Goal: Task Accomplishment & Management: Manage account settings

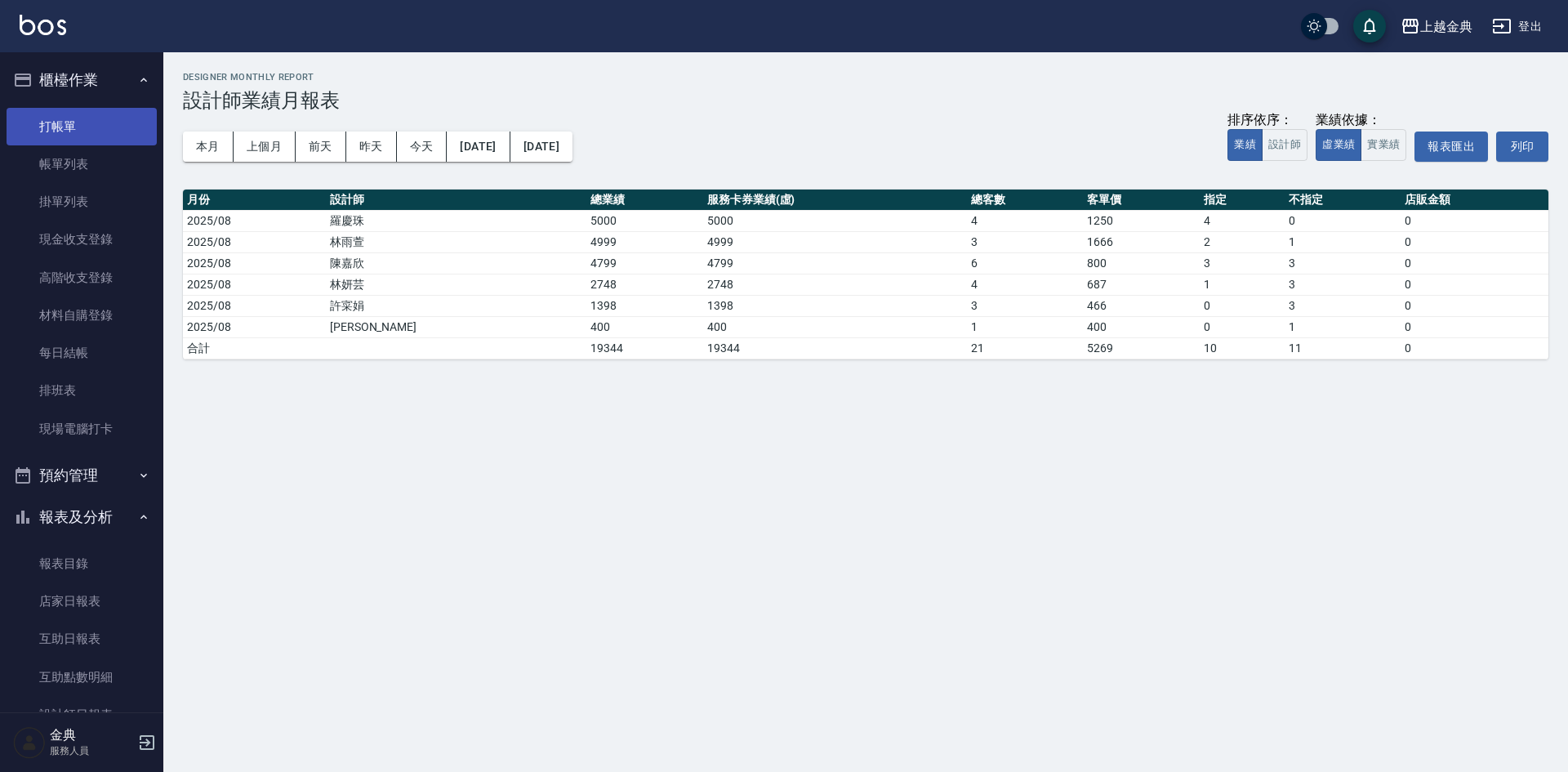
click at [68, 124] on link "打帳單" at bounding box center [82, 127] width 150 height 38
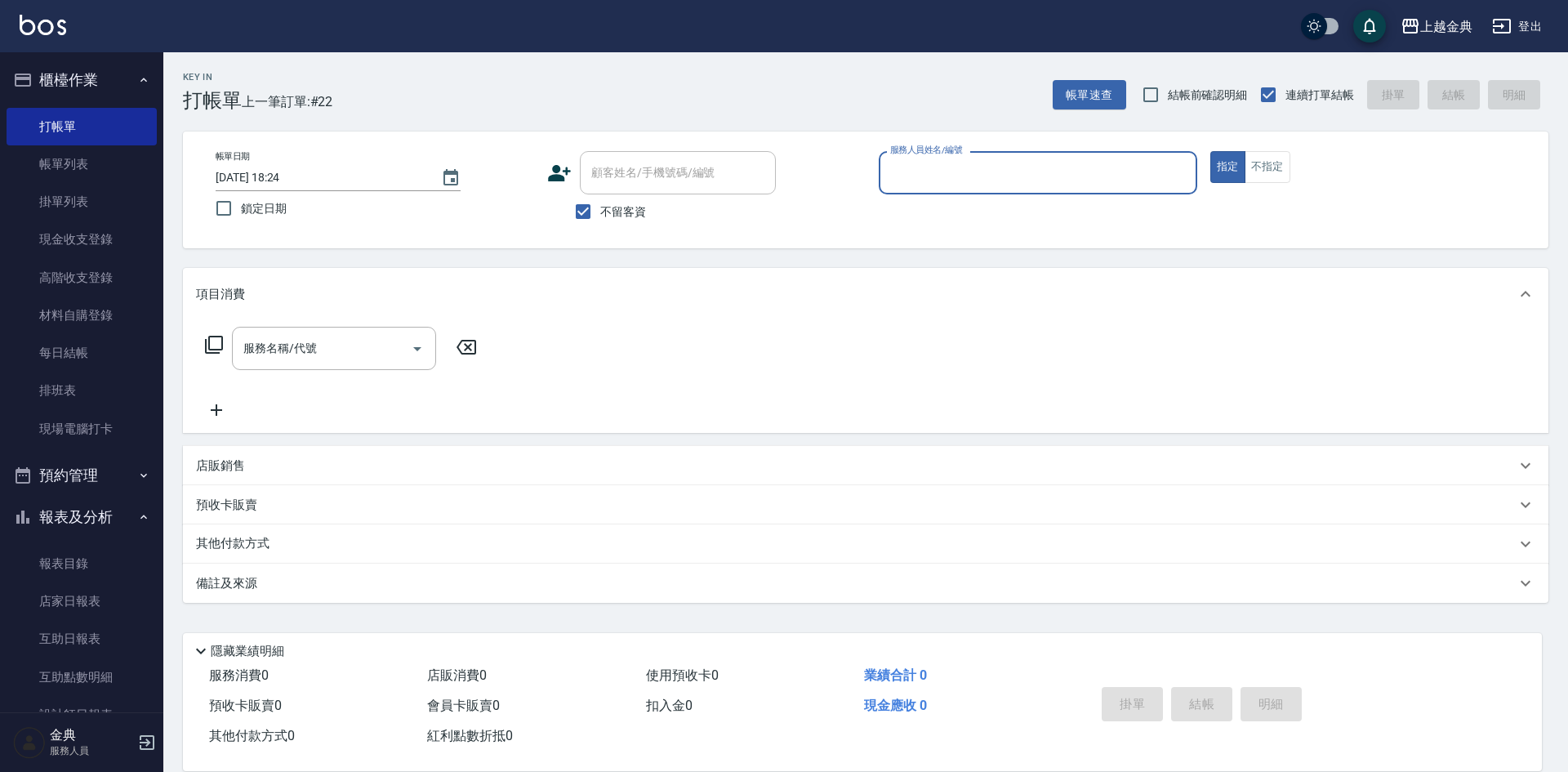
click at [1015, 192] on div "服務人員姓名/編號" at bounding box center [1038, 173] width 319 height 43
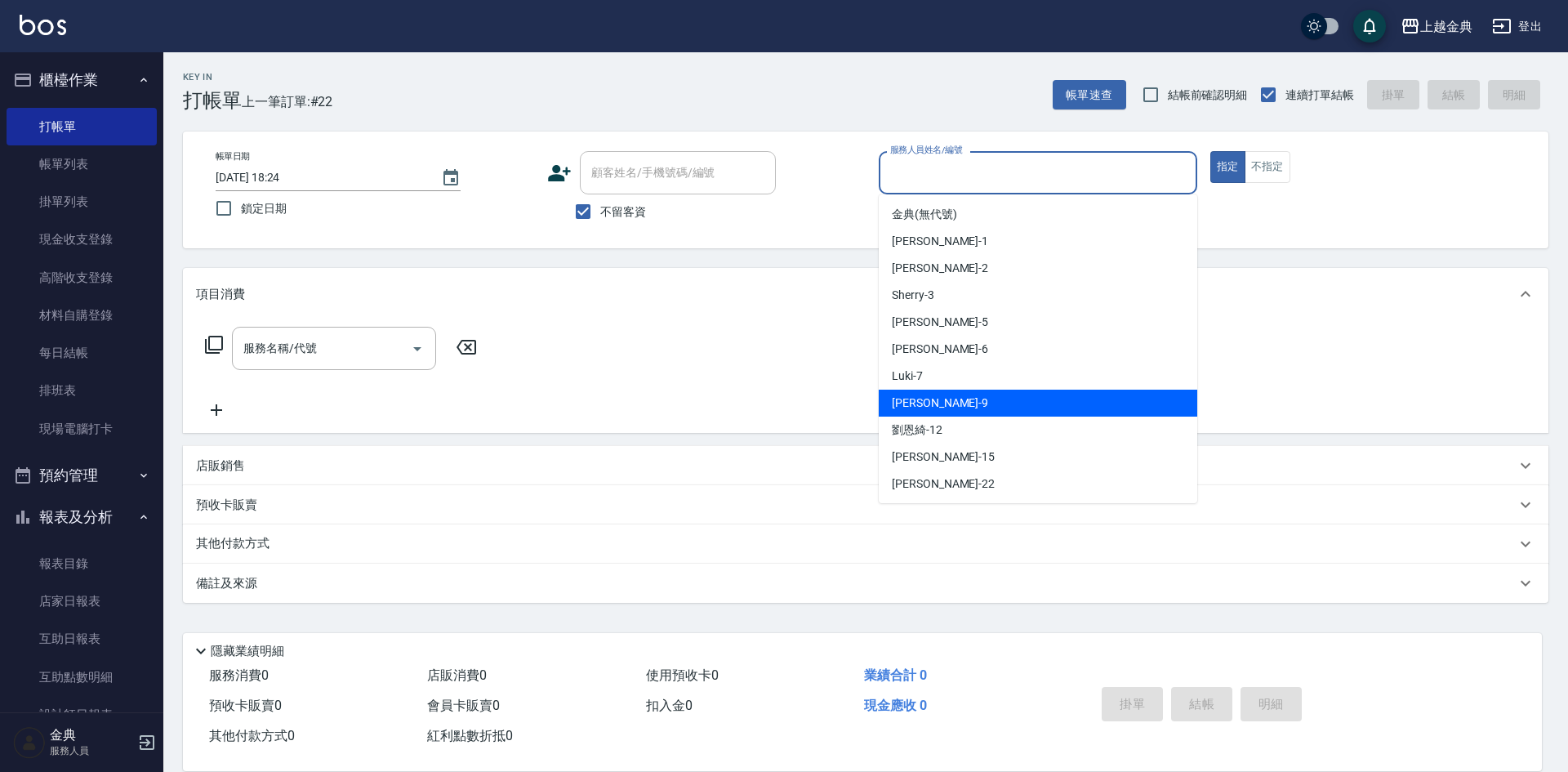
click at [980, 391] on div "[PERSON_NAME] -9" at bounding box center [1038, 403] width 319 height 27
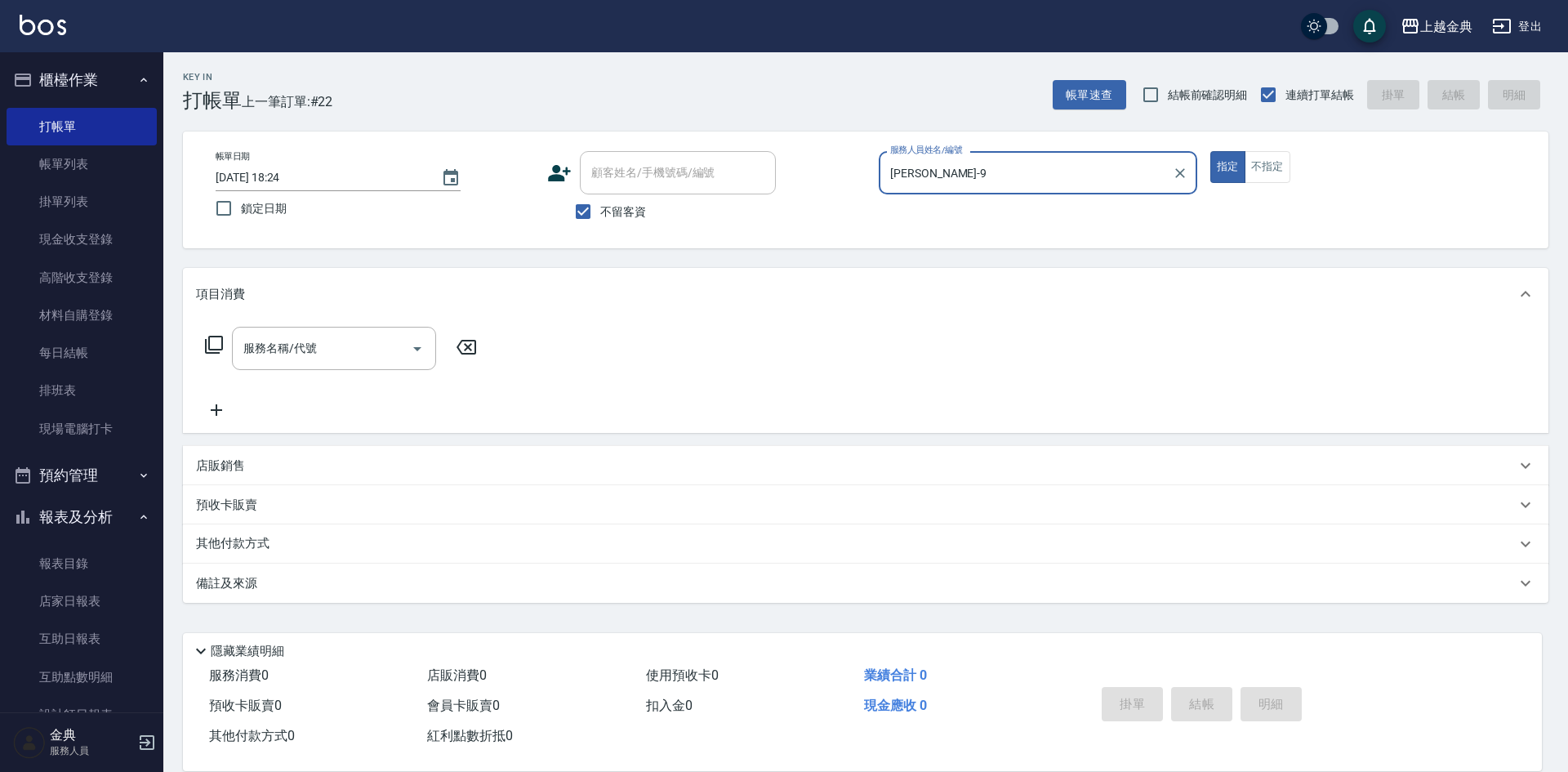
drag, startPoint x: 962, startPoint y: 168, endPoint x: 968, endPoint y: 184, distance: 17.1
click at [965, 172] on input "[PERSON_NAME]-9" at bounding box center [1026, 173] width 279 height 29
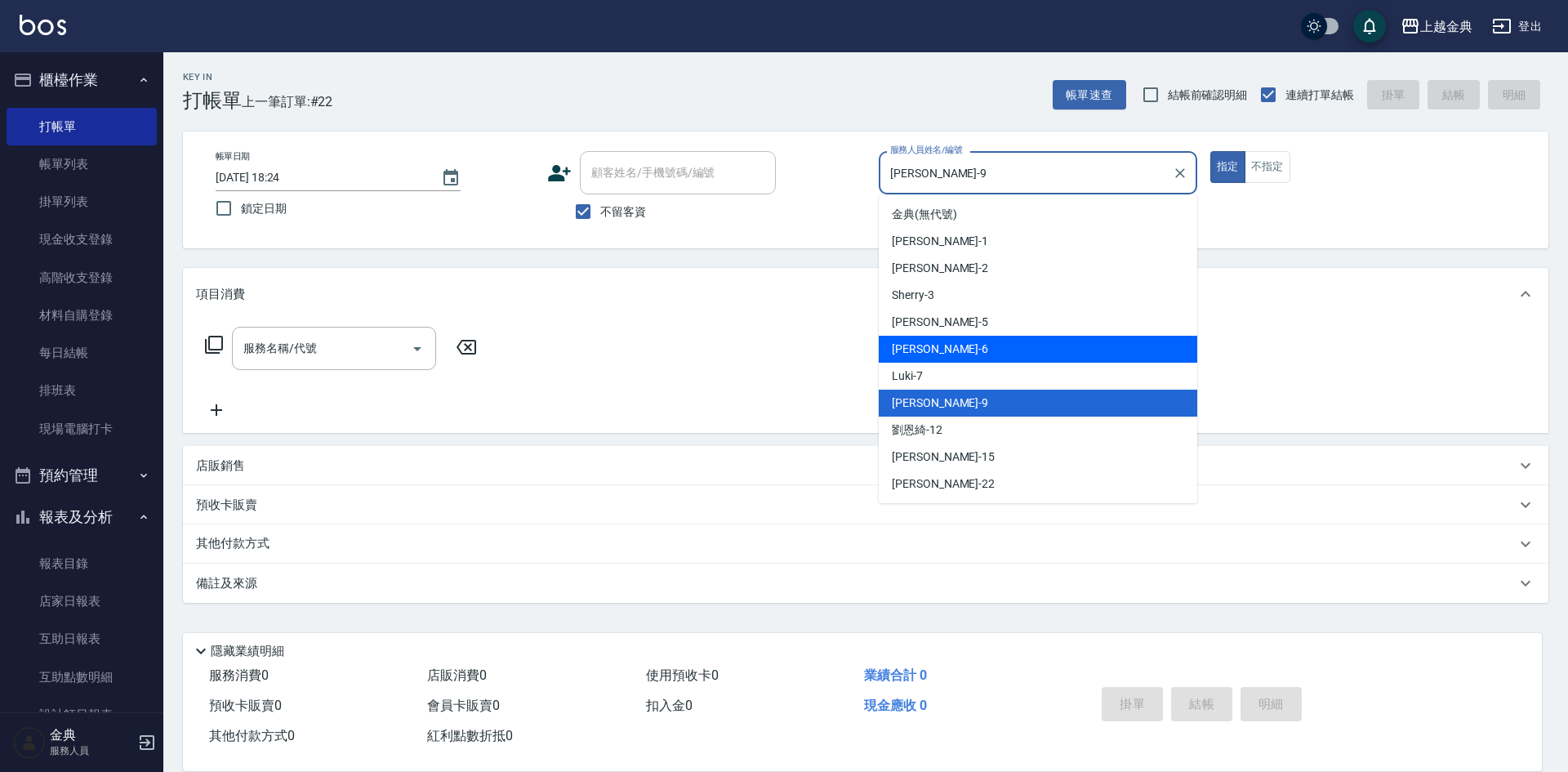
click at [947, 378] on div "Luki -7" at bounding box center [1038, 376] width 319 height 27
type input "Luki-7"
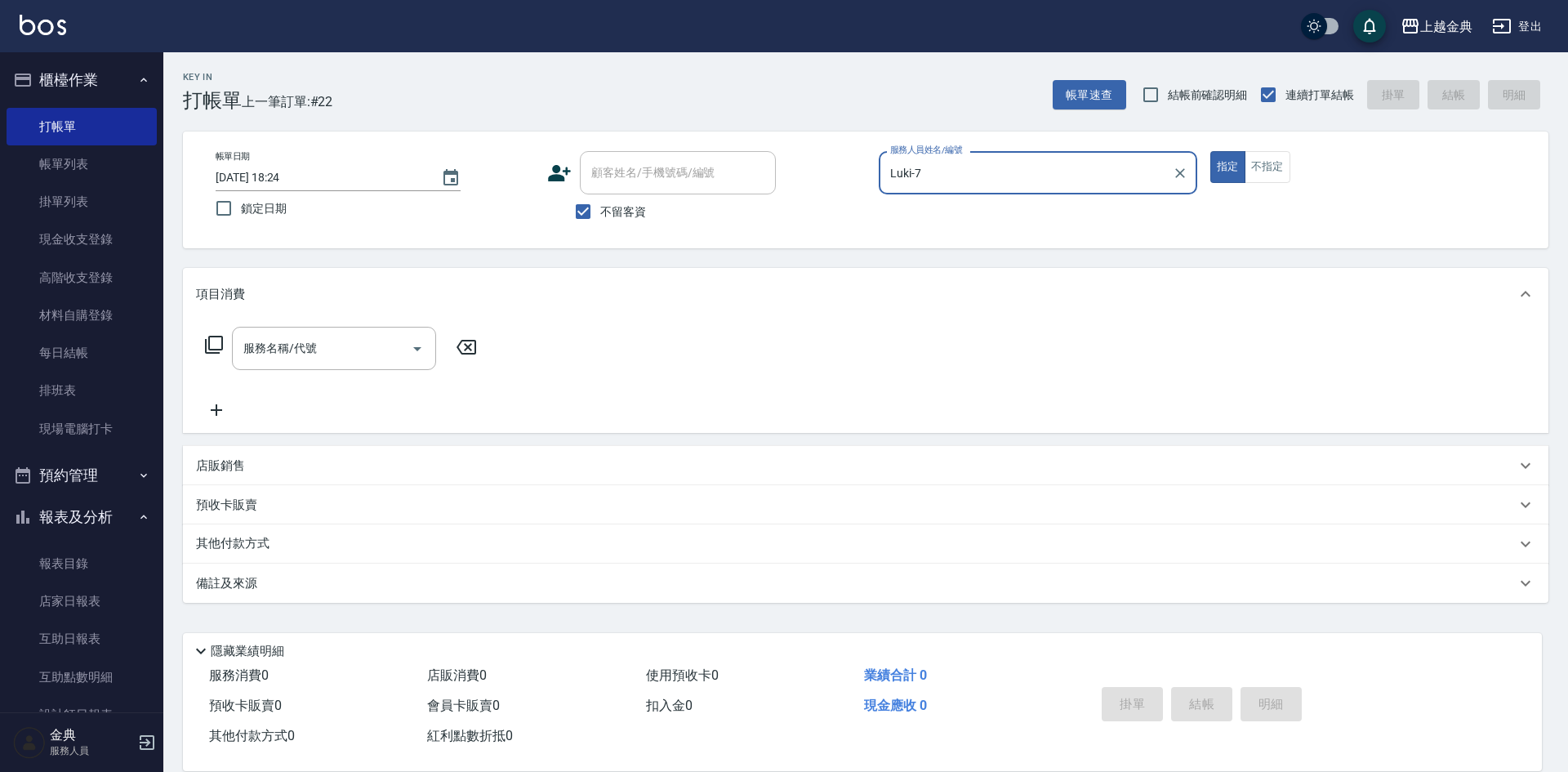
click at [203, 340] on div "服務名稱/代號 服務名稱/代號" at bounding box center [341, 348] width 290 height 43
click at [208, 342] on icon at bounding box center [214, 345] width 18 height 18
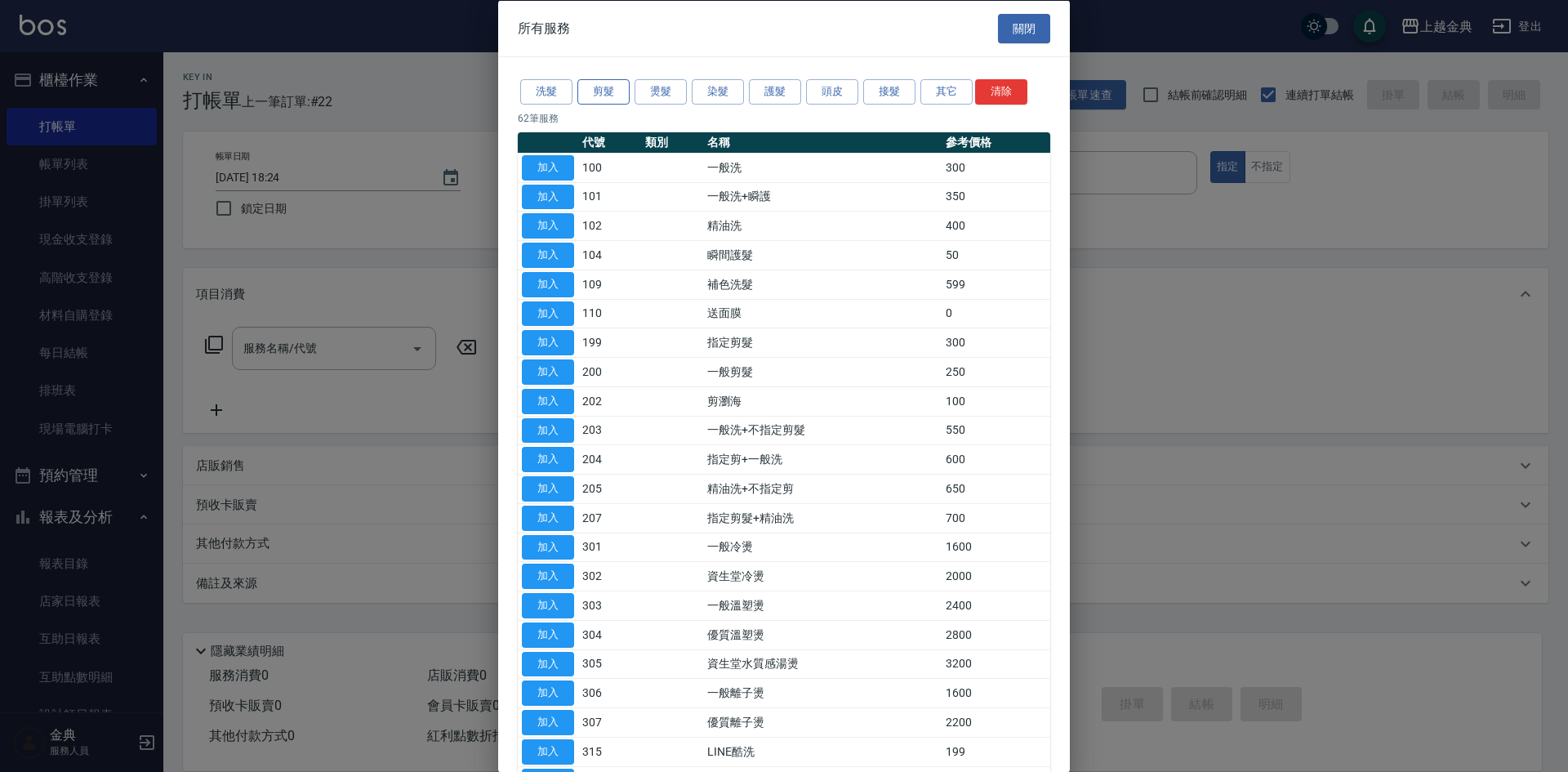
click at [626, 97] on button "剪髮" at bounding box center [603, 92] width 52 height 26
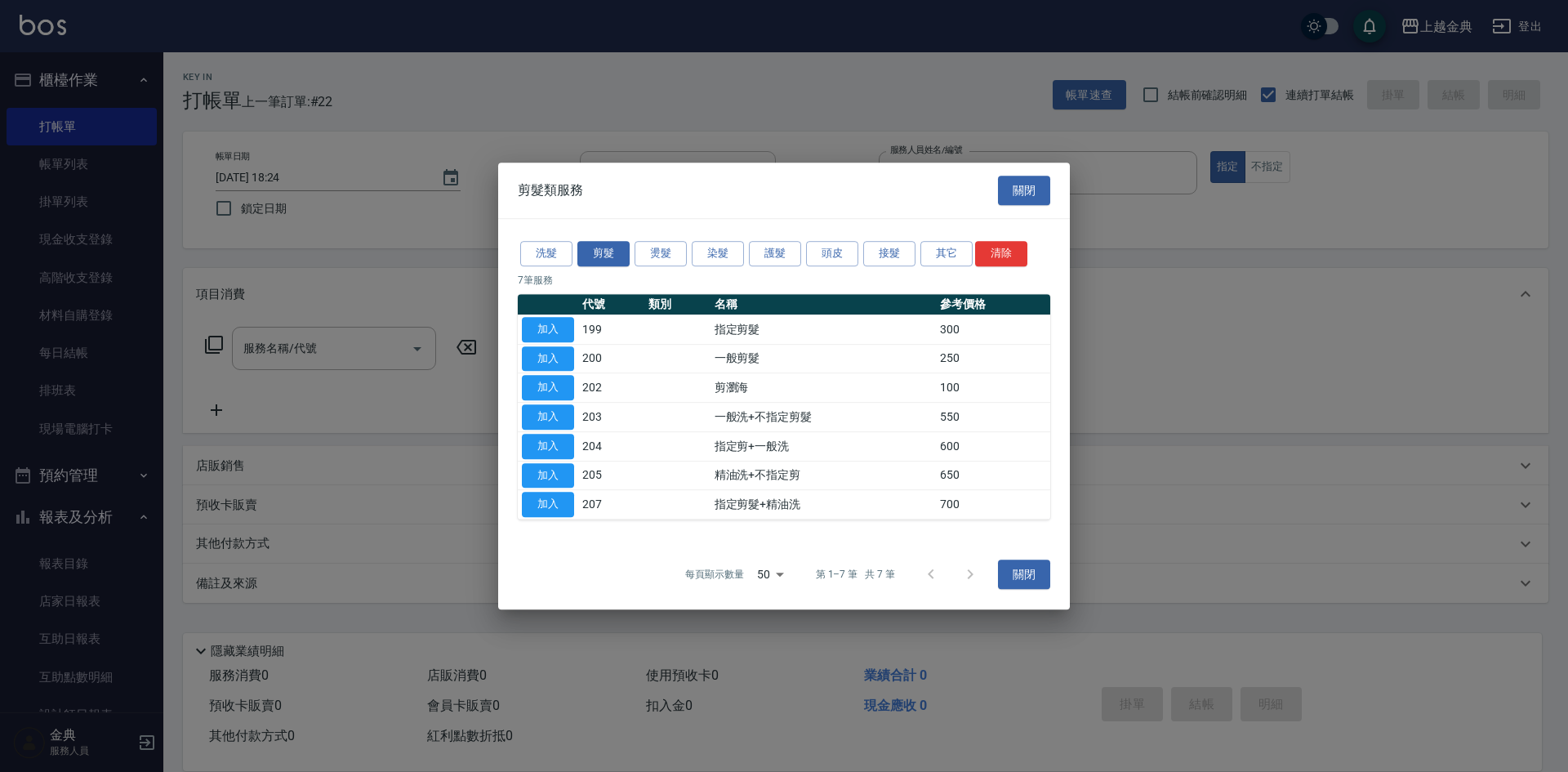
click at [549, 302] on button "button" at bounding box center [547, 305] width 52 height 10
click at [550, 329] on button "加入" at bounding box center [547, 329] width 52 height 26
type input "指定剪髮(199)"
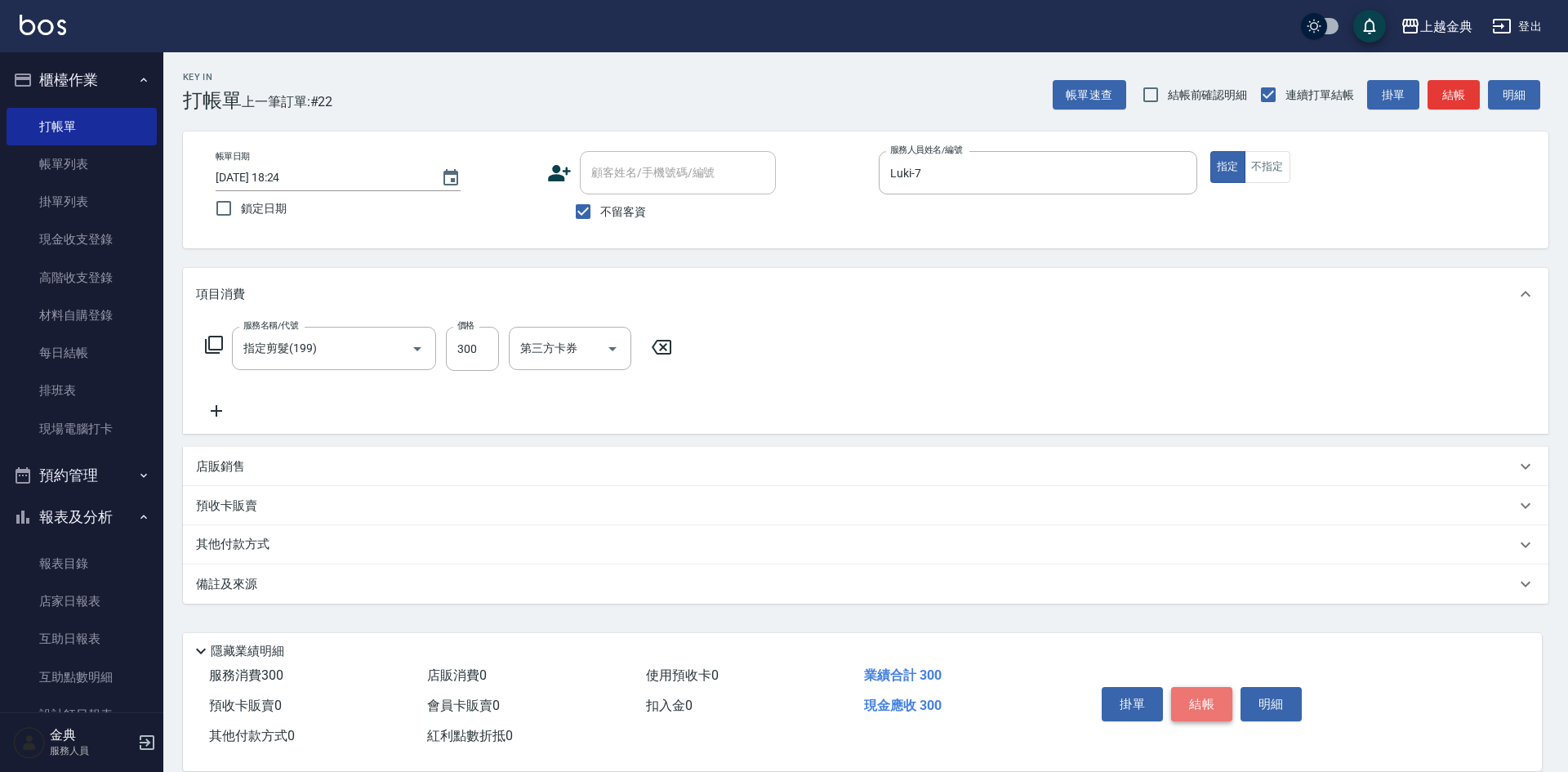
click at [1198, 694] on button "結帳" at bounding box center [1202, 704] width 61 height 35
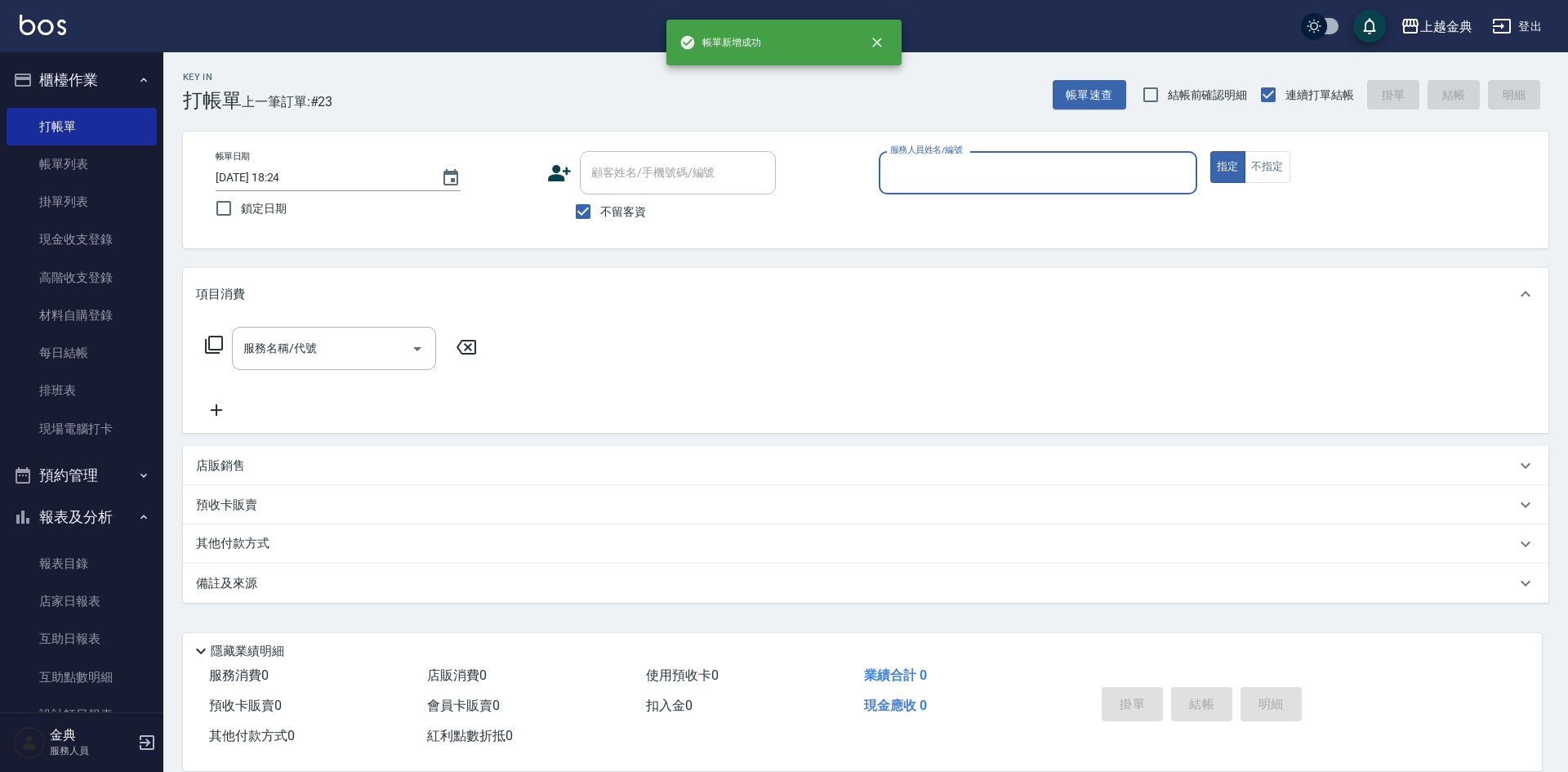
click at [1037, 182] on input "服務人員姓名/編號" at bounding box center [1038, 173] width 304 height 29
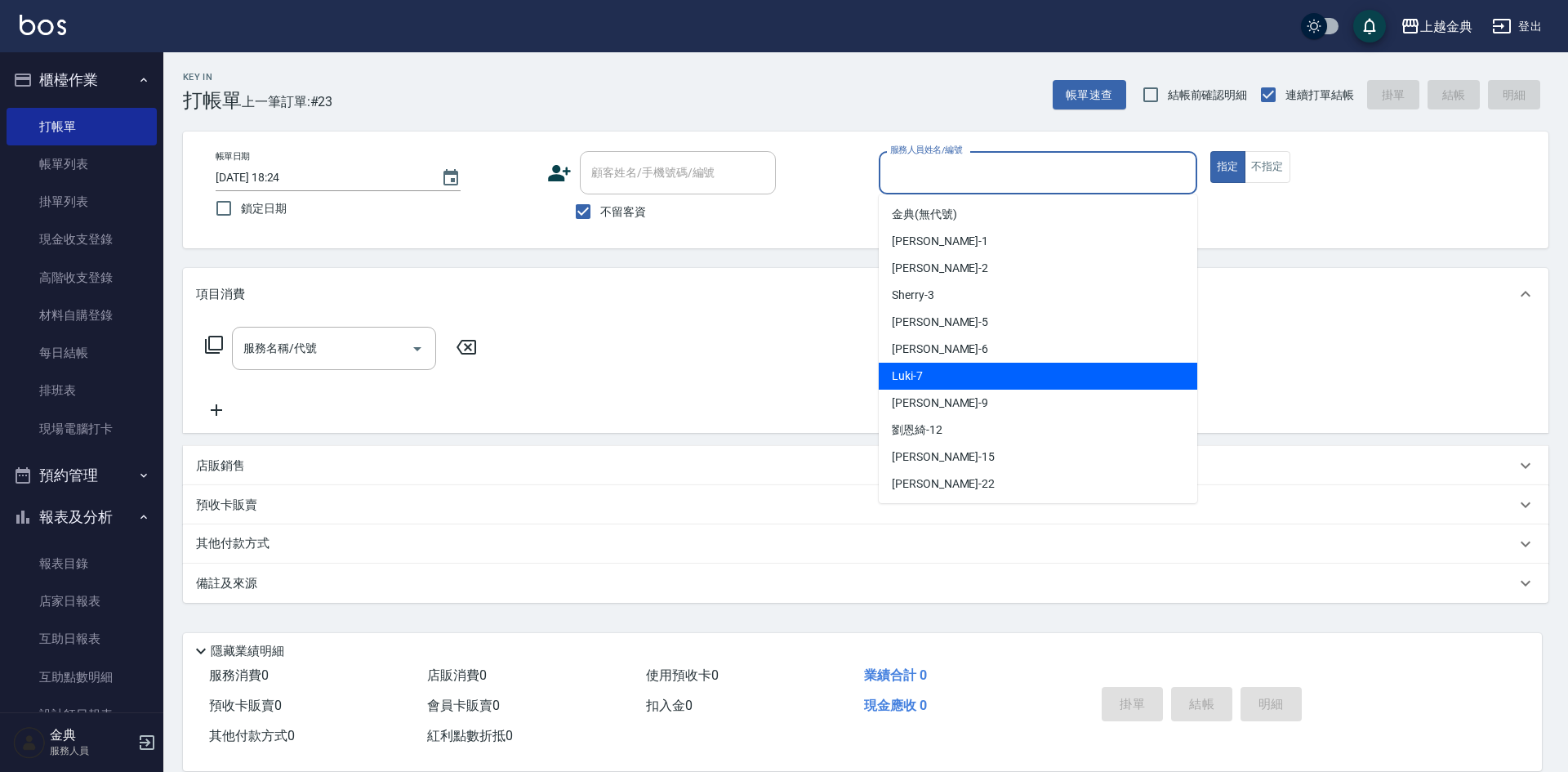
click at [972, 374] on div "Luki -7" at bounding box center [1038, 376] width 319 height 27
type input "Luki-7"
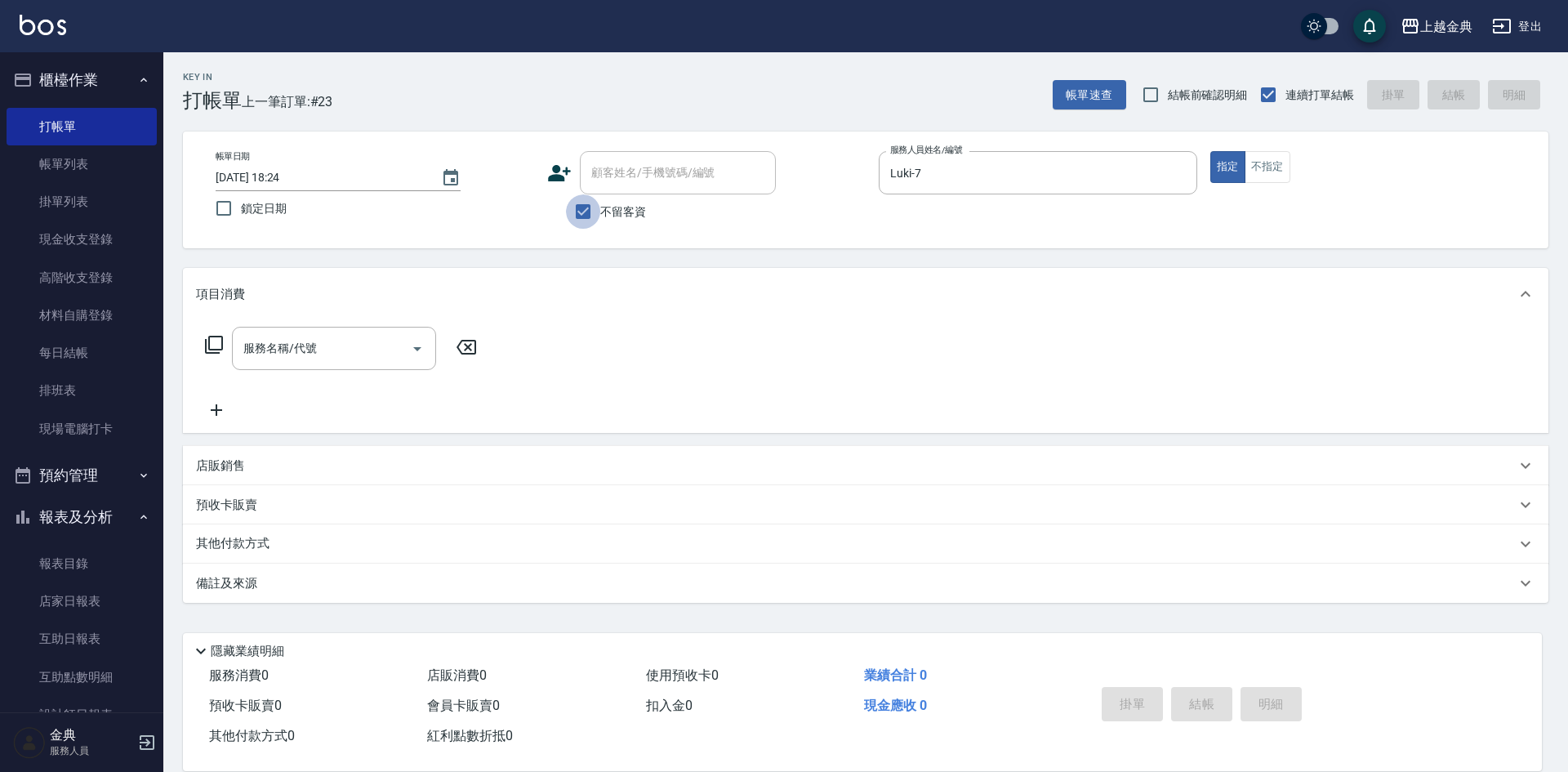
click at [594, 213] on input "不留客資" at bounding box center [583, 212] width 35 height 35
checkbox input "false"
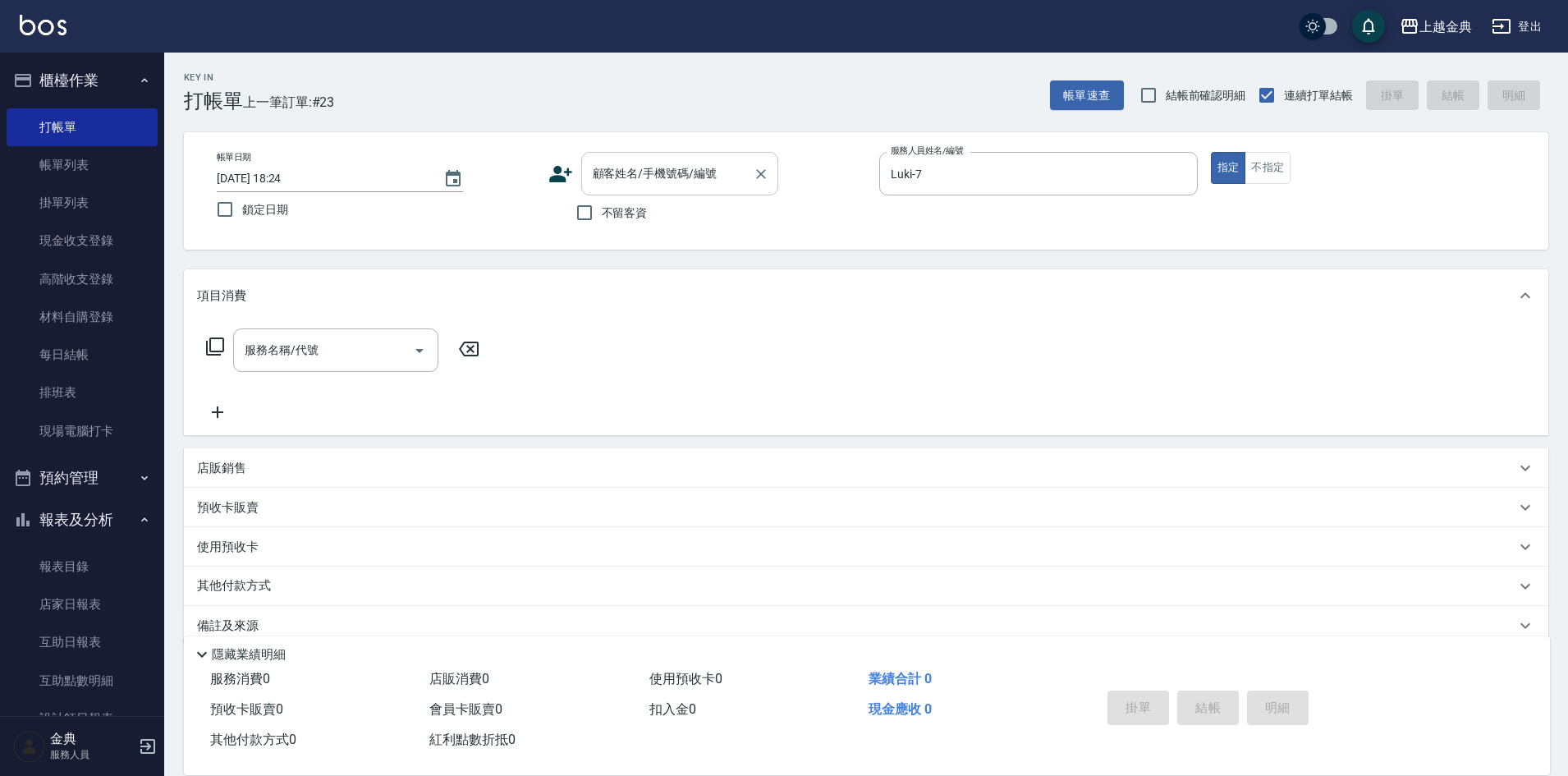
click at [638, 171] on input "顧客姓名/手機號碼/編號" at bounding box center [668, 173] width 158 height 29
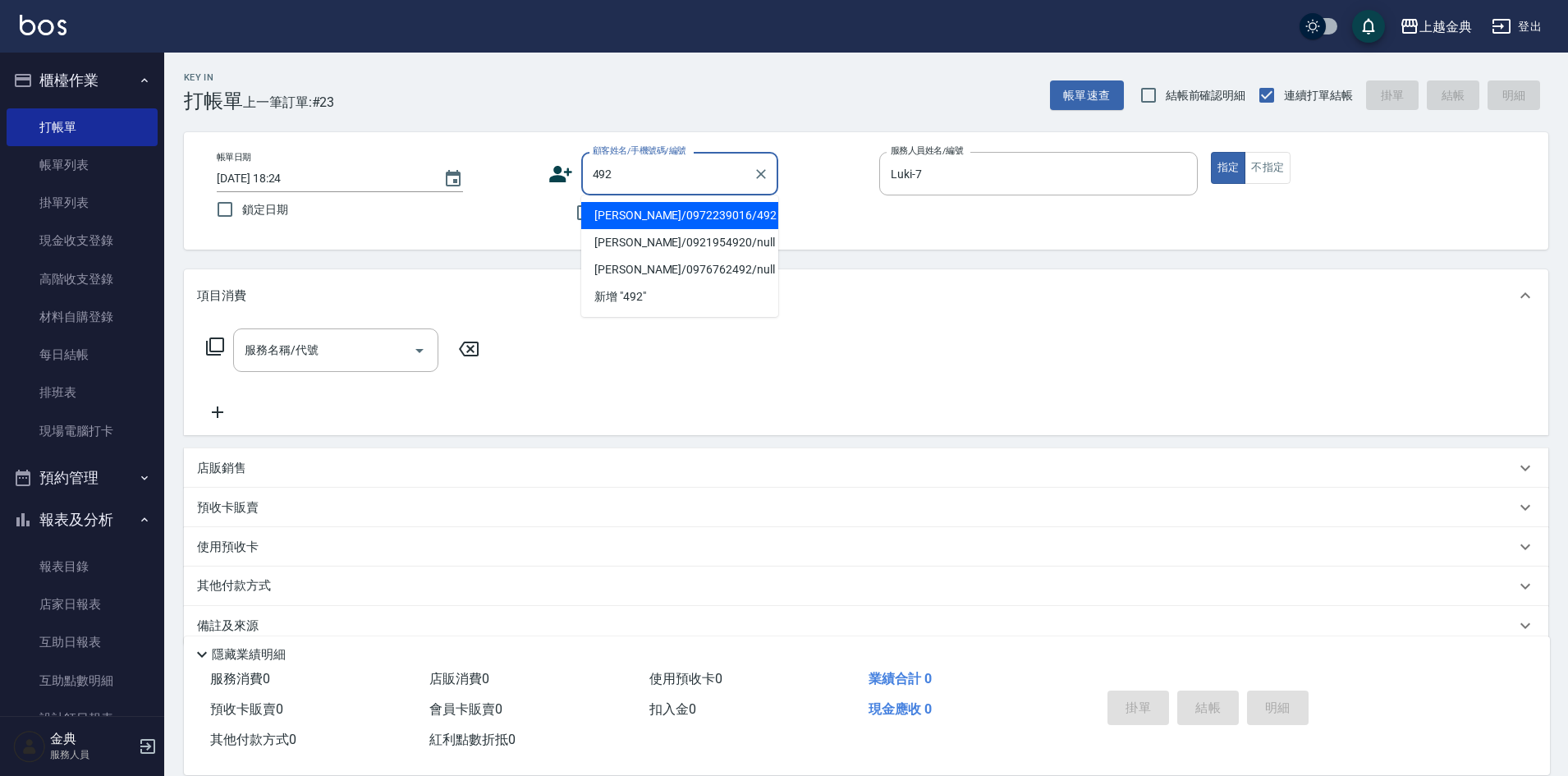
drag, startPoint x: 657, startPoint y: 214, endPoint x: 239, endPoint y: 407, distance: 460.4
click at [656, 213] on li "[PERSON_NAME]/0972239016/492" at bounding box center [679, 215] width 197 height 27
type input "[PERSON_NAME]/0972239016/492"
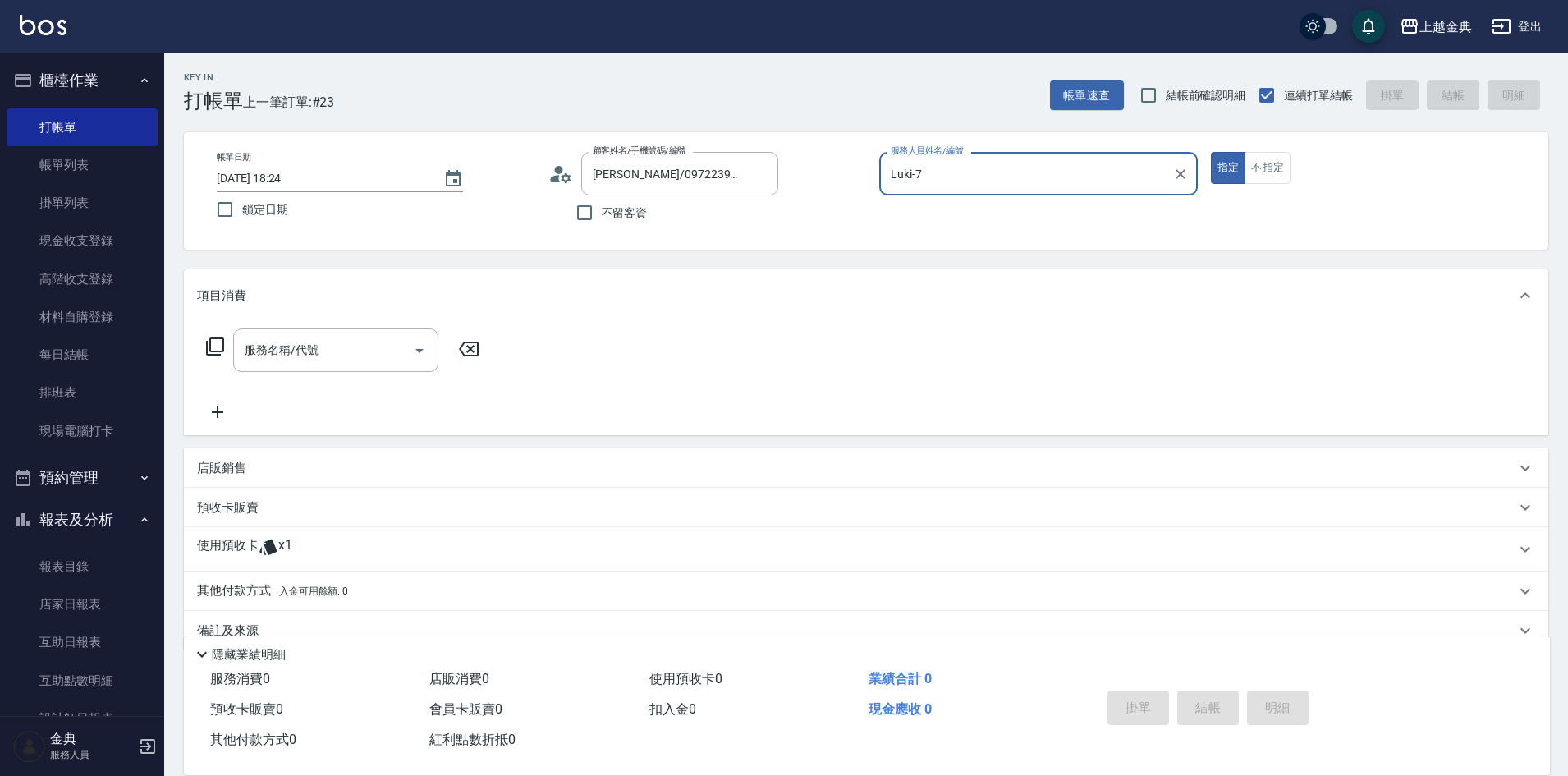
click at [219, 354] on icon at bounding box center [215, 347] width 18 height 18
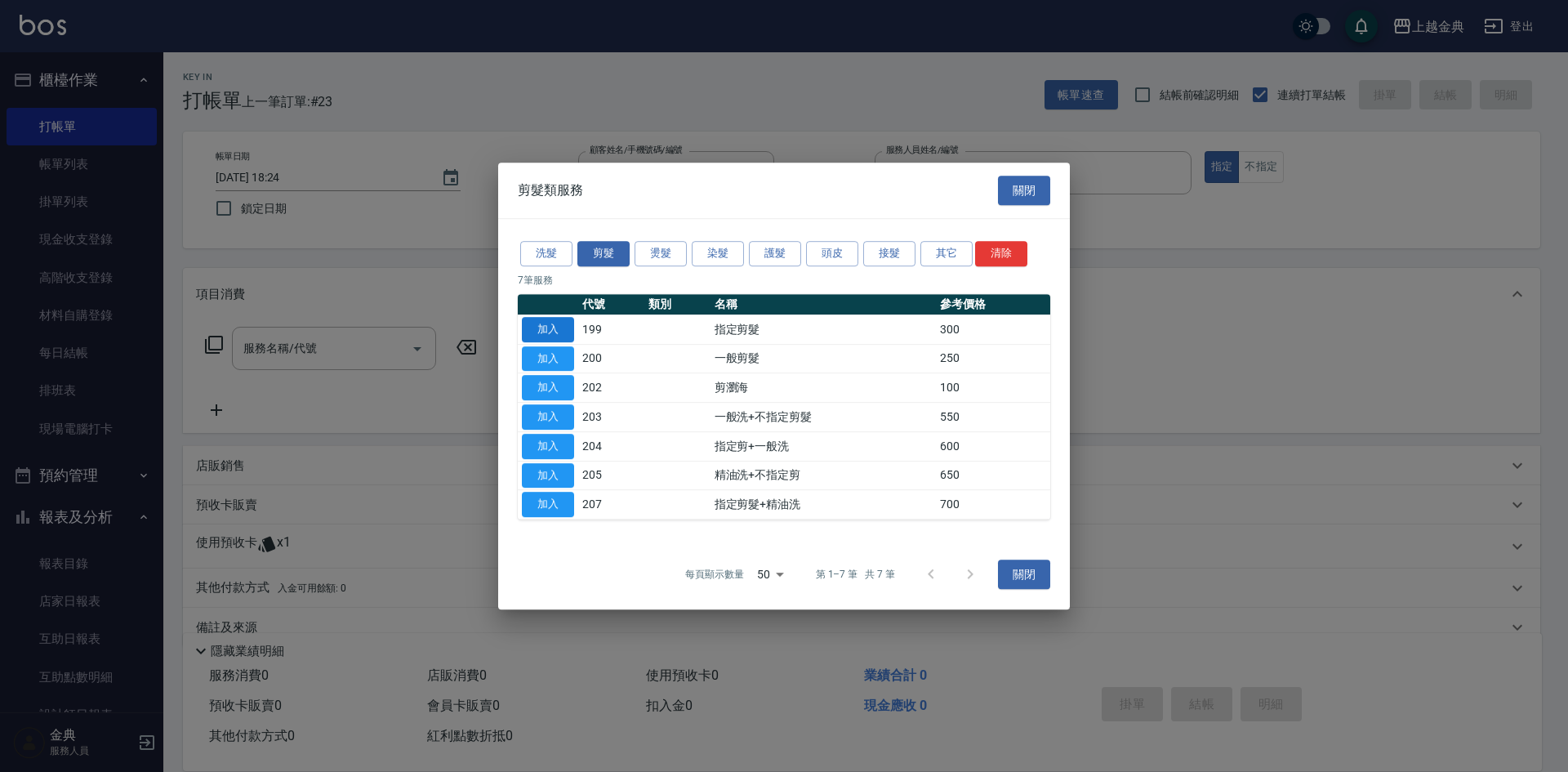
click at [552, 332] on button "加入" at bounding box center [547, 329] width 52 height 26
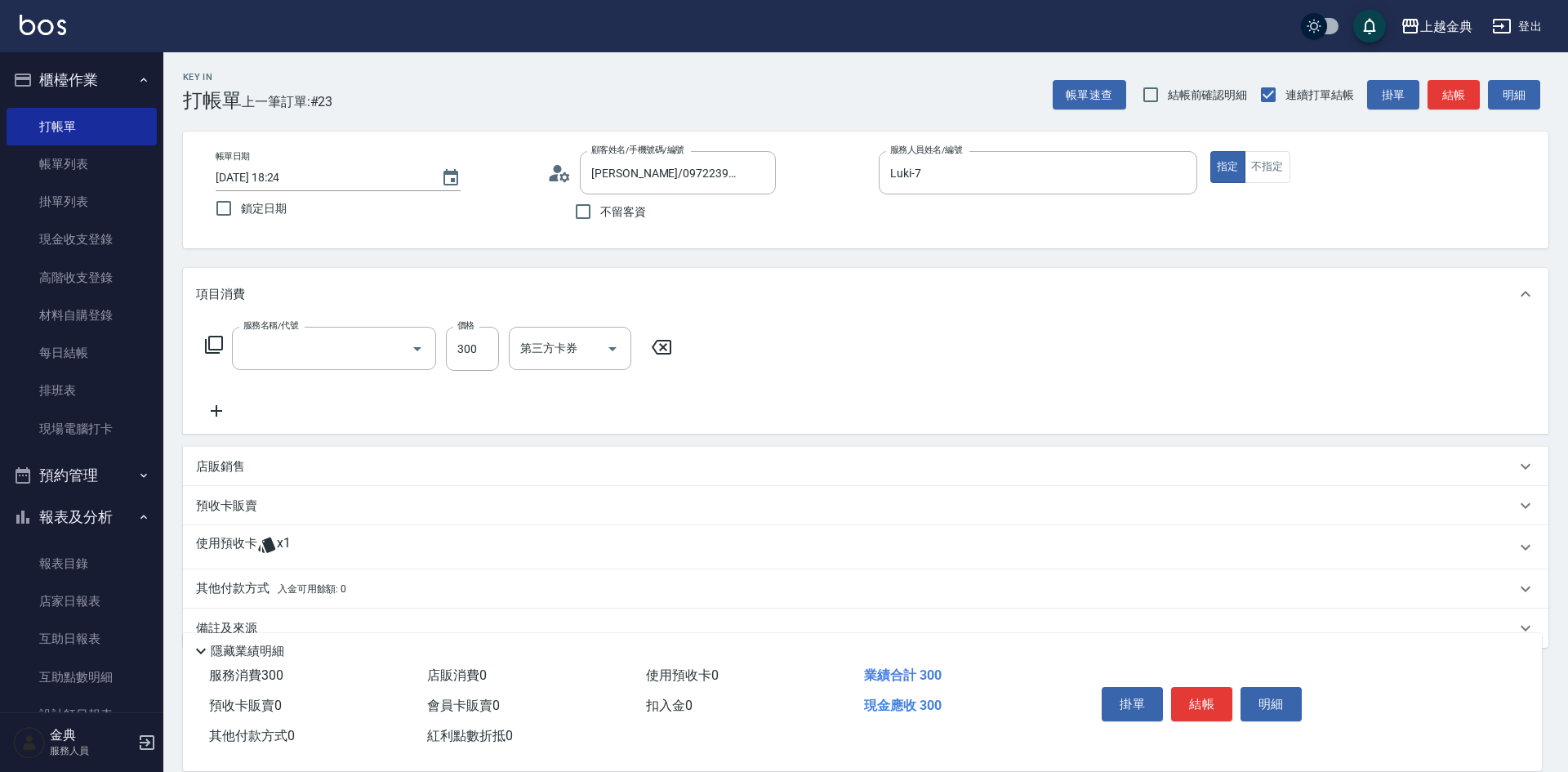
type input "指定剪髮(199)"
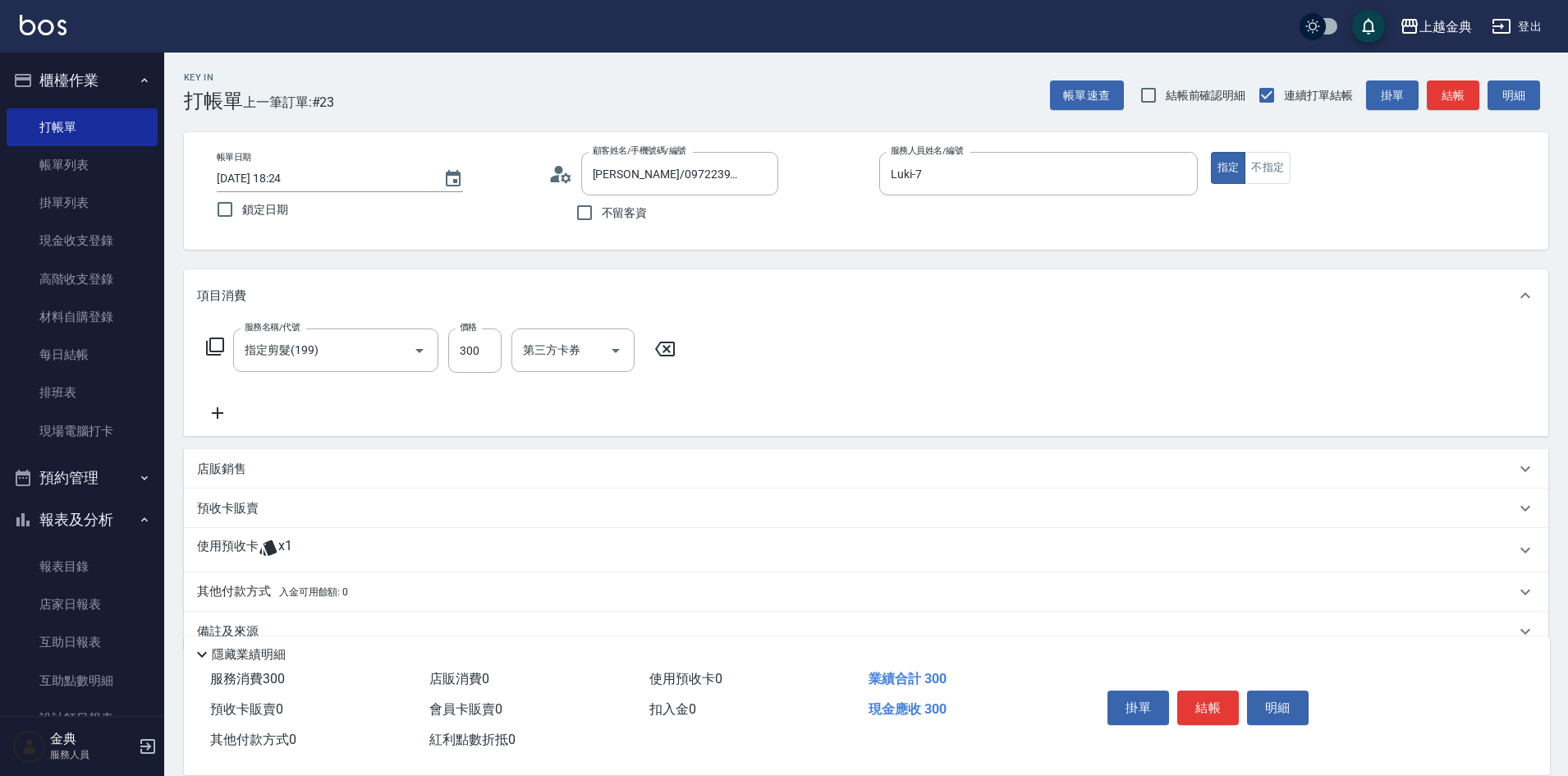
click at [323, 553] on div "使用預收卡 x1" at bounding box center [855, 550] width 1318 height 25
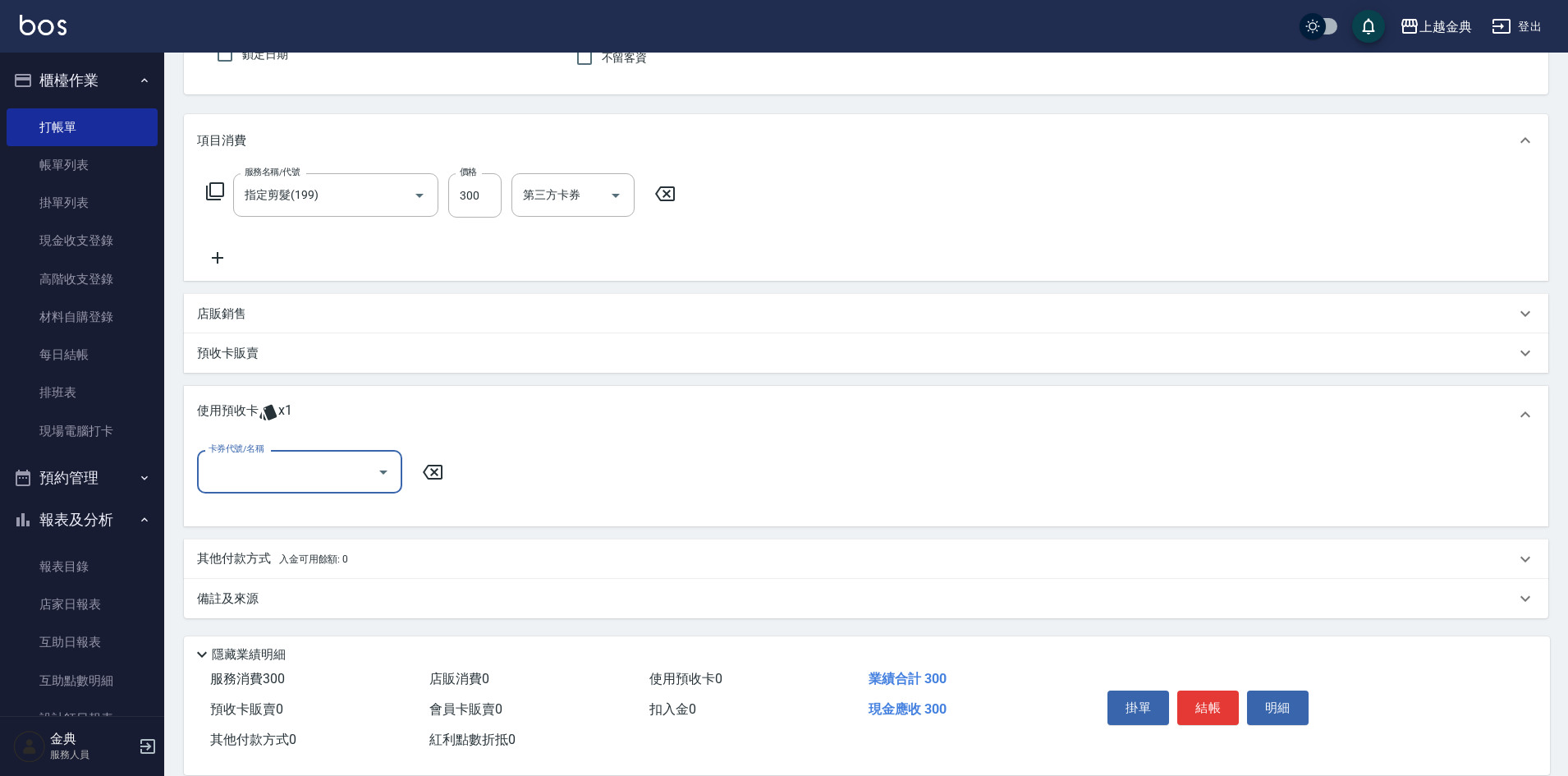
click at [299, 487] on div "卡券代號/名稱" at bounding box center [299, 471] width 205 height 43
click at [303, 515] on div "頭皮3次 剩餘1張" at bounding box center [299, 514] width 205 height 27
type input "頭皮3次"
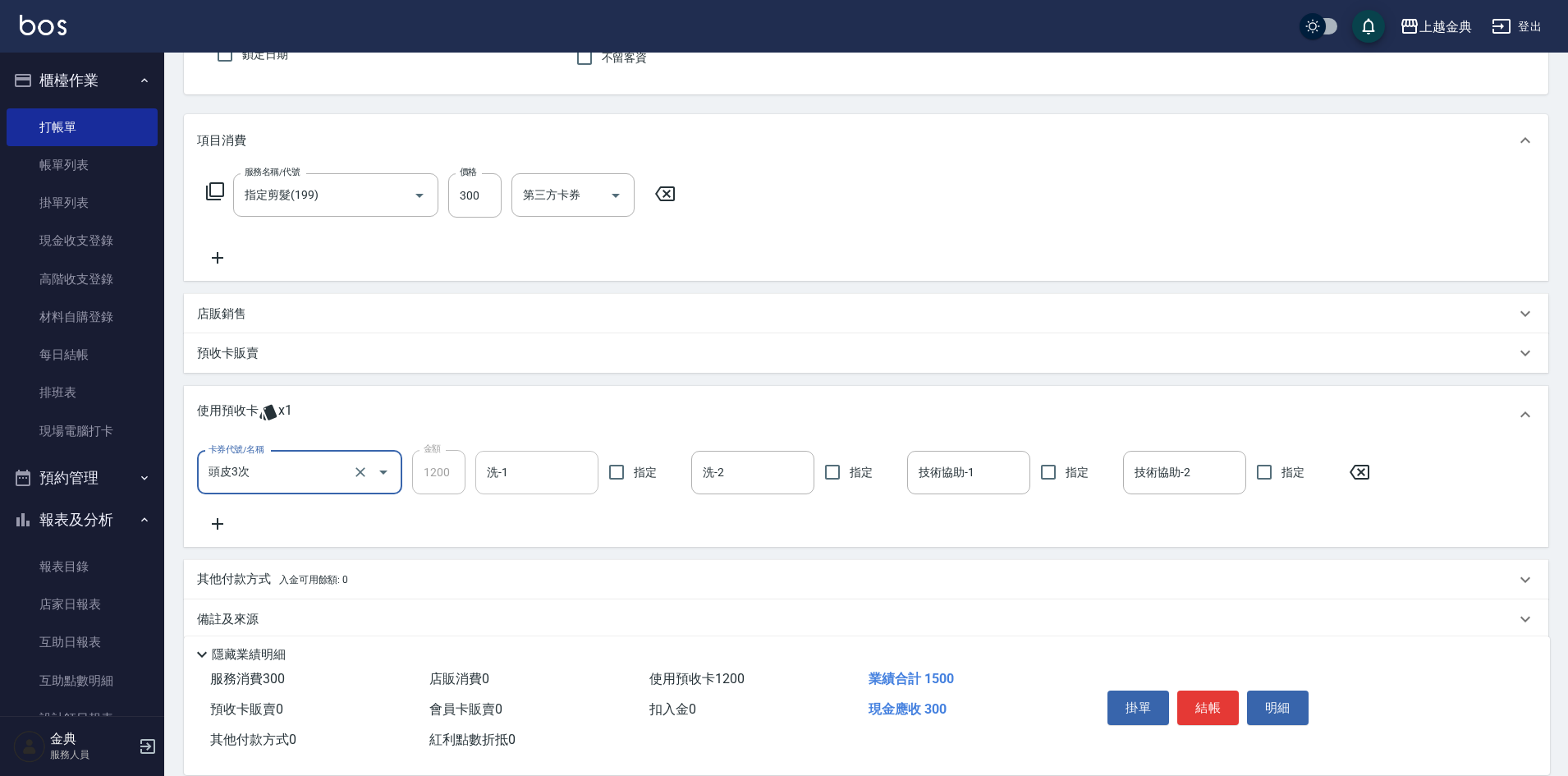
click at [528, 478] on input "洗-1" at bounding box center [537, 472] width 109 height 29
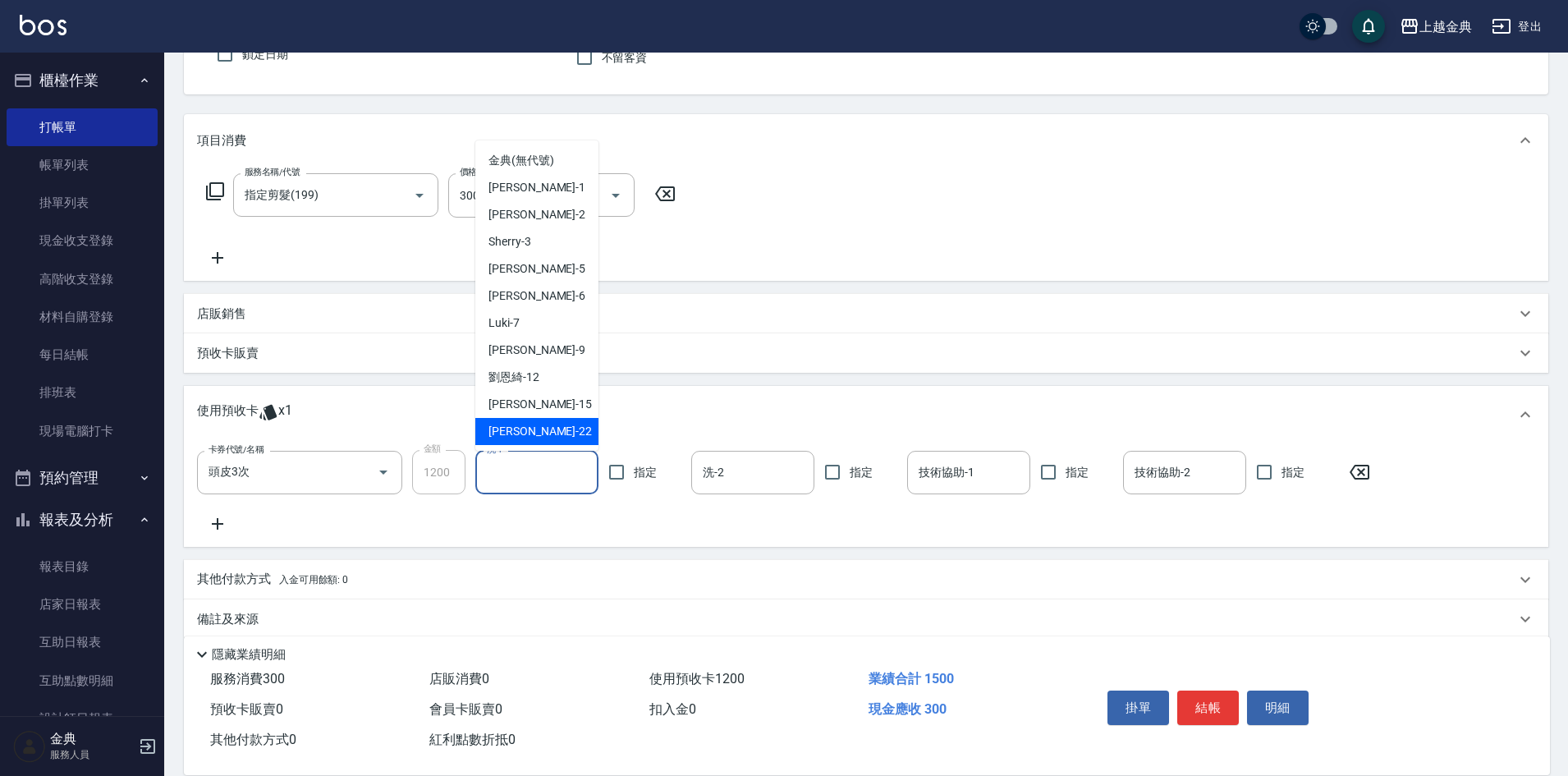
click at [528, 432] on div "[PERSON_NAME] -22" at bounding box center [537, 432] width 123 height 27
type input "[PERSON_NAME]-22"
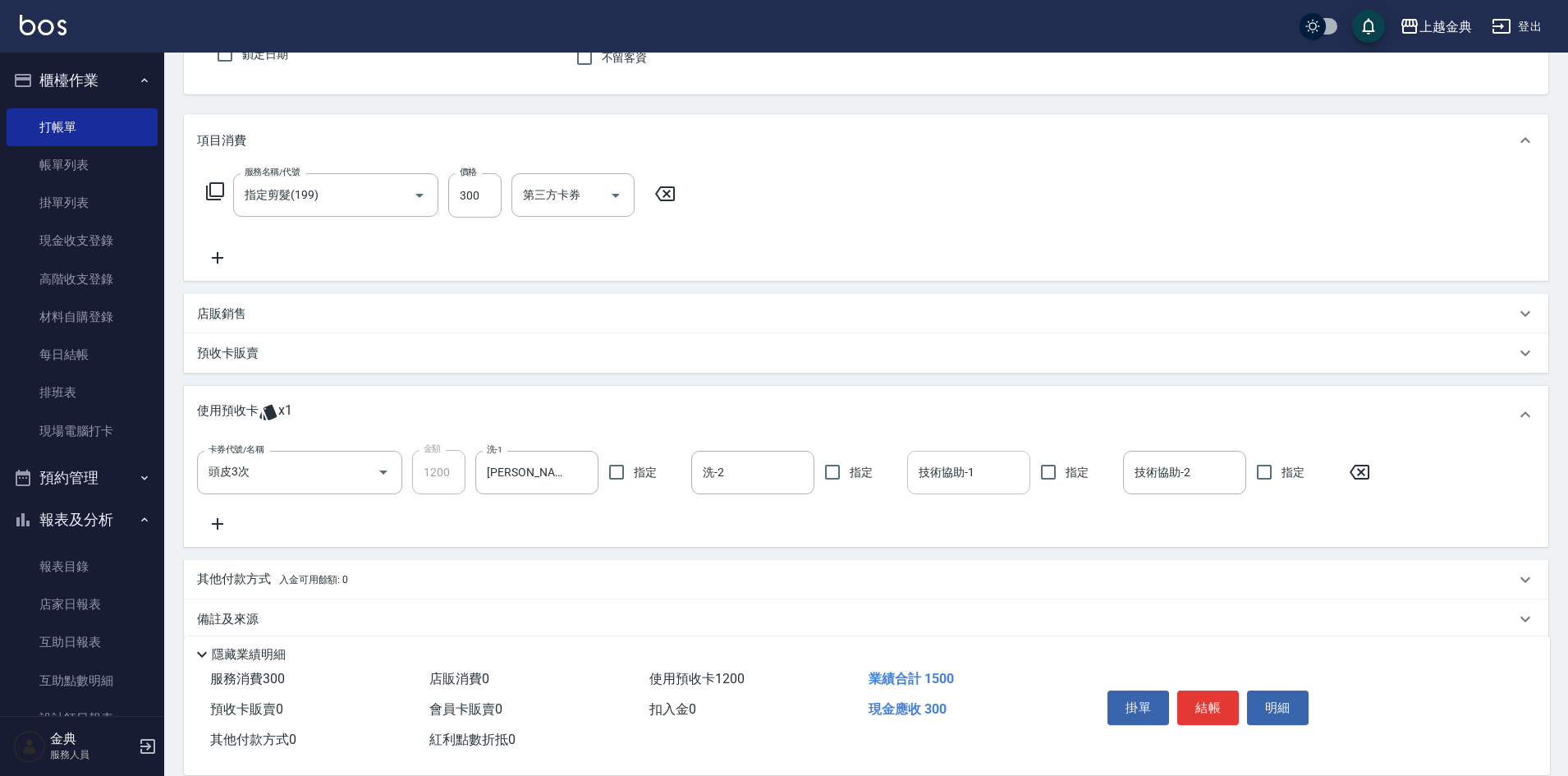
click at [975, 486] on input "技術協助-1" at bounding box center [968, 472] width 109 height 29
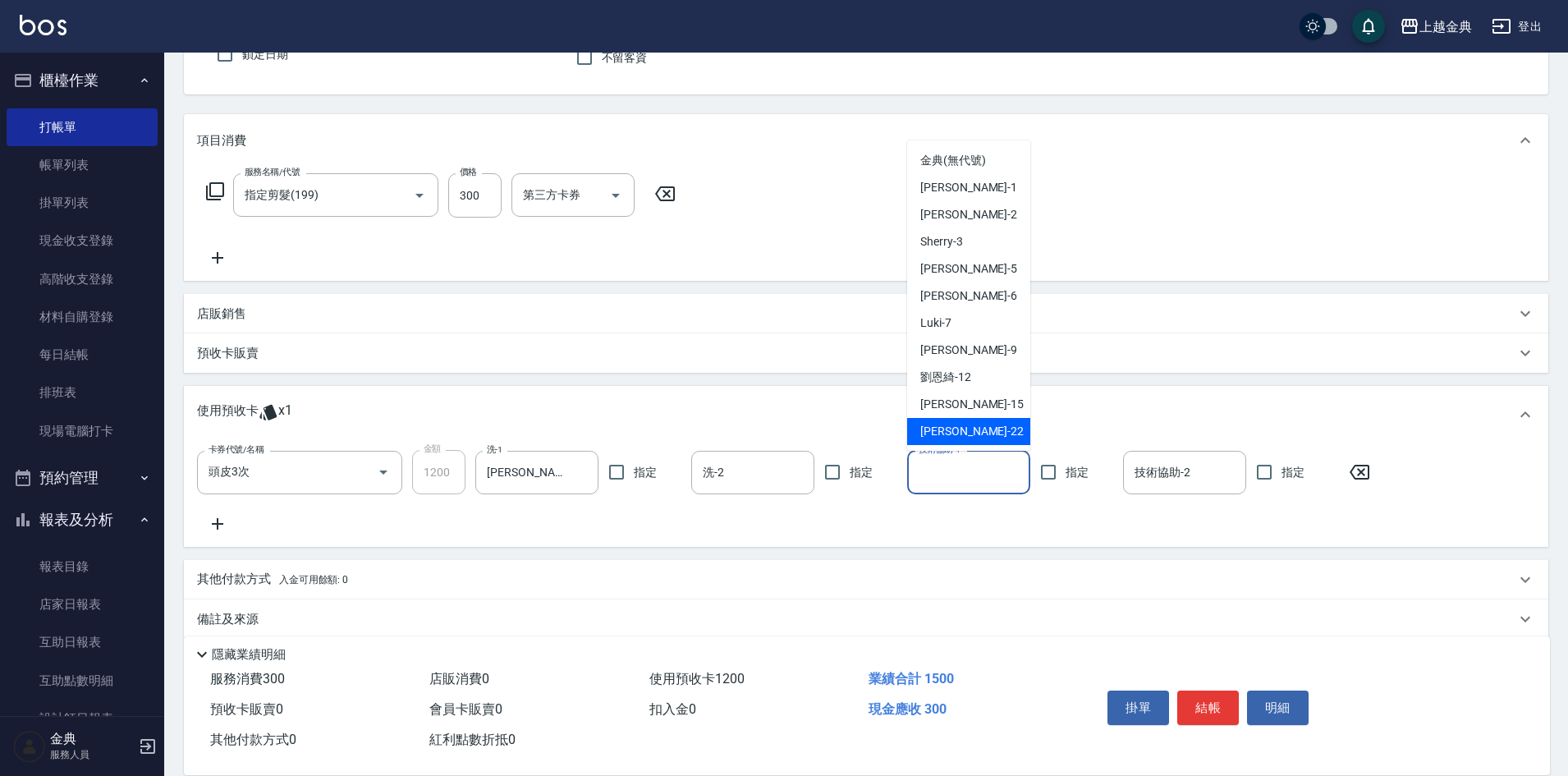
click at [957, 423] on div "[PERSON_NAME] -22" at bounding box center [968, 432] width 123 height 27
type input "[PERSON_NAME]-22"
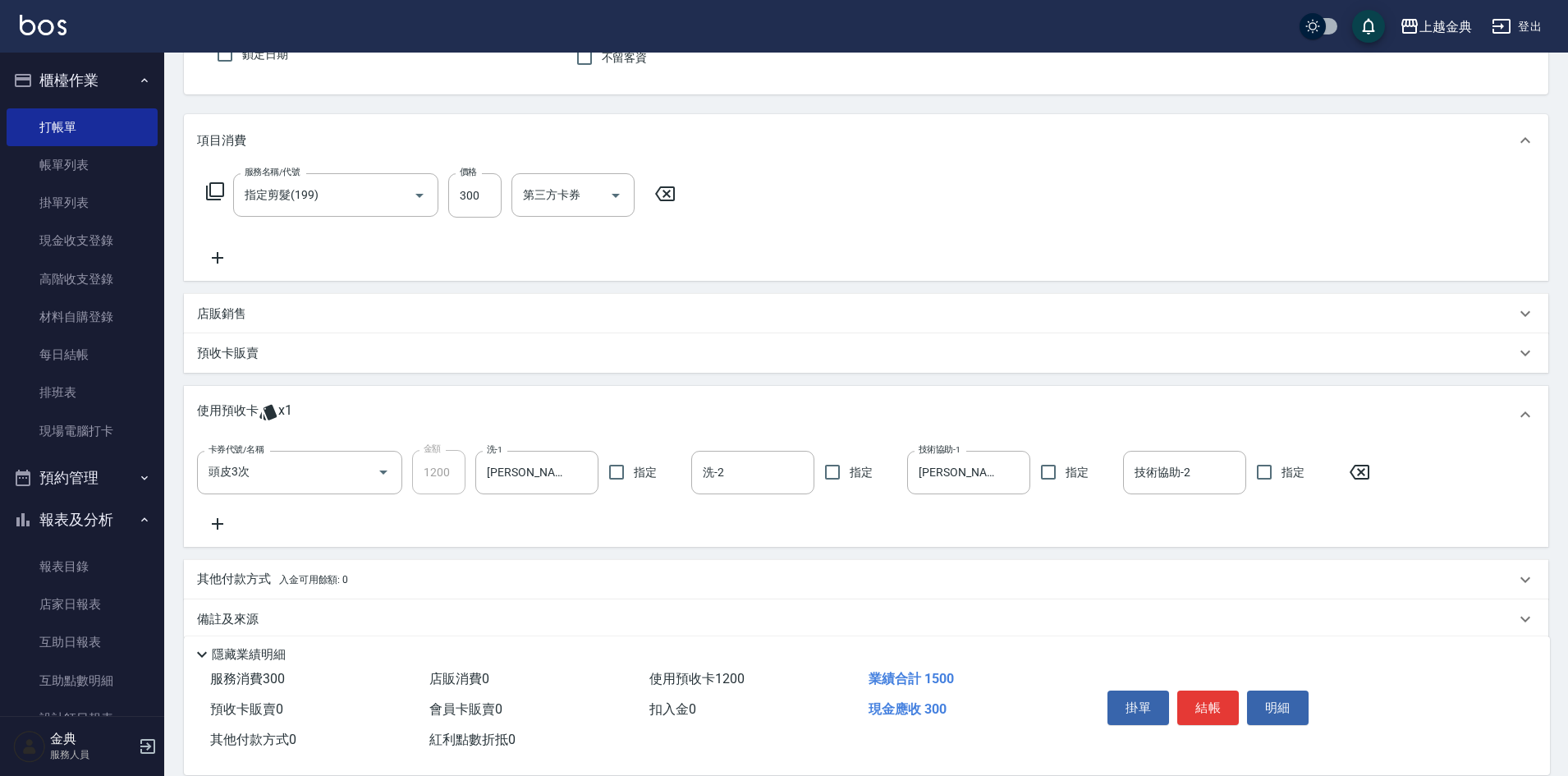
click at [1226, 698] on button "結帳" at bounding box center [1208, 708] width 61 height 35
type input "[DATE] 18:25"
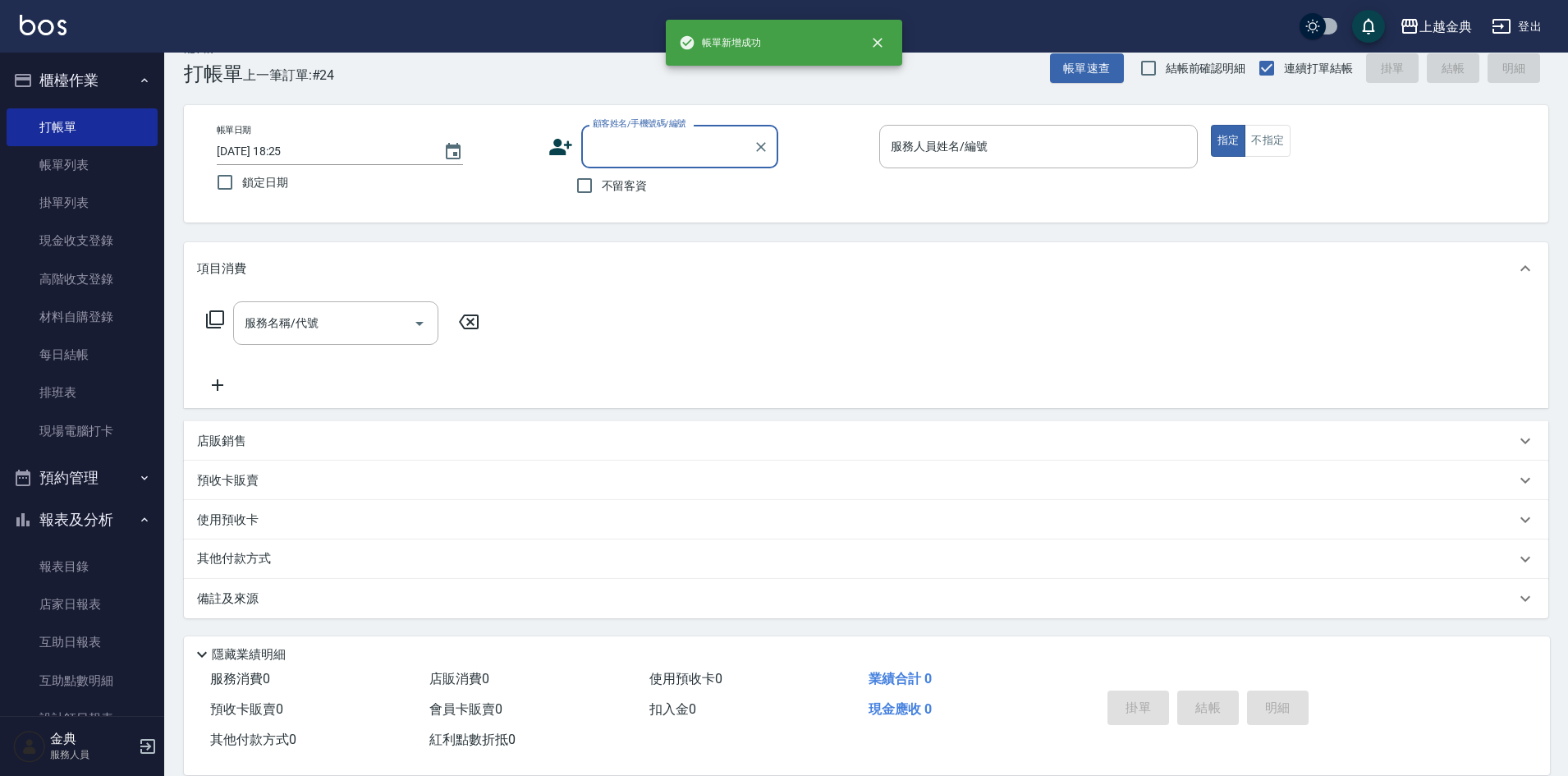
scroll to position [27, 0]
click at [1038, 141] on input "服務人員姓名/編號" at bounding box center [1039, 146] width 304 height 29
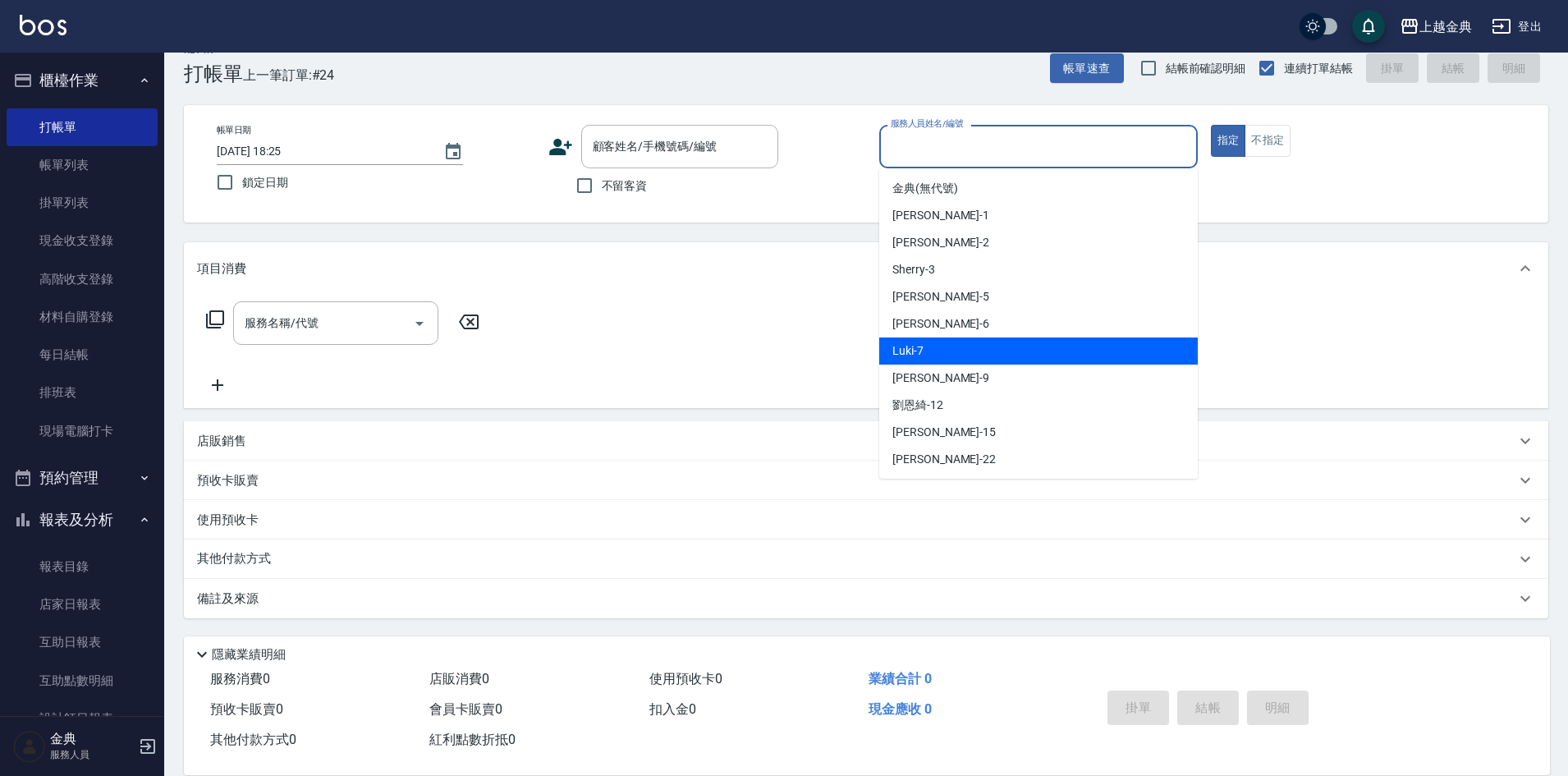
click at [995, 362] on div "Luki -7" at bounding box center [1039, 351] width 319 height 27
type input "Luki-7"
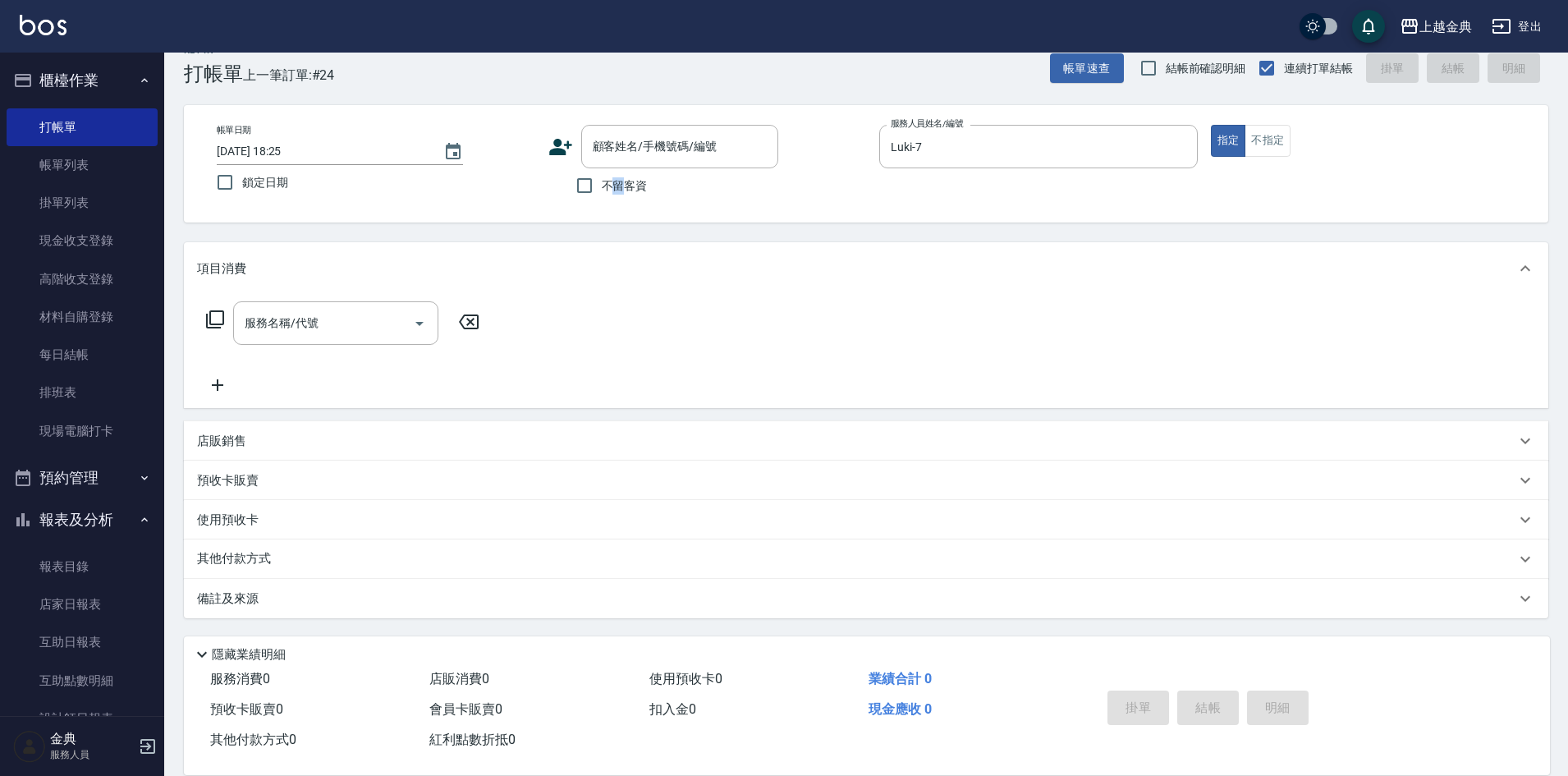
click at [620, 181] on span "不留客資" at bounding box center [624, 186] width 46 height 17
drag, startPoint x: 587, startPoint y: 186, endPoint x: 570, endPoint y: 191, distance: 17.7
click at [588, 187] on input "不留客資" at bounding box center [585, 186] width 35 height 35
checkbox input "true"
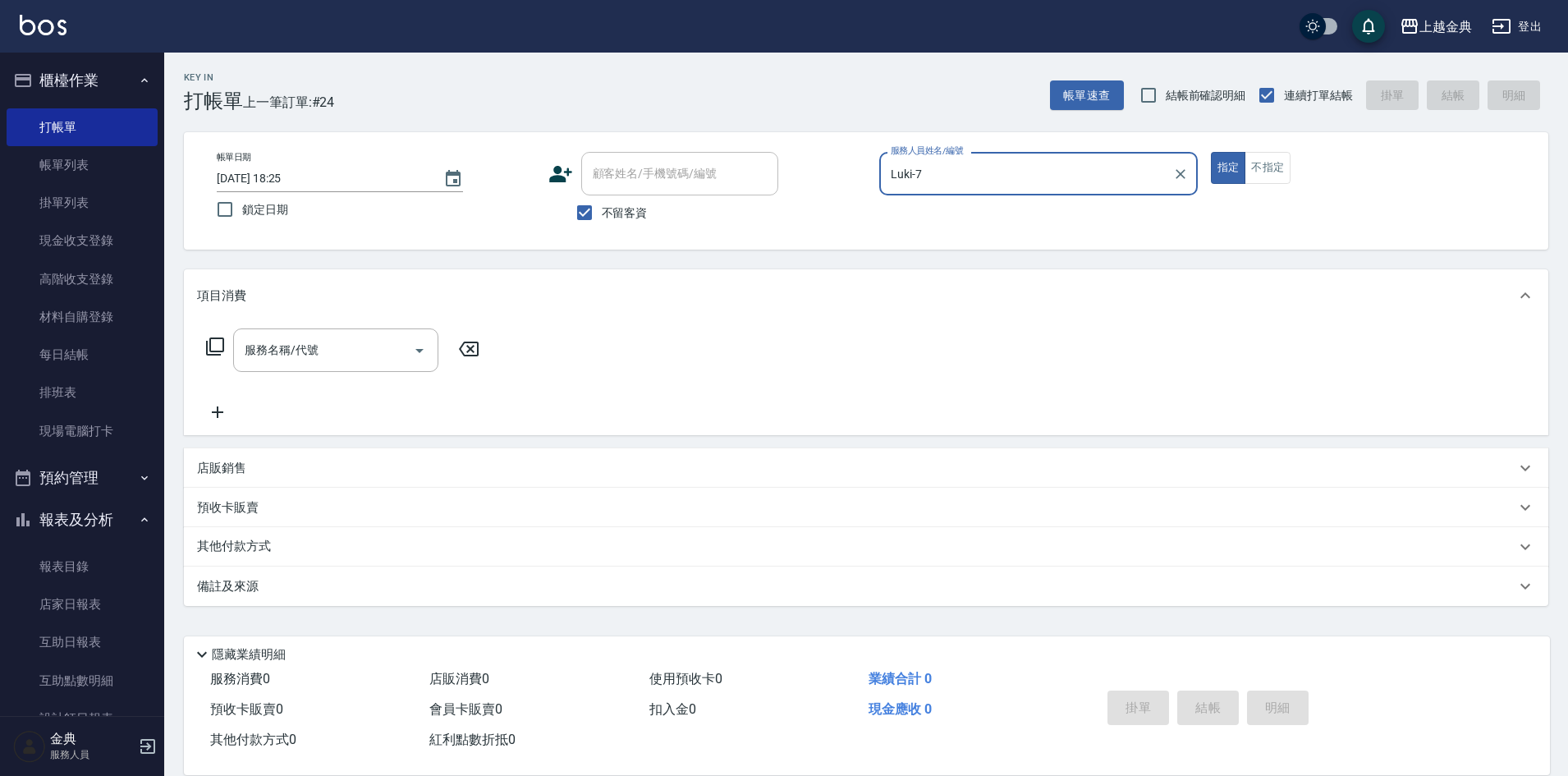
scroll to position [0, 0]
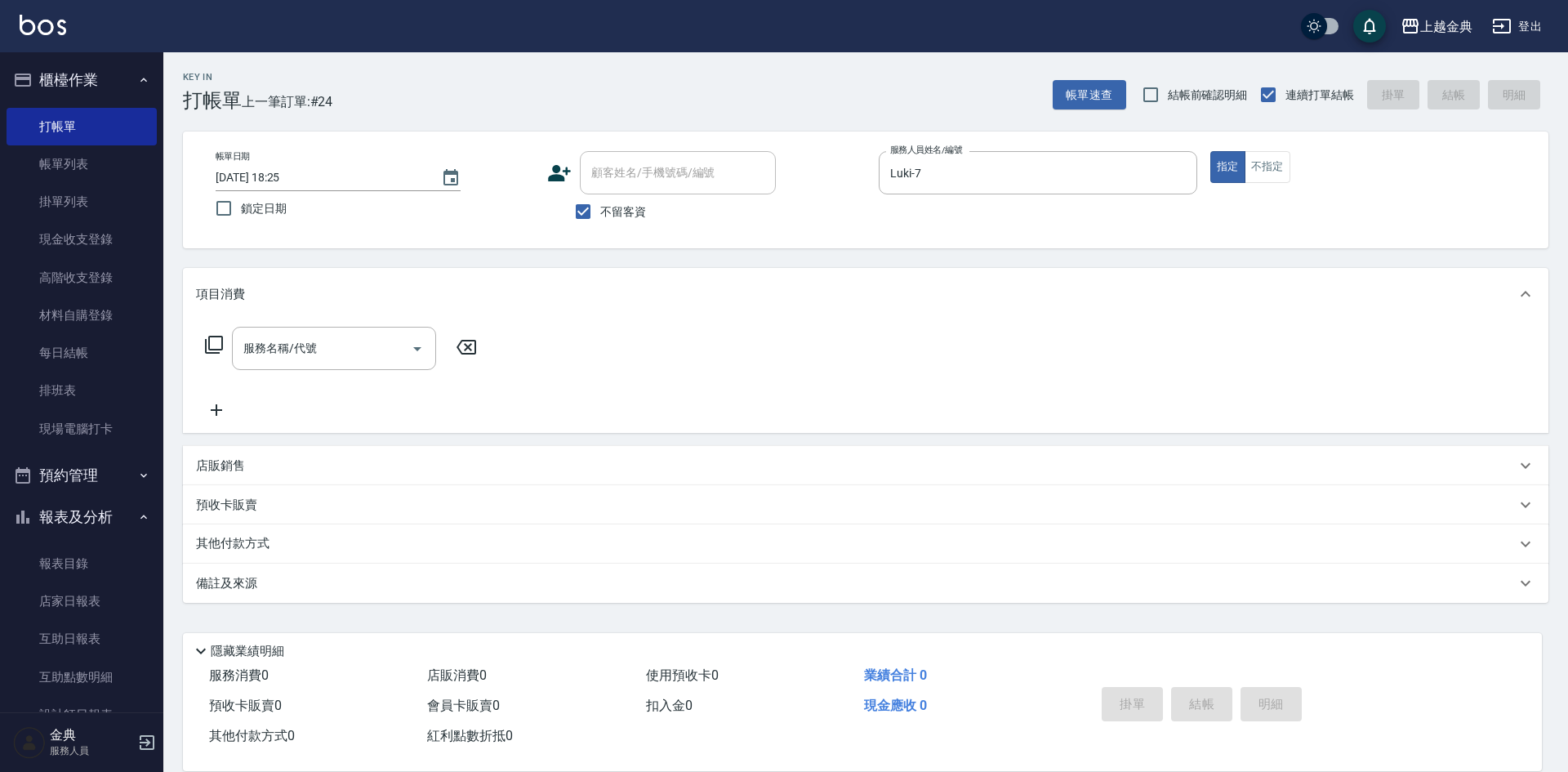
click at [210, 348] on icon at bounding box center [214, 345] width 20 height 20
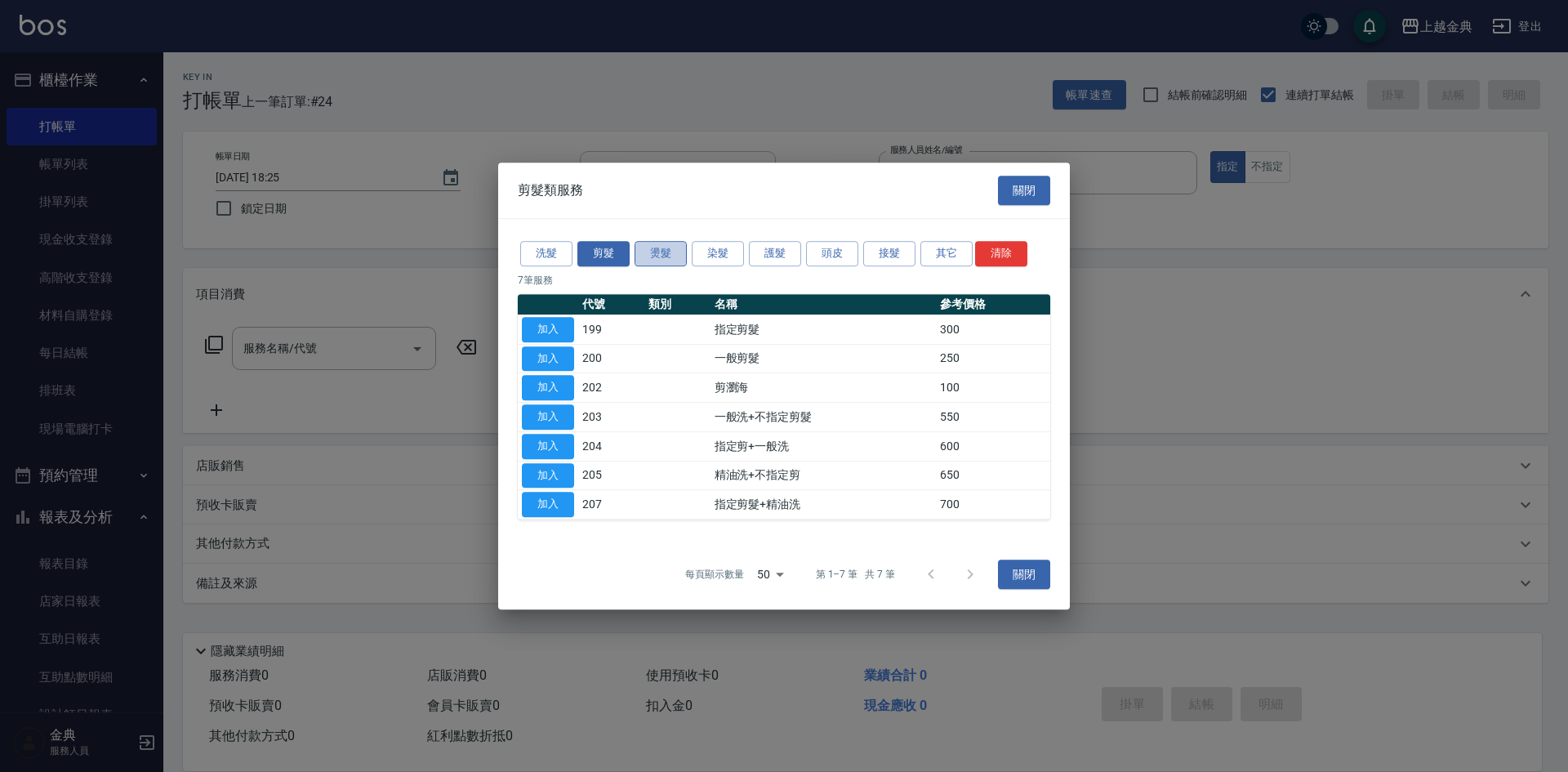
click at [645, 256] on button "燙髮" at bounding box center [660, 253] width 52 height 26
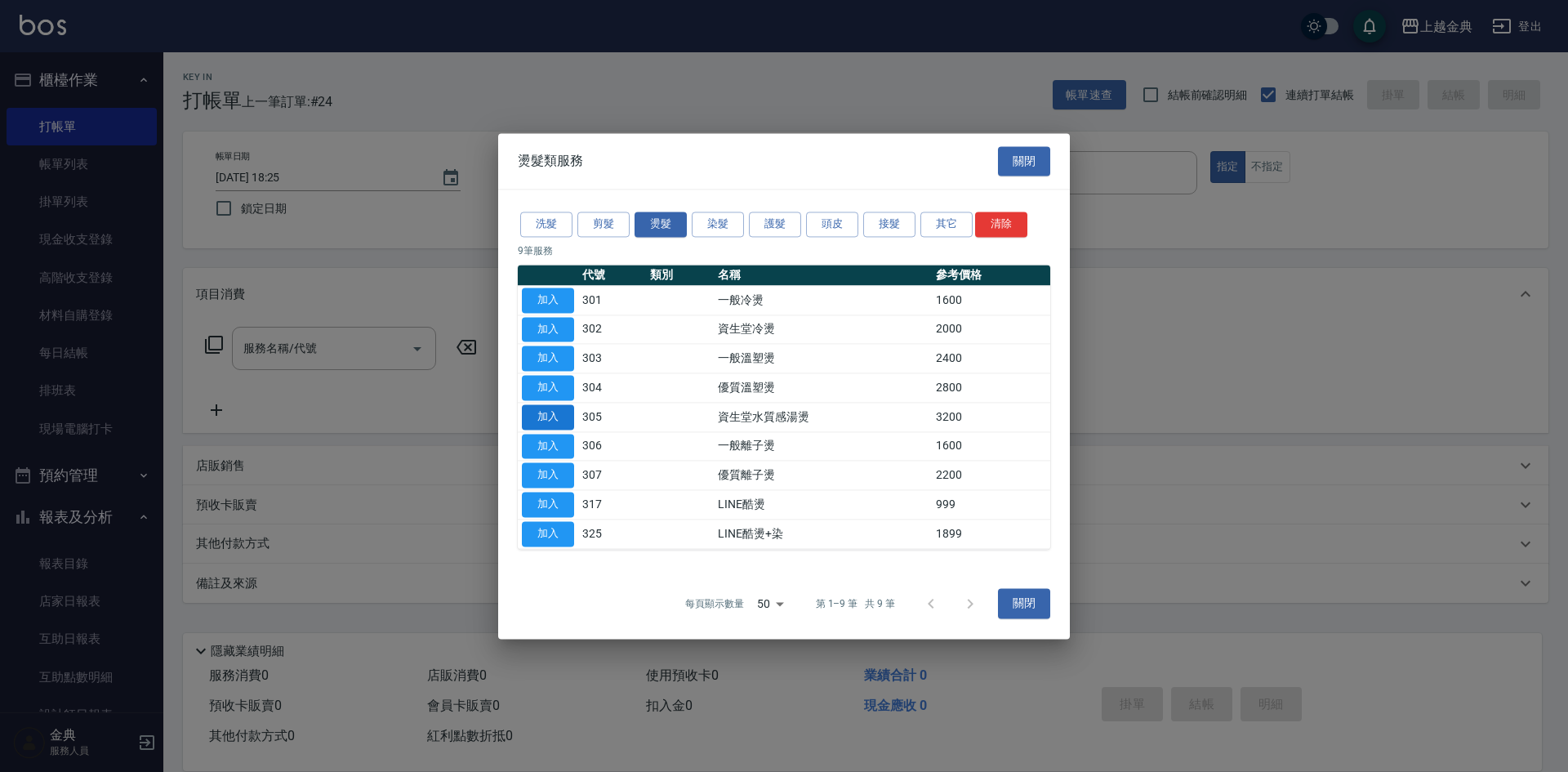
click at [526, 416] on button "加入" at bounding box center [547, 417] width 52 height 26
type input "資生堂水質感湯燙(305)"
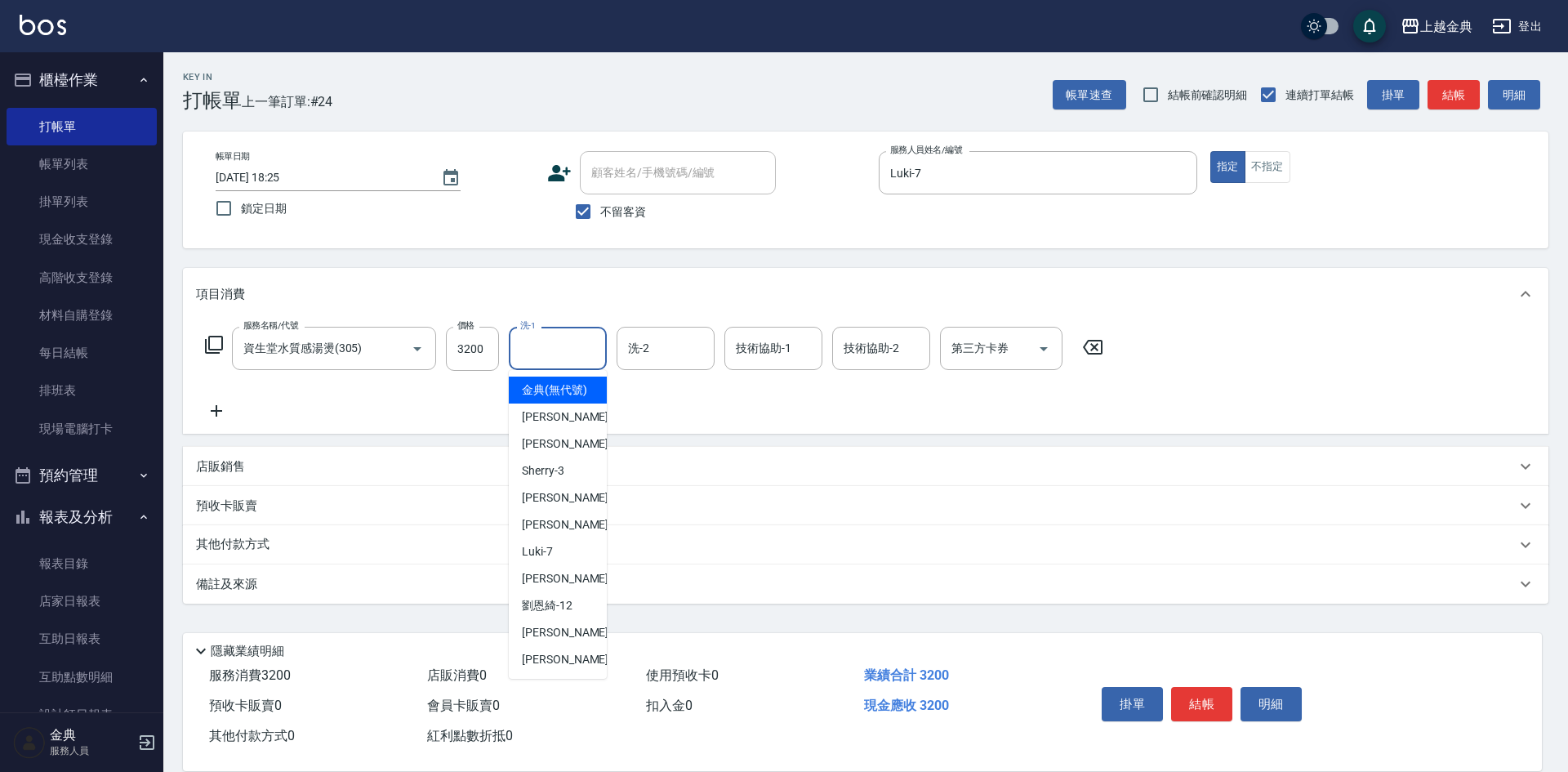
click at [527, 339] on div "洗-1 洗-1" at bounding box center [558, 348] width 98 height 43
click at [554, 668] on span "[PERSON_NAME] -22" at bounding box center [573, 660] width 103 height 17
type input "[PERSON_NAME]-22"
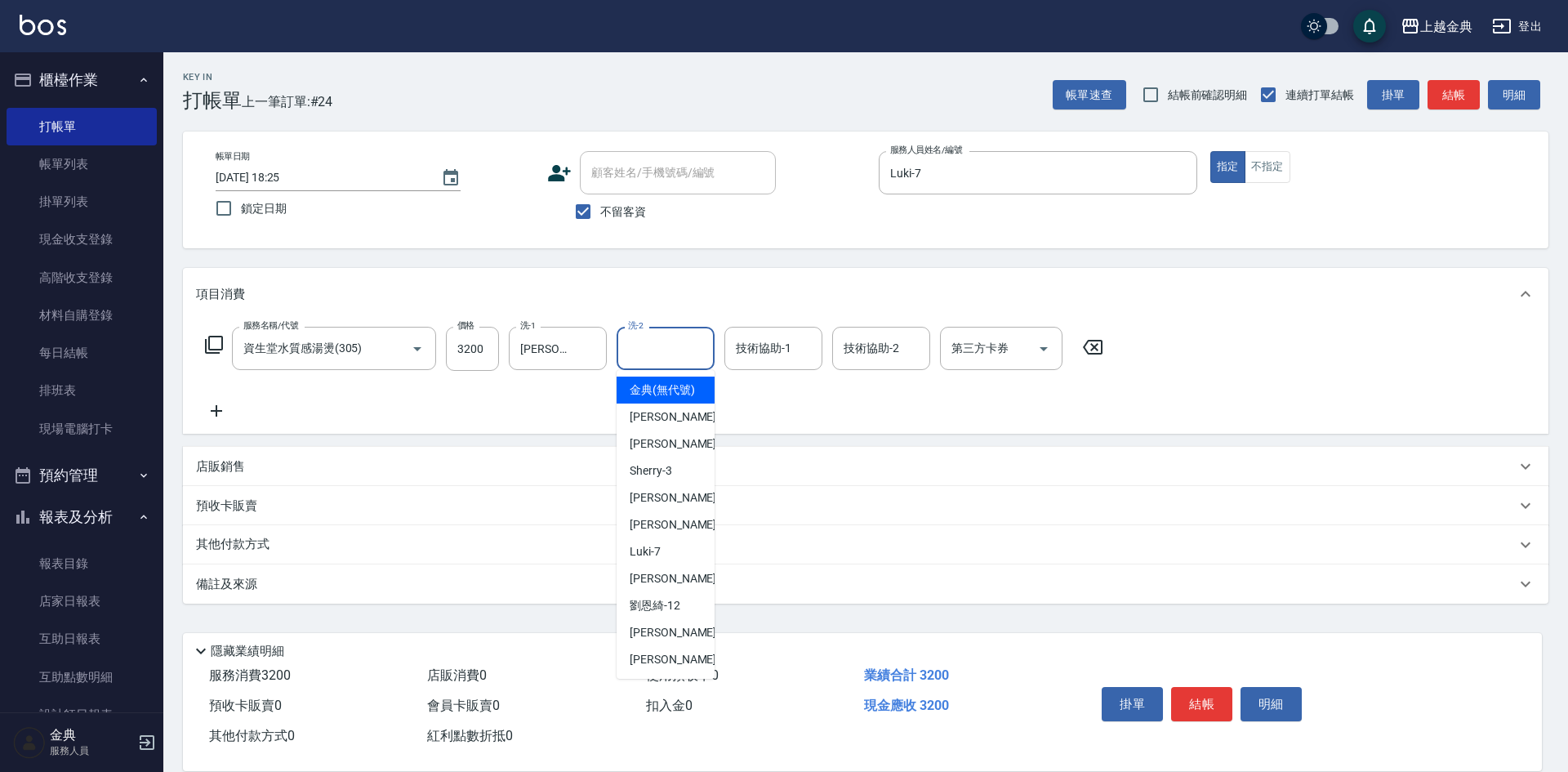
drag, startPoint x: 664, startPoint y: 349, endPoint x: 660, endPoint y: 389, distance: 40.2
click at [664, 351] on input "洗-2" at bounding box center [665, 348] width 83 height 29
click at [665, 452] on span "Cindy -2" at bounding box center [678, 443] width 97 height 17
type input "Cindy-2"
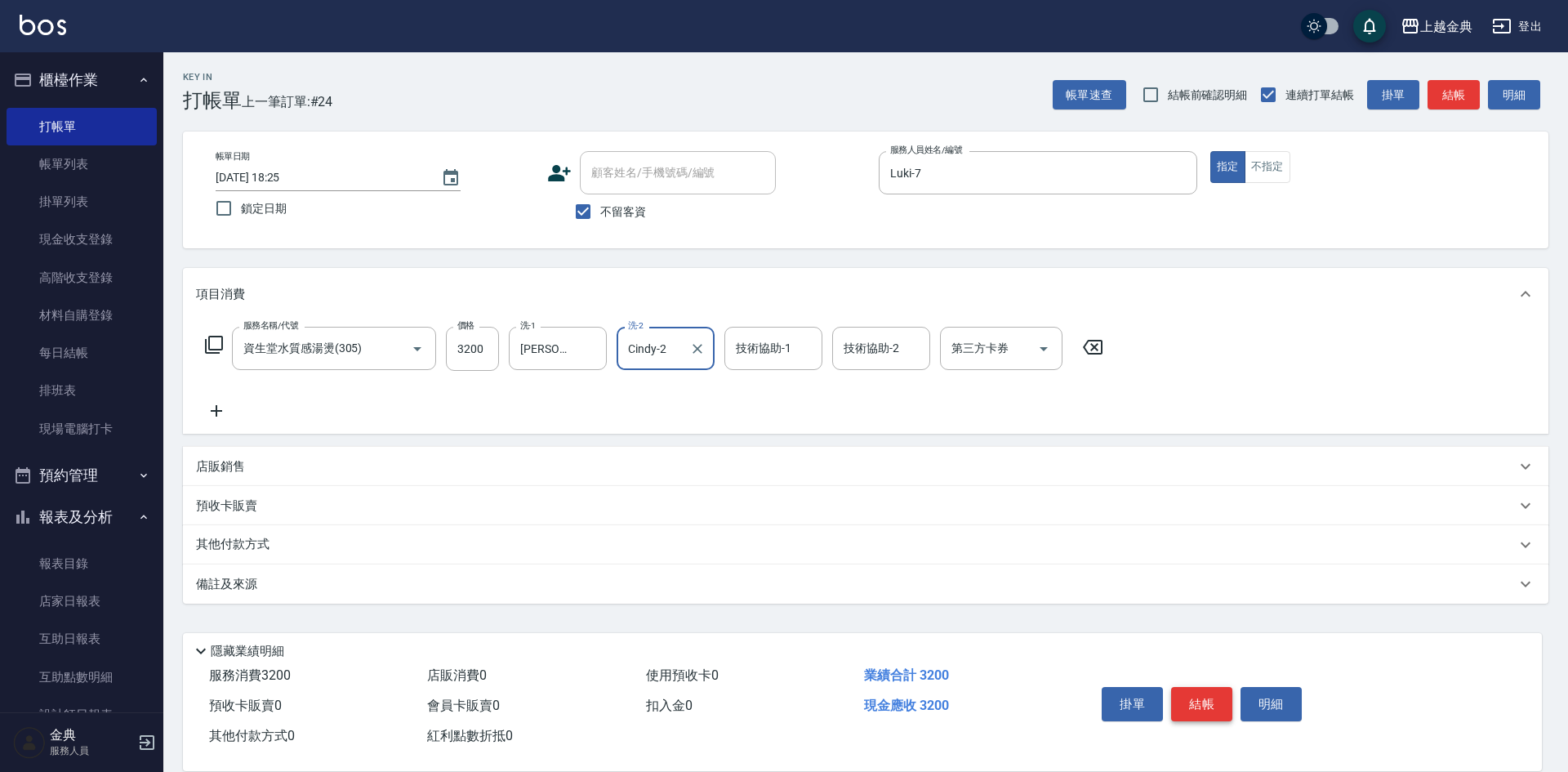
click at [1185, 691] on button "結帳" at bounding box center [1202, 704] width 61 height 35
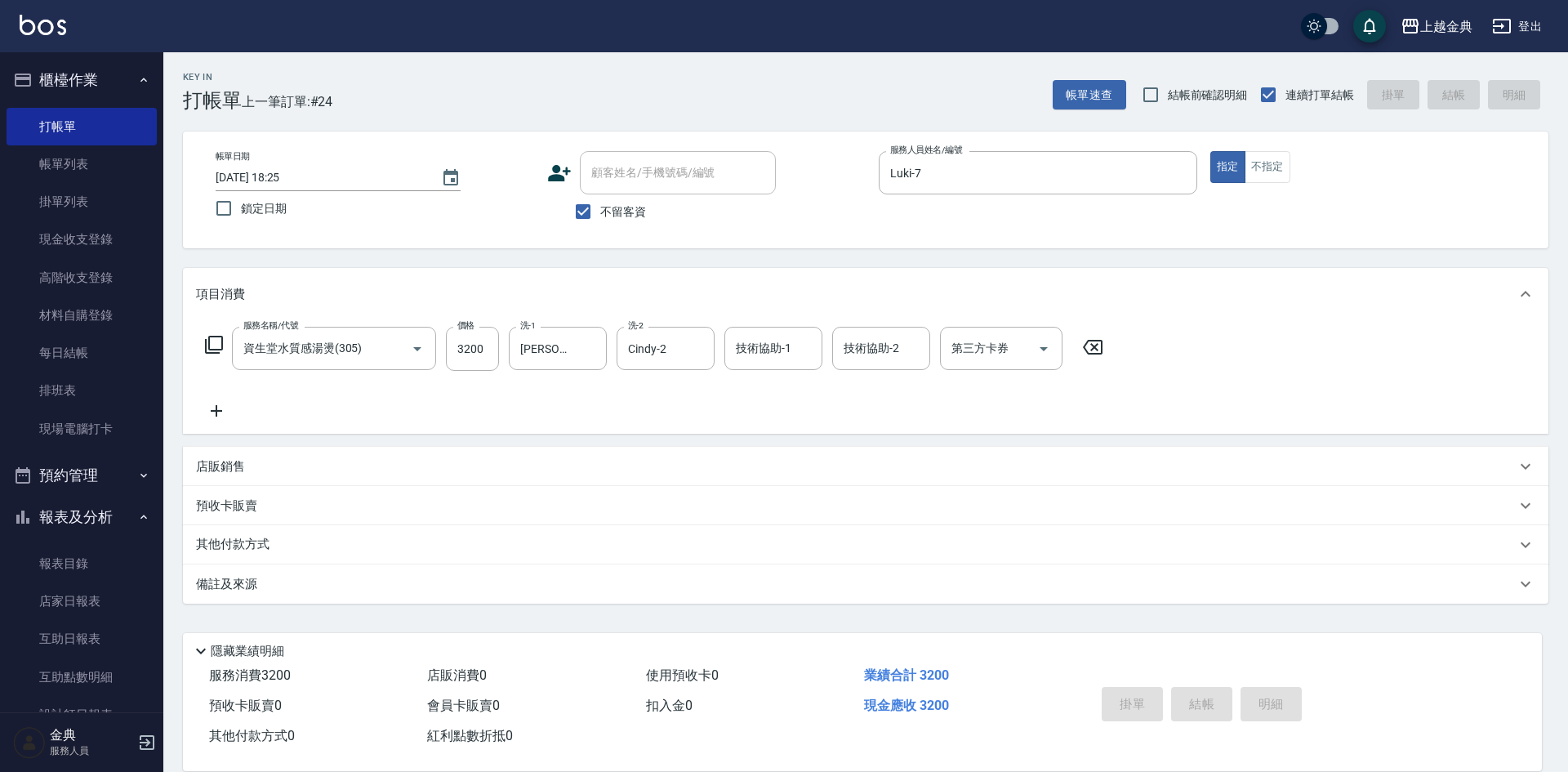
type input "[DATE] 18:26"
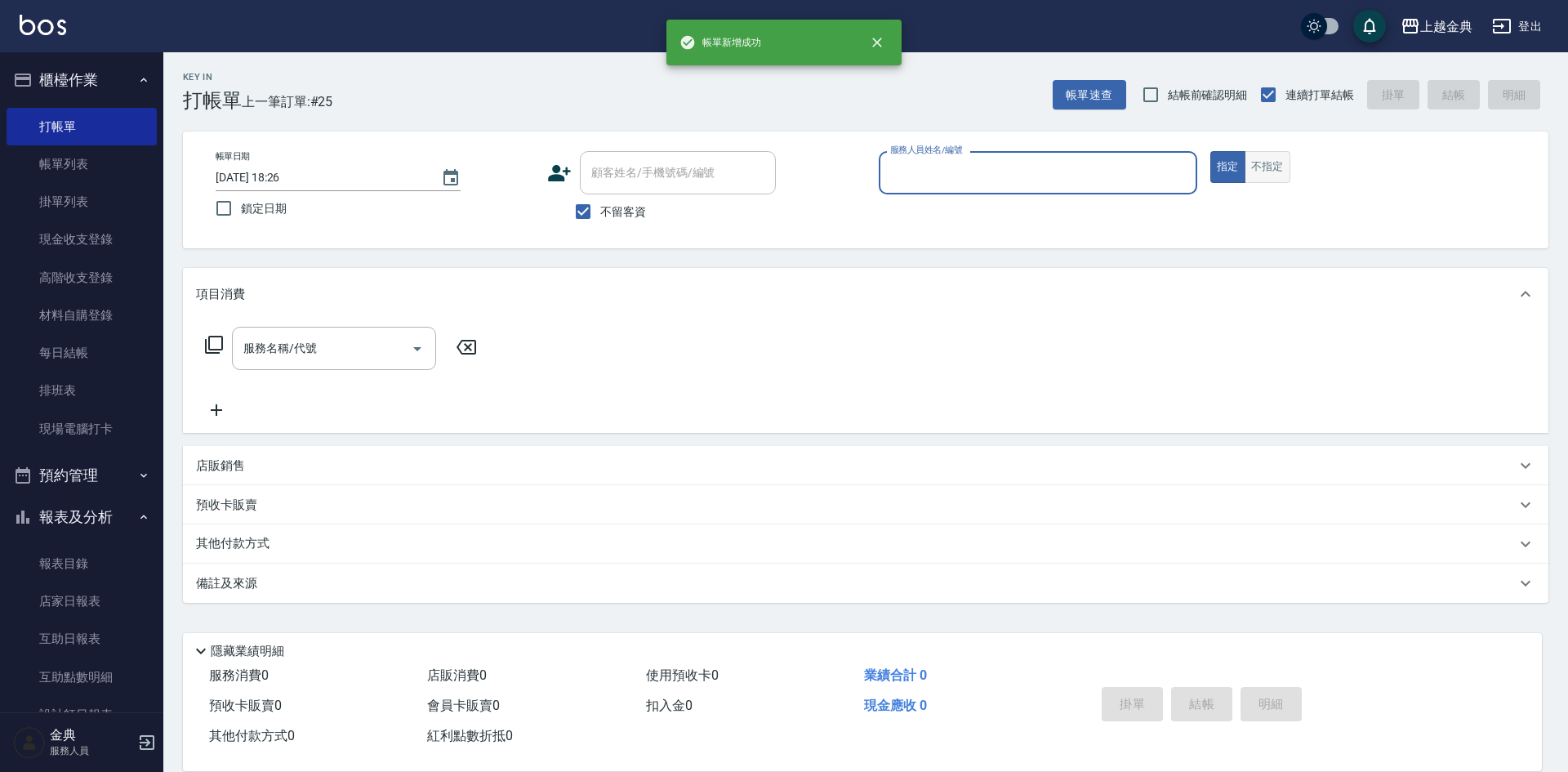
click at [1245, 181] on button "不指定" at bounding box center [1267, 167] width 45 height 32
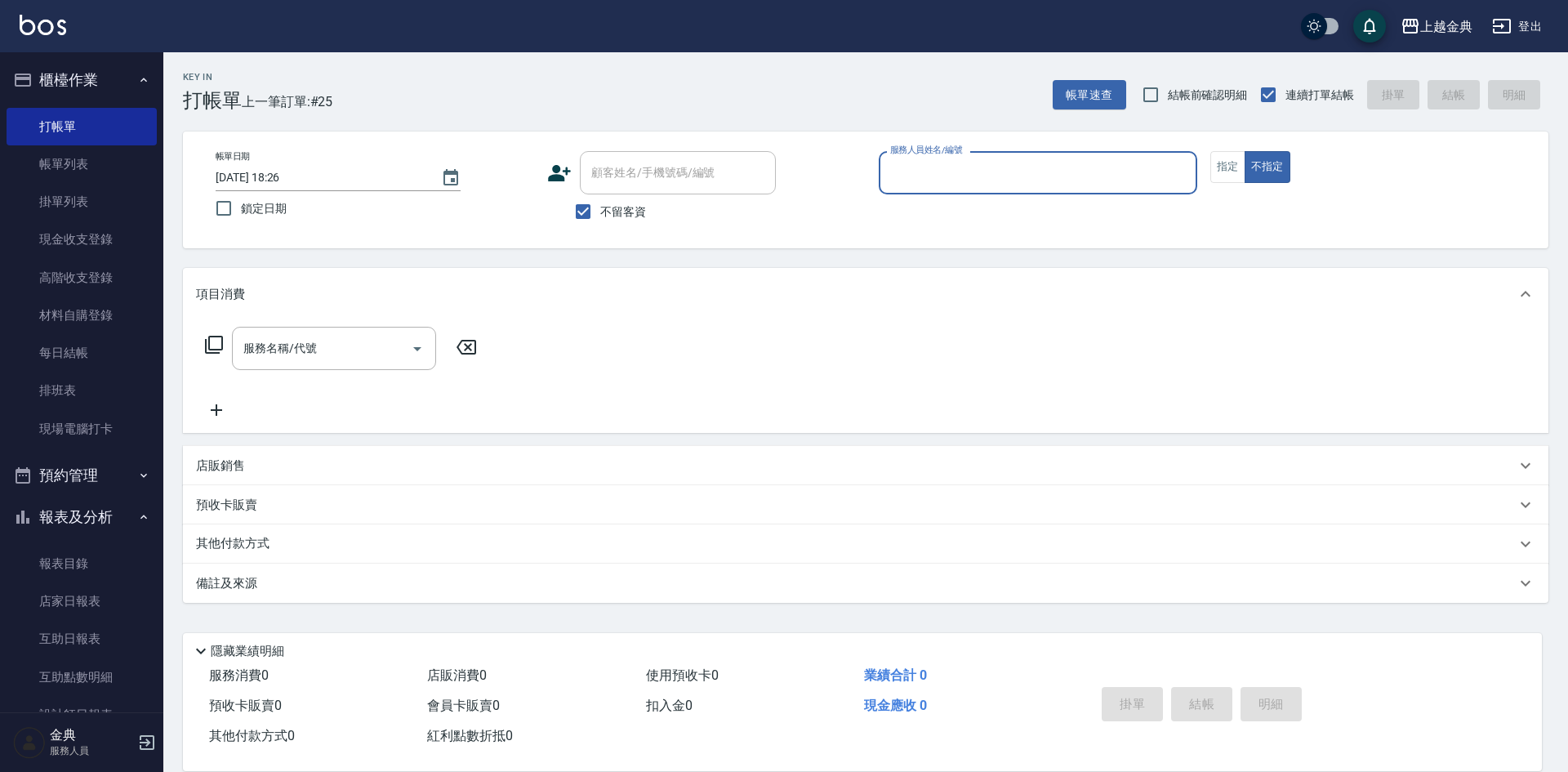
drag, startPoint x: 1155, startPoint y: 171, endPoint x: 1144, endPoint y: 172, distance: 11.0
click at [1155, 171] on input "服務人員姓名/編號" at bounding box center [1038, 173] width 304 height 29
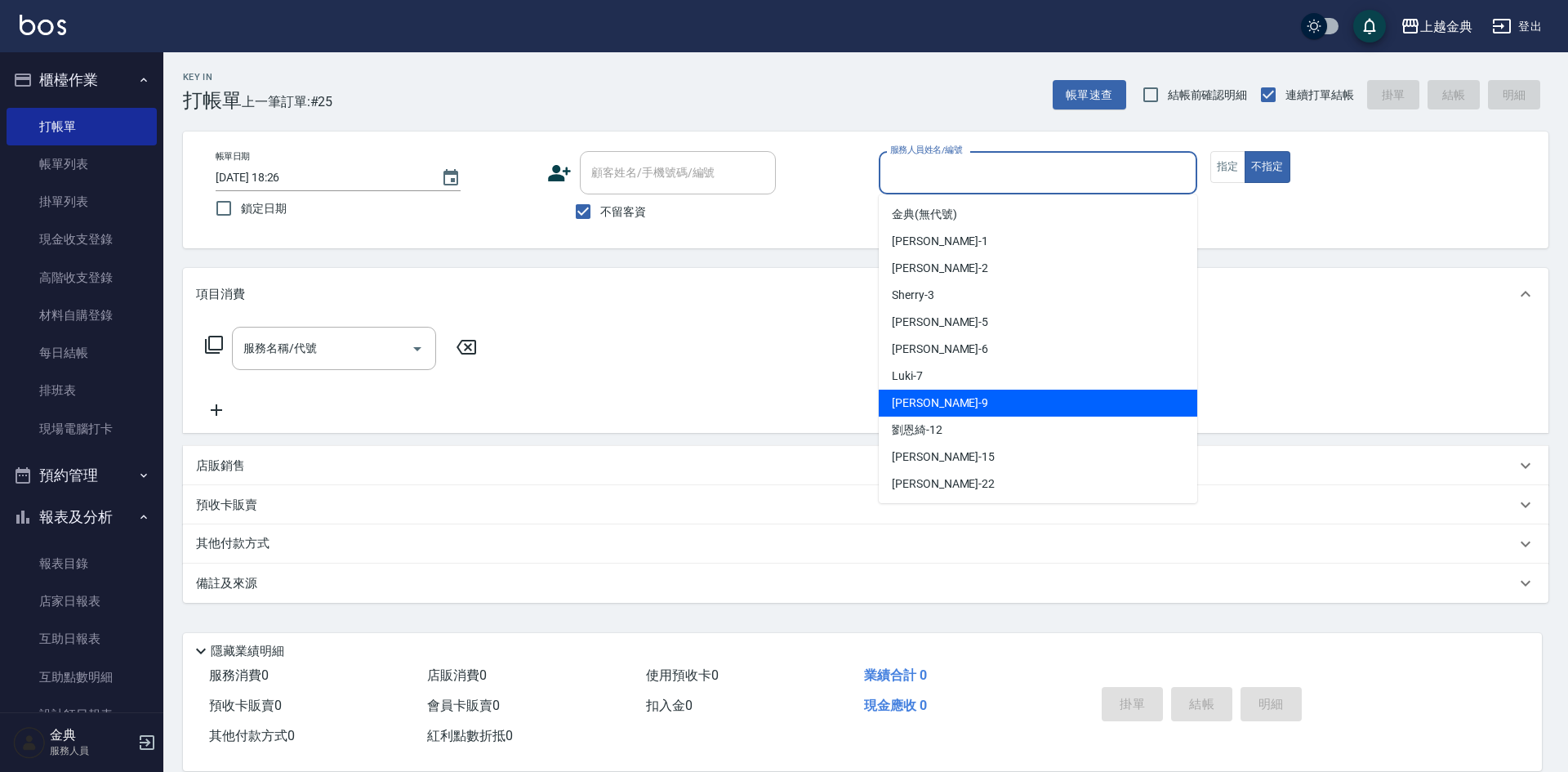
drag, startPoint x: 1020, startPoint y: 412, endPoint x: 285, endPoint y: 369, distance: 736.3
click at [1019, 412] on div "[PERSON_NAME] -9" at bounding box center [1038, 403] width 319 height 27
type input "[PERSON_NAME]-9"
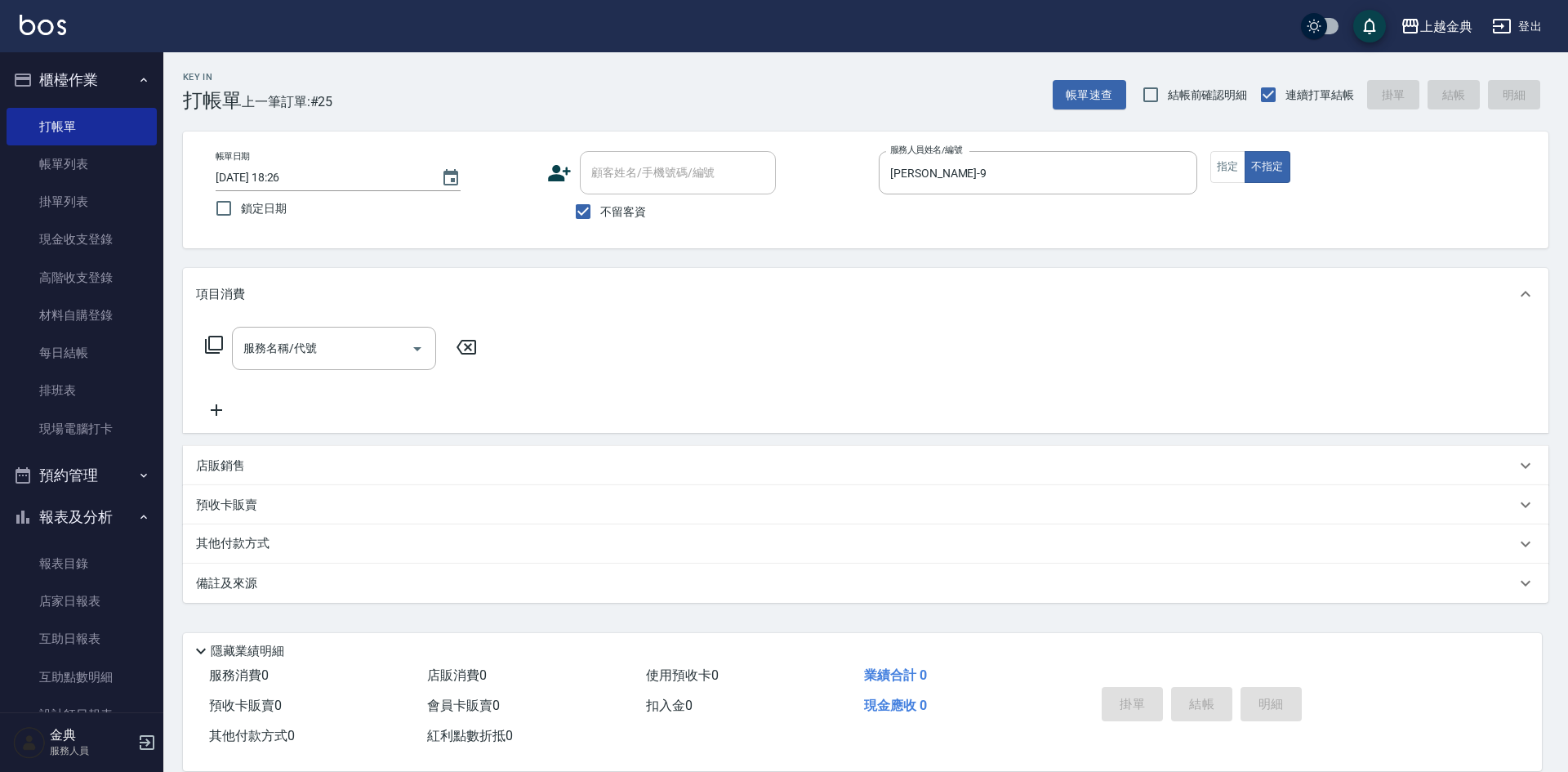
click at [218, 344] on icon at bounding box center [214, 345] width 20 height 20
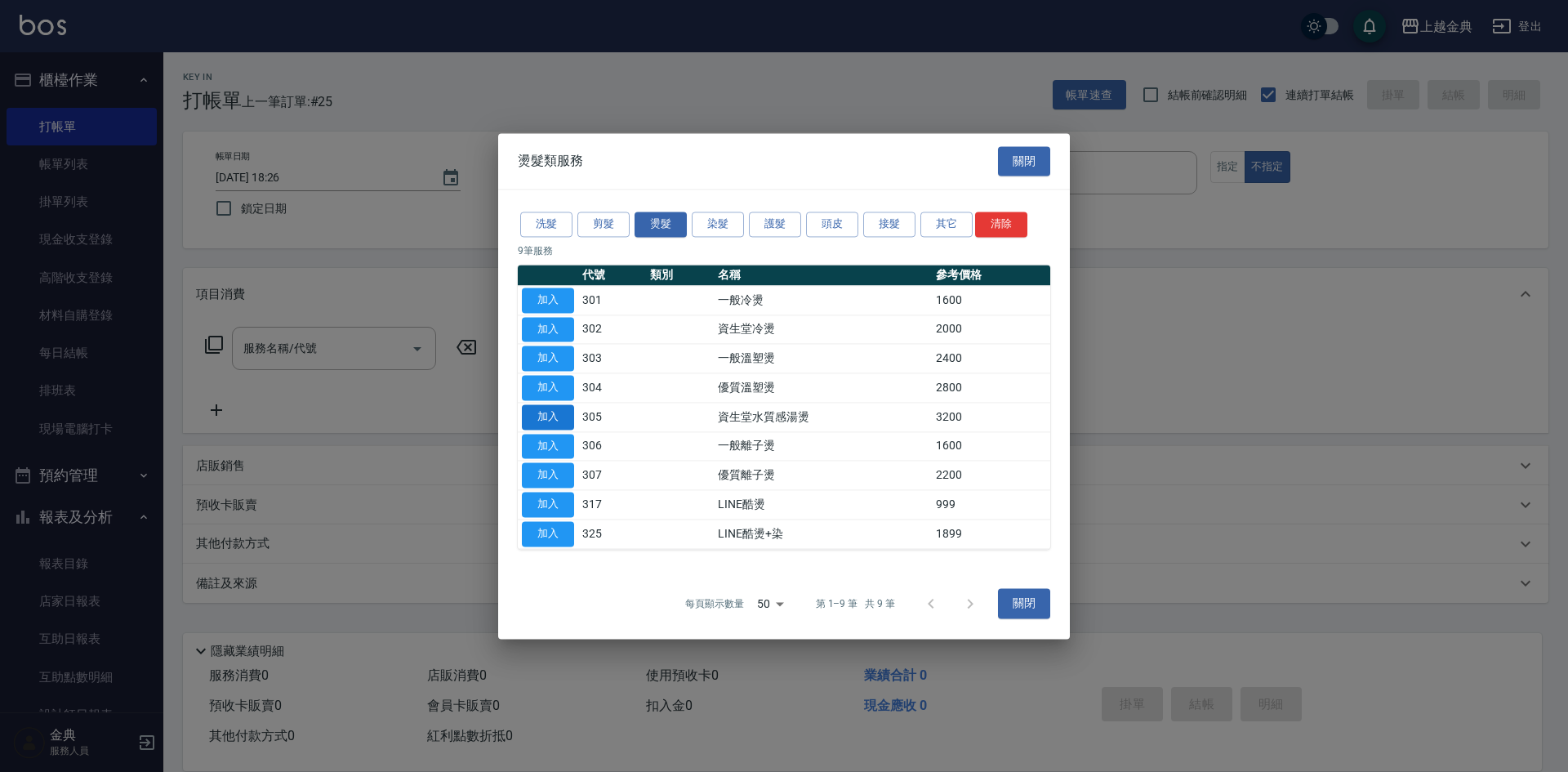
click at [544, 421] on button "加入" at bounding box center [547, 417] width 52 height 26
type input "資生堂水質感湯燙(305)"
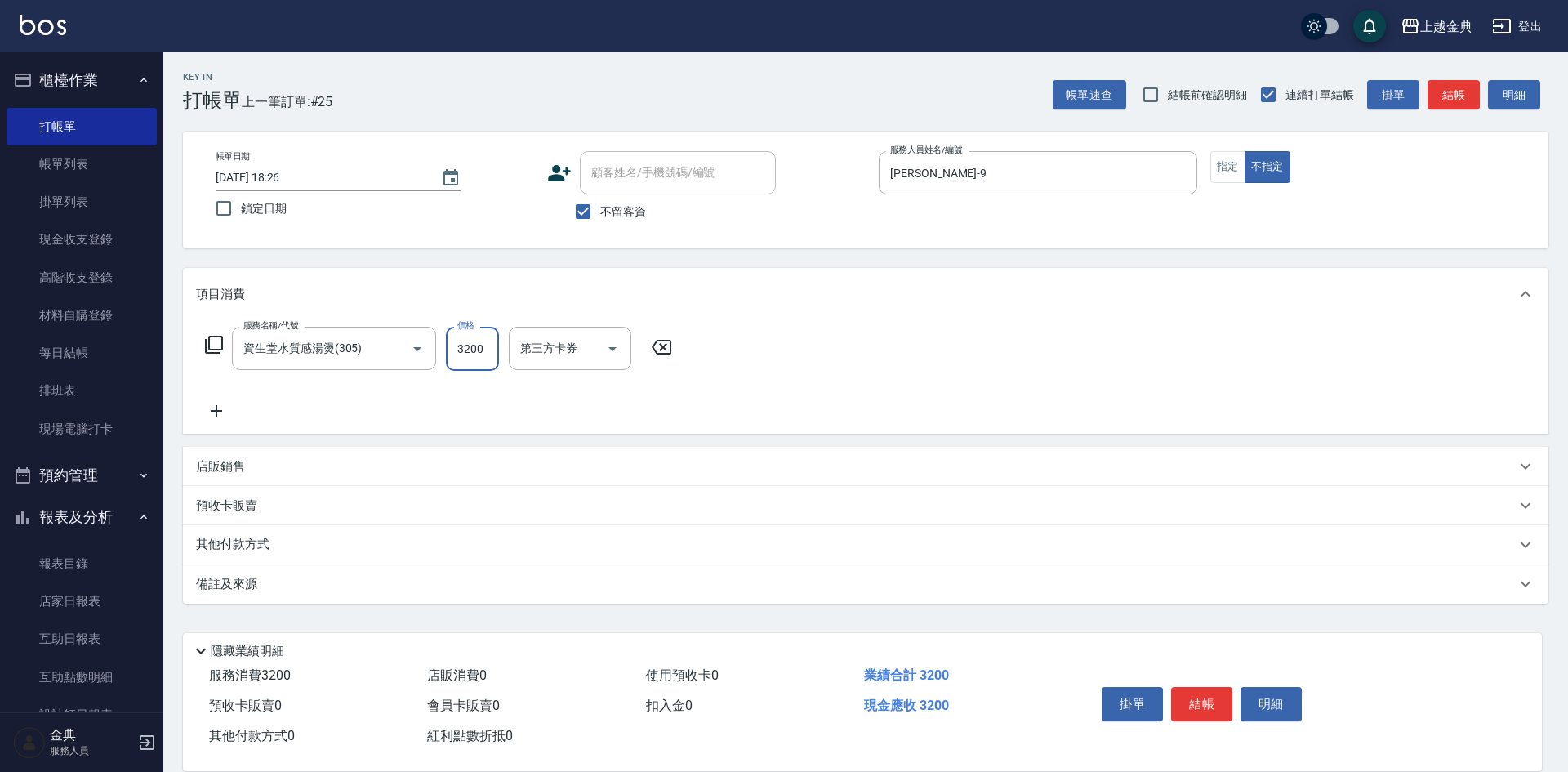
click at [463, 339] on input "3200" at bounding box center [472, 348] width 53 height 44
type input "3800"
click at [216, 343] on icon at bounding box center [214, 345] width 20 height 20
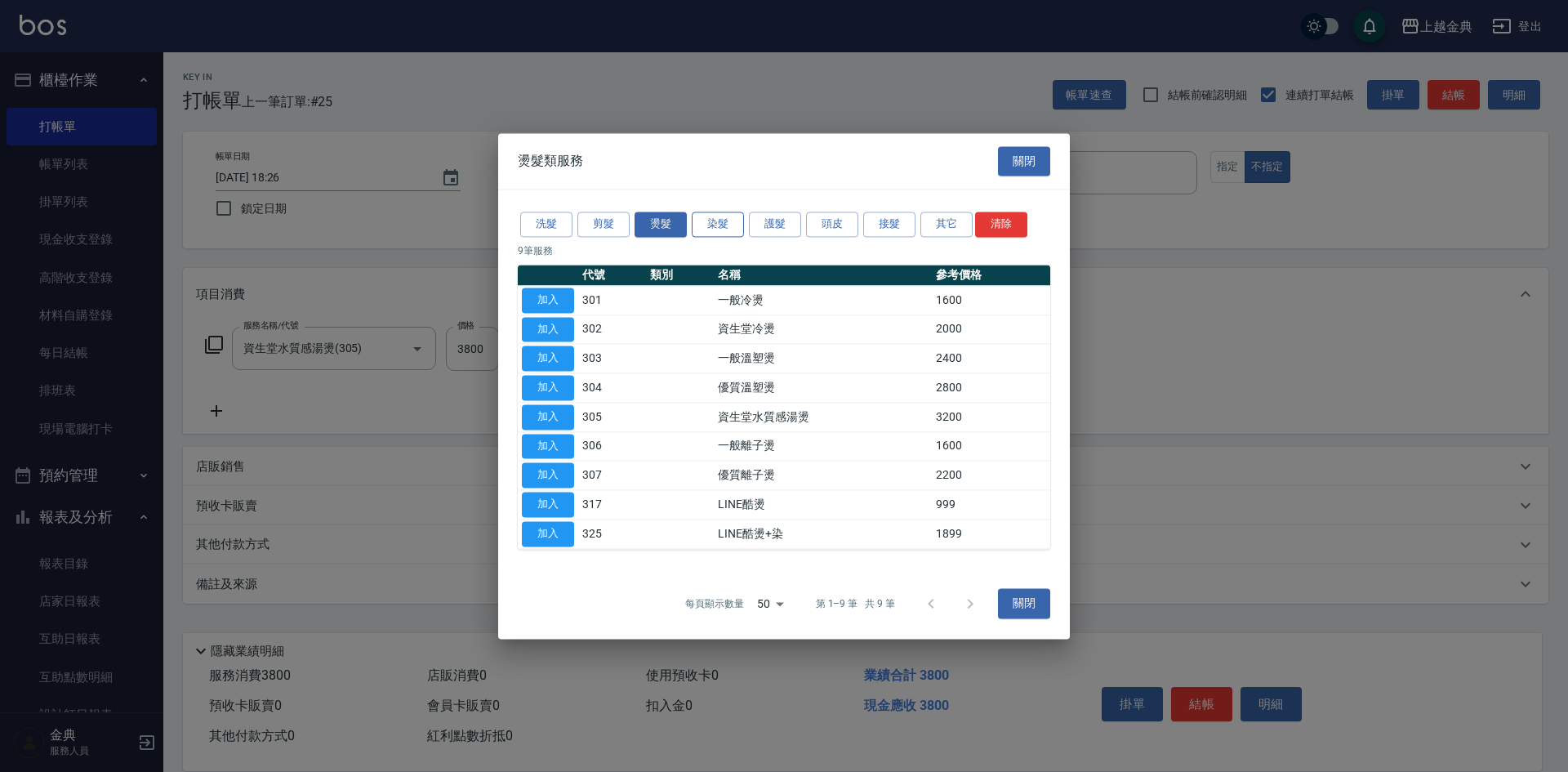
click at [716, 223] on button "染髮" at bounding box center [717, 224] width 52 height 26
click at [554, 326] on button "加入" at bounding box center [547, 329] width 52 height 26
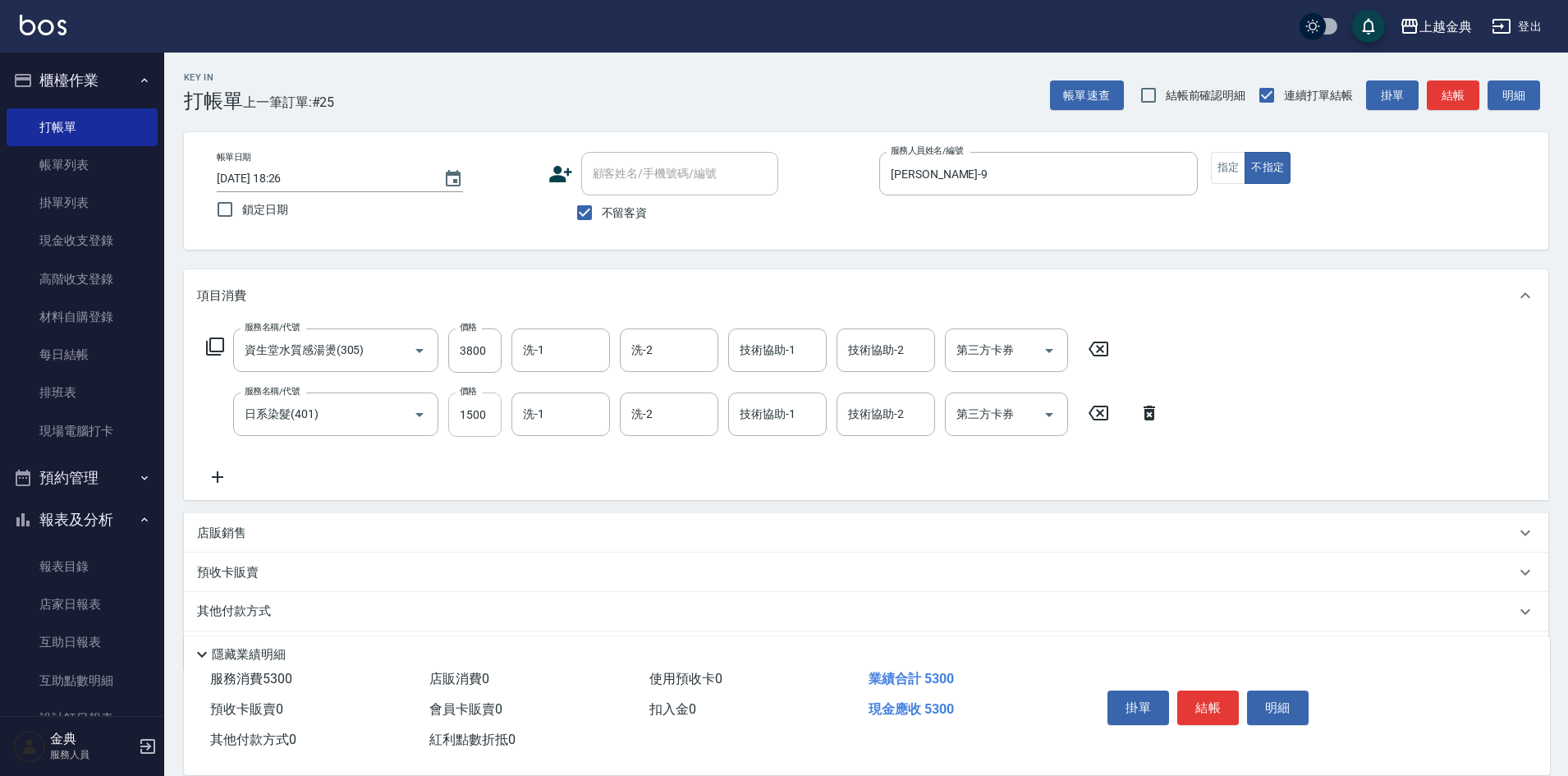
click at [477, 422] on input "1500" at bounding box center [475, 414] width 53 height 44
type input "2000"
click at [212, 357] on div "服務名稱/代號 資生堂水質感湯燙(305) 服務名稱/代號 價格 3800 價格 洗-1 洗-1 洗-2 洗-2 技術協助-1 技術協助-1 技術協助-2 技…" at bounding box center [657, 350] width 922 height 44
click at [208, 344] on icon at bounding box center [215, 347] width 20 height 20
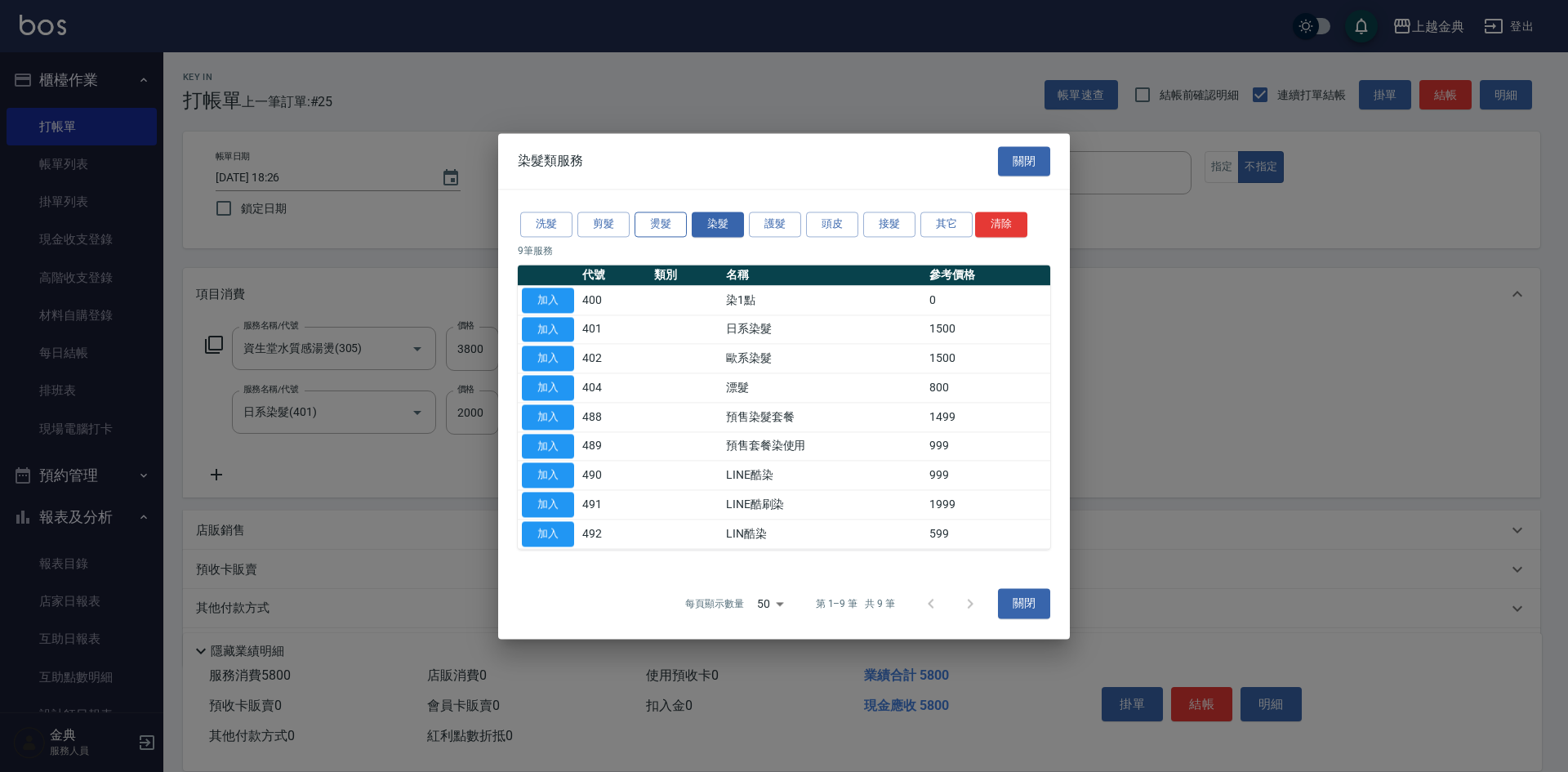
click at [661, 221] on button "燙髮" at bounding box center [660, 224] width 52 height 26
click at [790, 222] on button "護髮" at bounding box center [774, 224] width 52 height 26
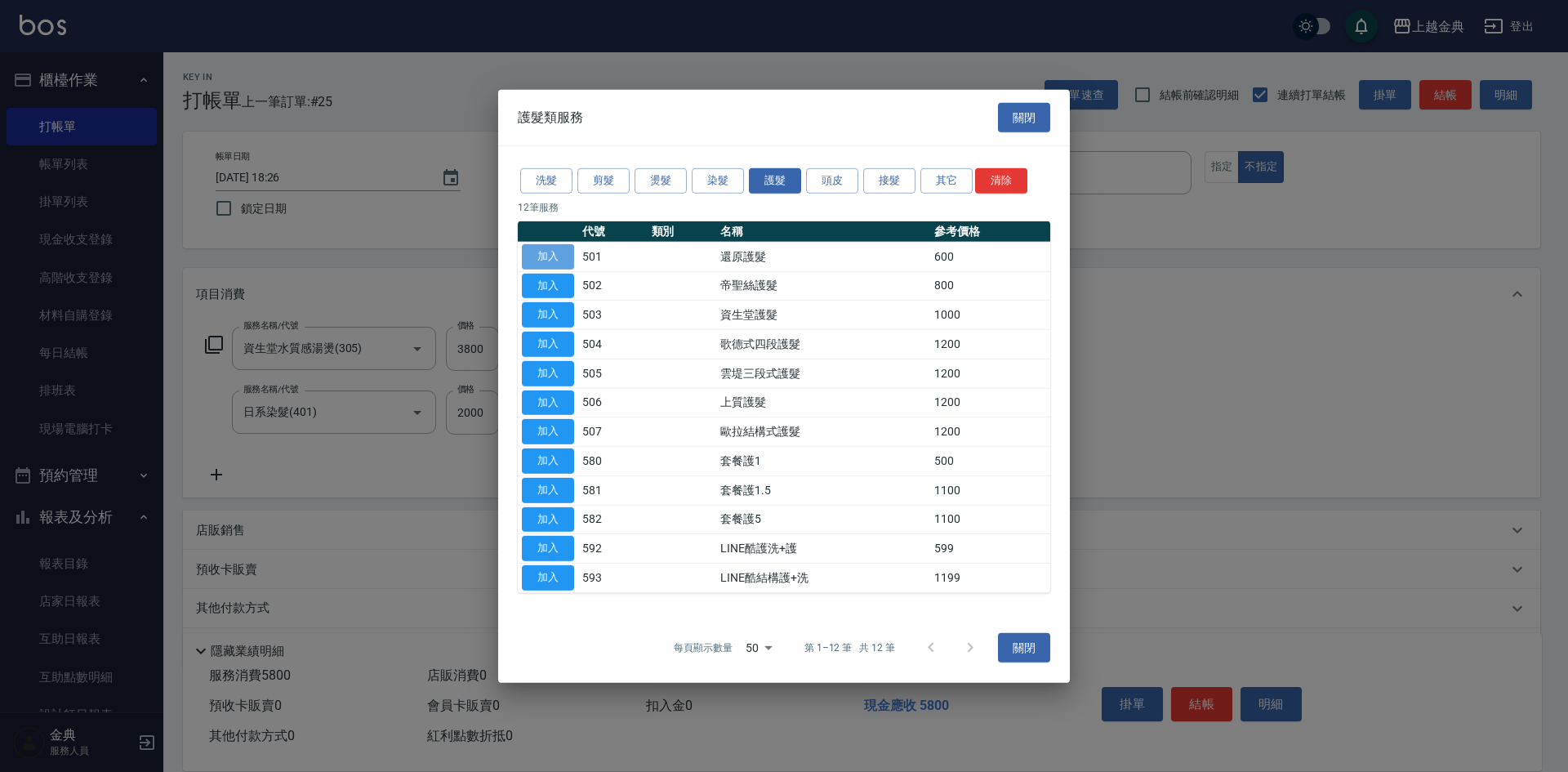
click at [545, 254] on button "加入" at bounding box center [547, 257] width 52 height 26
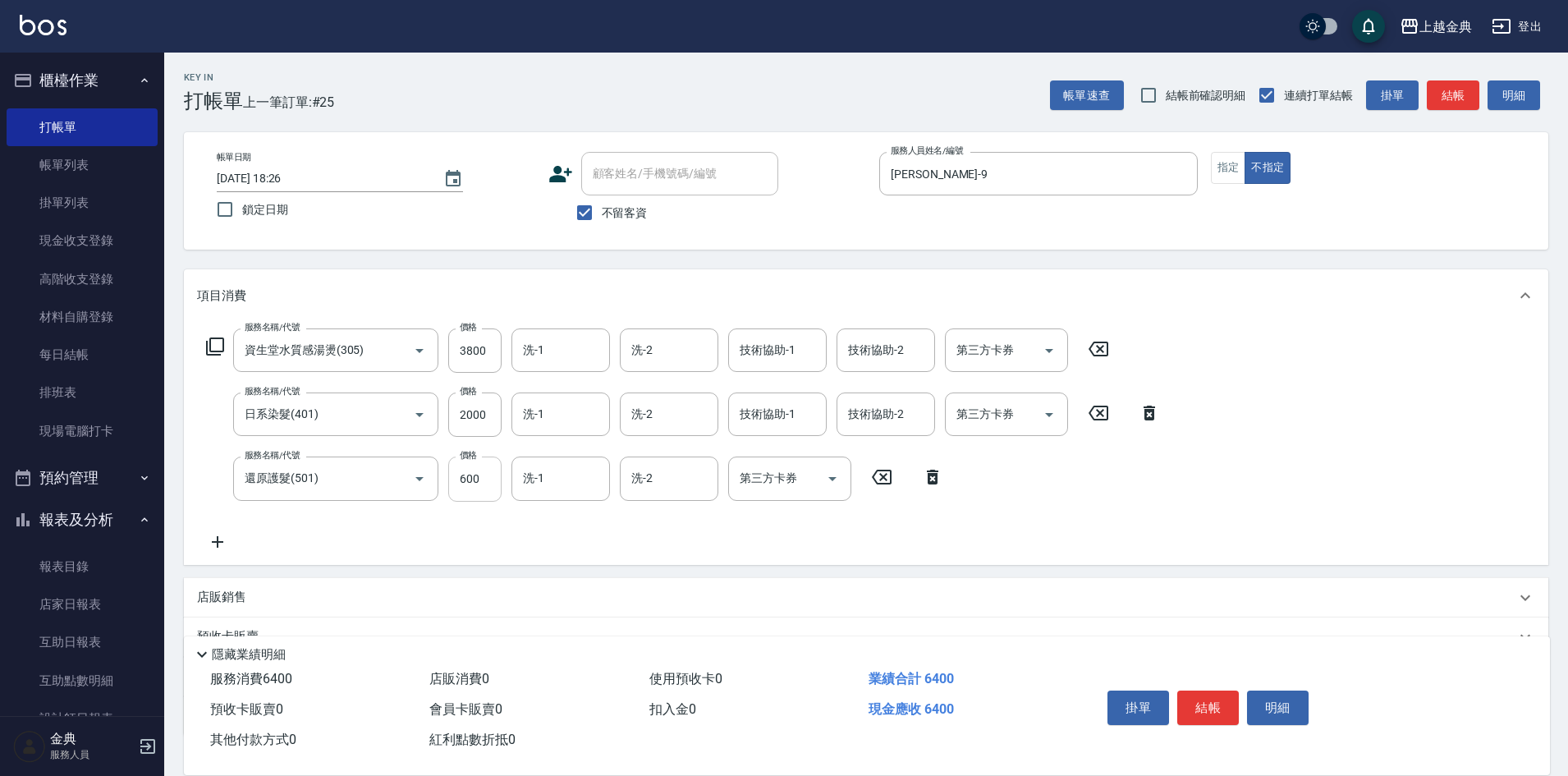
click at [483, 479] on input "600" at bounding box center [475, 478] width 53 height 44
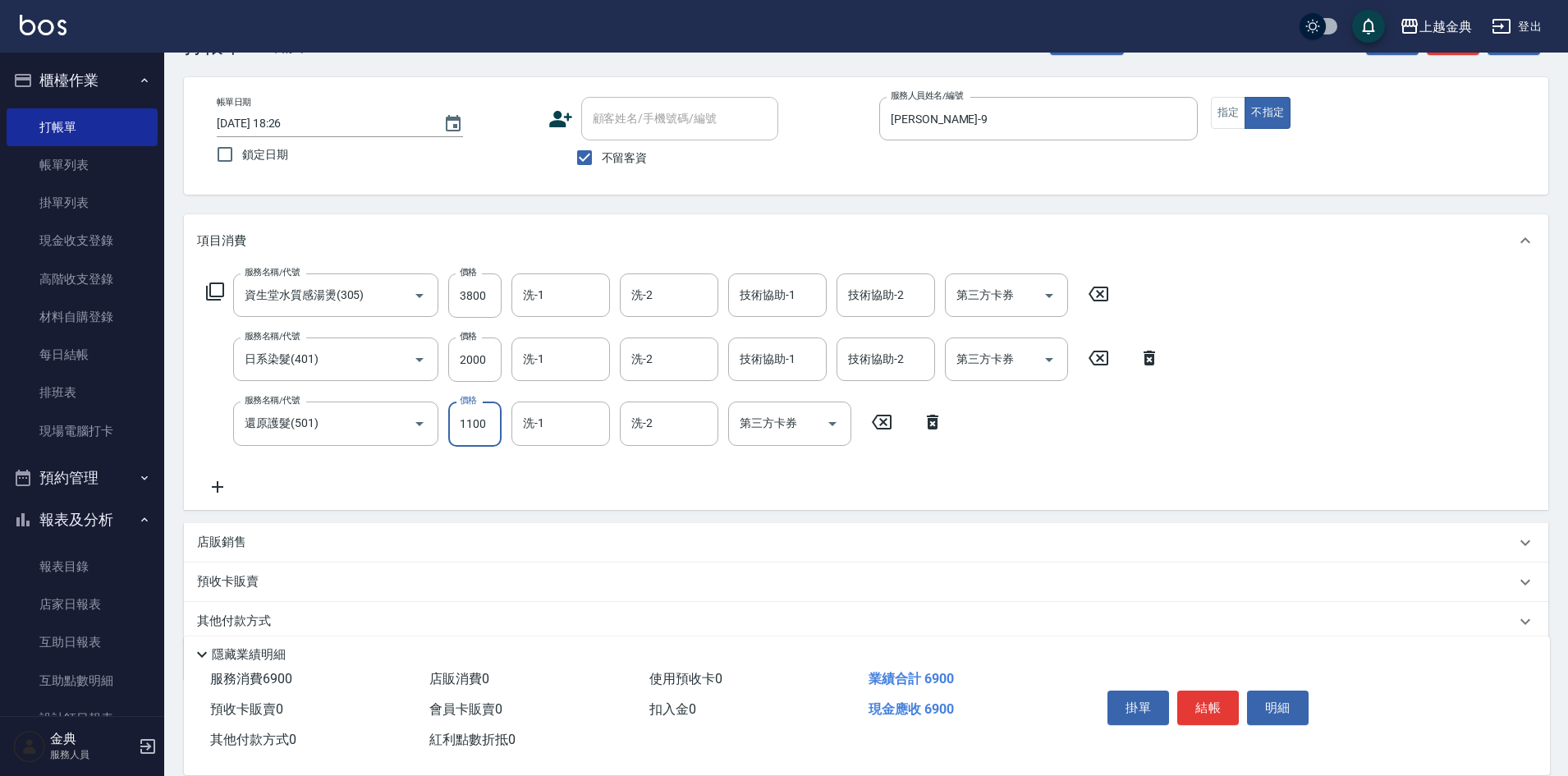
scroll to position [118, 0]
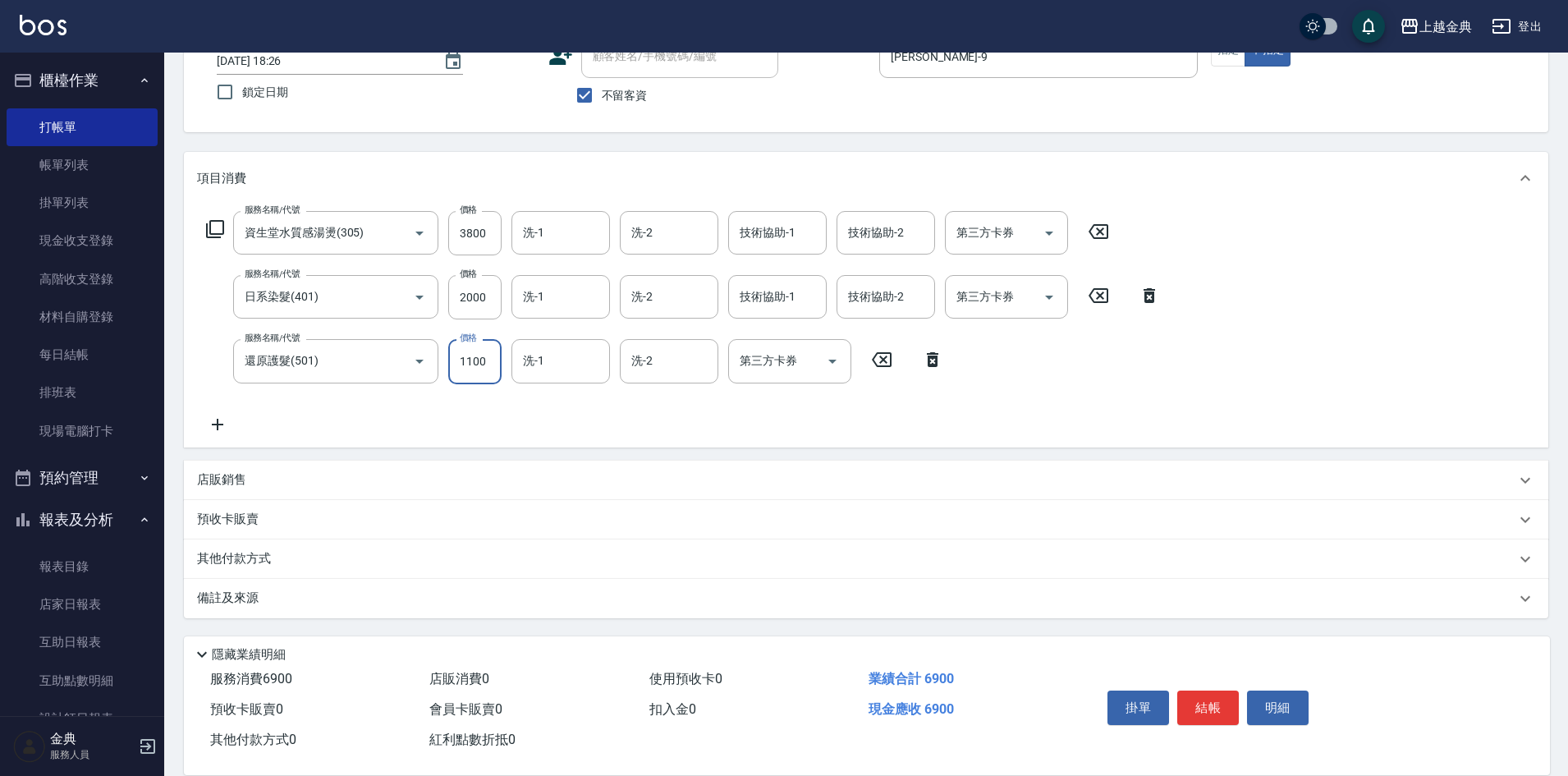
type input "1100"
click at [247, 559] on p "其他付款方式" at bounding box center [237, 559] width 82 height 18
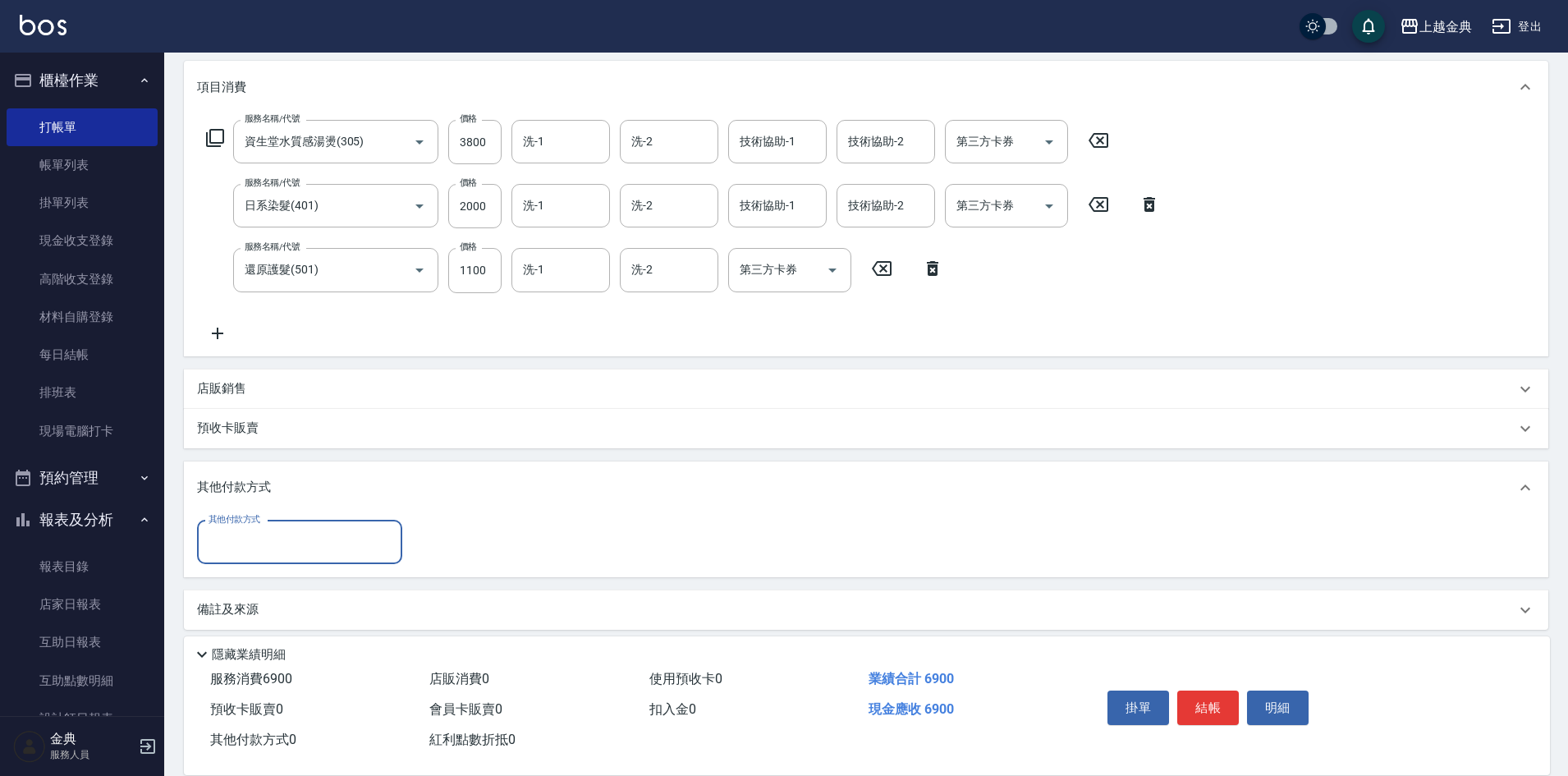
scroll to position [219, 0]
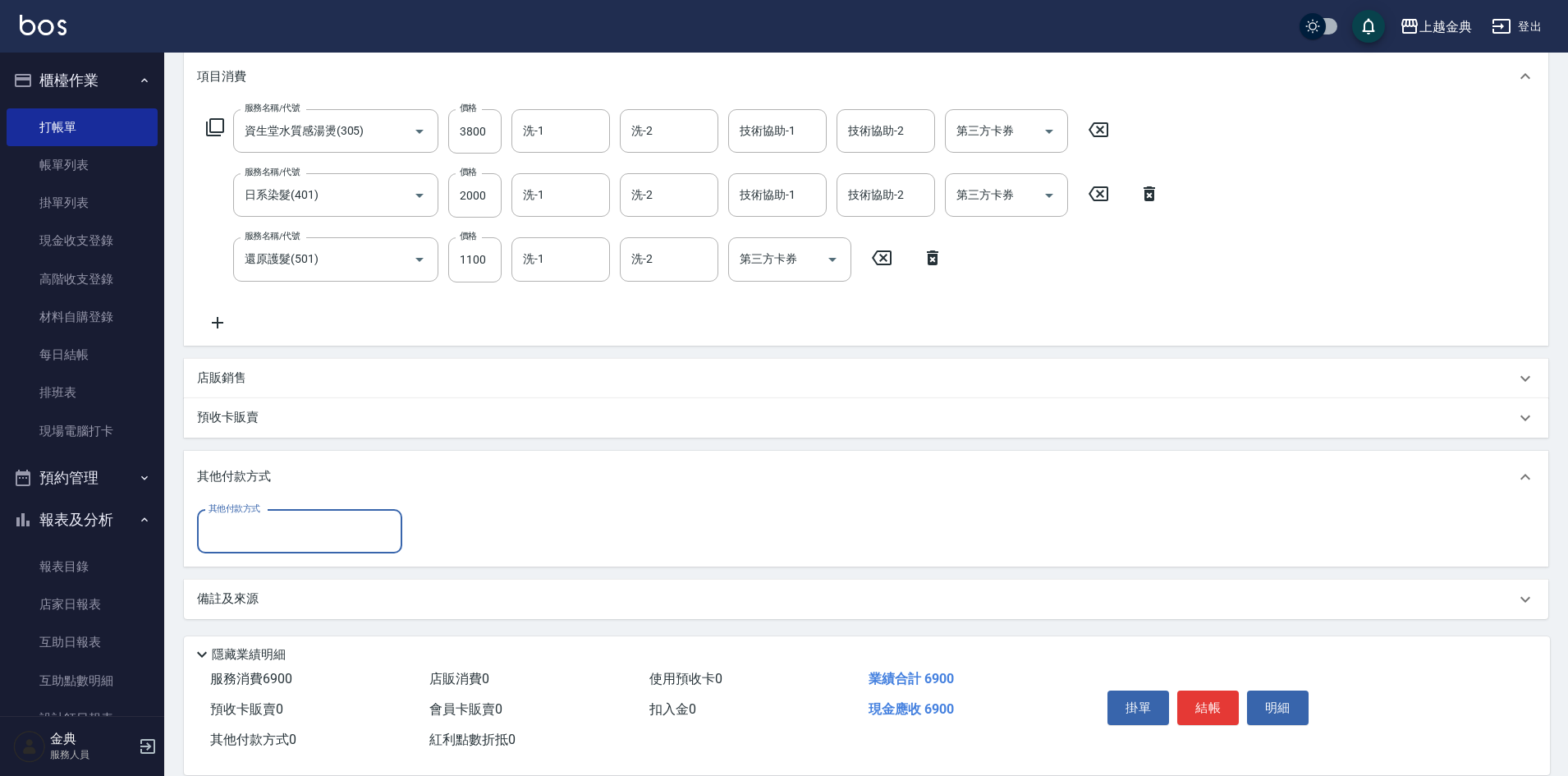
click at [251, 523] on input "其他付款方式" at bounding box center [299, 531] width 191 height 29
click at [275, 597] on span "信用卡" at bounding box center [299, 601] width 205 height 27
type input "信用卡"
type input "6900"
click at [1200, 691] on button "結帳" at bounding box center [1208, 708] width 61 height 35
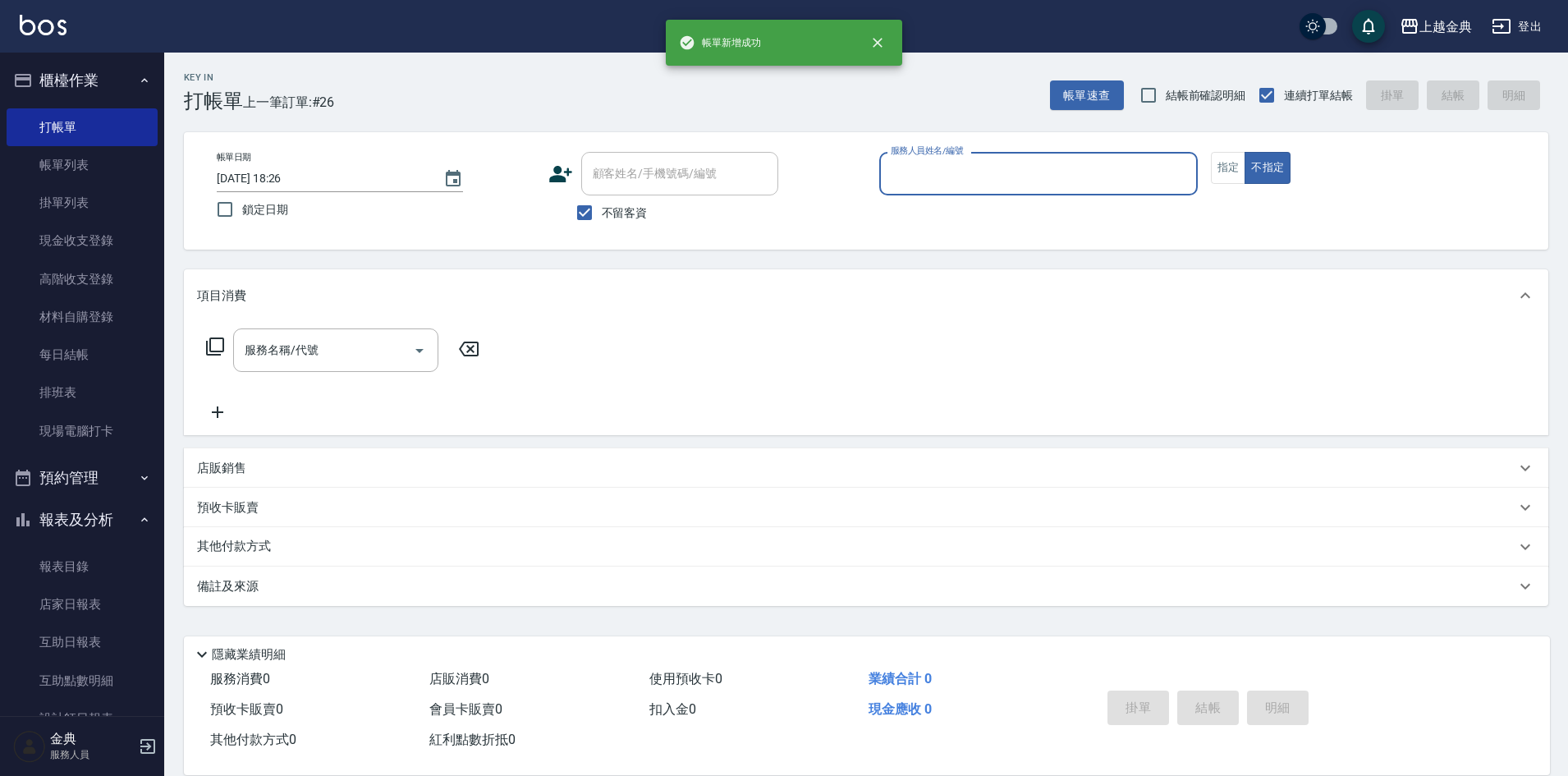
scroll to position [0, 0]
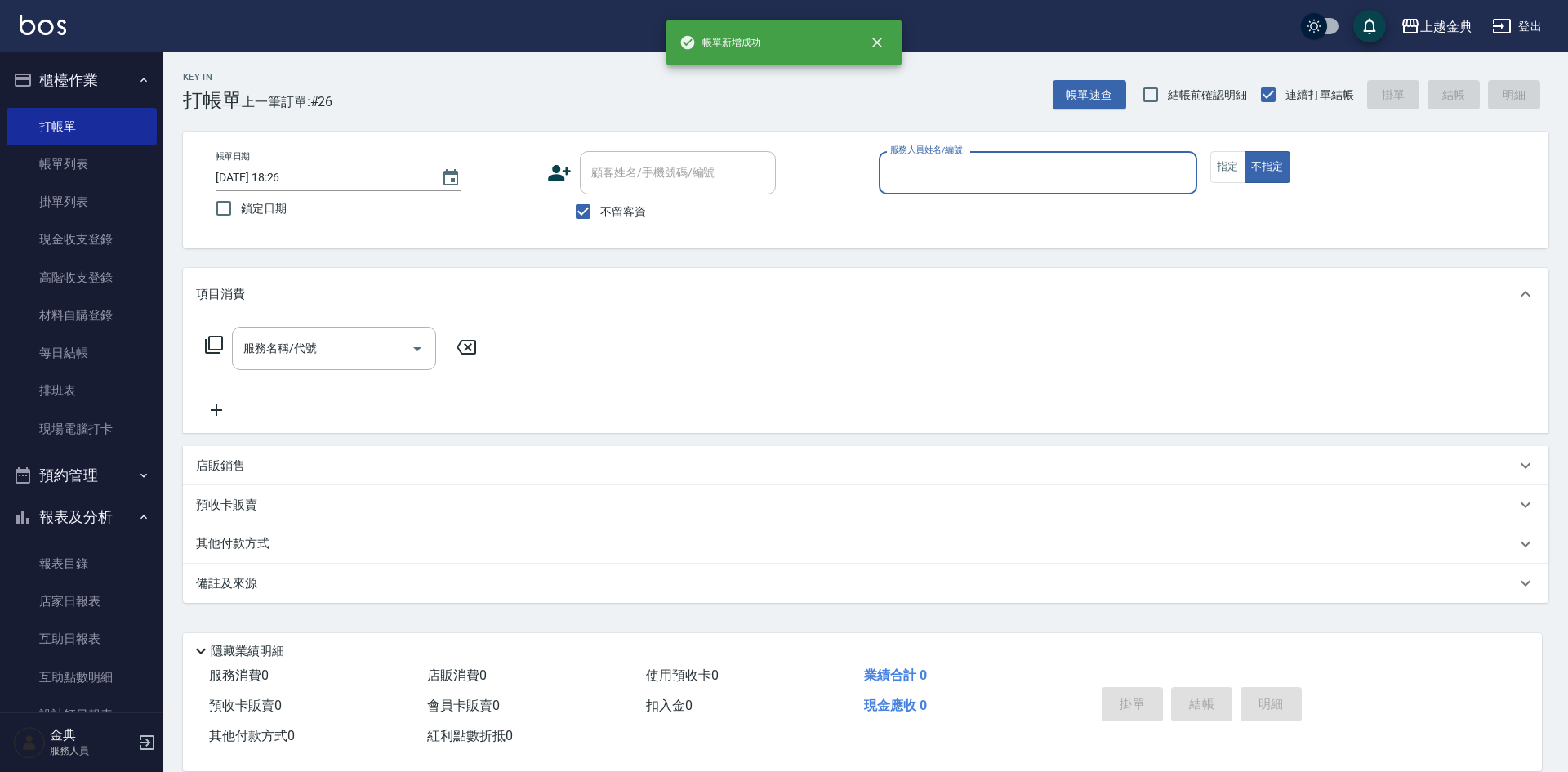
click at [607, 203] on span "不留客資" at bounding box center [622, 211] width 45 height 17
click at [600, 203] on input "不留客資" at bounding box center [583, 212] width 35 height 35
checkbox input "false"
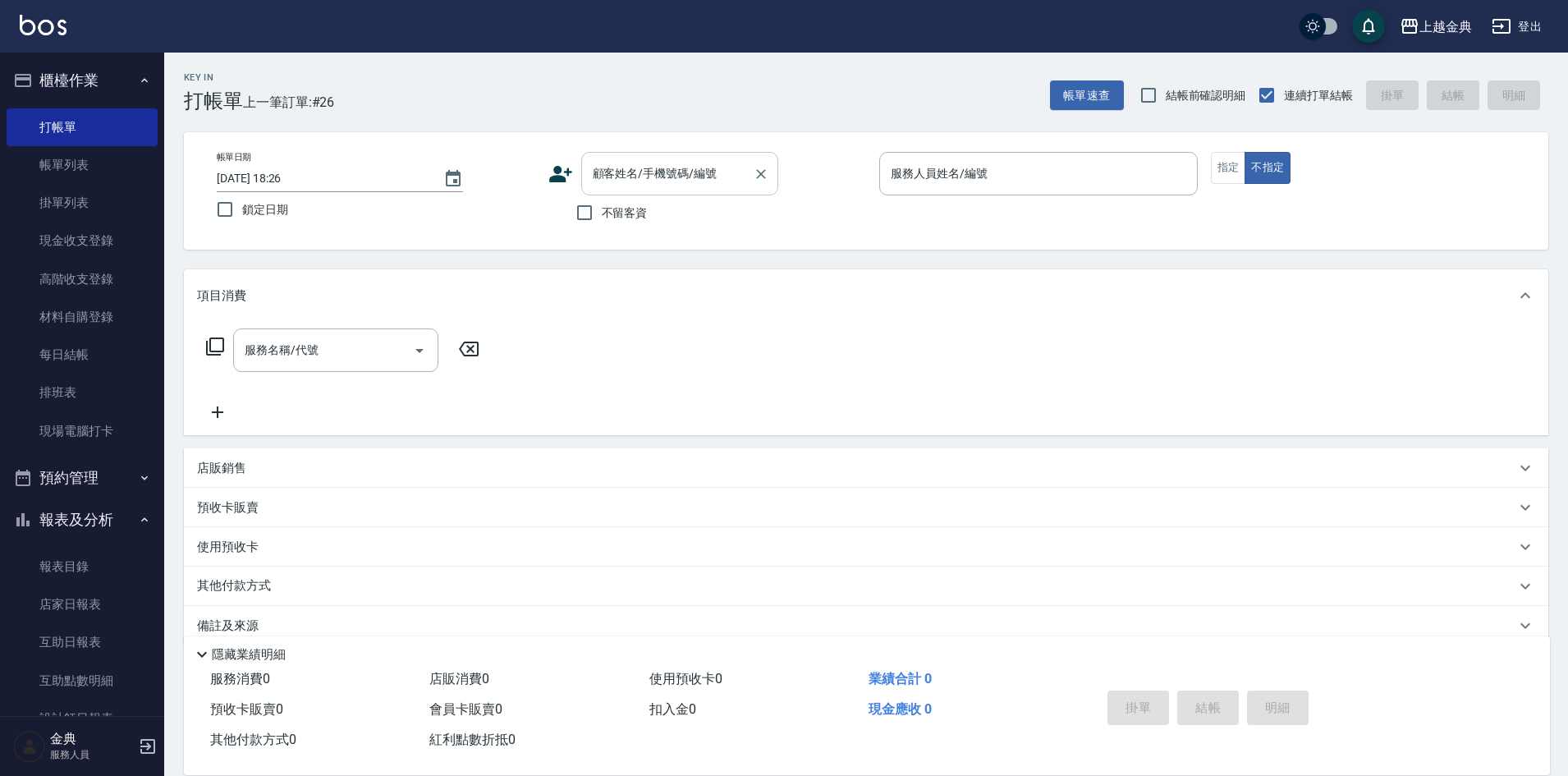
click at [641, 189] on div "顧客姓名/手機號碼/編號" at bounding box center [679, 173] width 197 height 43
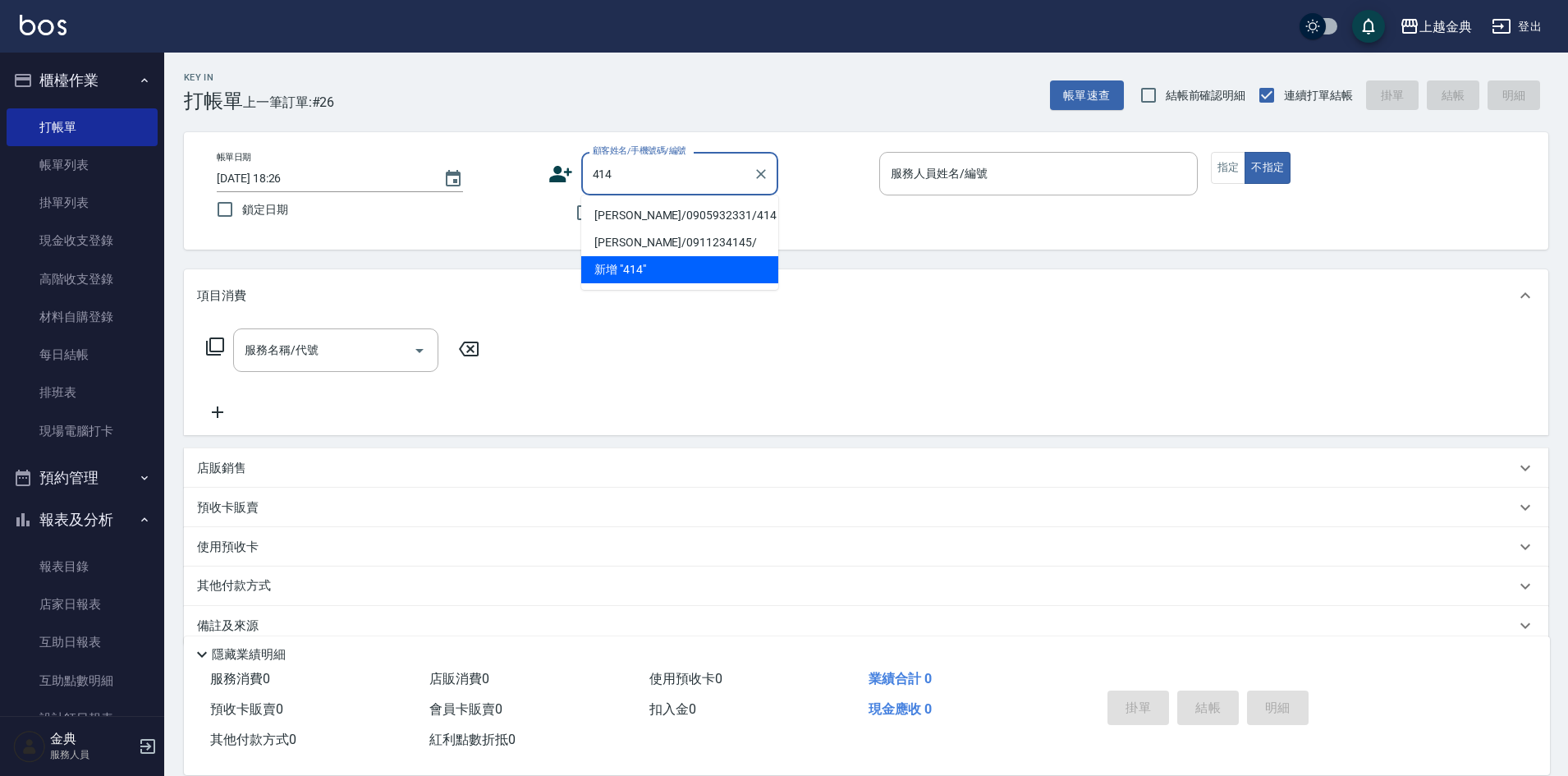
click at [627, 209] on li "[PERSON_NAME]/0905932331/414" at bounding box center [679, 215] width 197 height 27
type input "[PERSON_NAME]/0905932331/414"
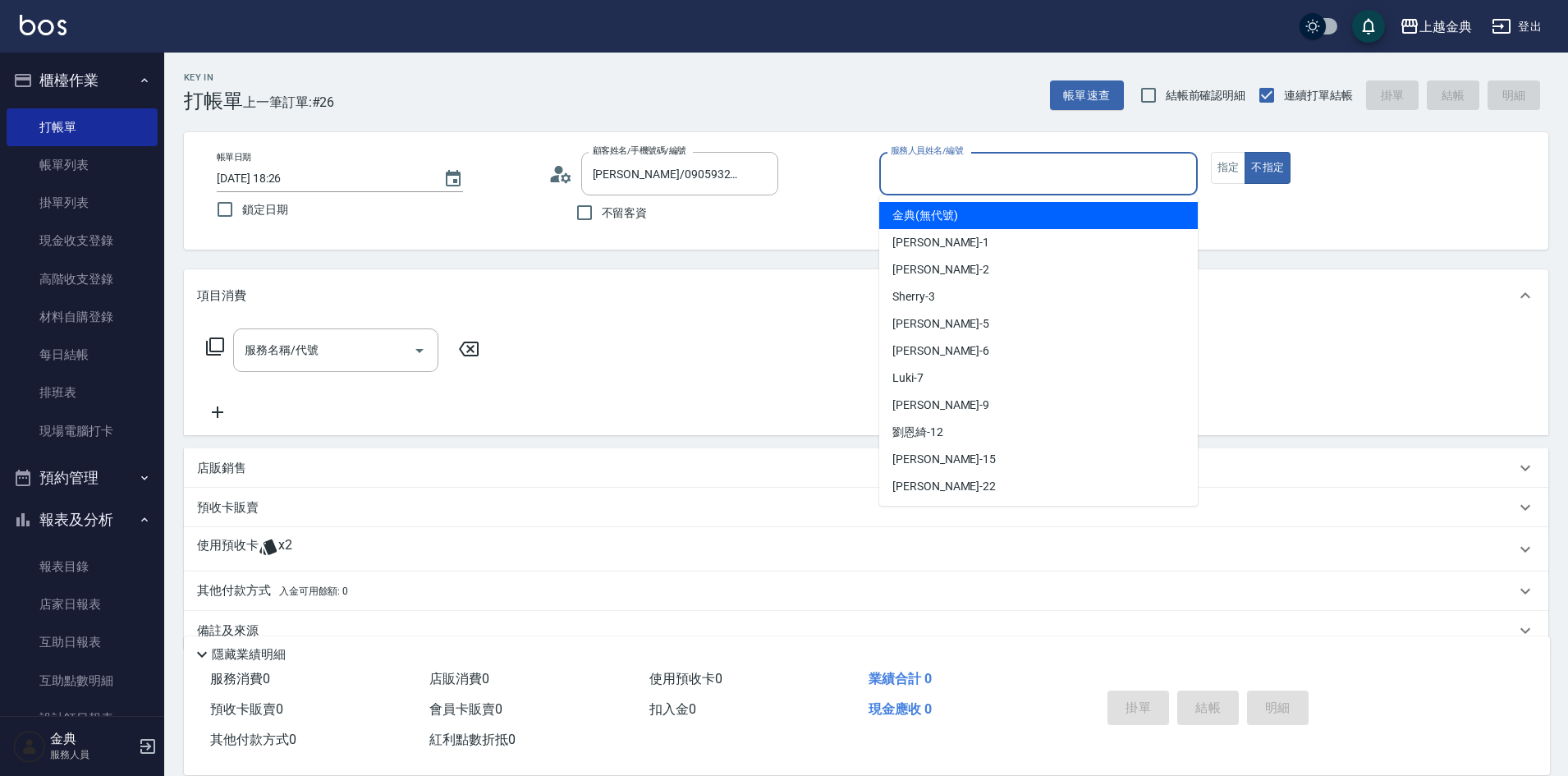
click at [947, 174] on input "服務人員姓名/編號" at bounding box center [1039, 173] width 304 height 29
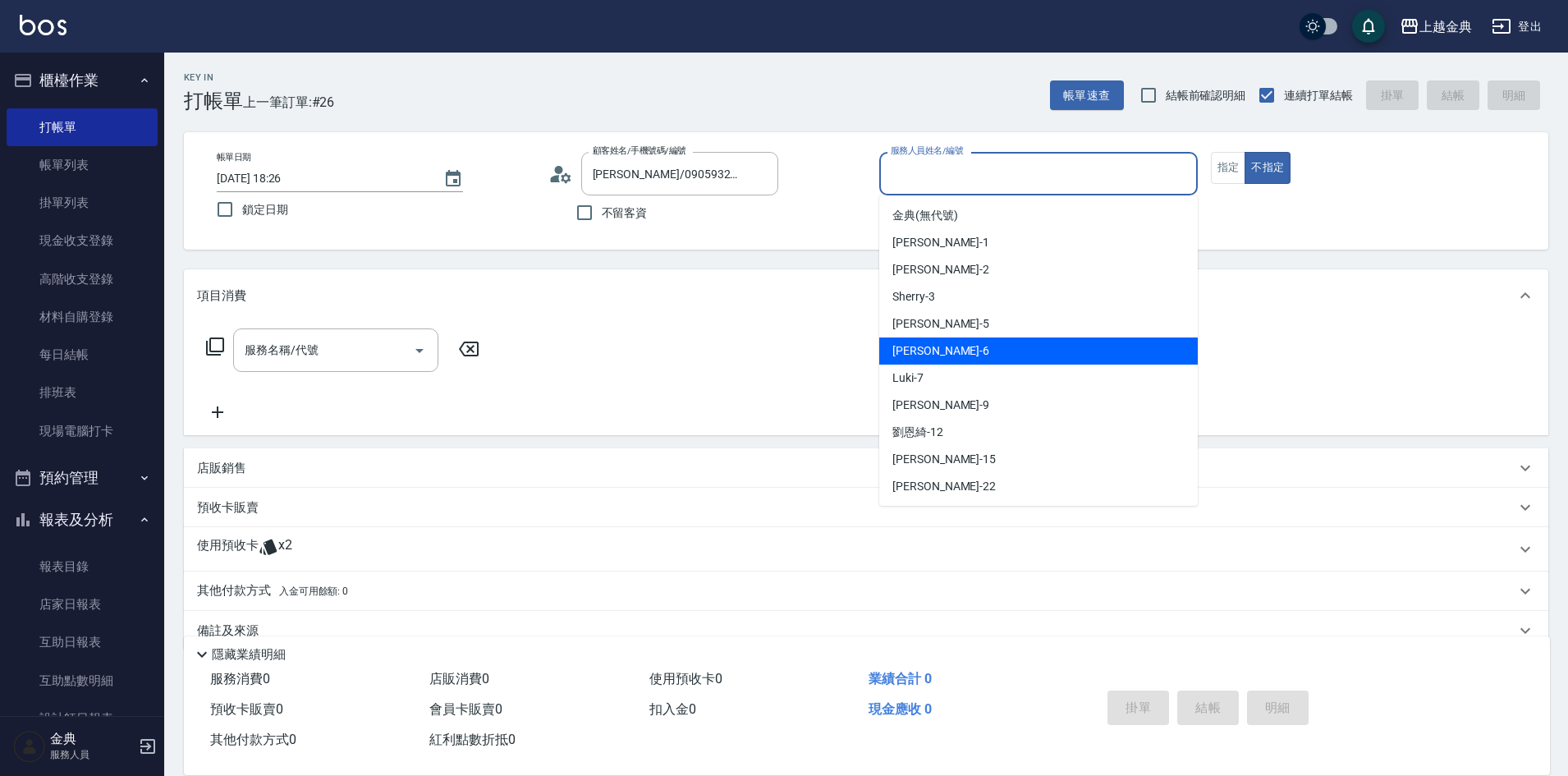
click at [958, 349] on div "[PERSON_NAME] -6" at bounding box center [1039, 351] width 319 height 27
type input "[PERSON_NAME]-6"
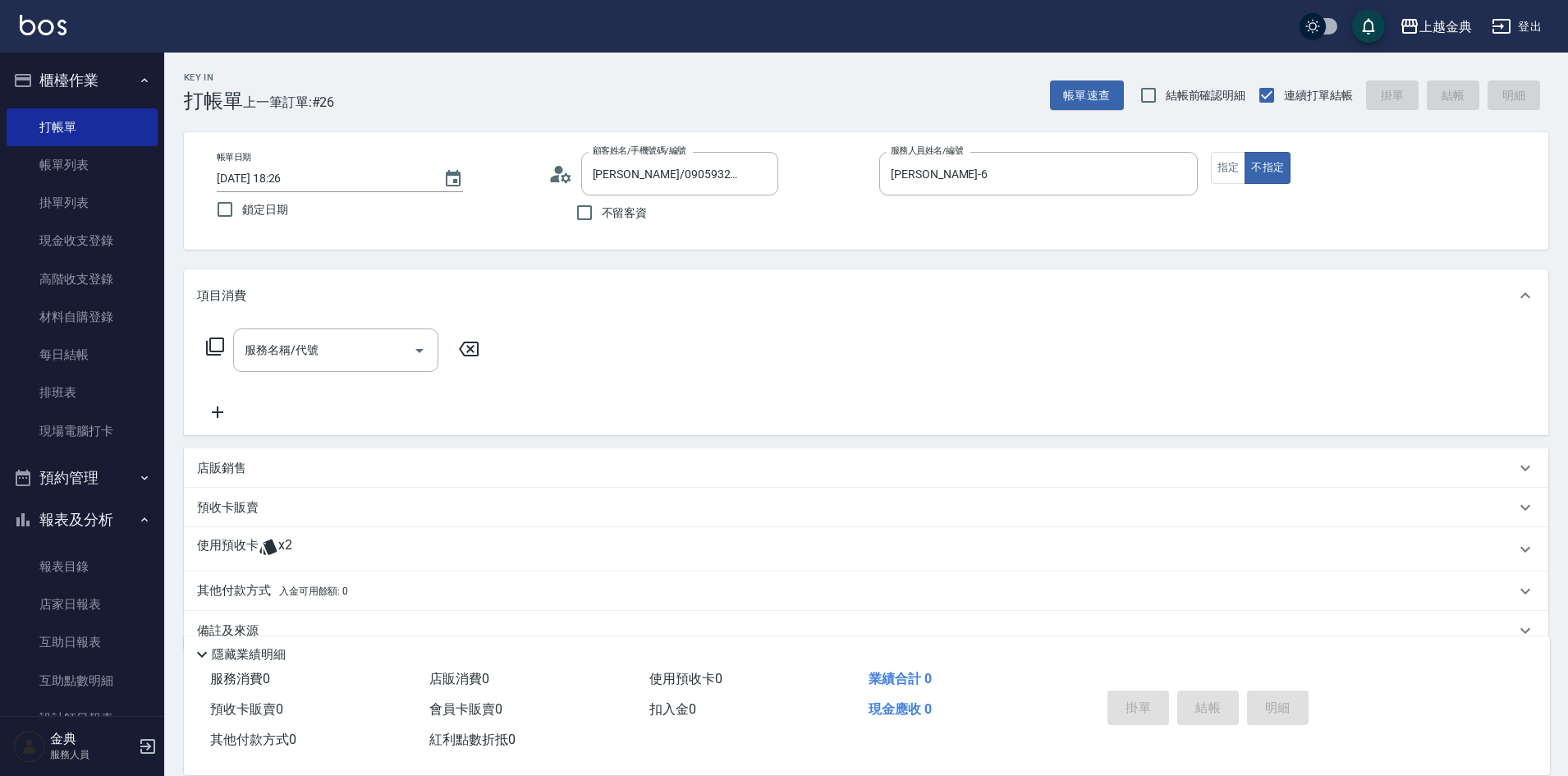
click at [264, 549] on icon at bounding box center [268, 547] width 17 height 16
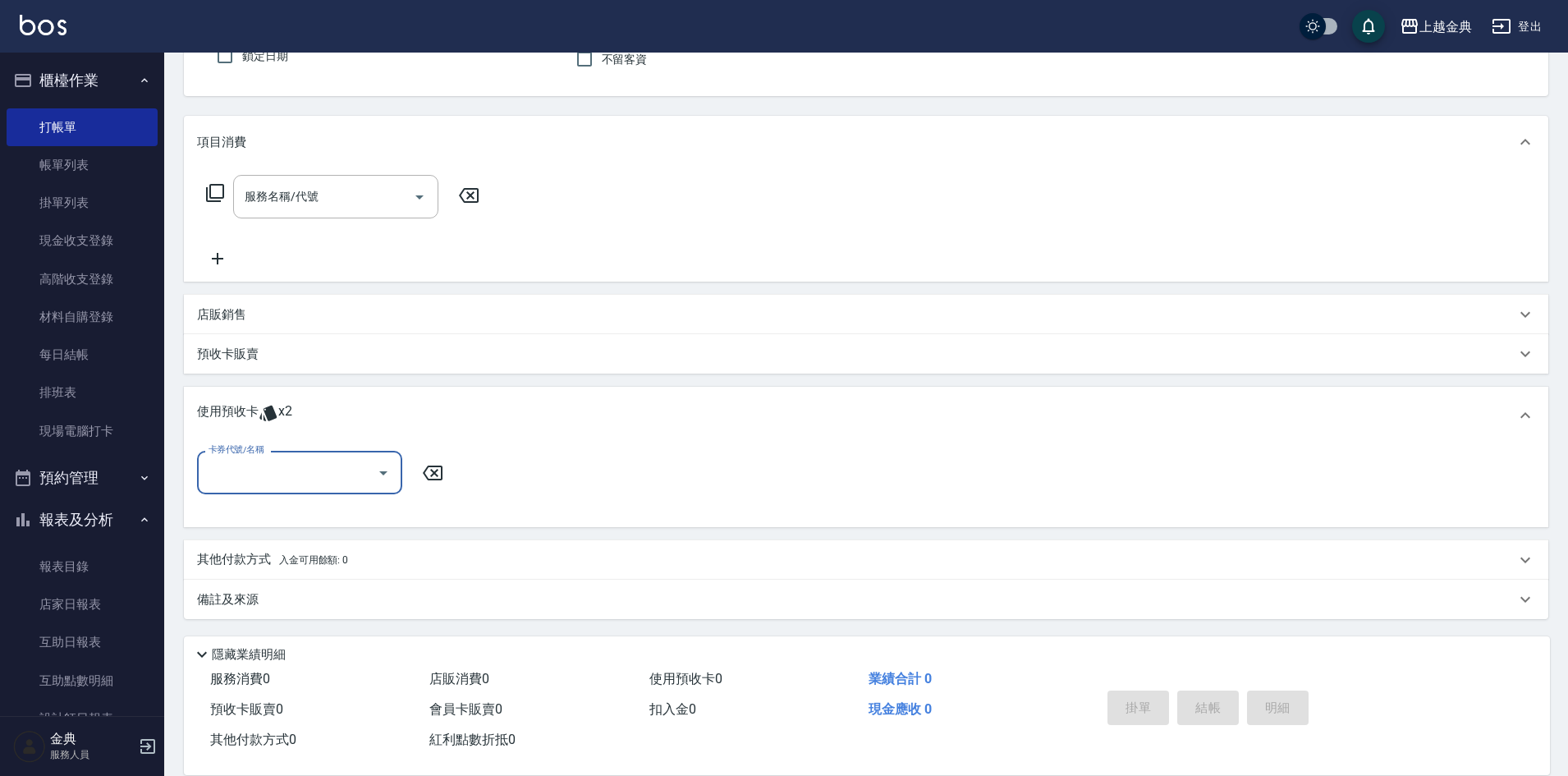
scroll to position [154, 0]
click at [309, 467] on input "卡券代號/名稱" at bounding box center [287, 471] width 166 height 29
click at [302, 516] on div "頭皮3次 剩餘2張" at bounding box center [299, 514] width 205 height 27
type input "頭皮3次"
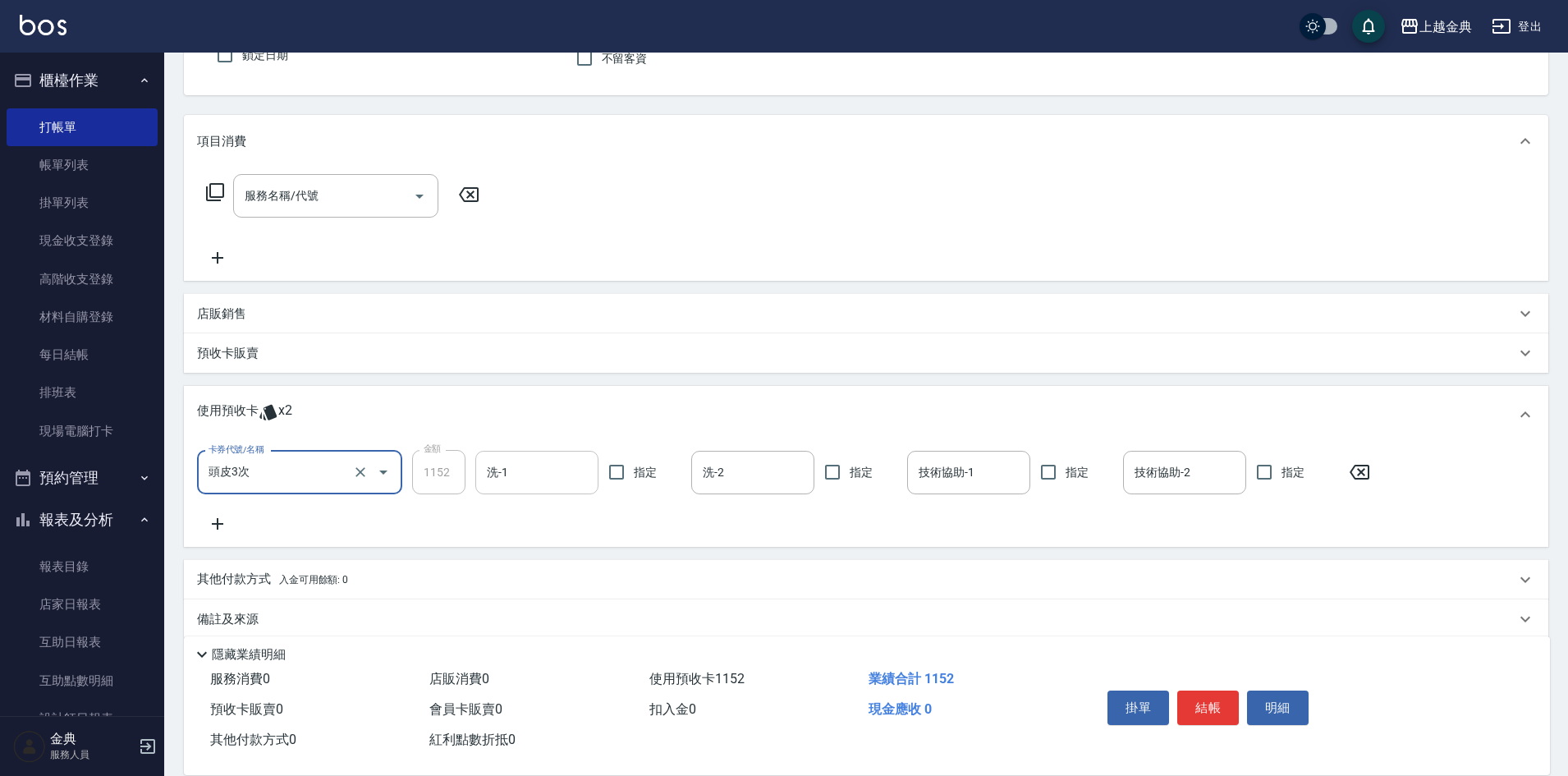
click at [513, 463] on input "洗-1" at bounding box center [537, 472] width 109 height 29
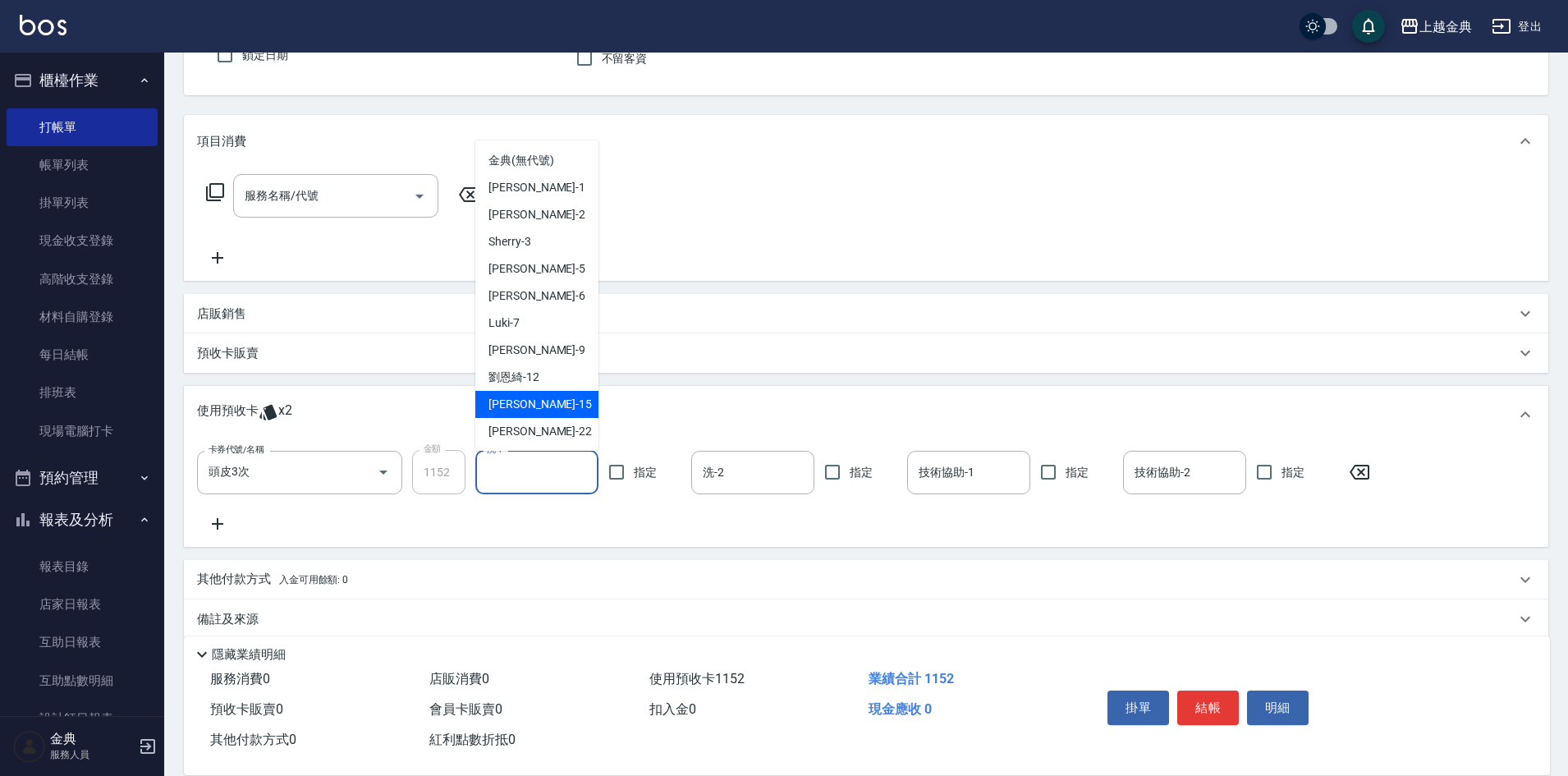
click at [517, 412] on span "[PERSON_NAME] -15" at bounding box center [540, 404] width 104 height 17
type input "[PERSON_NAME]-15"
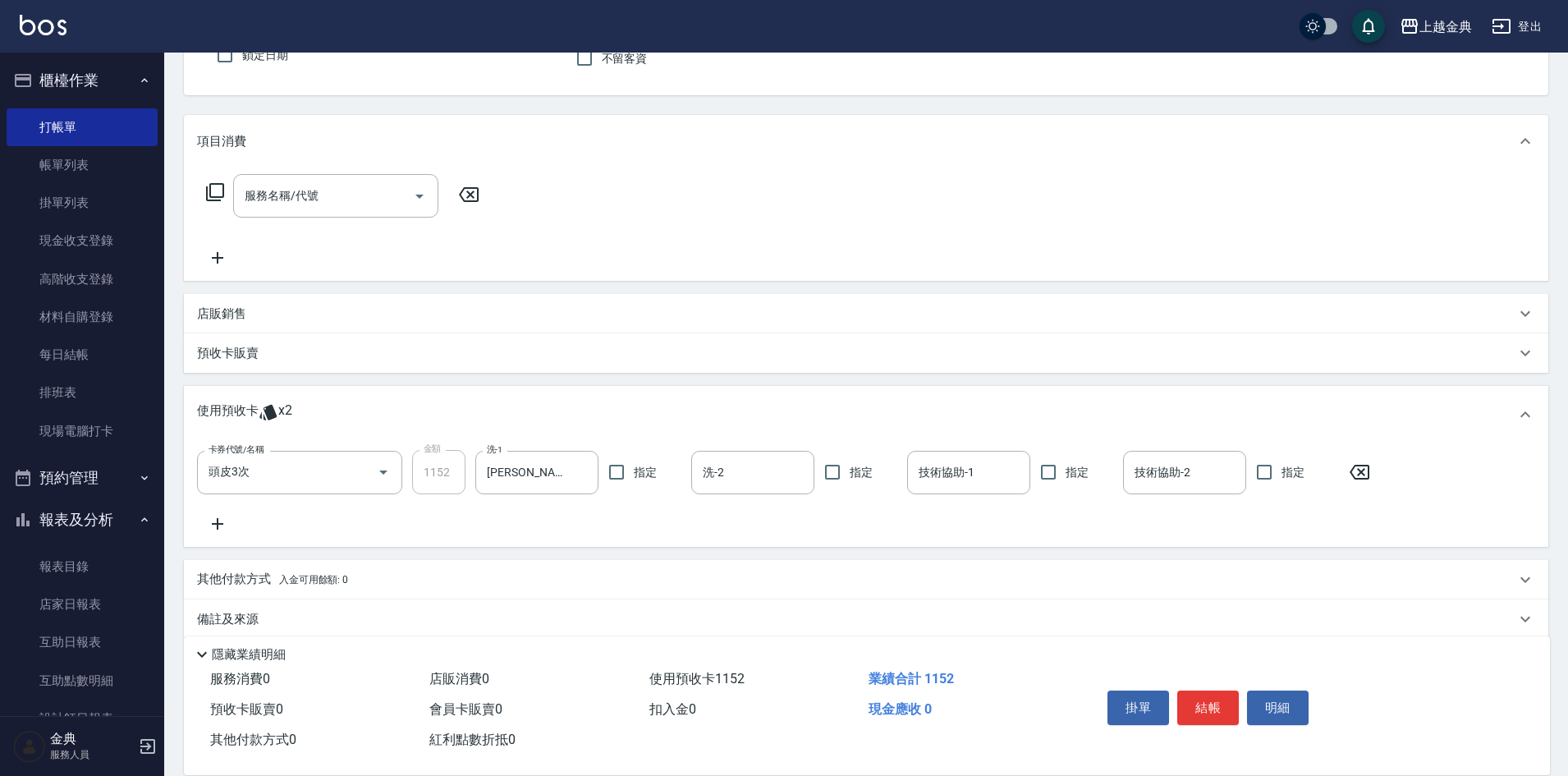
drag, startPoint x: 952, startPoint y: 464, endPoint x: 957, endPoint y: 454, distance: 11.2
click at [953, 464] on input "技術協助-1" at bounding box center [968, 472] width 109 height 29
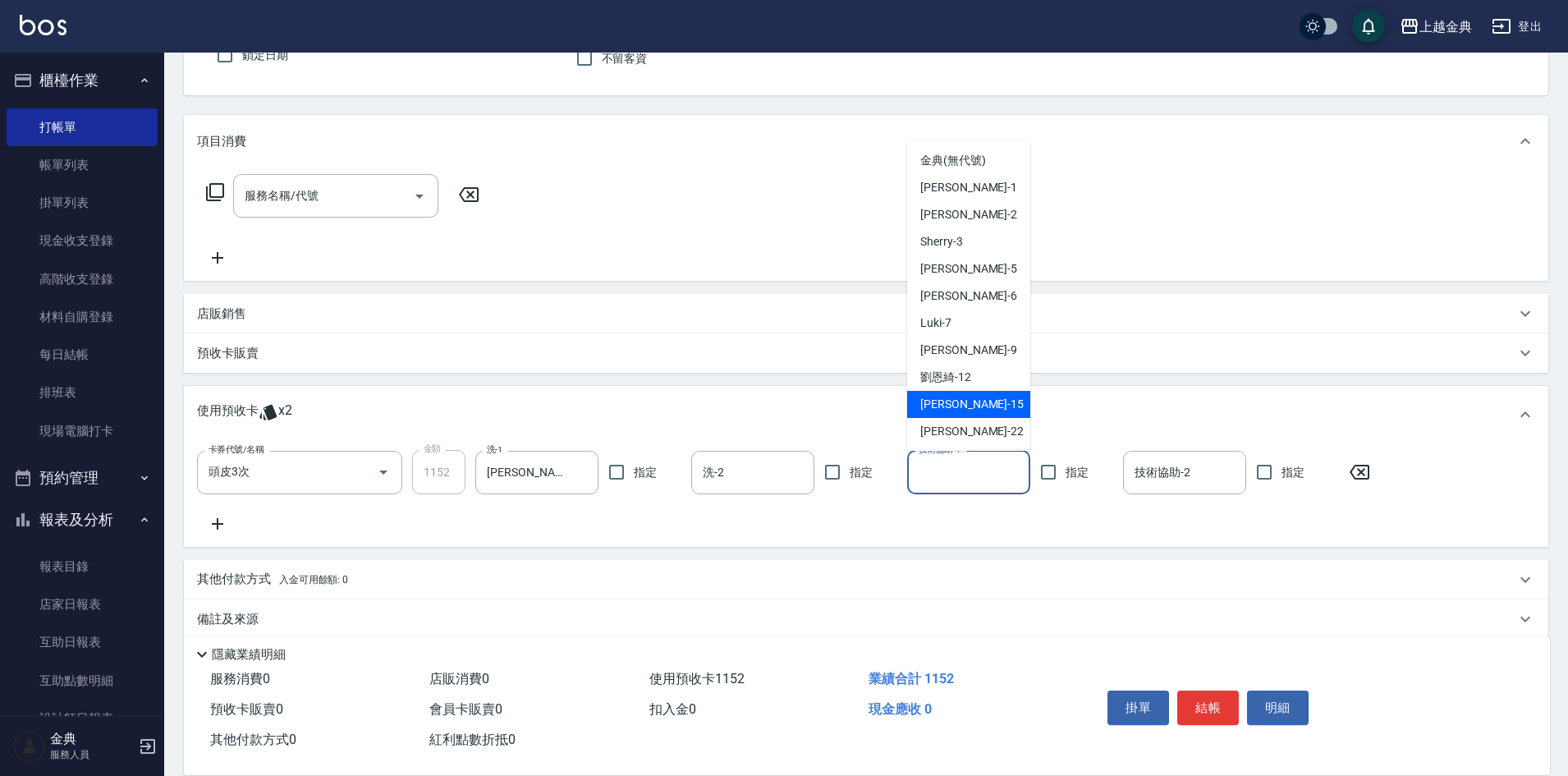
drag, startPoint x: 962, startPoint y: 404, endPoint x: 974, endPoint y: 428, distance: 26.8
click at [962, 403] on span "[PERSON_NAME] -15" at bounding box center [971, 404] width 104 height 17
type input "[PERSON_NAME]-15"
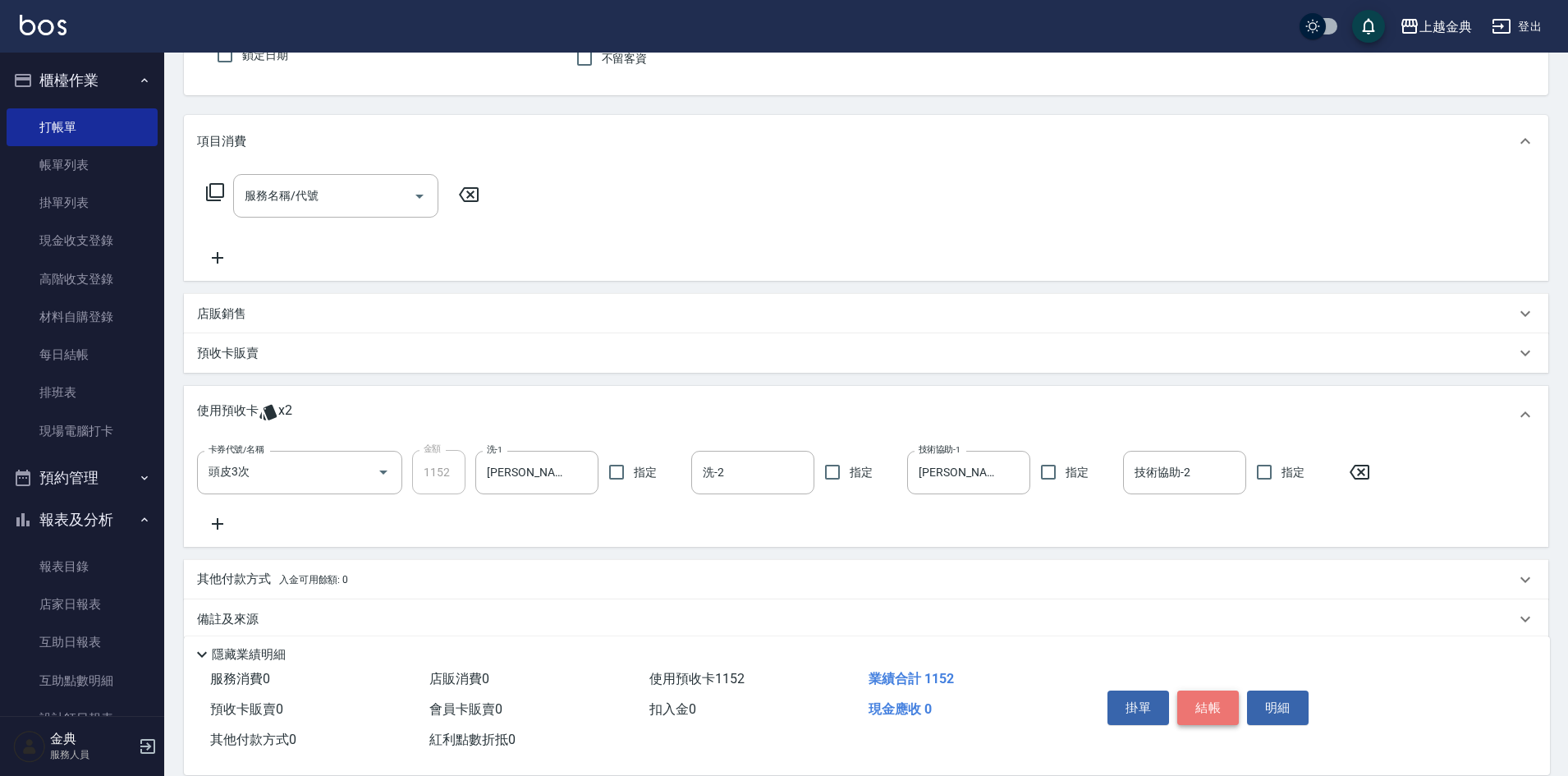
click at [1214, 691] on button "結帳" at bounding box center [1208, 708] width 61 height 35
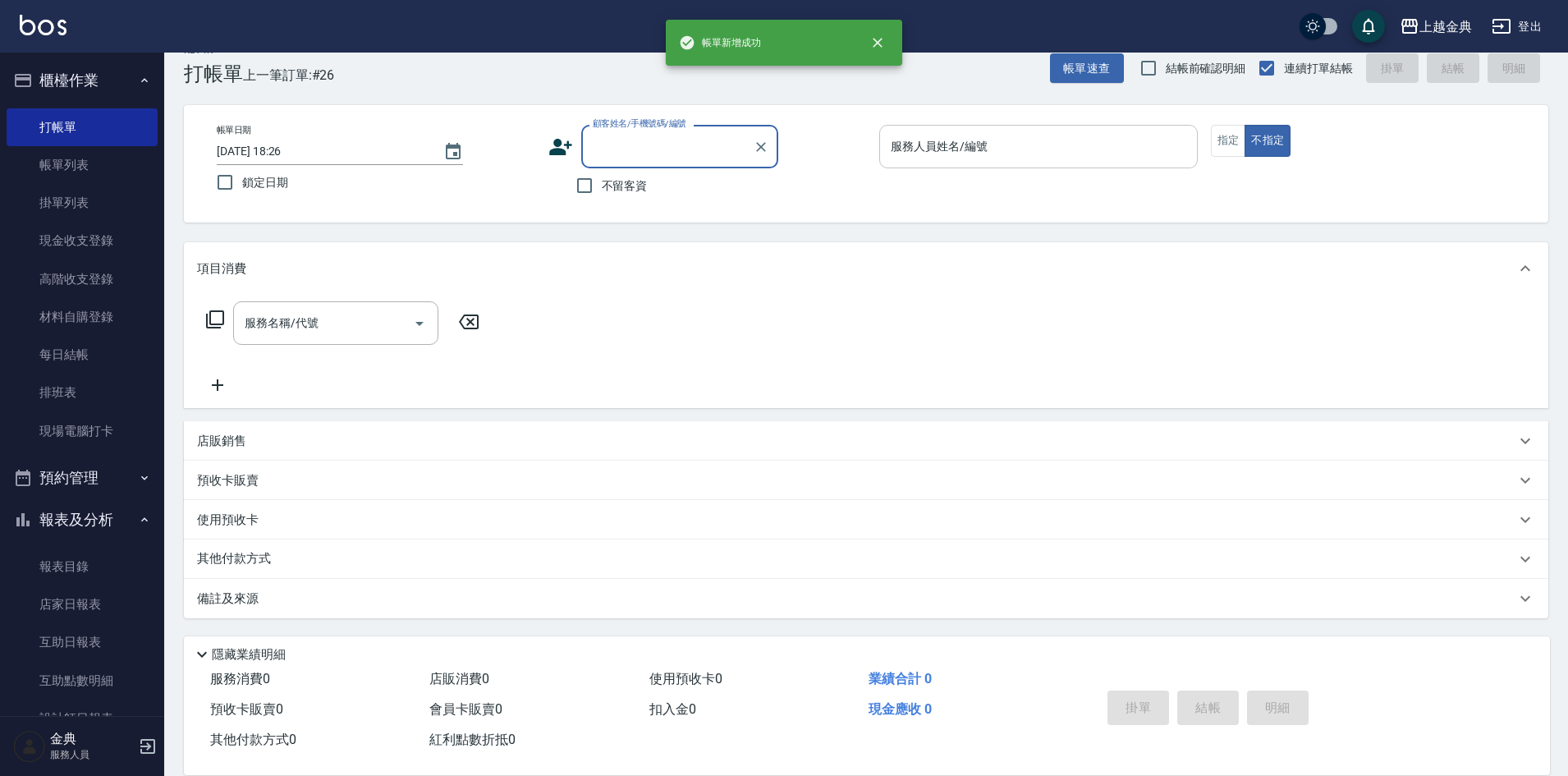
scroll to position [27, 0]
click at [1038, 147] on input "服務人員姓名/編號" at bounding box center [1039, 146] width 304 height 29
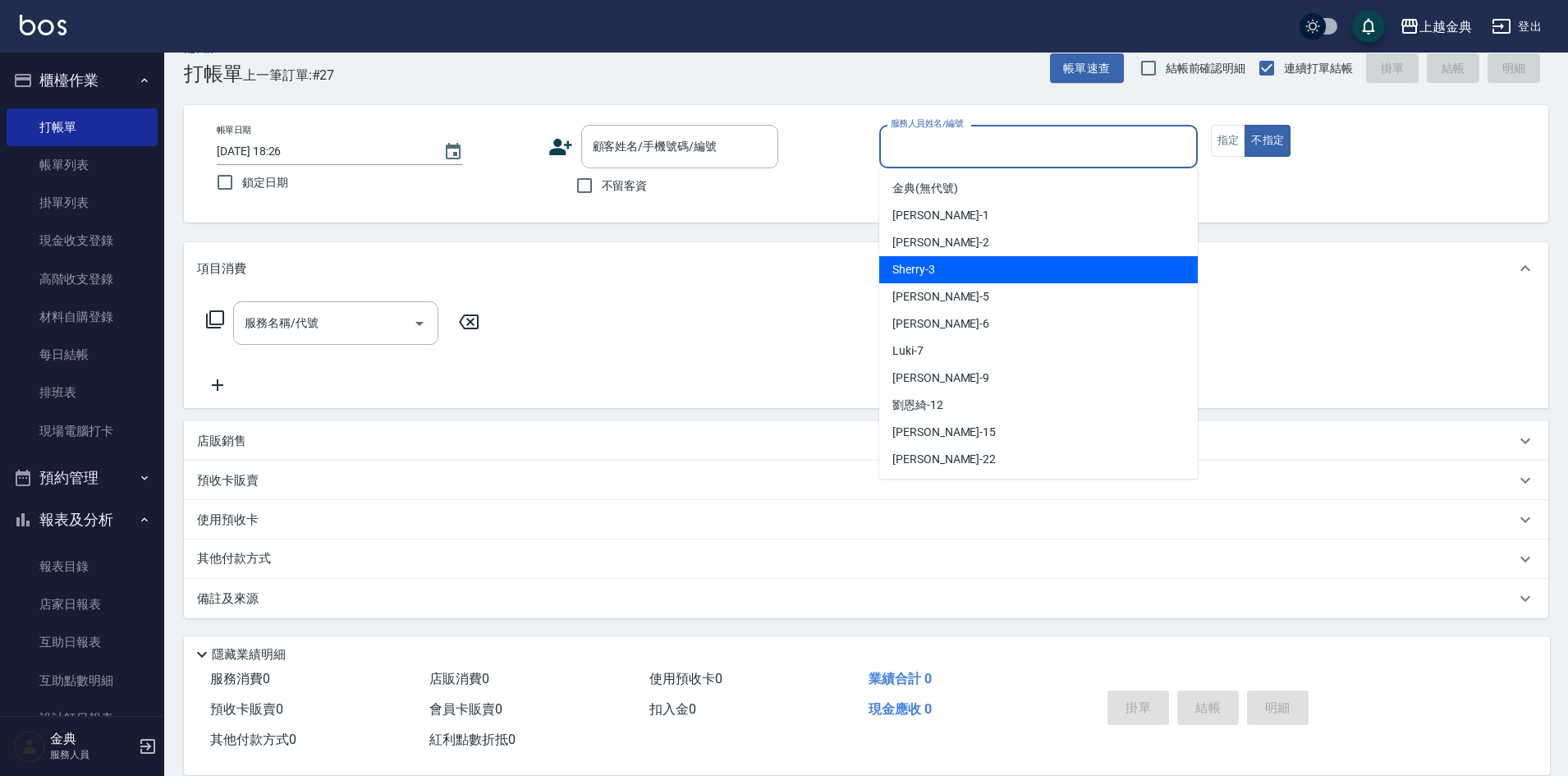
click at [957, 242] on div "Cindy -2" at bounding box center [1039, 242] width 319 height 27
type input "Cindy-2"
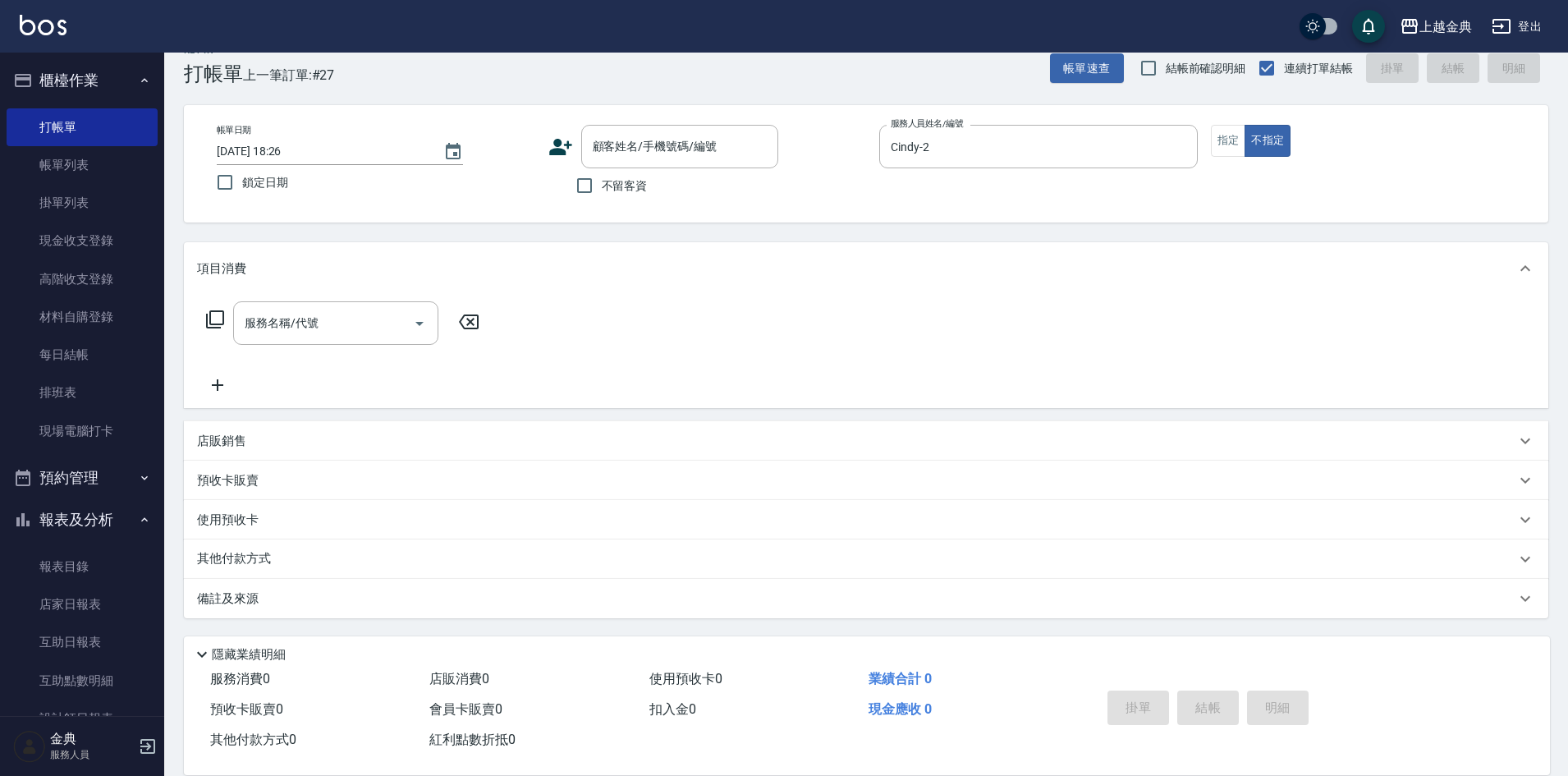
click at [614, 180] on span "不留客資" at bounding box center [624, 186] width 46 height 17
click at [601, 180] on input "不留客資" at bounding box center [585, 186] width 35 height 35
checkbox input "true"
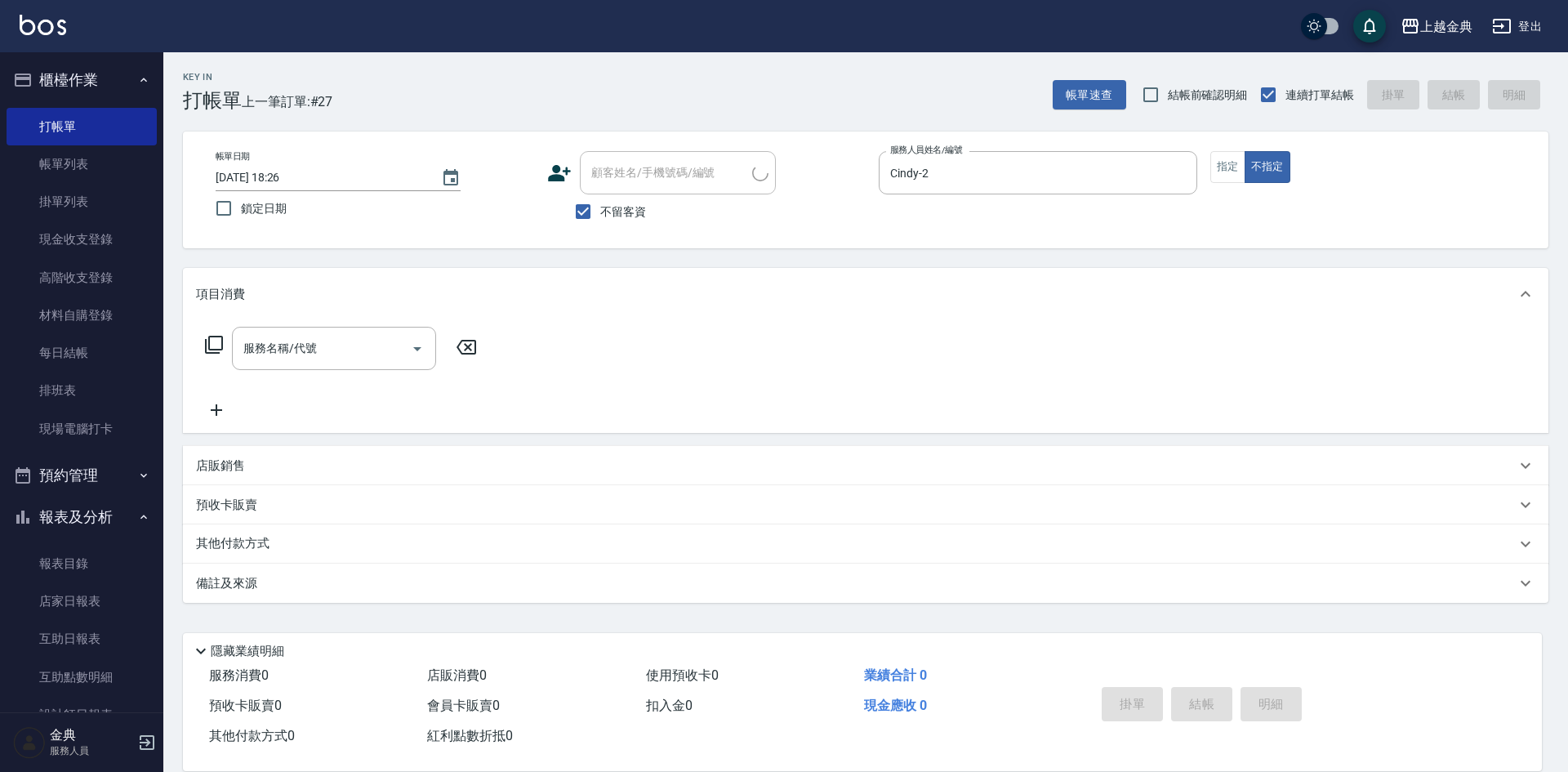
click at [220, 339] on icon at bounding box center [214, 345] width 20 height 20
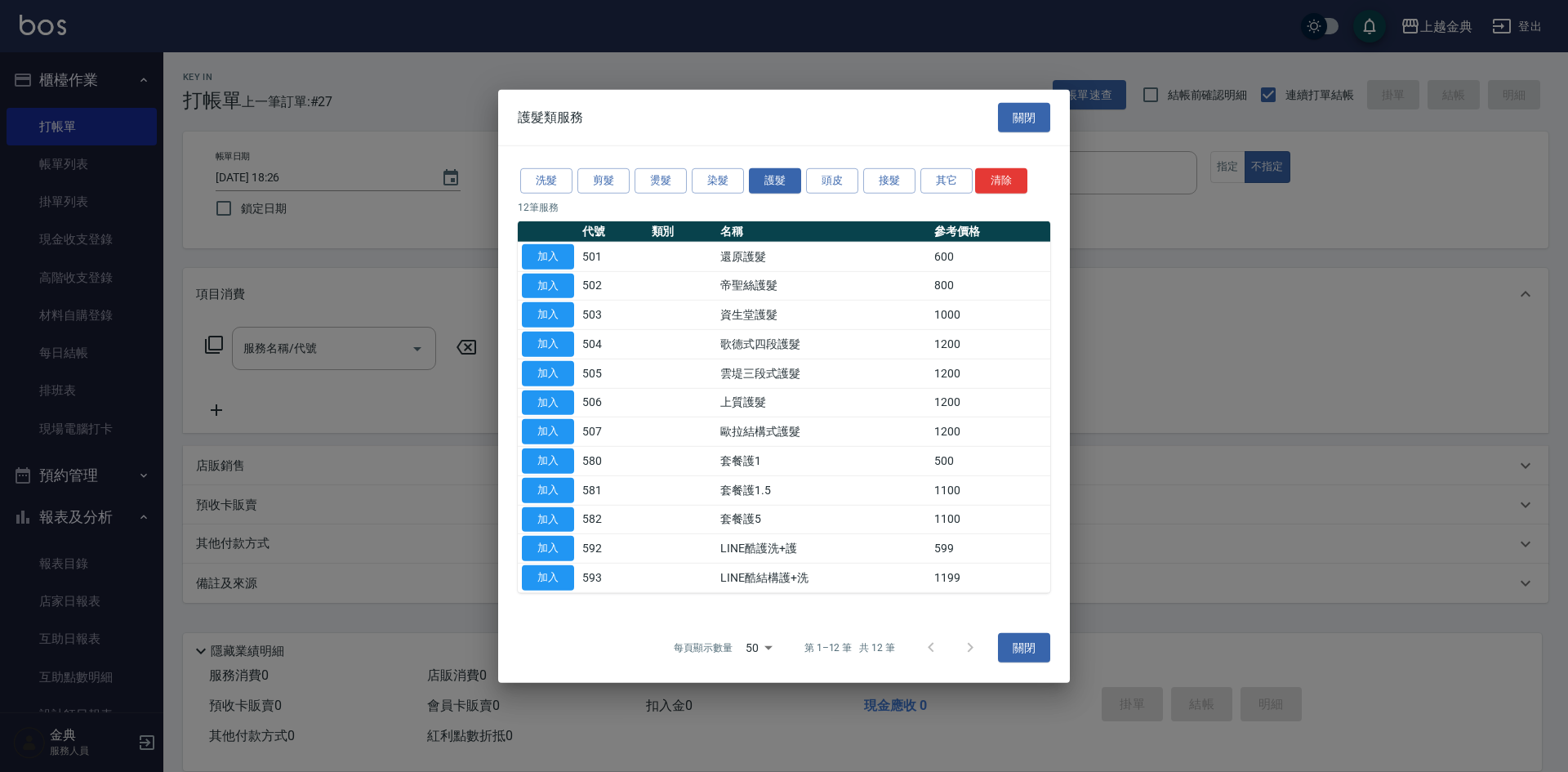
click at [860, 178] on div "洗髮 剪髮 燙髮 染髮 護髮 頭皮 接髮 其它 清除" at bounding box center [783, 181] width 532 height 31
click at [845, 181] on button "頭皮" at bounding box center [832, 181] width 52 height 26
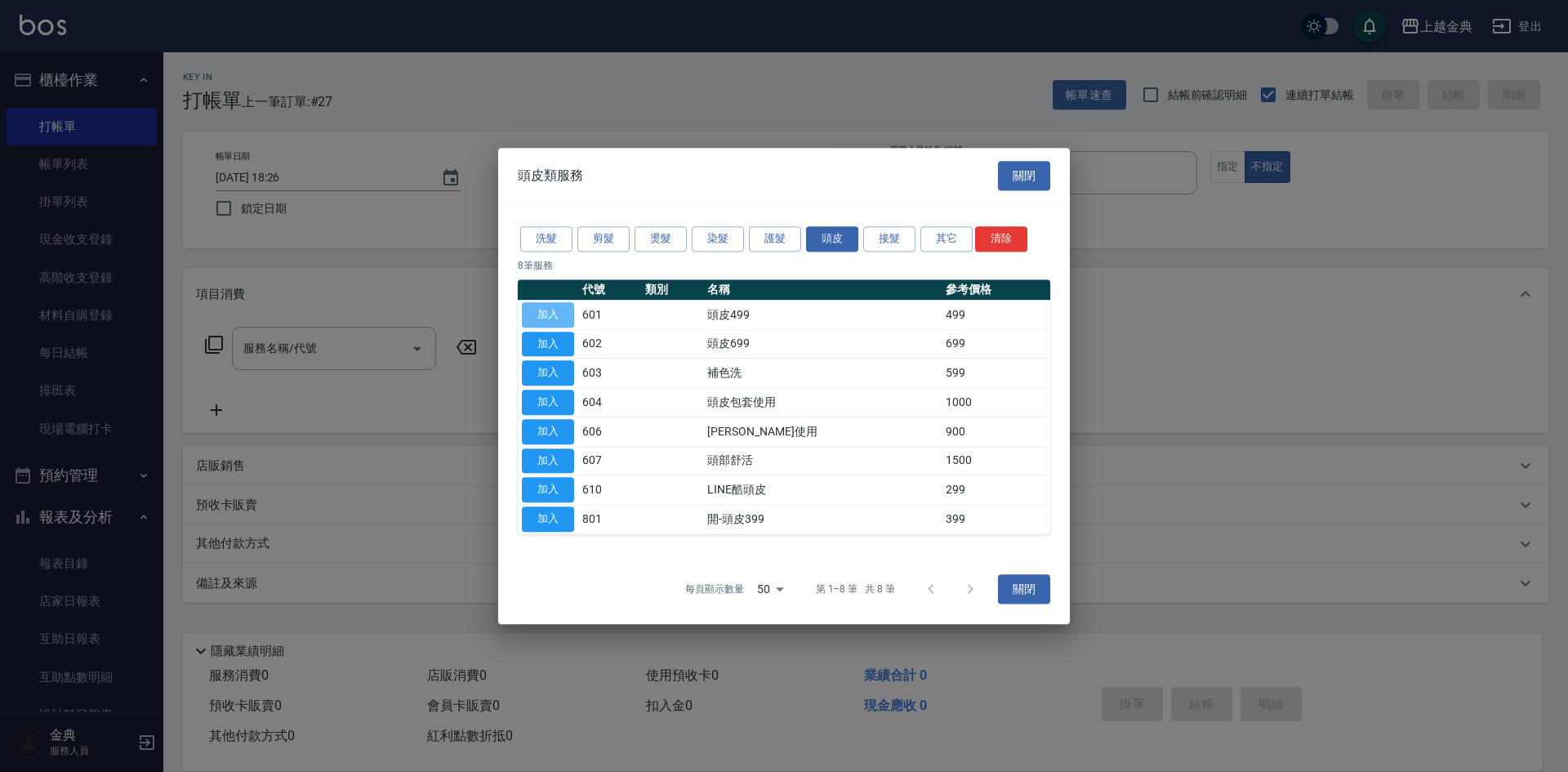
drag, startPoint x: 541, startPoint y: 313, endPoint x: 543, endPoint y: 324, distance: 11.2
click at [542, 313] on button "加入" at bounding box center [547, 315] width 52 height 26
type input "頭皮499(601)"
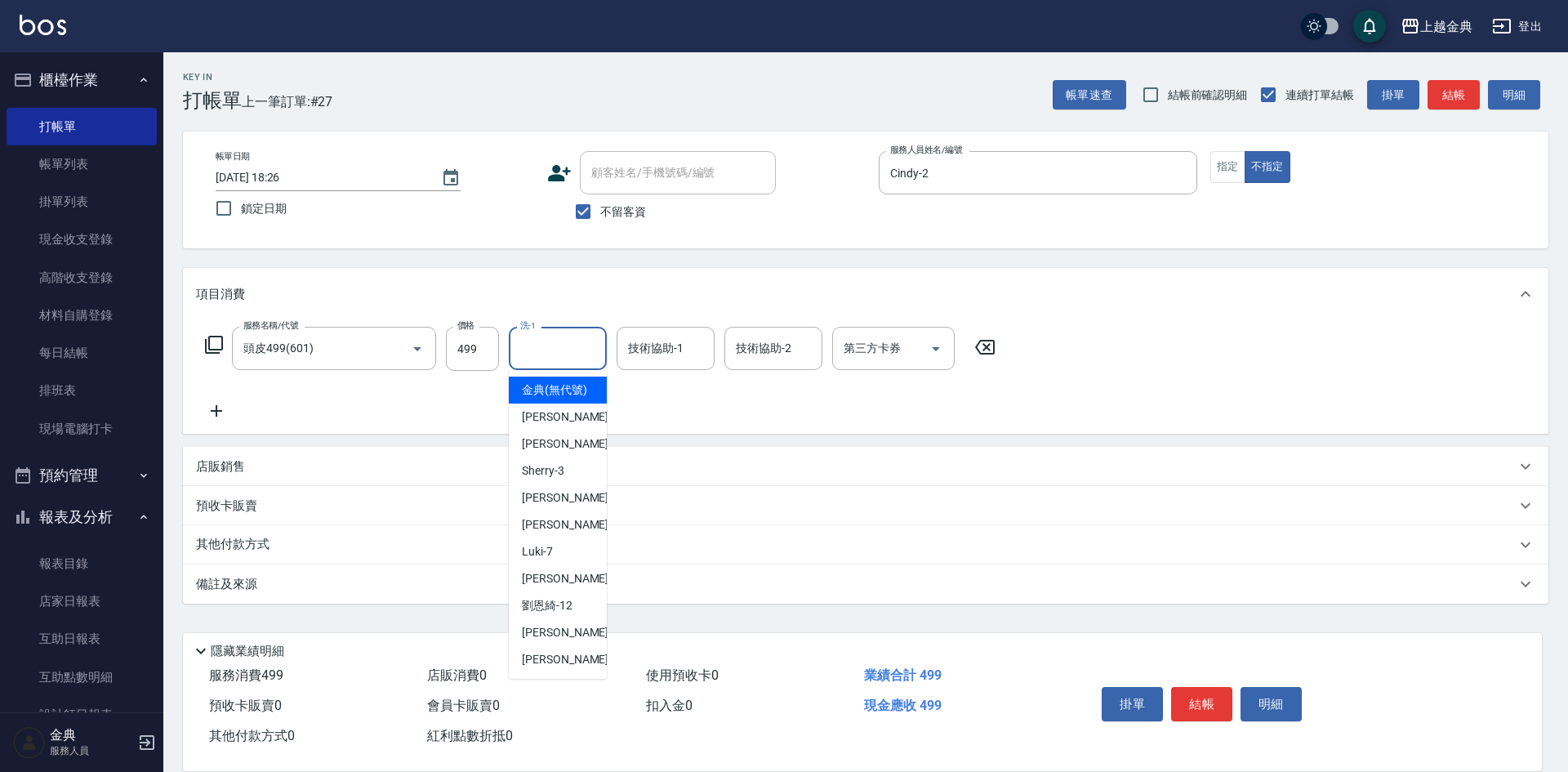
drag, startPoint x: 566, startPoint y: 338, endPoint x: 593, endPoint y: 456, distance: 121.0
click at [565, 339] on input "洗-1" at bounding box center [557, 348] width 83 height 29
click at [564, 592] on div "[PERSON_NAME] -9" at bounding box center [558, 579] width 98 height 27
type input "[PERSON_NAME]-9"
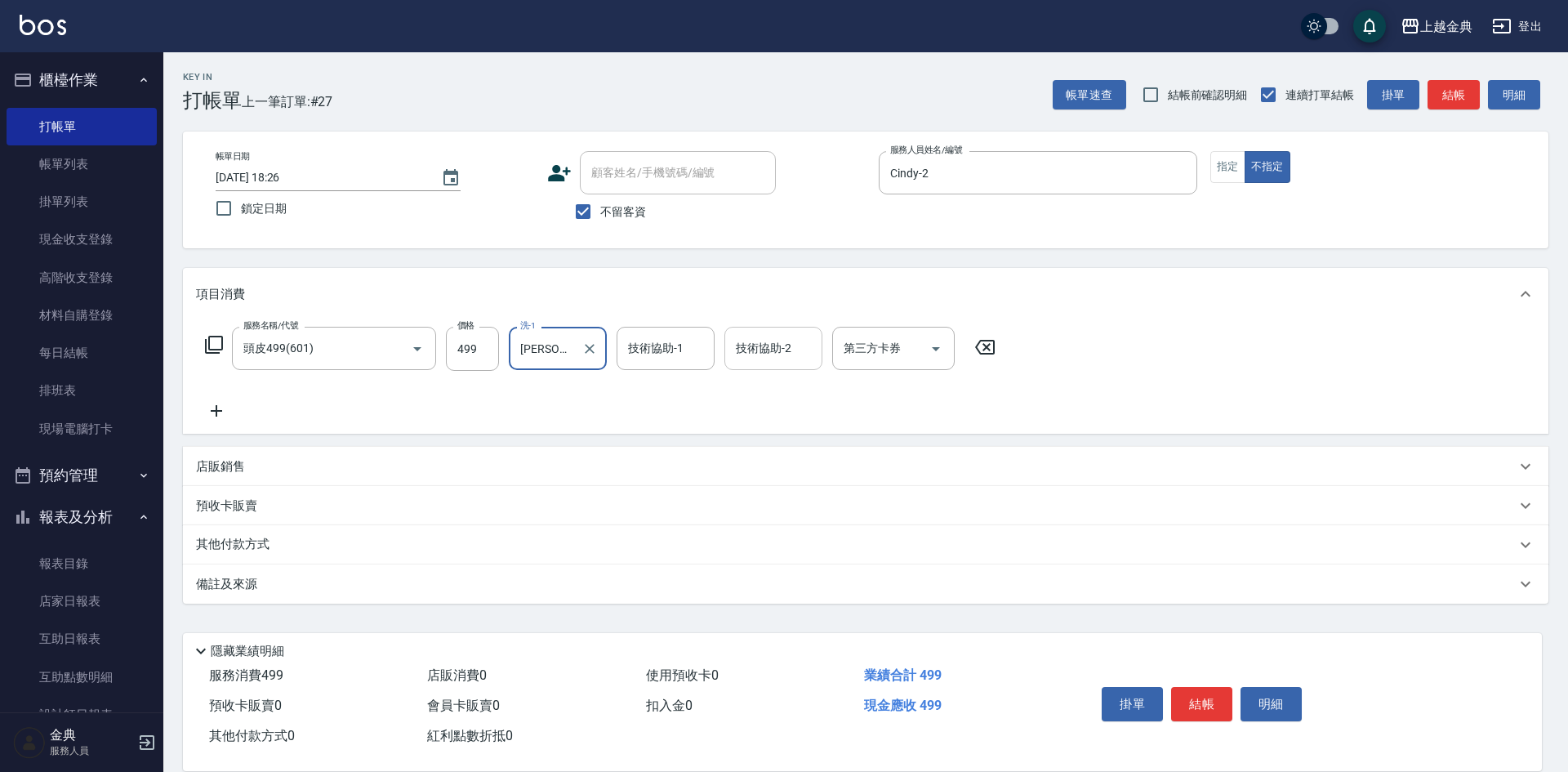
click at [757, 343] on input "技術協助-2" at bounding box center [773, 348] width 83 height 29
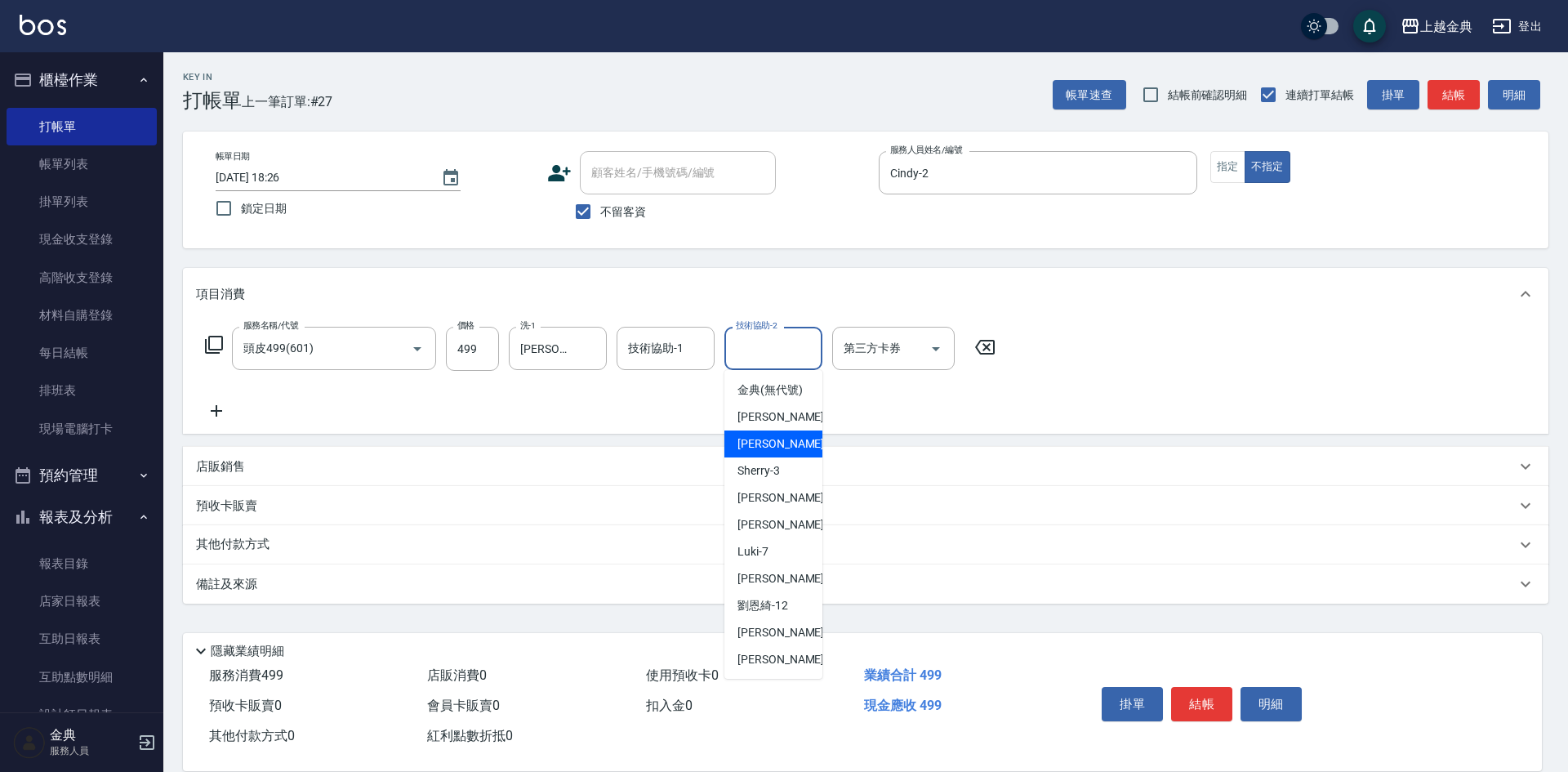
click at [774, 452] on span "Cindy -2" at bounding box center [786, 443] width 97 height 17
type input "Cindy-2"
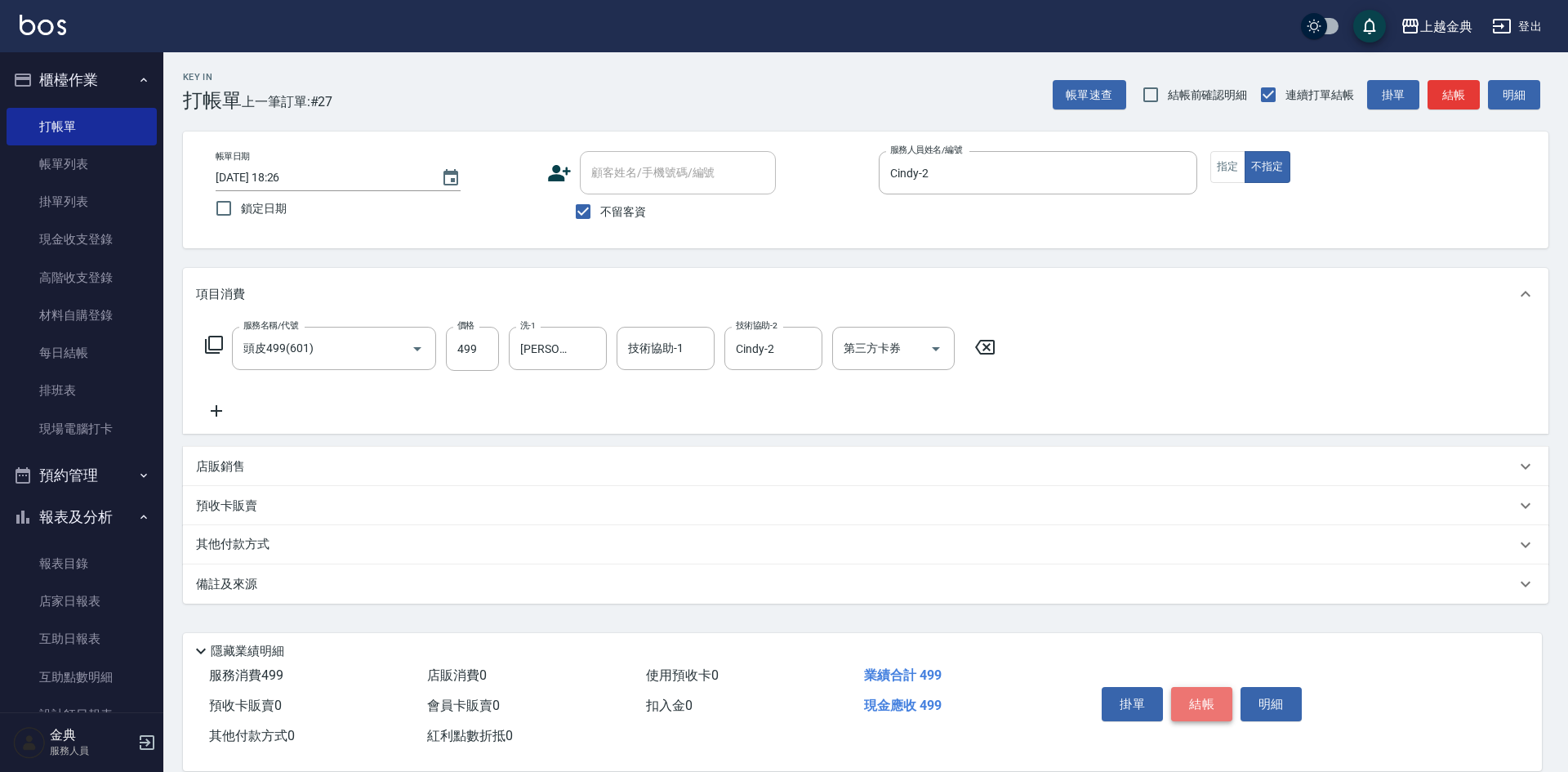
click at [1205, 692] on button "結帳" at bounding box center [1202, 704] width 61 height 35
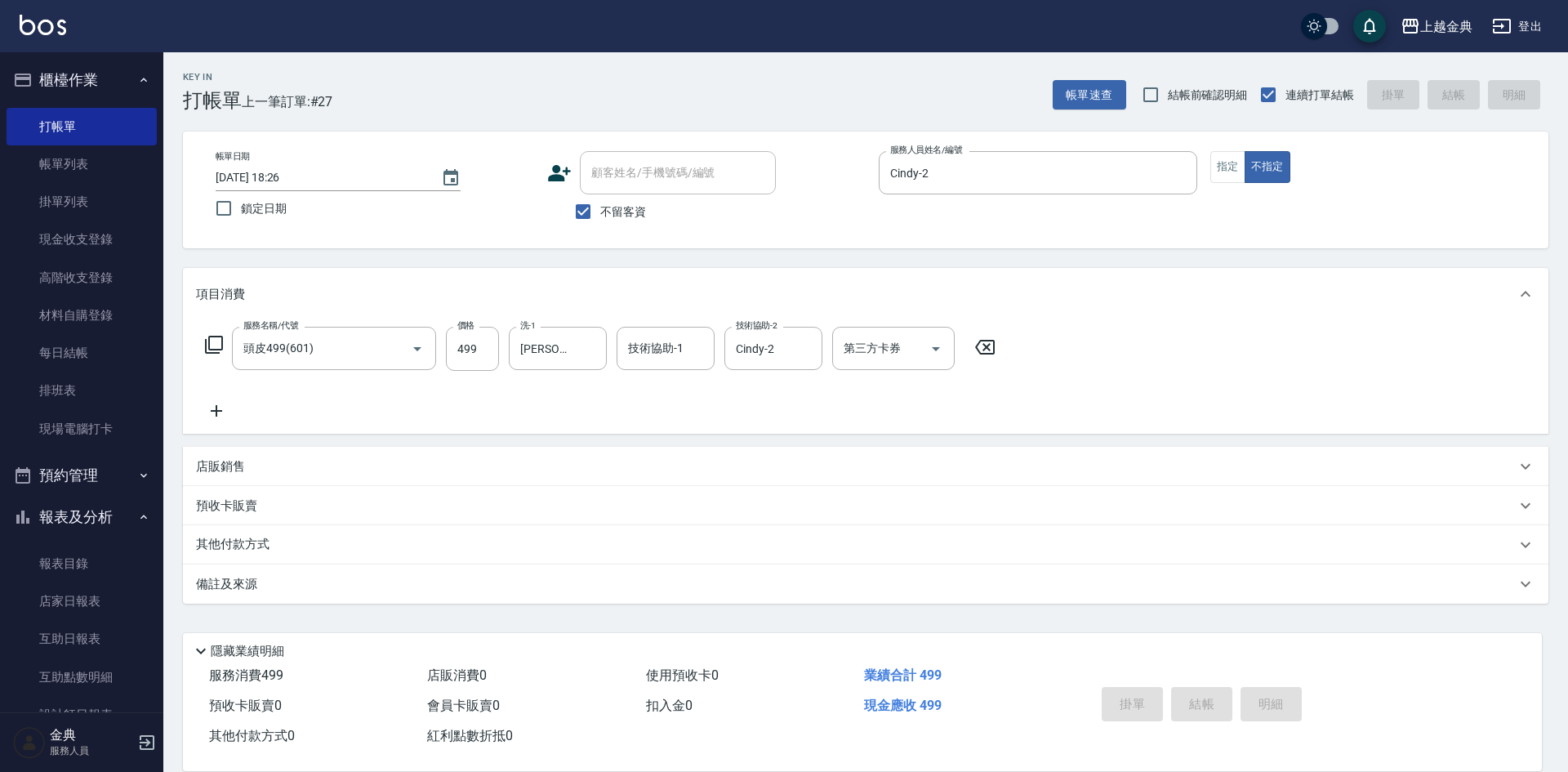
type input "[DATE] 18:27"
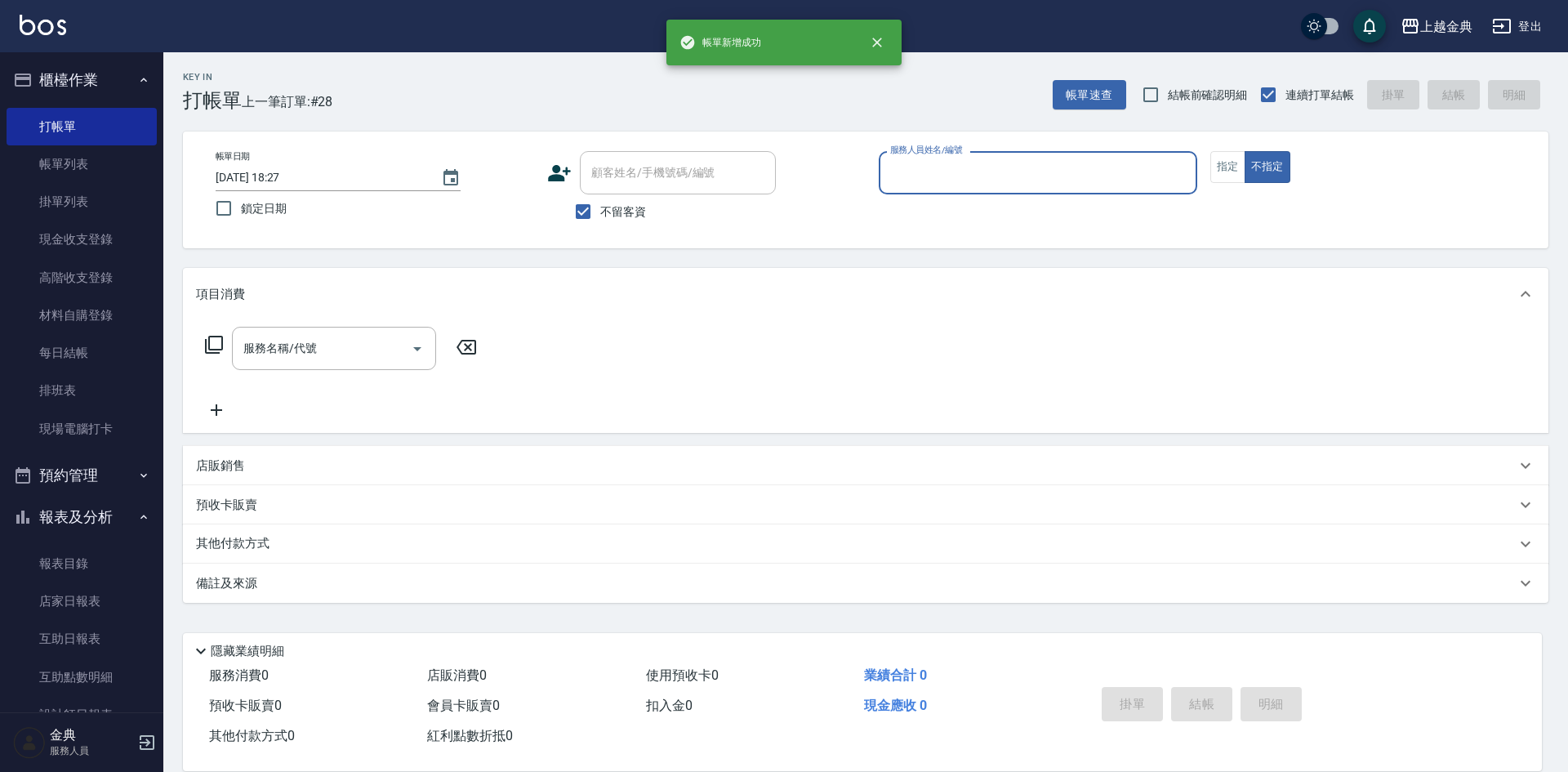
drag, startPoint x: 1088, startPoint y: 163, endPoint x: 1096, endPoint y: 191, distance: 29.1
click at [1088, 166] on input "服務人員姓名/編號" at bounding box center [1038, 173] width 304 height 29
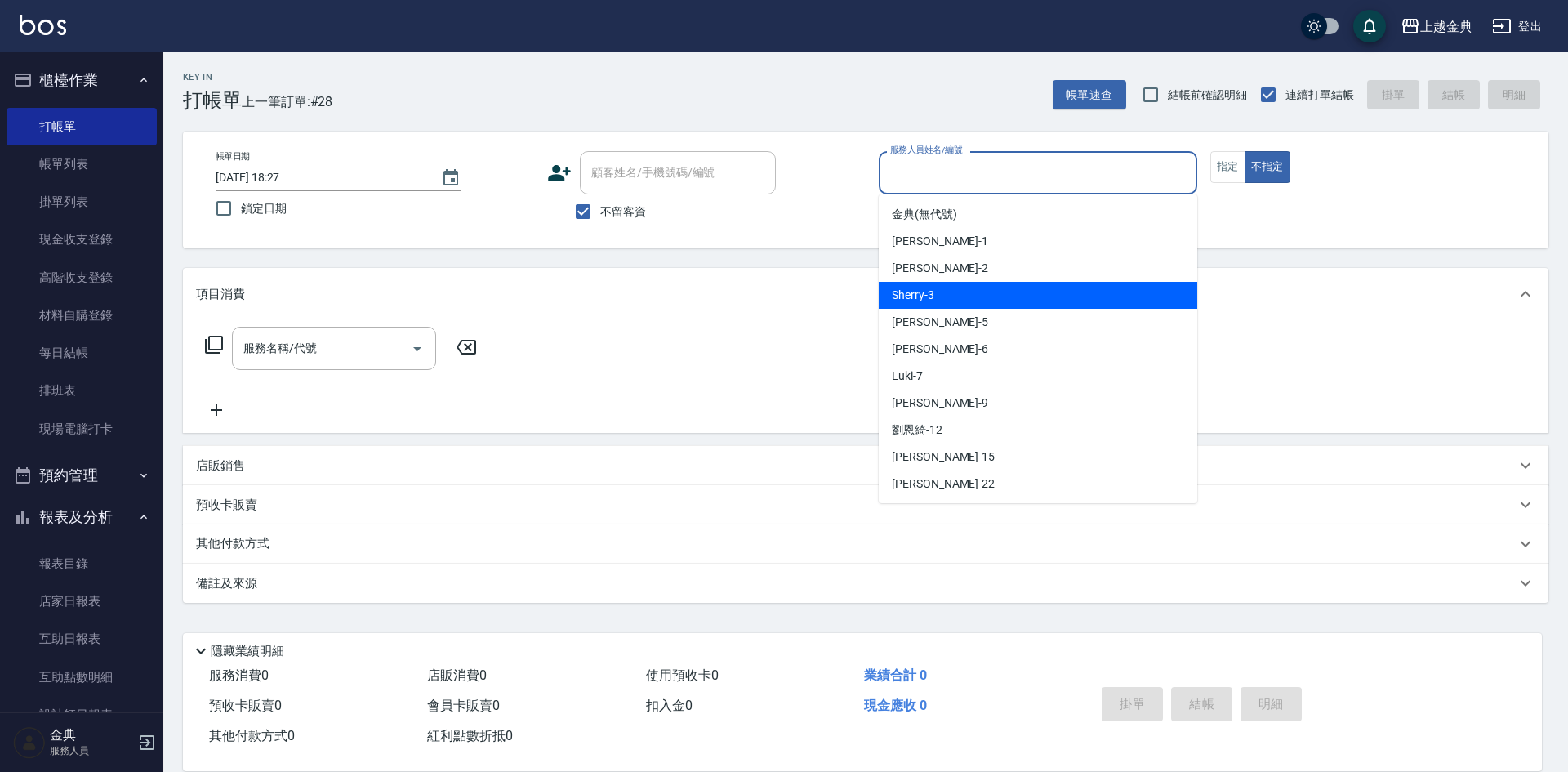
click at [1061, 300] on div "Sherry -3" at bounding box center [1038, 295] width 319 height 27
type input "Sherry-3"
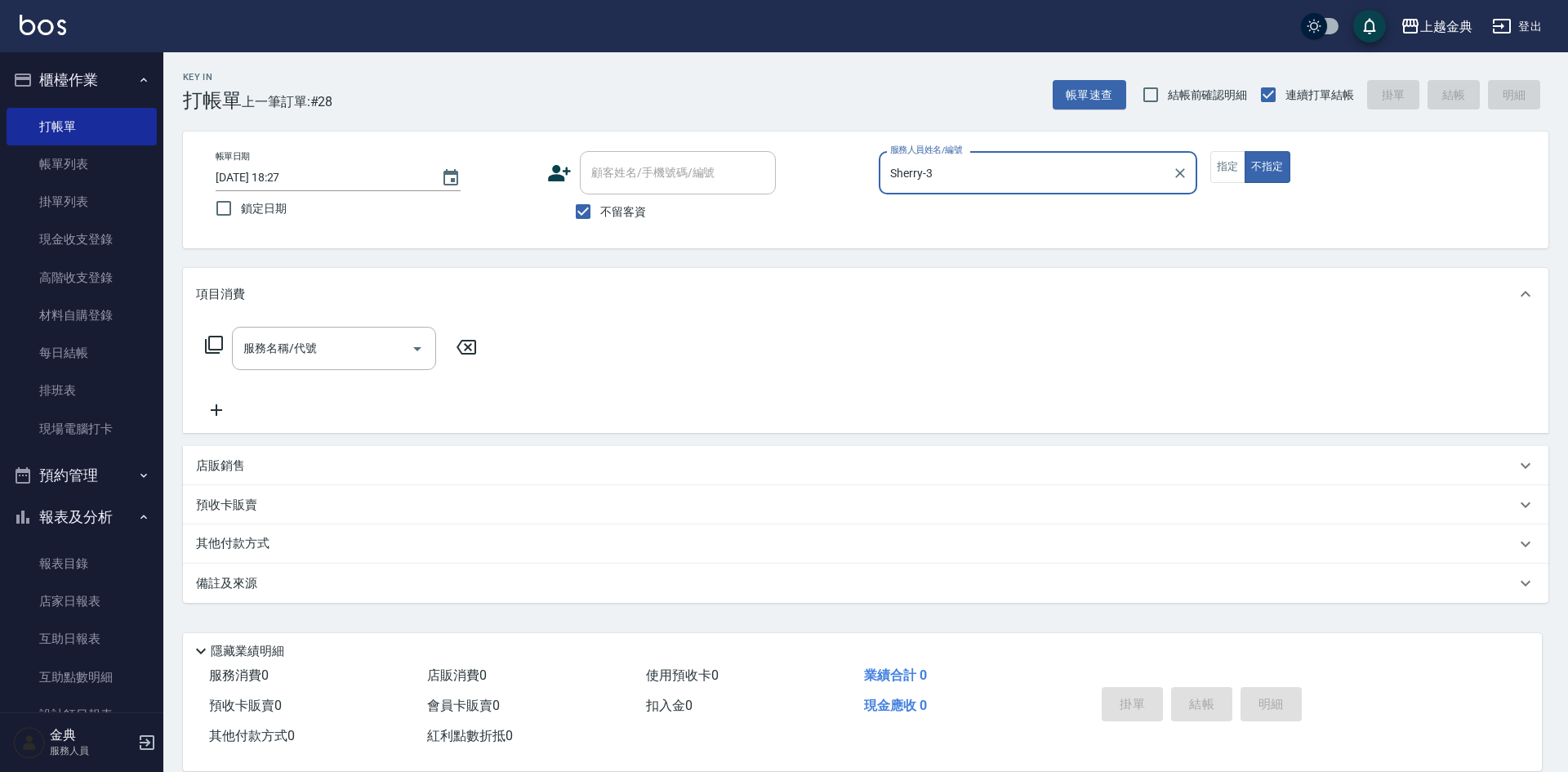
click at [183, 349] on div "Key In 打帳單 上一筆訂單:#28 帳單速查 結帳前確認明細 連續打單結帳 掛單 結帳 明細 帳單日期 [DATE] 18:27 鎖定日期 顧客姓名/手…" at bounding box center [866, 405] width 1405 height 708
click at [208, 340] on icon at bounding box center [214, 345] width 18 height 18
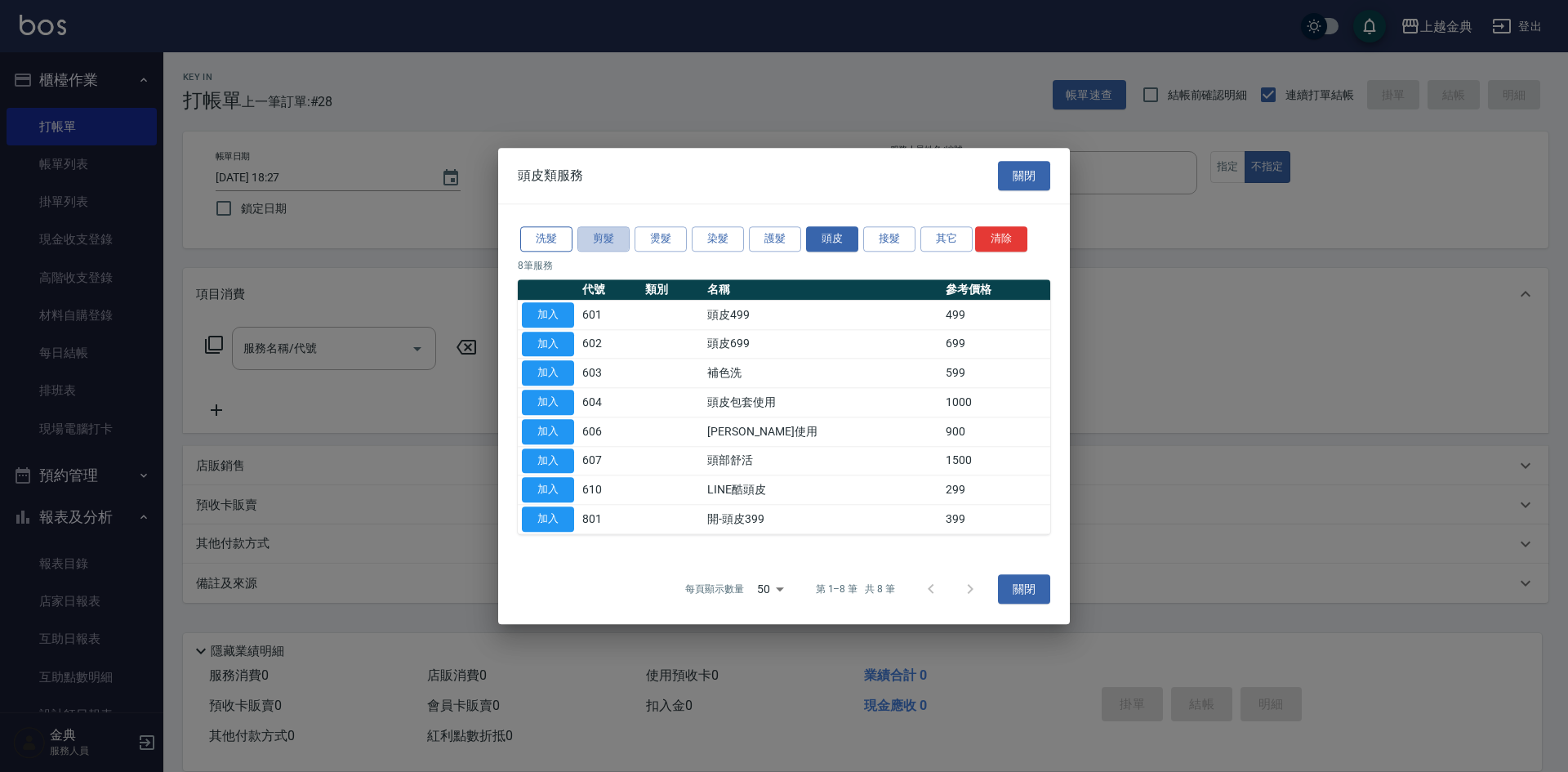
drag, startPoint x: 579, startPoint y: 237, endPoint x: 564, endPoint y: 239, distance: 15.1
click at [579, 239] on button "剪髮" at bounding box center [603, 239] width 52 height 26
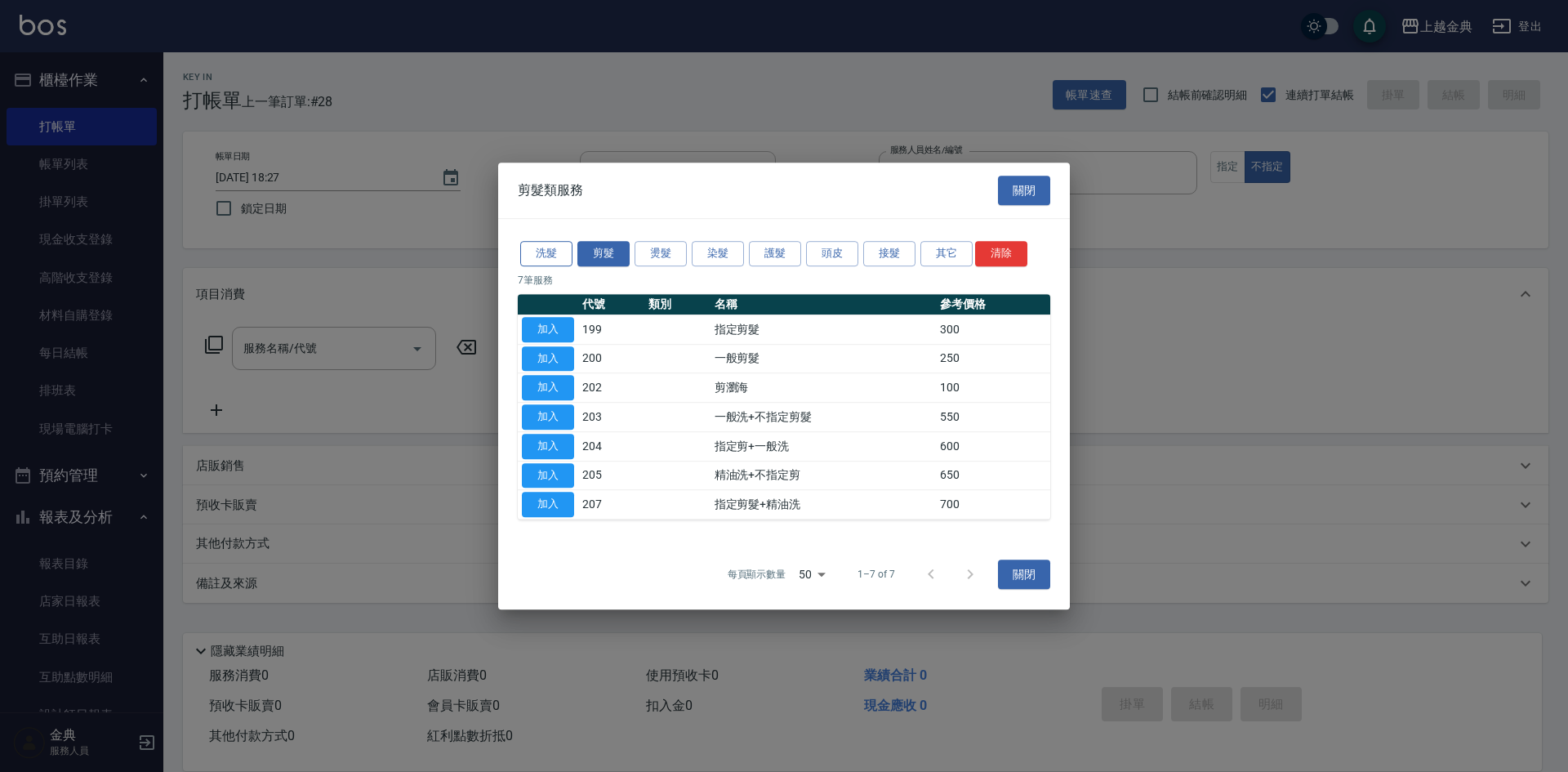
click at [563, 239] on div "洗髮 剪髮 燙髮 染髮 護髮 頭皮 接髮 其它 清除" at bounding box center [783, 253] width 532 height 31
click at [546, 248] on button "洗髮" at bounding box center [545, 253] width 52 height 26
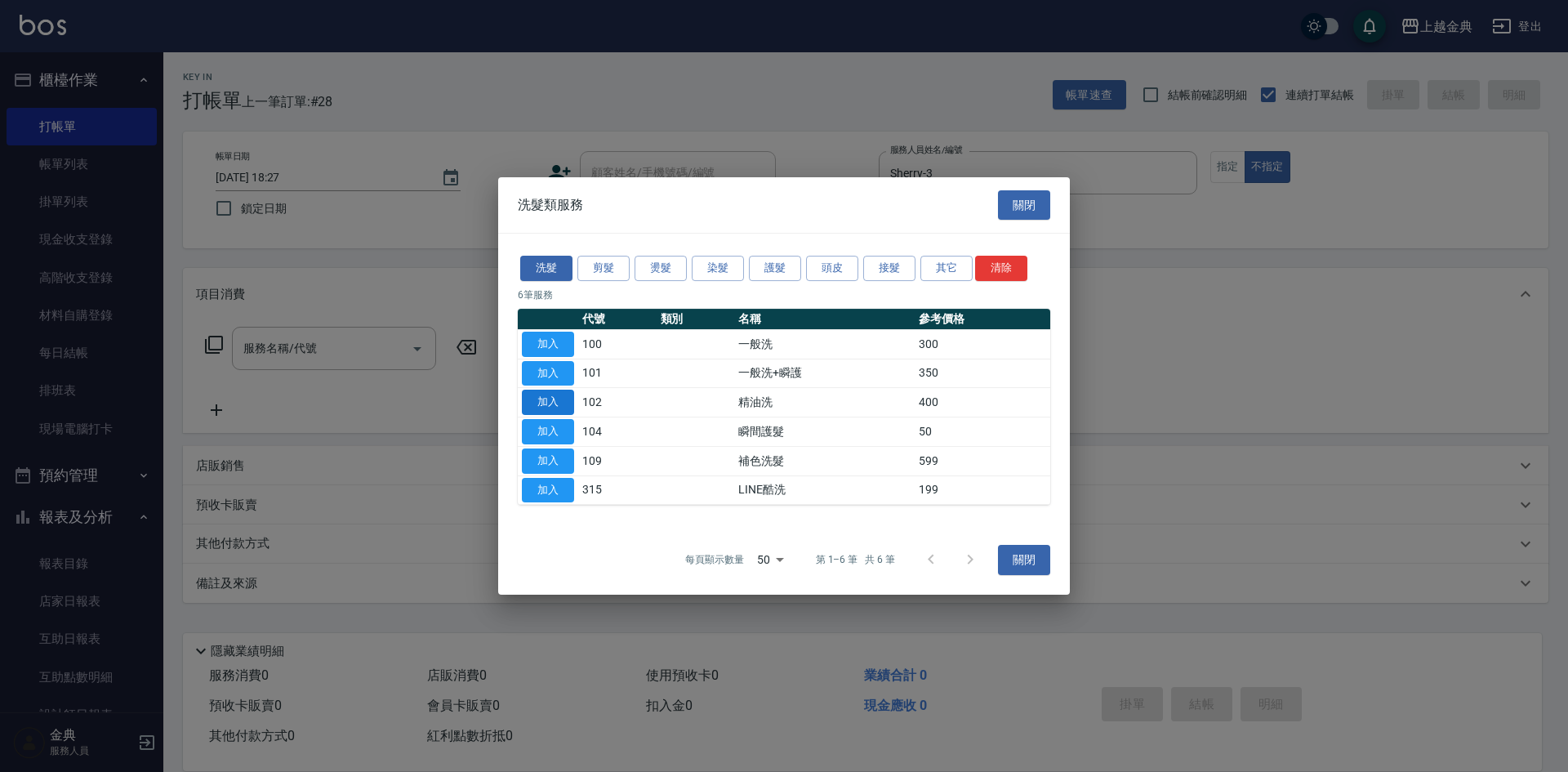
click at [553, 404] on button "加入" at bounding box center [547, 402] width 52 height 26
type input "精油洗(102)"
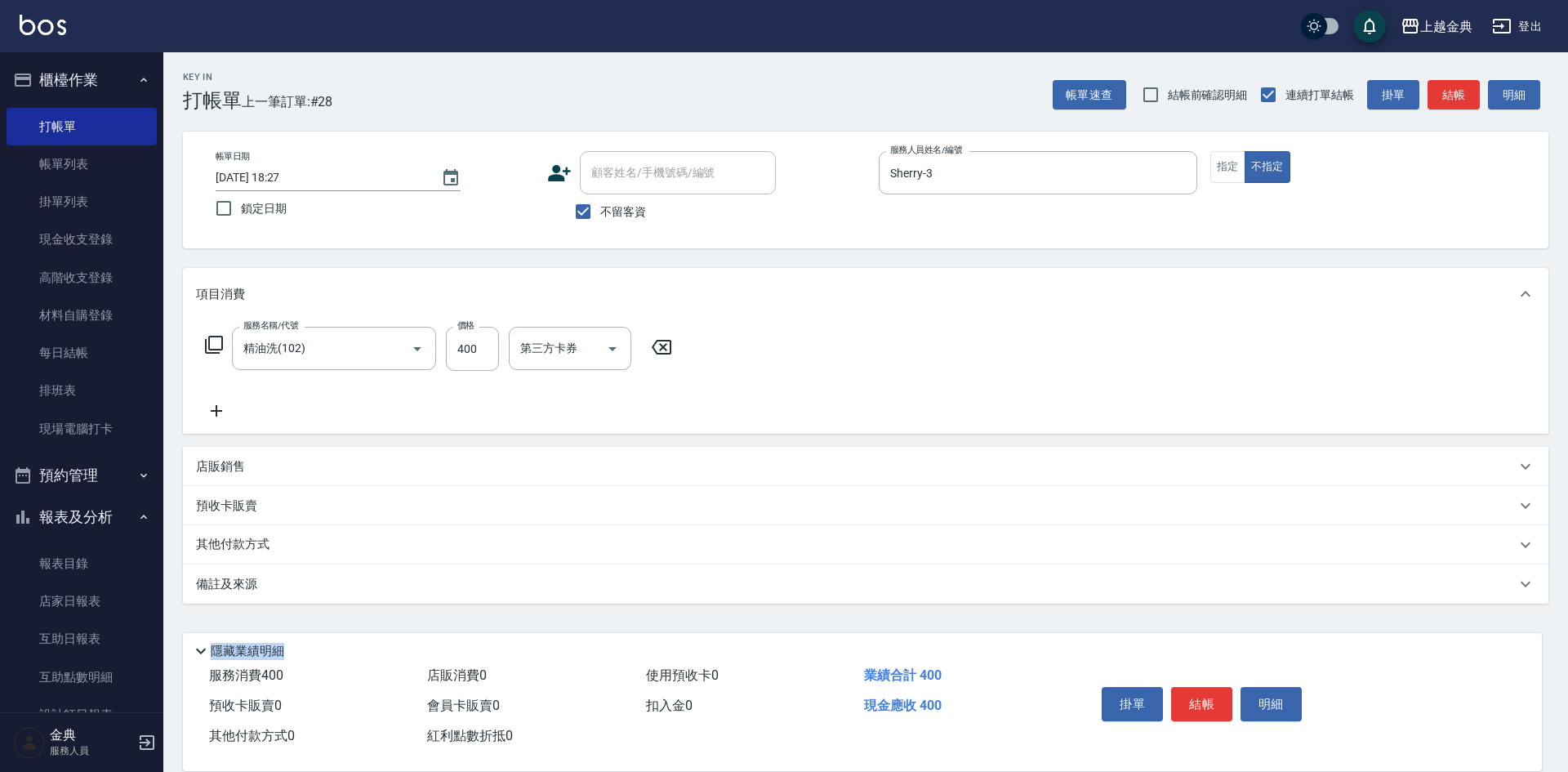
drag, startPoint x: 809, startPoint y: 629, endPoint x: 825, endPoint y: 641, distance: 20.0
click at [825, 641] on div "Key In 打帳單 上一筆訂單:#28 帳單速查 結帳前確認明細 連續打單結帳 掛單 結帳 明細 帳單日期 [DATE] 18:27 鎖定日期 顧客姓名/手…" at bounding box center [866, 406] width 1405 height 708
click at [558, 372] on div "服務名稱/代號 精油洗(102) 服務名稱/代號 價格 400 價格 洗-1 洗-1 洗-2 洗-2 第三方卡券 第三方卡券" at bounding box center [546, 374] width 701 height 94
click at [566, 325] on div "服務名稱/代號 精油洗(102) 服務名稱/代號 價格 400 價格 洗-1 洗-1 洗-2 洗-2 第三方卡券 第三方卡券" at bounding box center [866, 377] width 1366 height 114
click at [558, 340] on input "洗-1" at bounding box center [557, 348] width 83 height 29
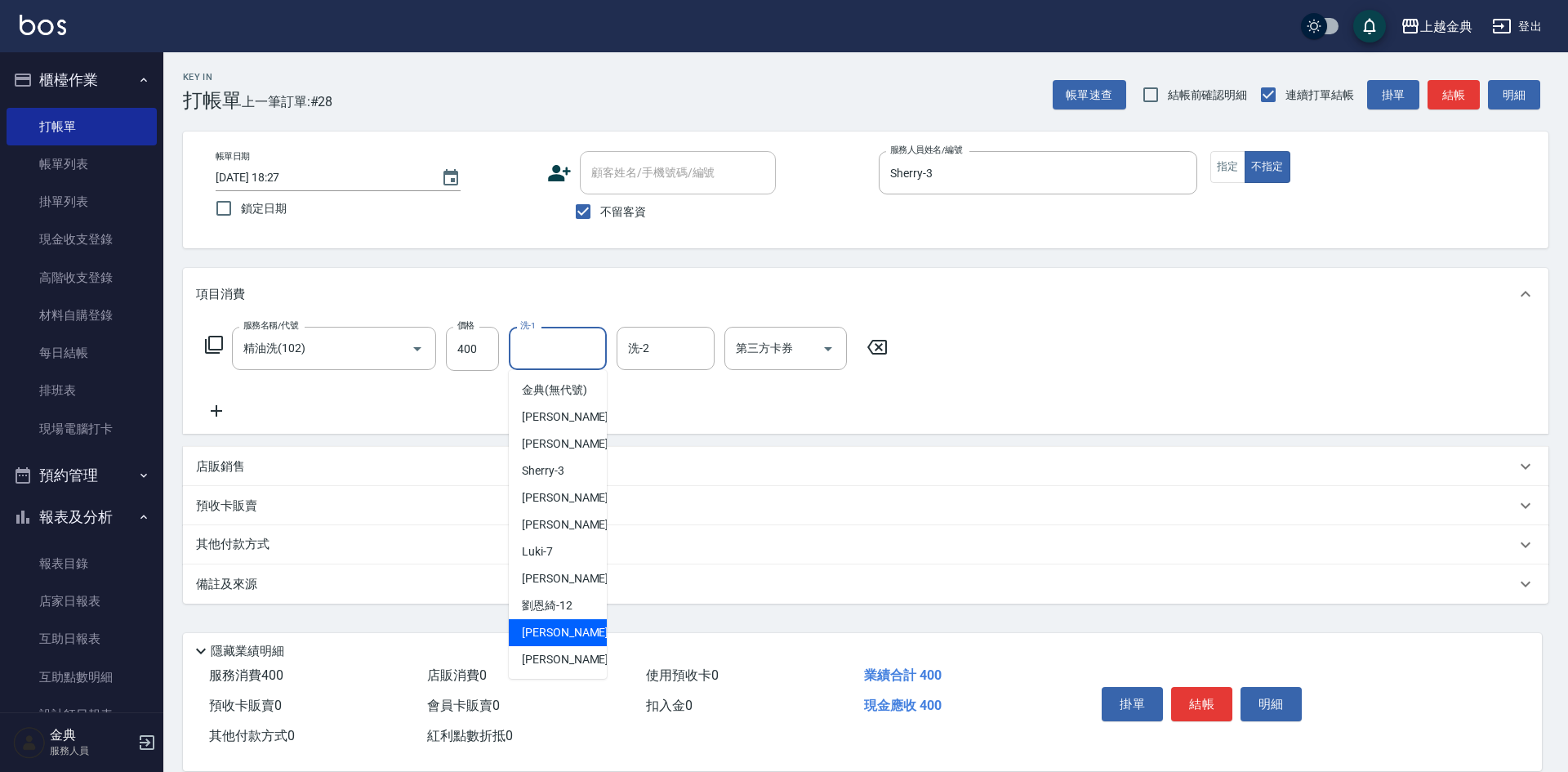
click at [574, 643] on div "[PERSON_NAME] -15" at bounding box center [558, 632] width 98 height 27
type input "[PERSON_NAME]-15"
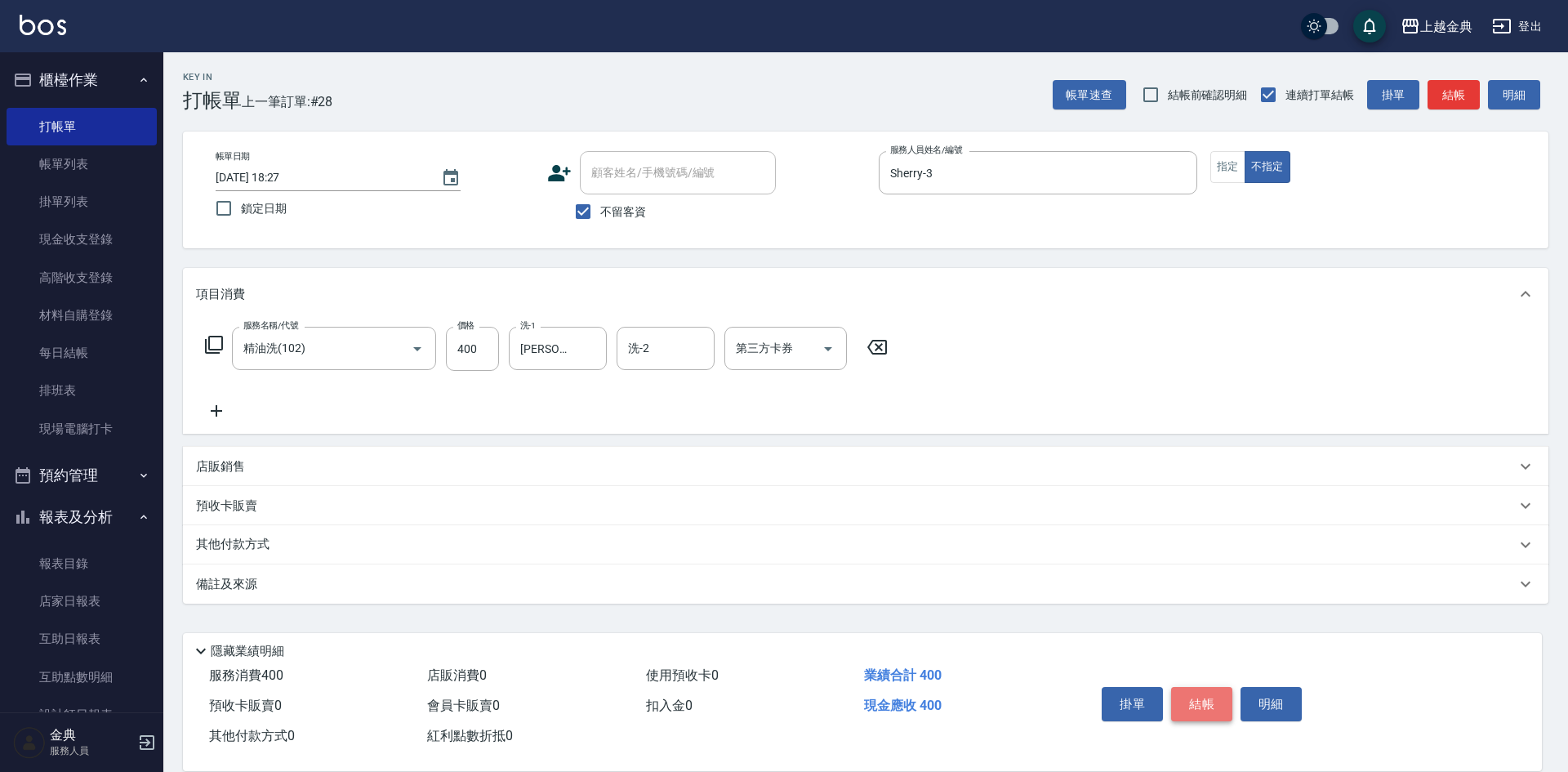
click at [1207, 695] on button "結帳" at bounding box center [1202, 704] width 61 height 35
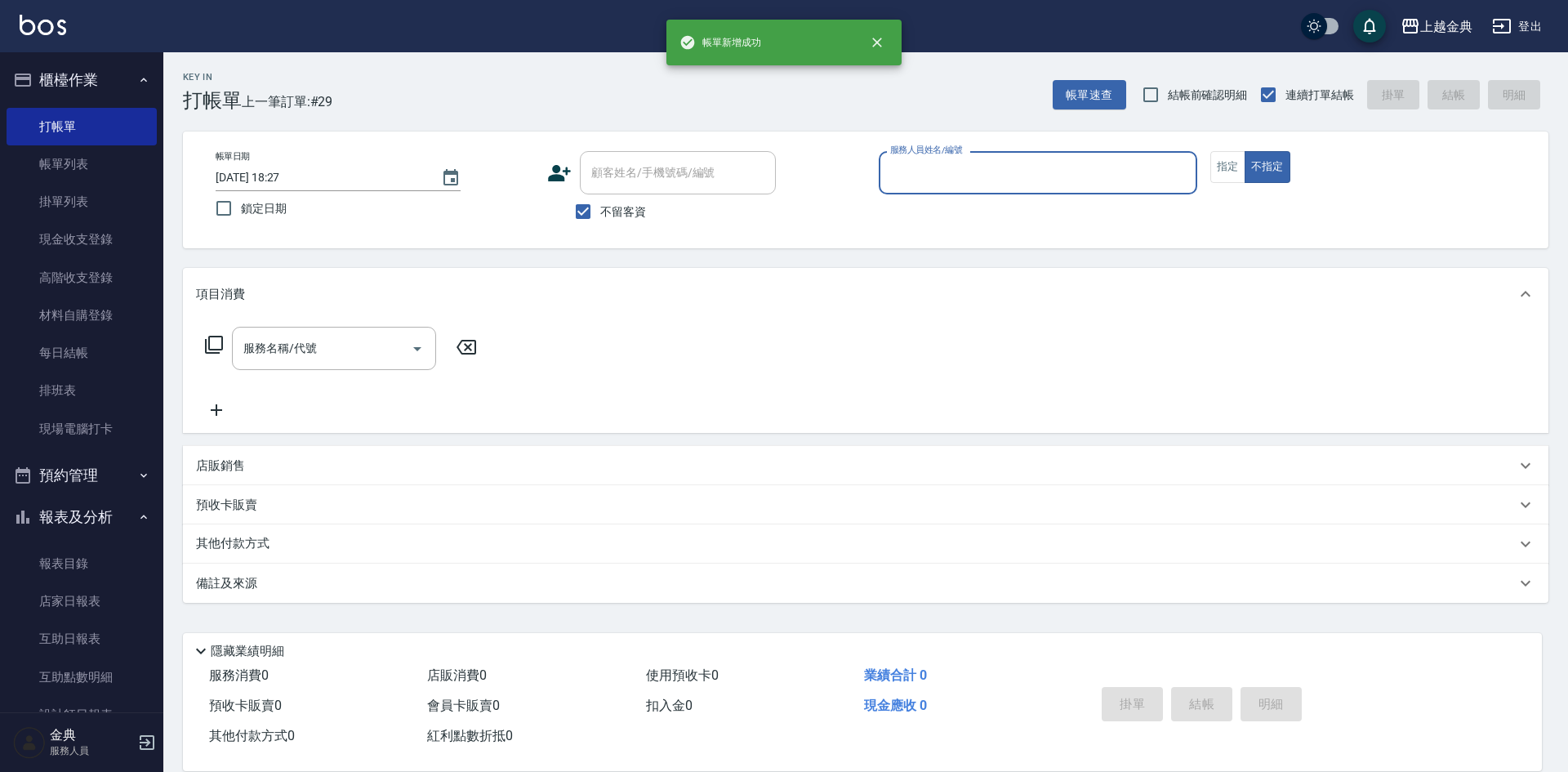
click at [1049, 153] on div "服務人員姓名/編號" at bounding box center [1038, 173] width 319 height 43
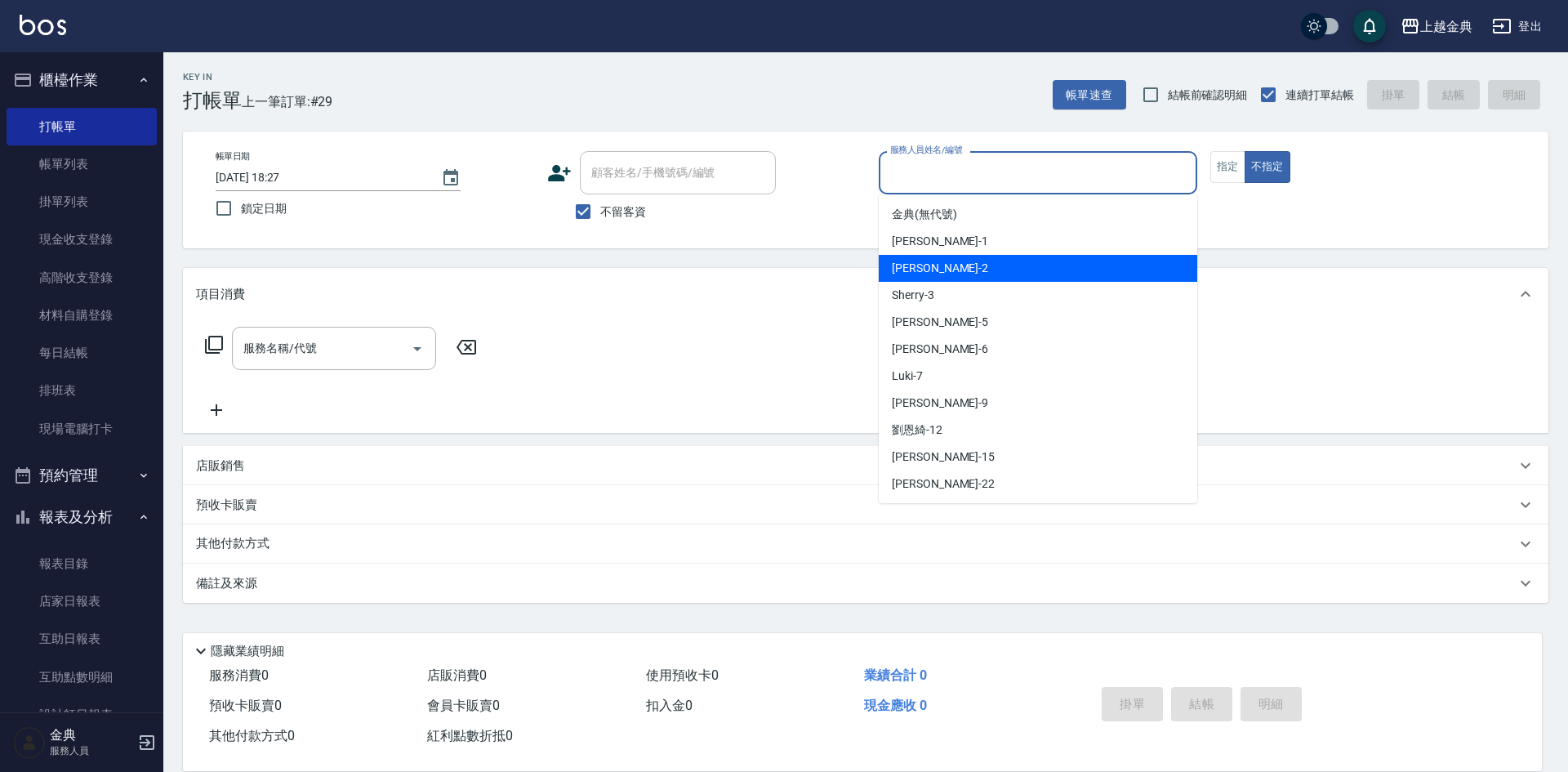
click at [1017, 268] on div "Cindy -2" at bounding box center [1038, 268] width 319 height 27
type input "Cindy-2"
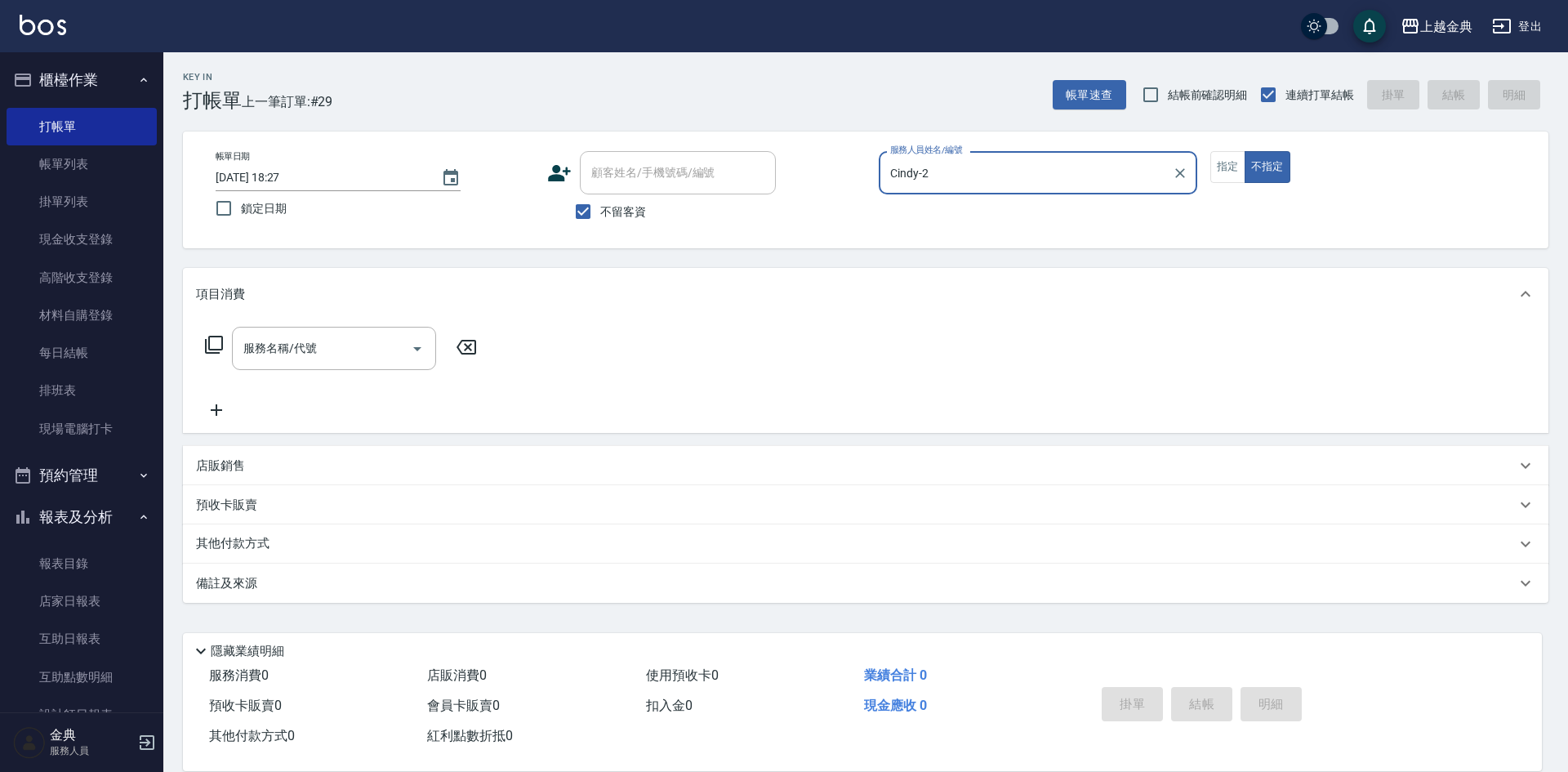
click at [205, 340] on icon at bounding box center [214, 345] width 18 height 18
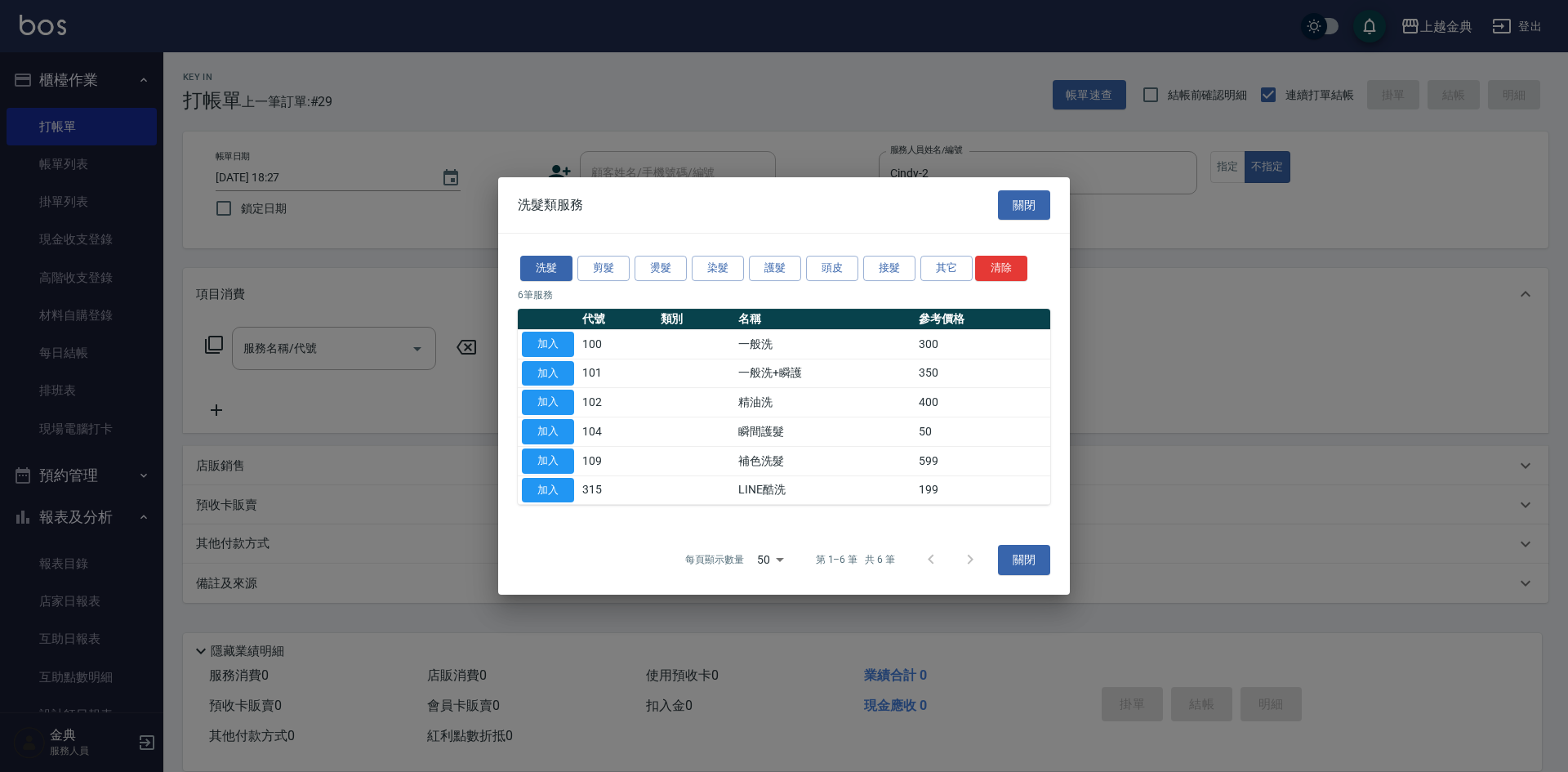
click at [547, 399] on button "加入" at bounding box center [547, 402] width 52 height 26
type input "精油洗(102)"
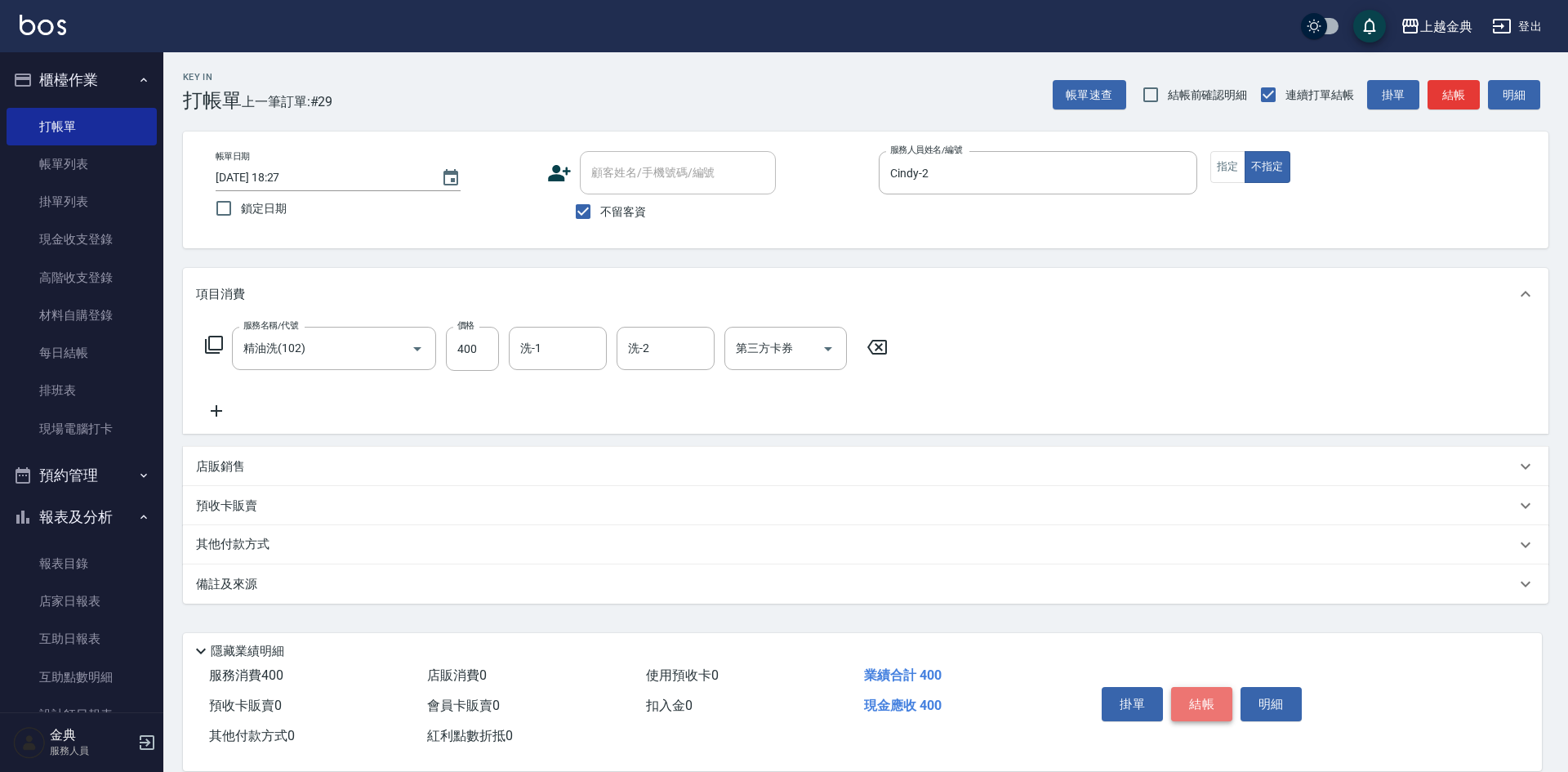
click at [1200, 694] on button "結帳" at bounding box center [1202, 704] width 61 height 35
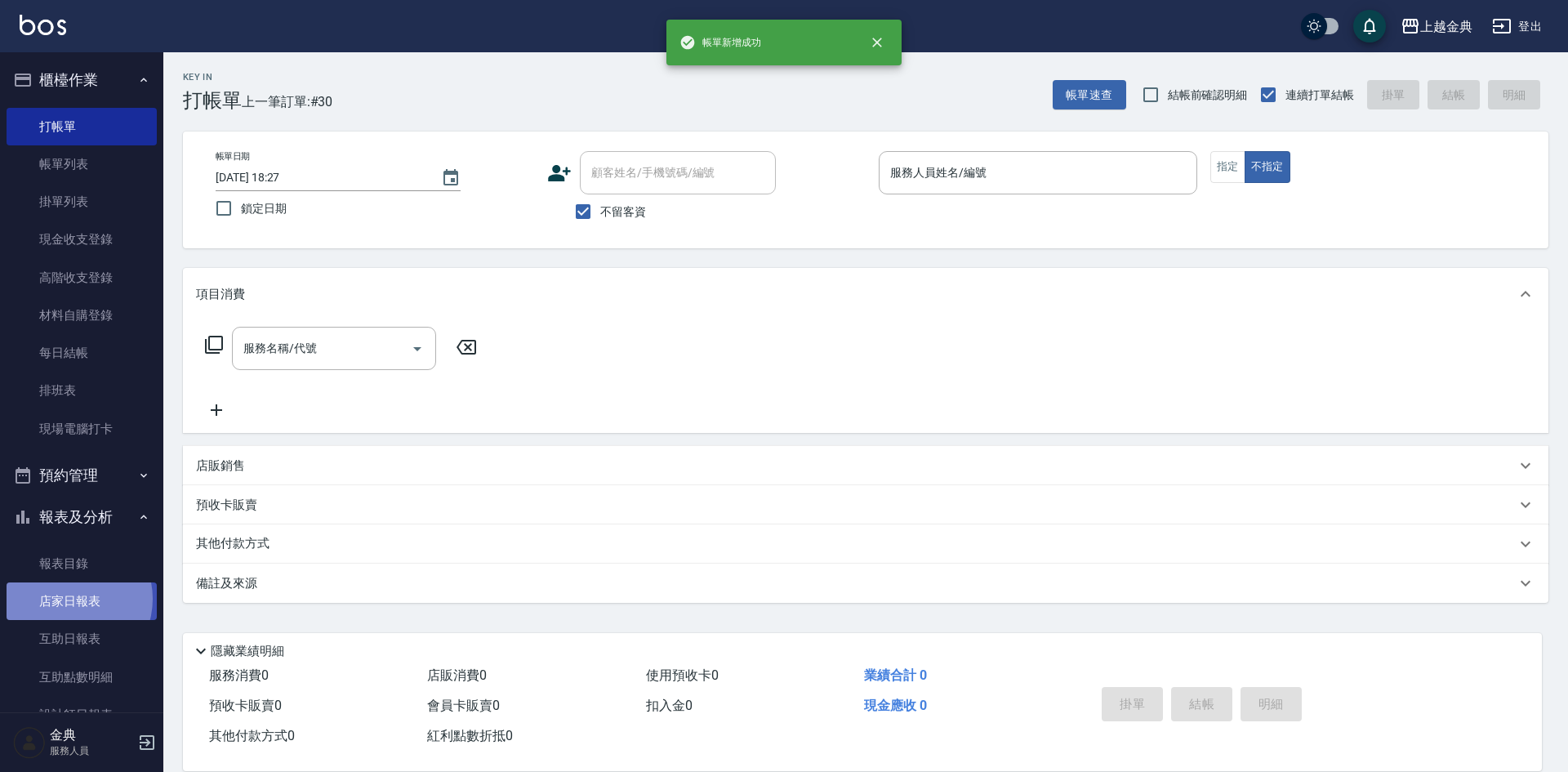
click at [70, 599] on link "店家日報表" at bounding box center [82, 602] width 150 height 38
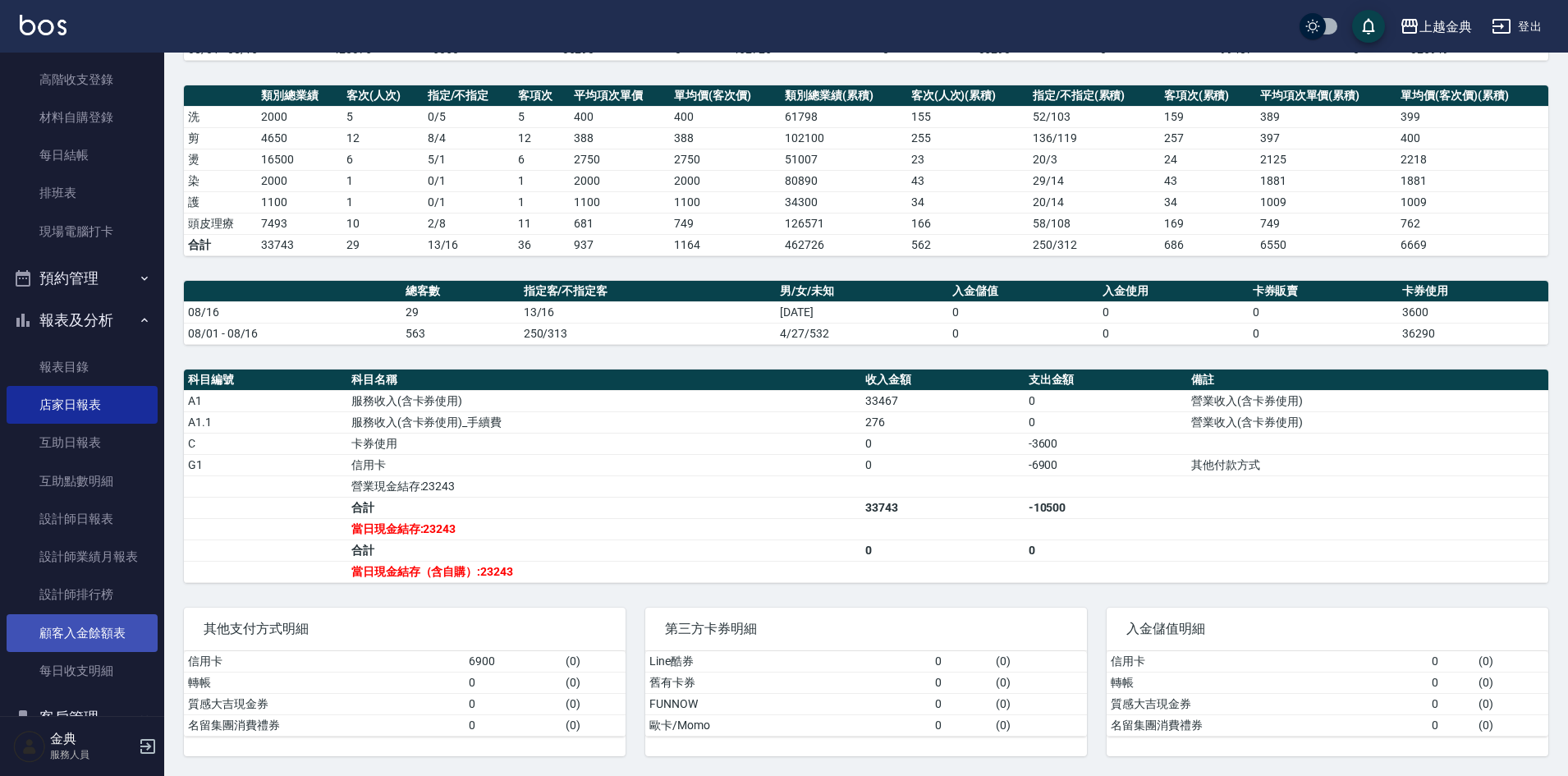
scroll to position [246, 0]
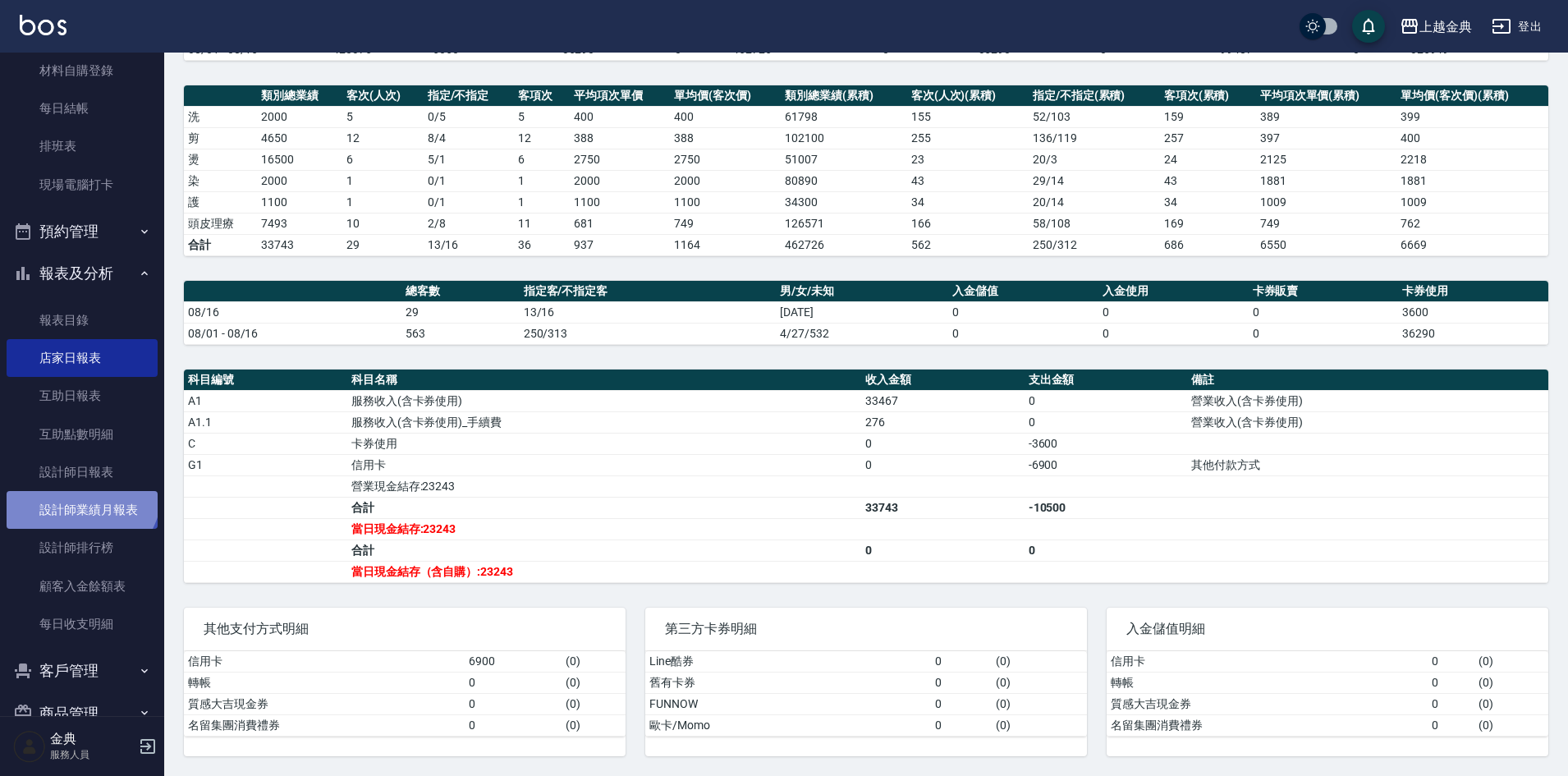
click at [79, 491] on link "設計師業績月報表" at bounding box center [82, 510] width 151 height 38
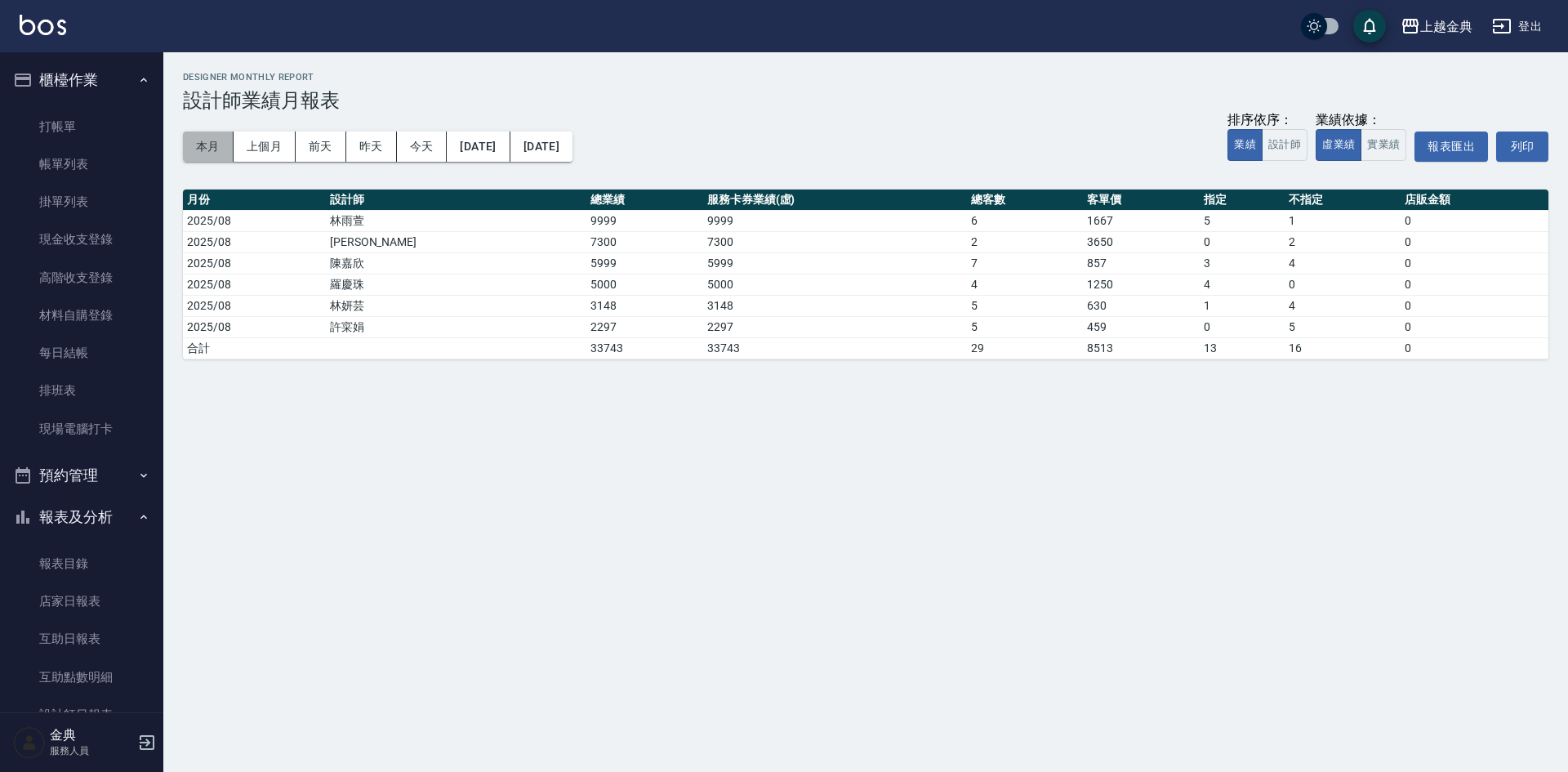
click at [203, 144] on button "本月" at bounding box center [208, 146] width 50 height 31
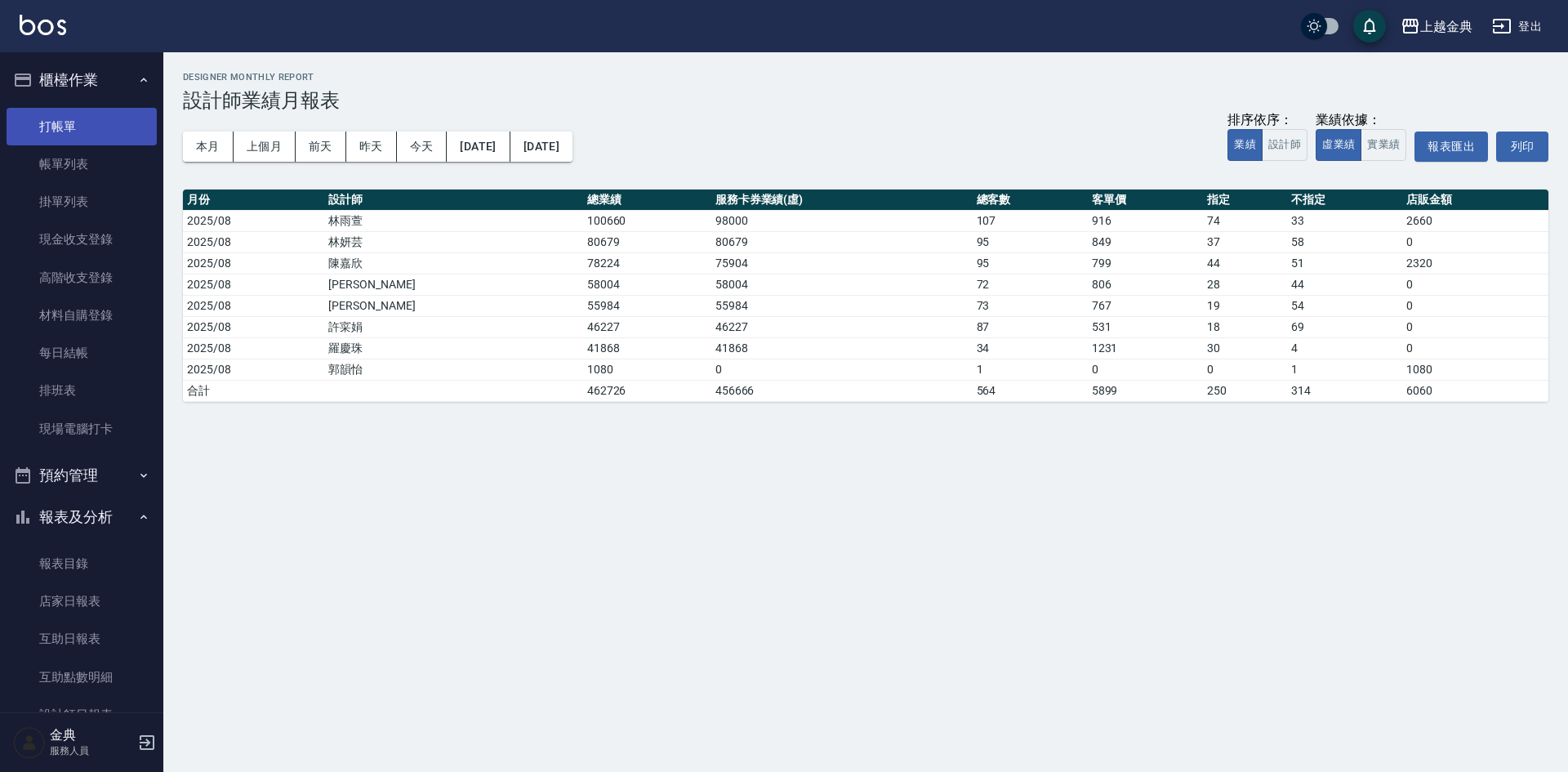
click at [73, 124] on link "打帳單" at bounding box center [82, 127] width 150 height 38
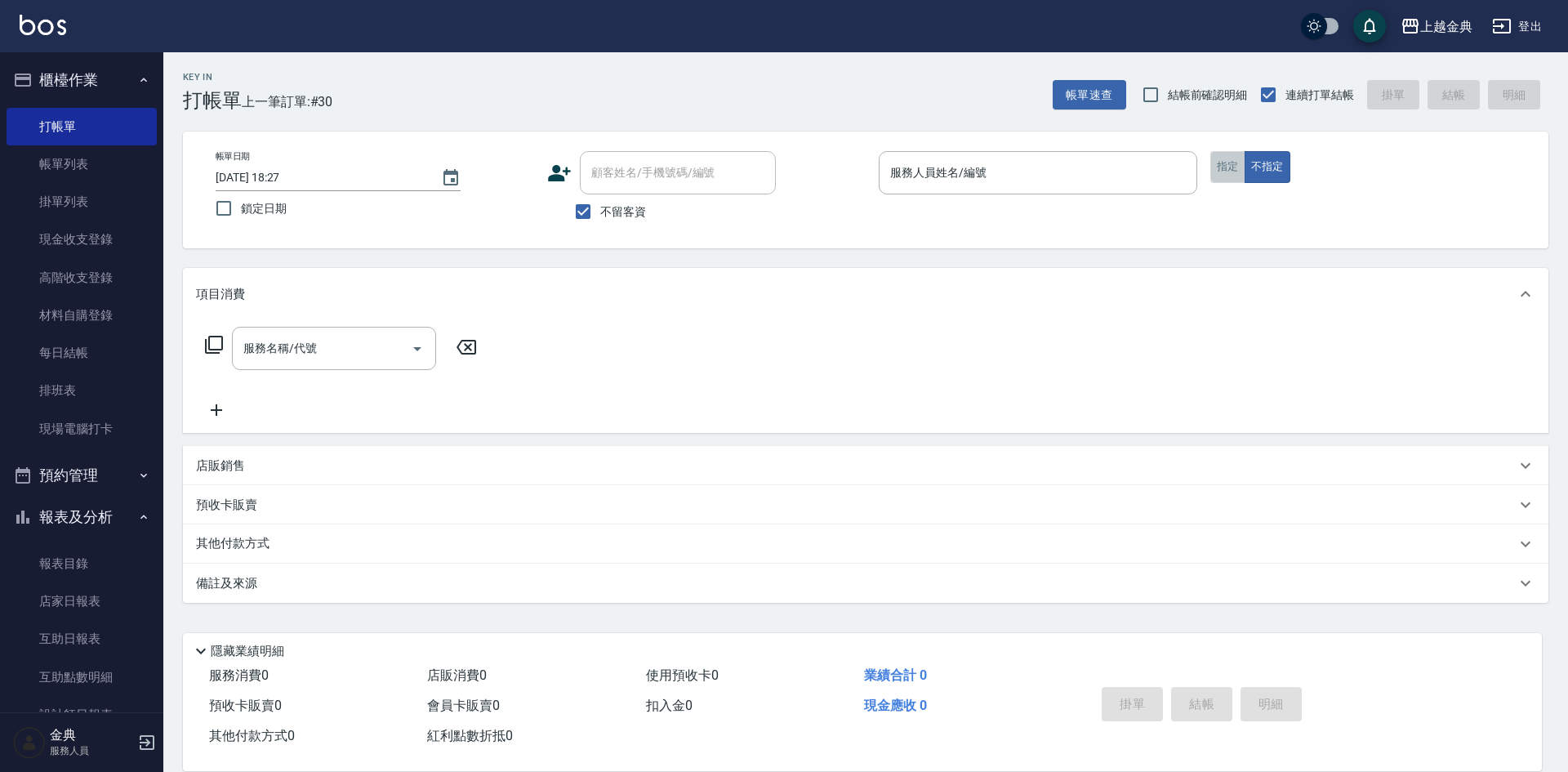
click at [1232, 168] on button "指定" at bounding box center [1228, 167] width 35 height 32
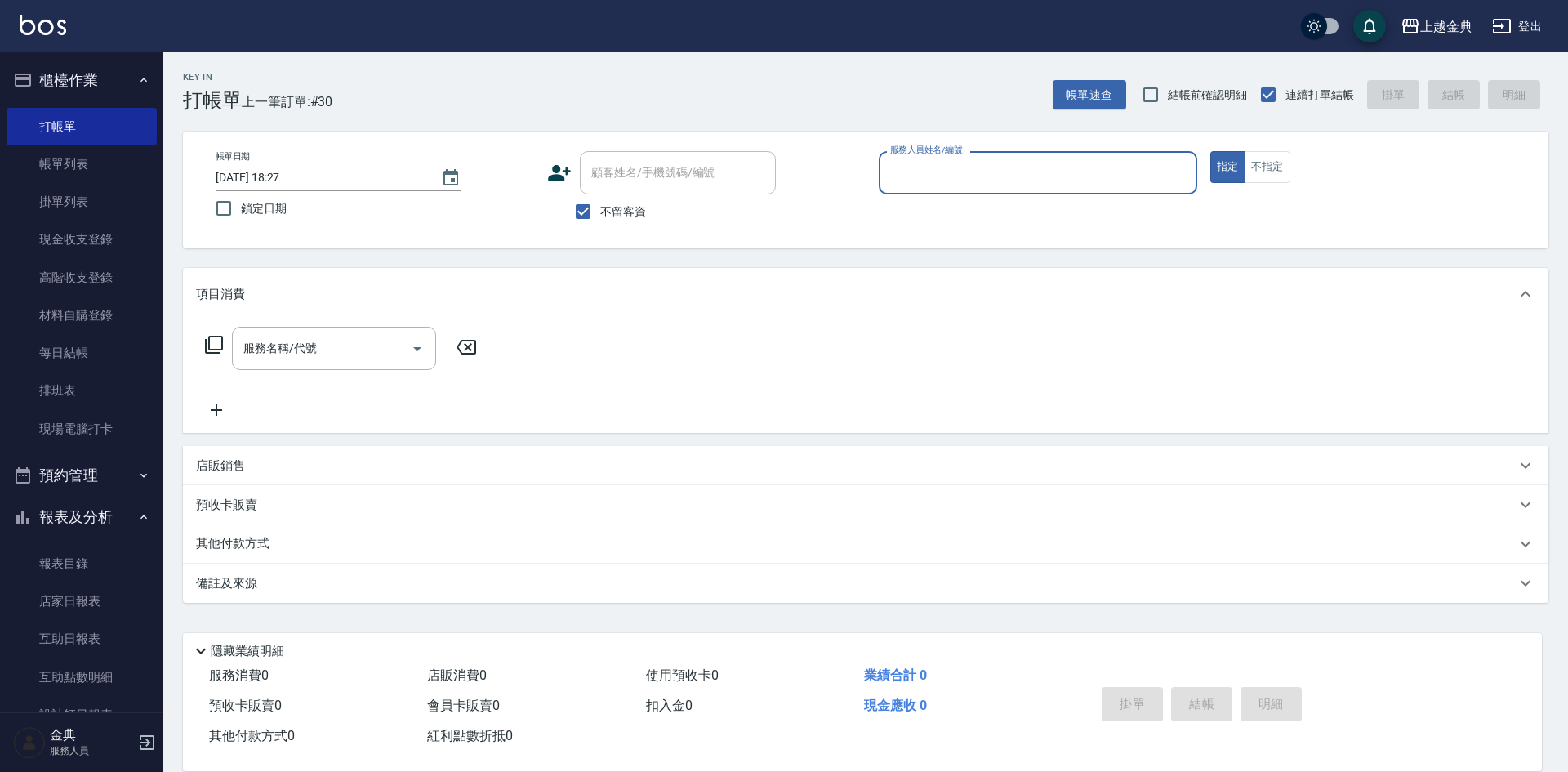
click at [1126, 177] on input "服務人員姓名/編號" at bounding box center [1038, 173] width 304 height 29
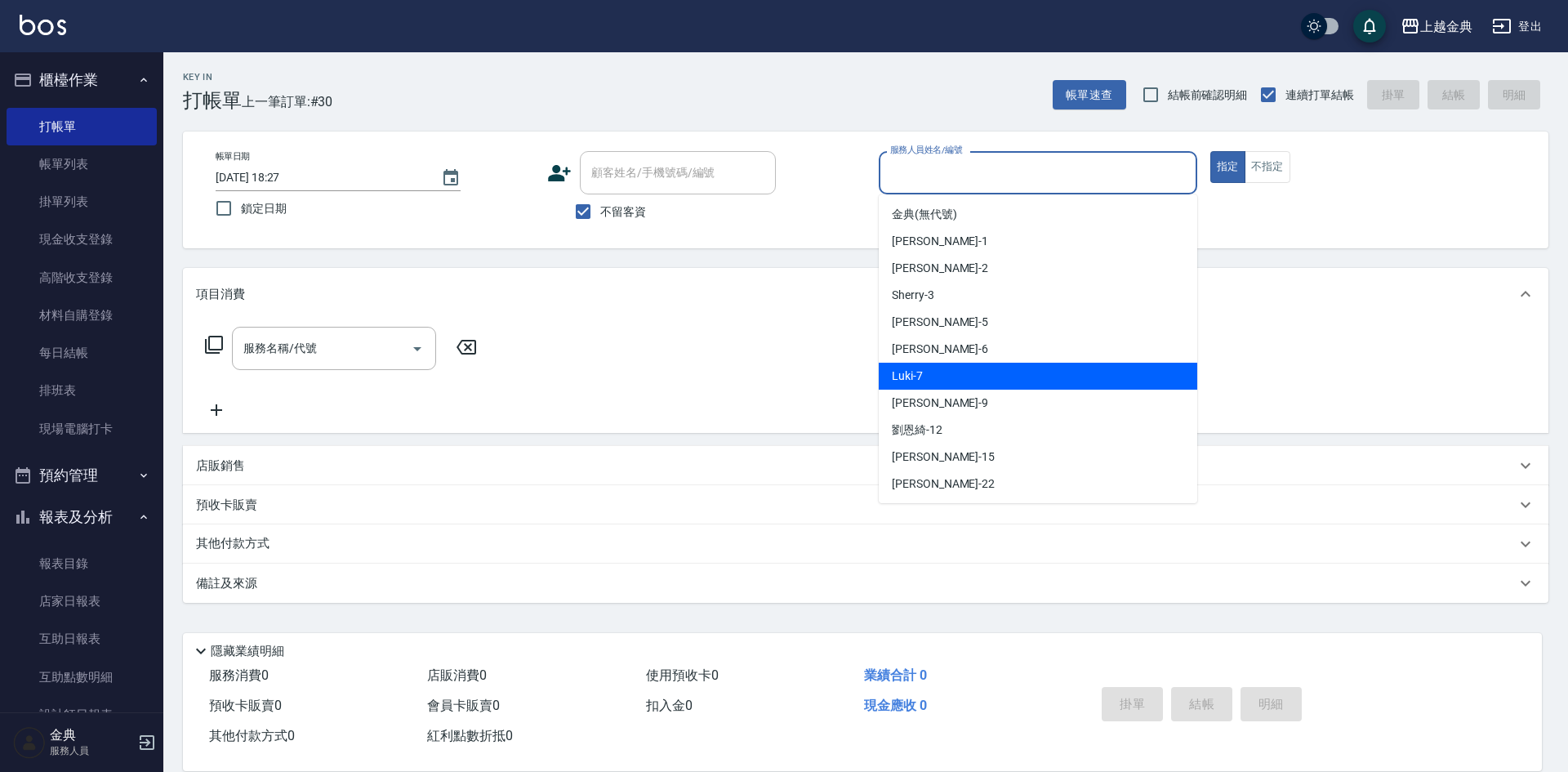
click at [922, 367] on div "Luki -7" at bounding box center [1038, 376] width 319 height 27
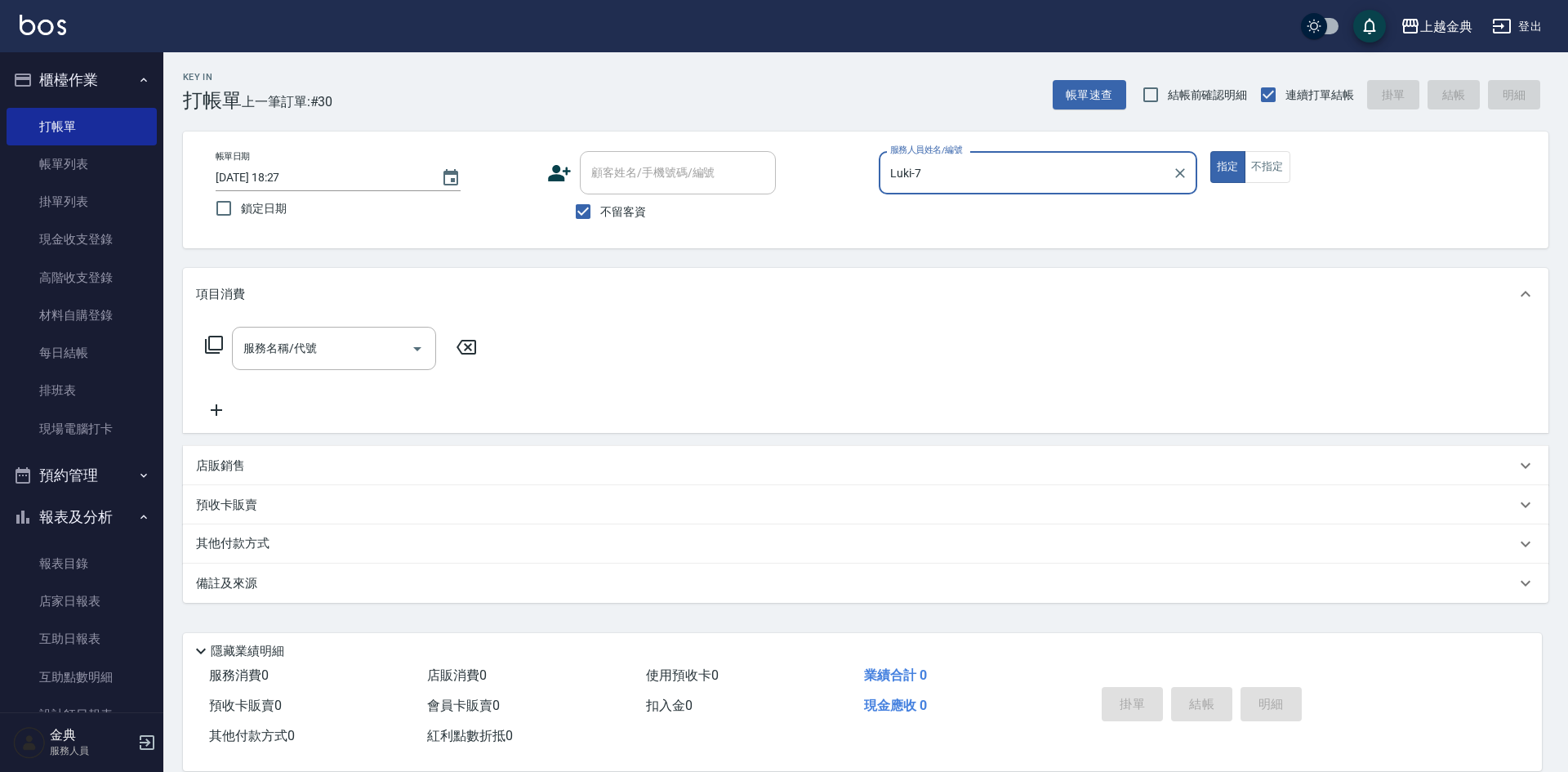
drag, startPoint x: 935, startPoint y: 192, endPoint x: 937, endPoint y: 180, distance: 12.2
click at [936, 188] on div "Luki-7 服務人員姓名/編號" at bounding box center [1038, 173] width 319 height 43
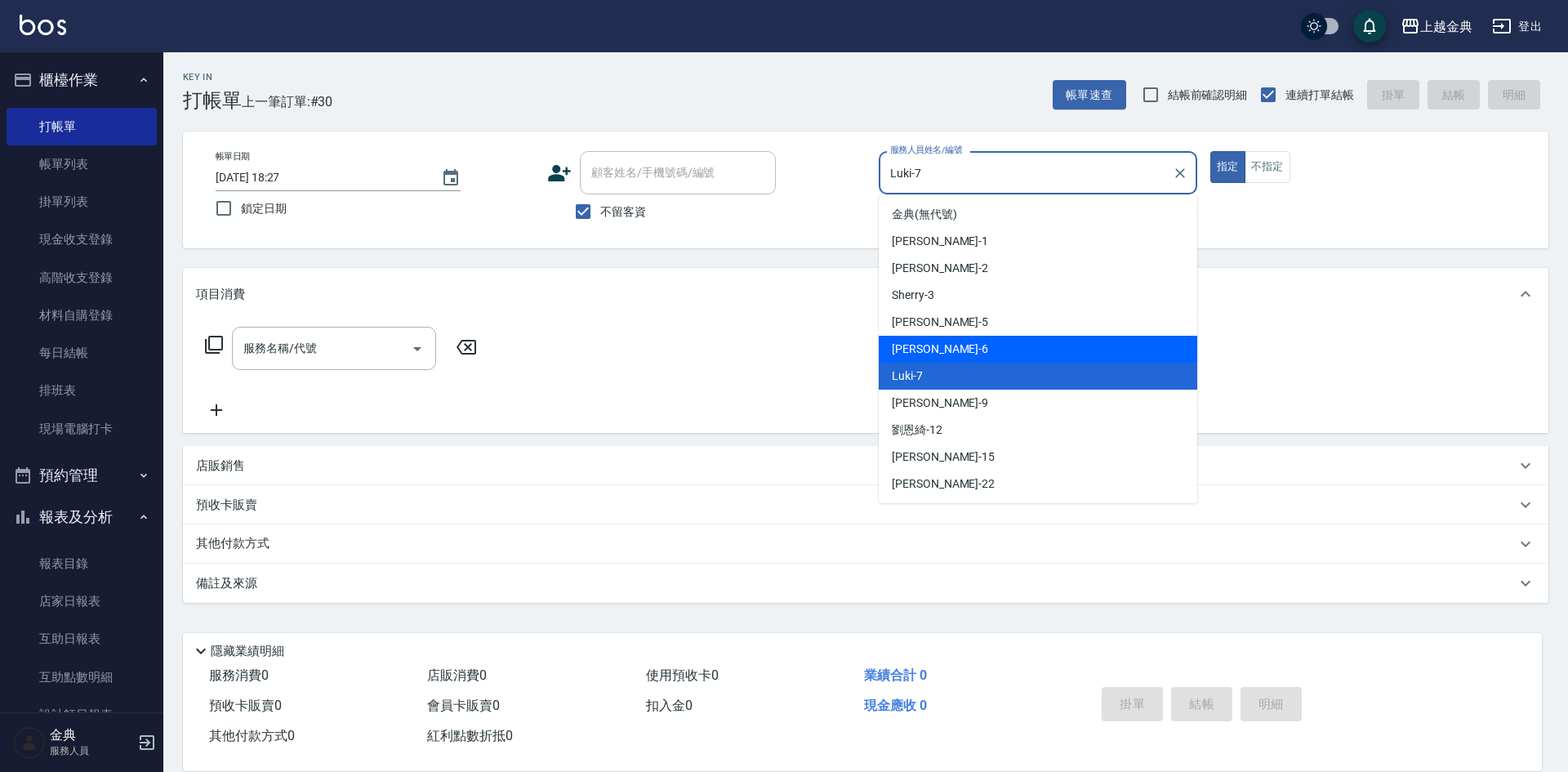
click at [947, 348] on div "[PERSON_NAME] -6" at bounding box center [1038, 349] width 319 height 27
type input "[PERSON_NAME]-6"
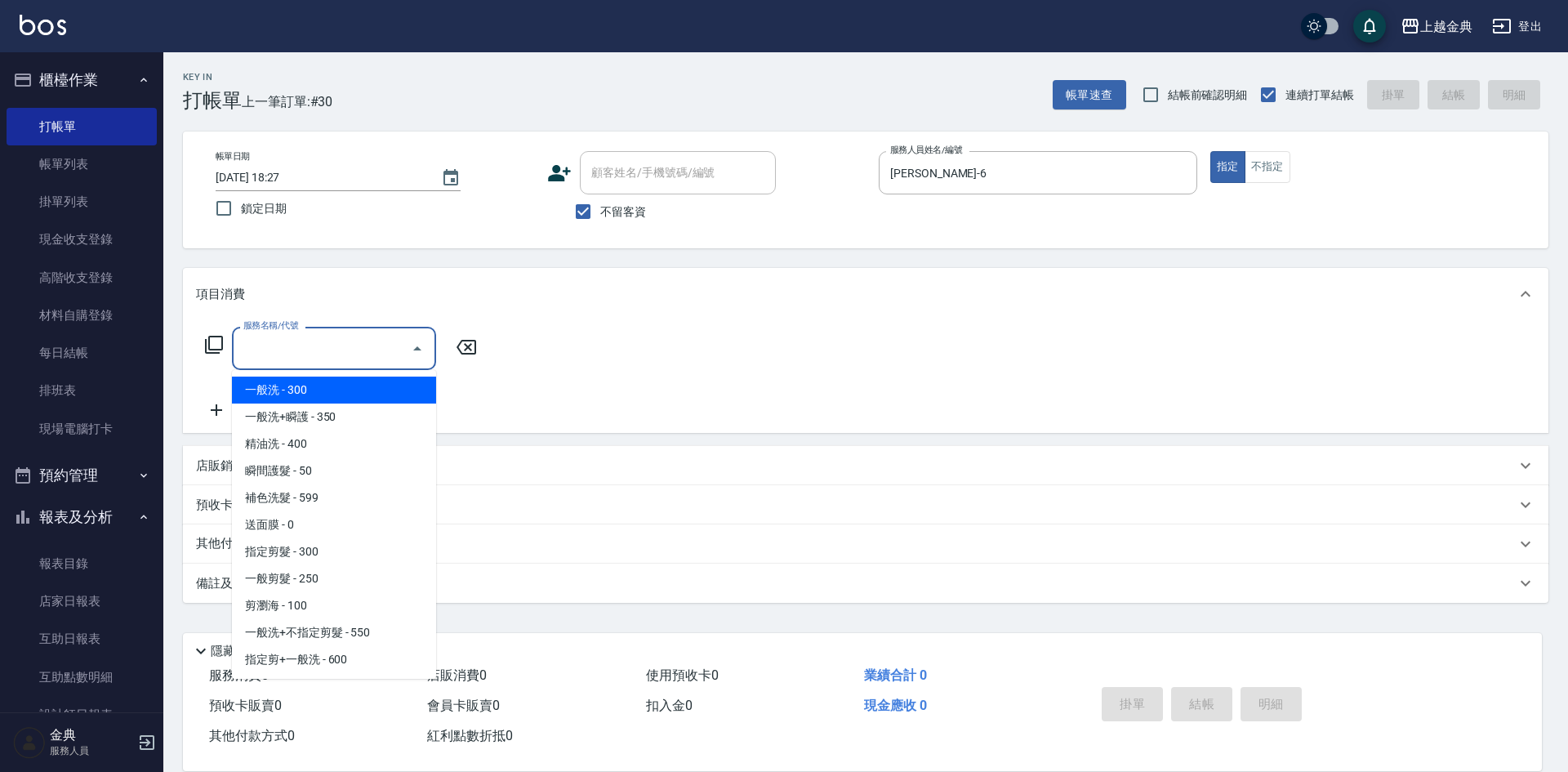
click at [396, 349] on input "服務名稱/代號" at bounding box center [322, 348] width 165 height 29
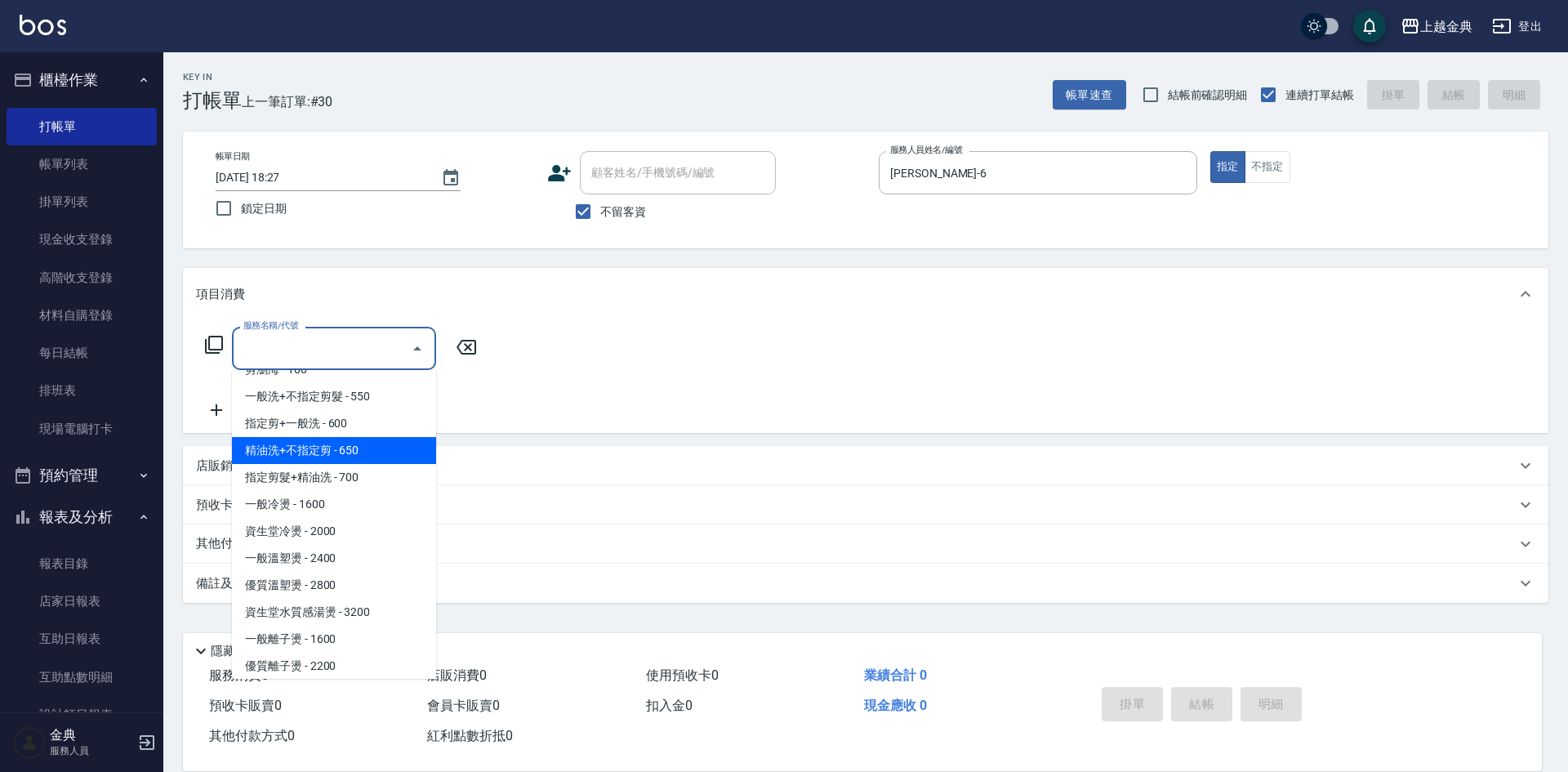
scroll to position [245, 0]
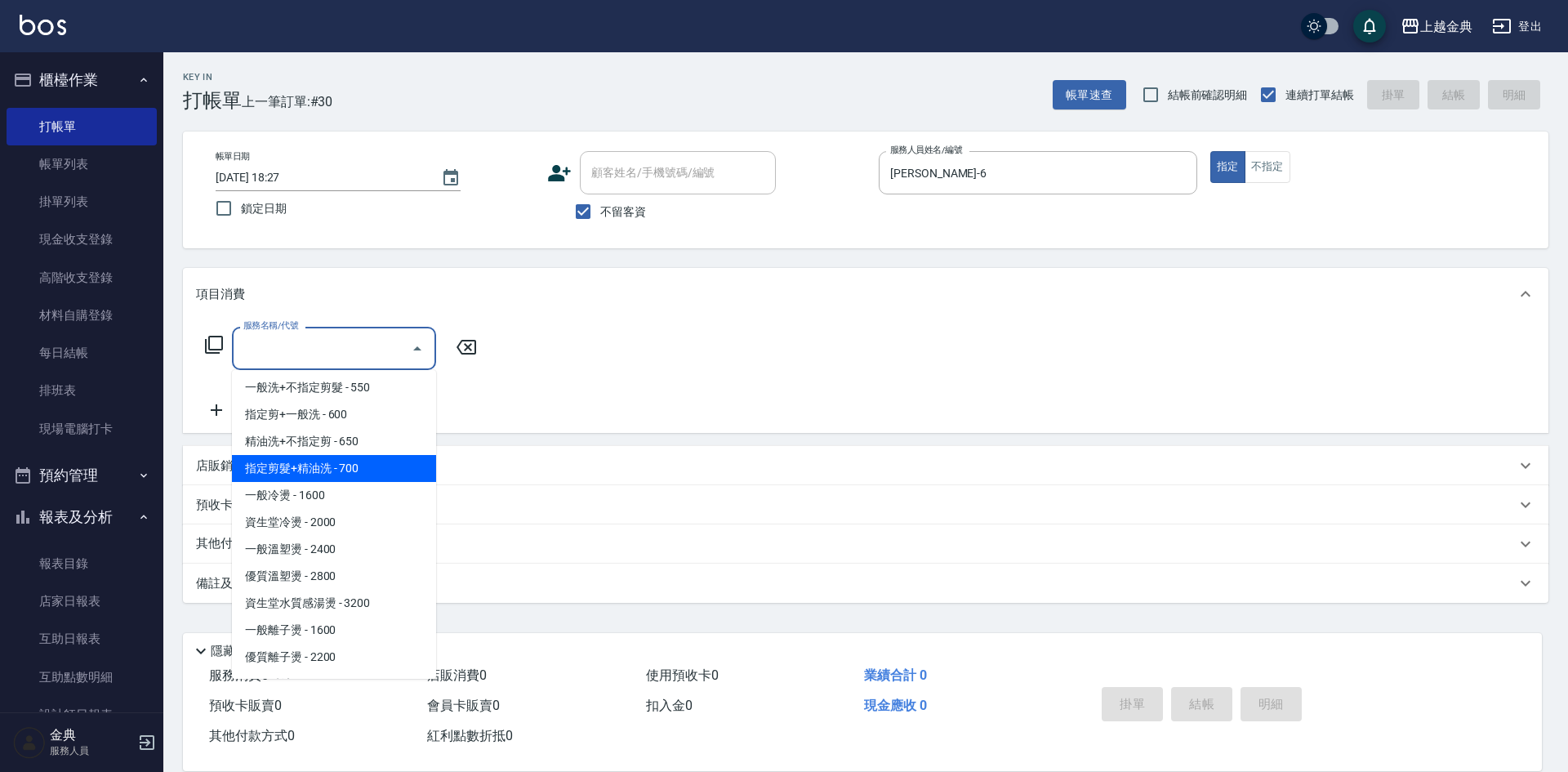
click at [371, 464] on span "指定剪髮+精油洗 - 700" at bounding box center [333, 468] width 204 height 27
type input "指定剪髮+精油洗(207)"
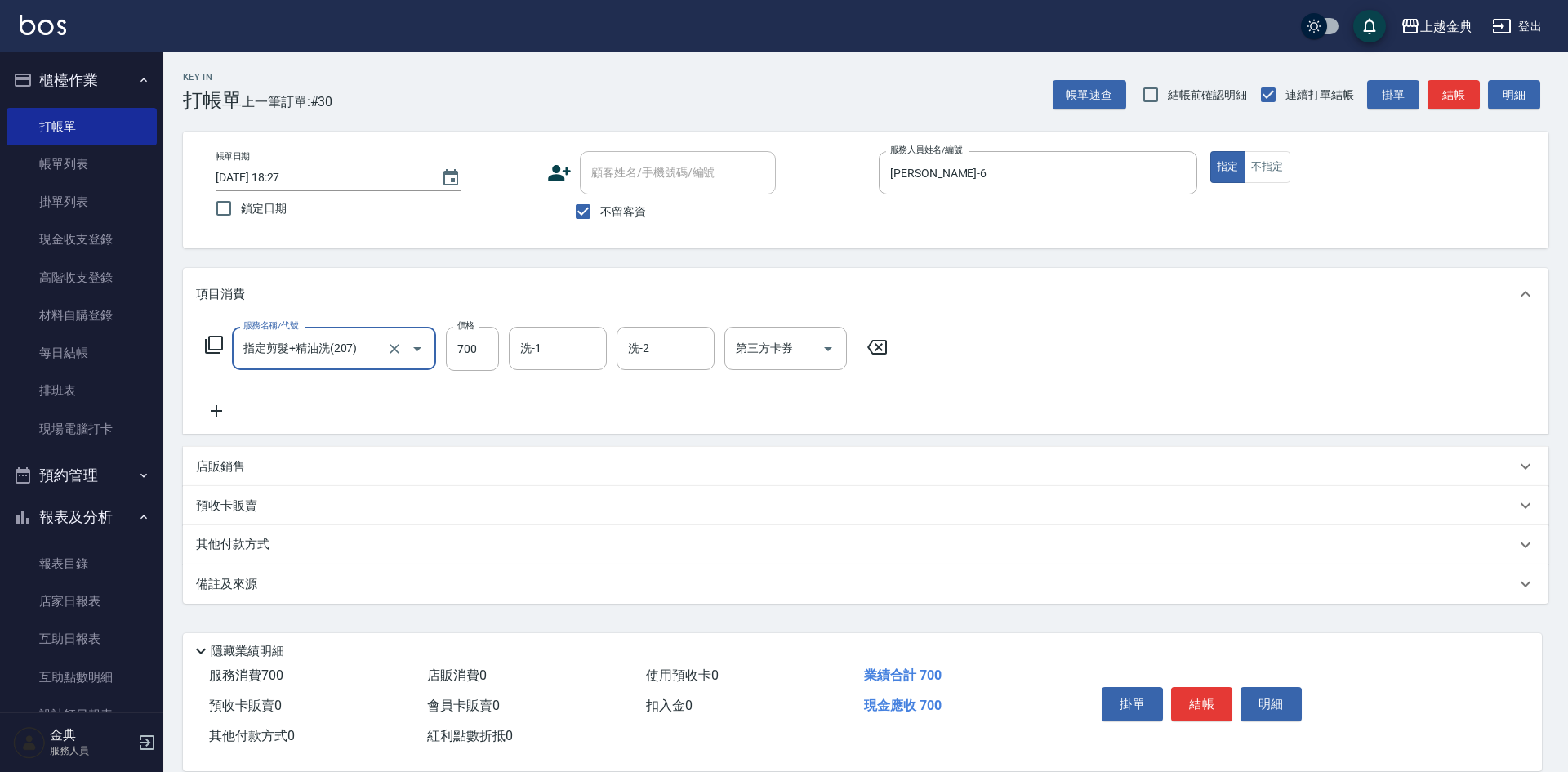
click at [538, 325] on div "服務名稱/代號 指定剪髮+精油洗(207) 服務名稱/代號 價格 700 價格 洗-1 洗-1 洗-2 洗-2 第三方卡券 第三方卡券" at bounding box center [866, 377] width 1366 height 114
click at [545, 344] on input "洗-1" at bounding box center [557, 348] width 83 height 29
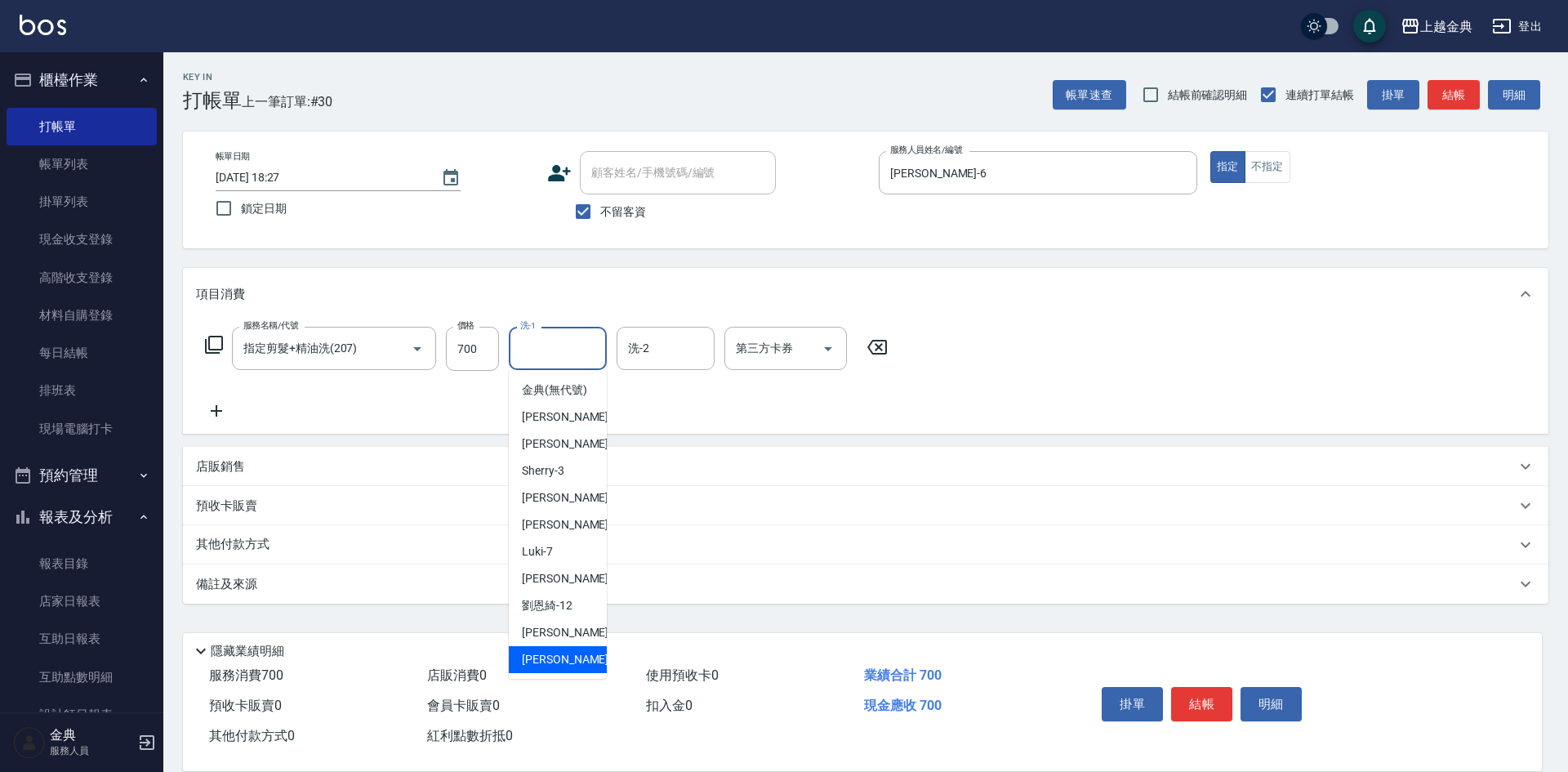
click at [577, 666] on div "[PERSON_NAME] -22" at bounding box center [558, 660] width 98 height 27
type input "[PERSON_NAME]-22"
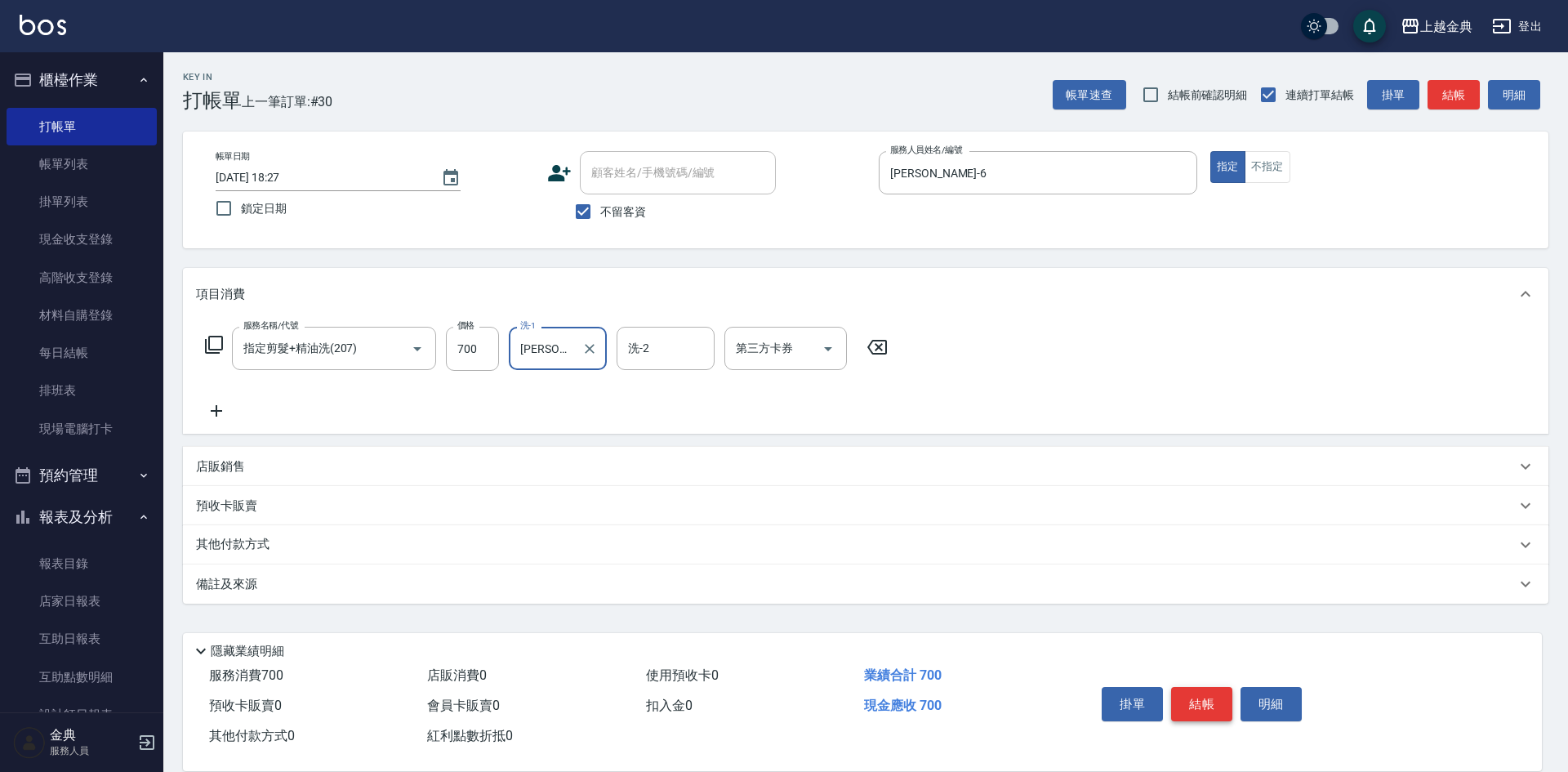
click at [1214, 689] on button "結帳" at bounding box center [1202, 704] width 61 height 35
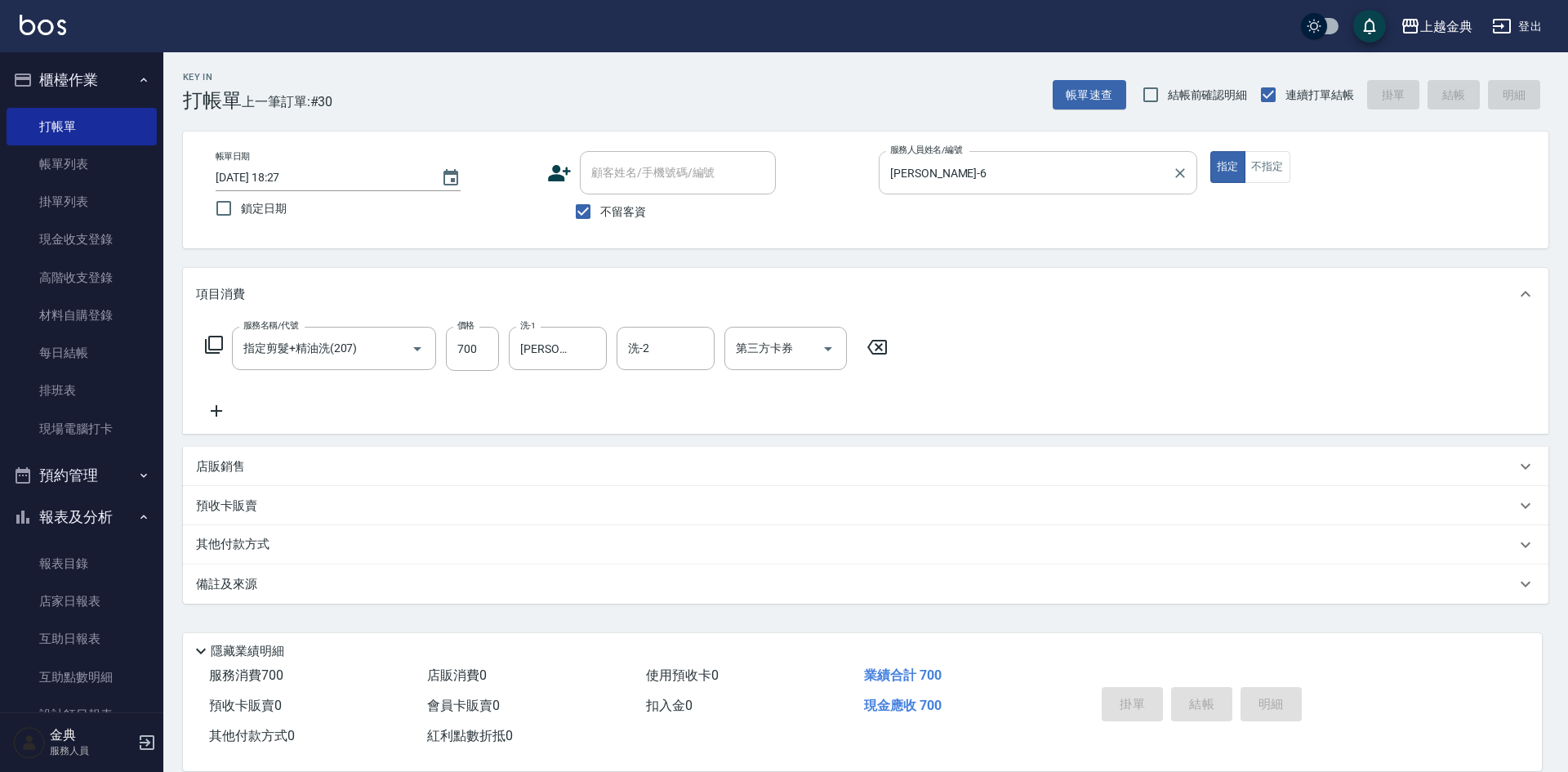
type input "[DATE] 18:43"
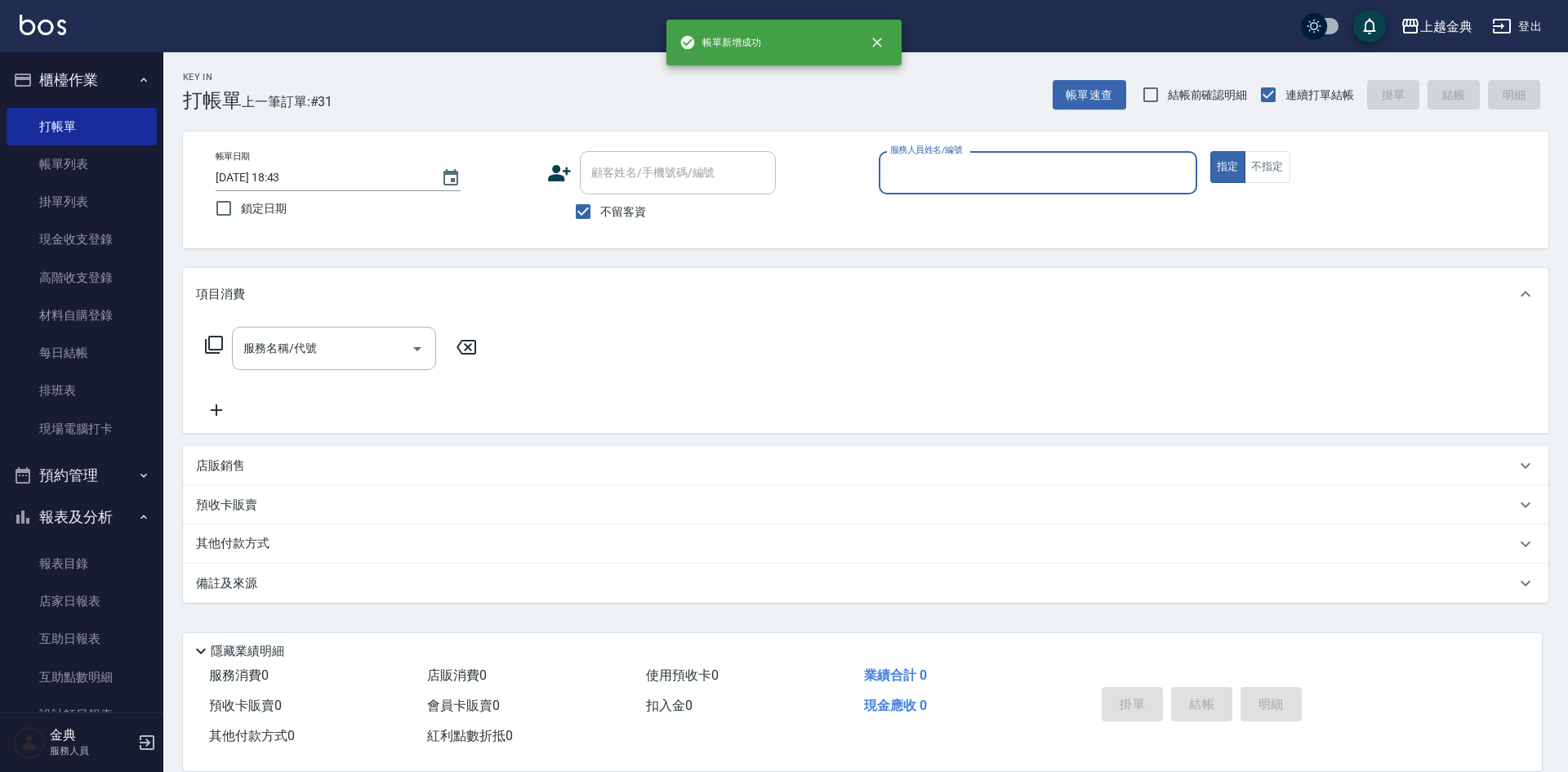
click at [1100, 175] on input "服務人員姓名/編號" at bounding box center [1038, 173] width 304 height 29
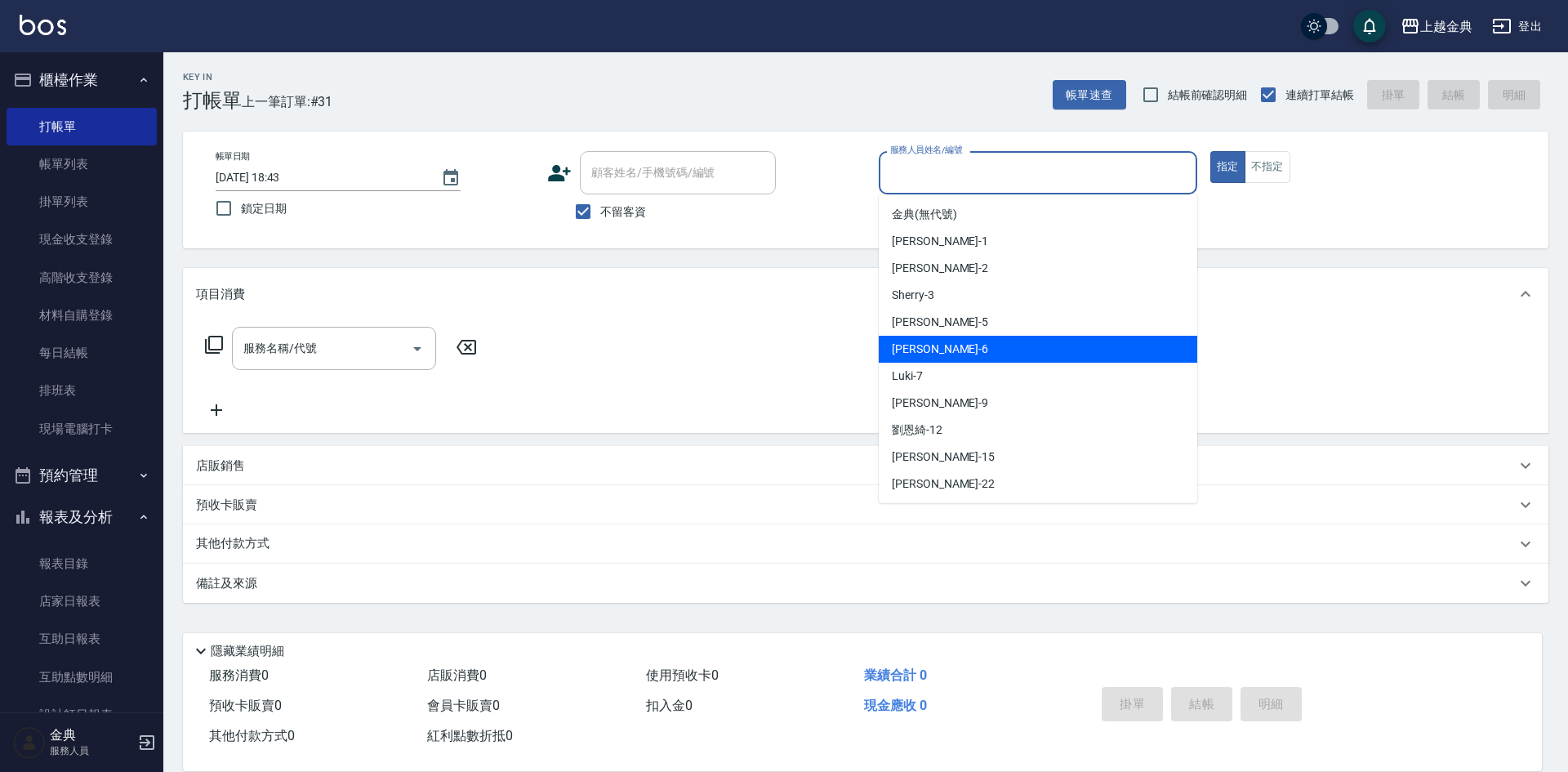
click at [991, 359] on div "[PERSON_NAME] -6" at bounding box center [1038, 349] width 319 height 27
type input "[PERSON_NAME]-6"
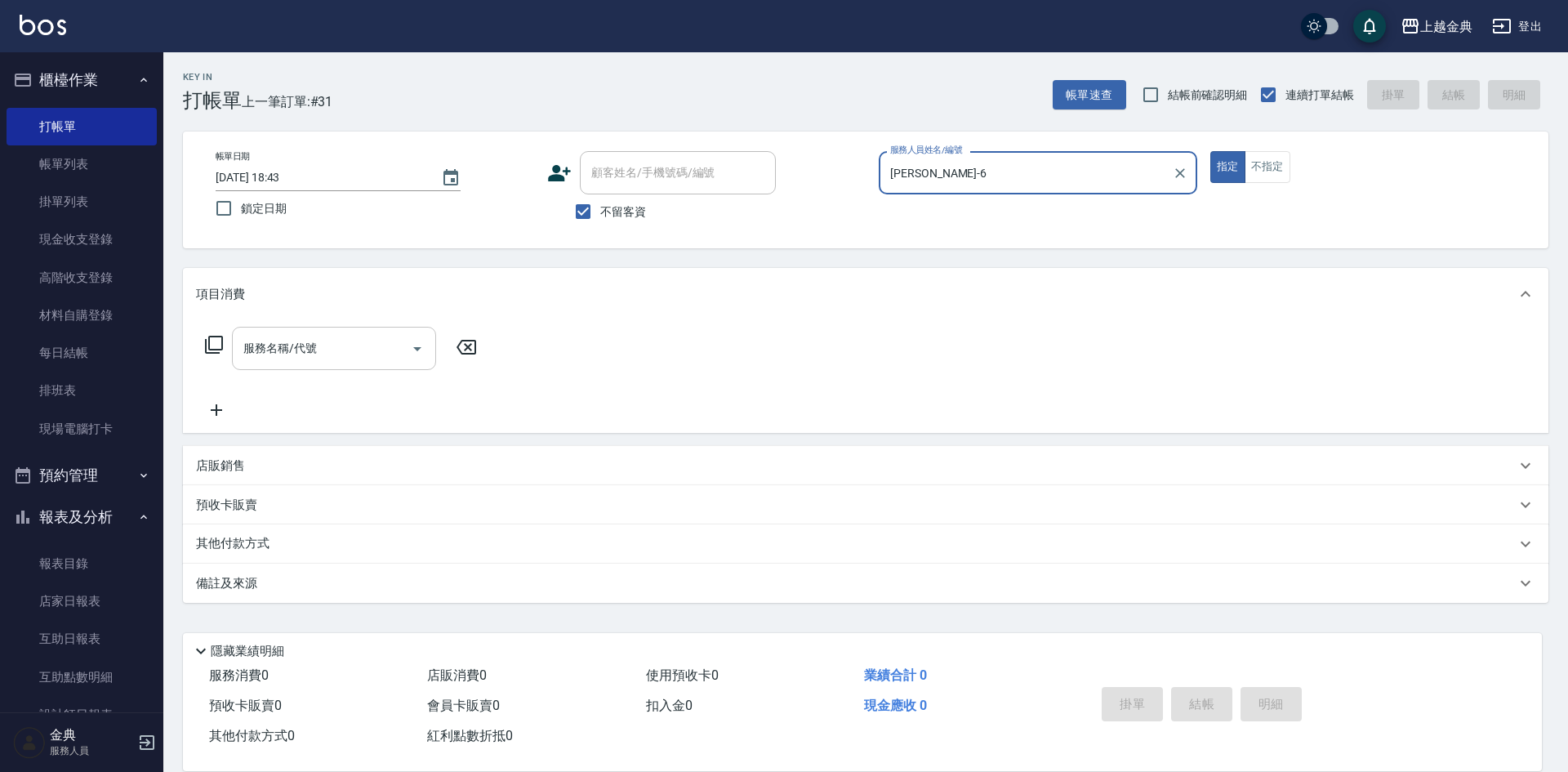
click at [389, 353] on input "服務名稱/代號" at bounding box center [322, 348] width 165 height 29
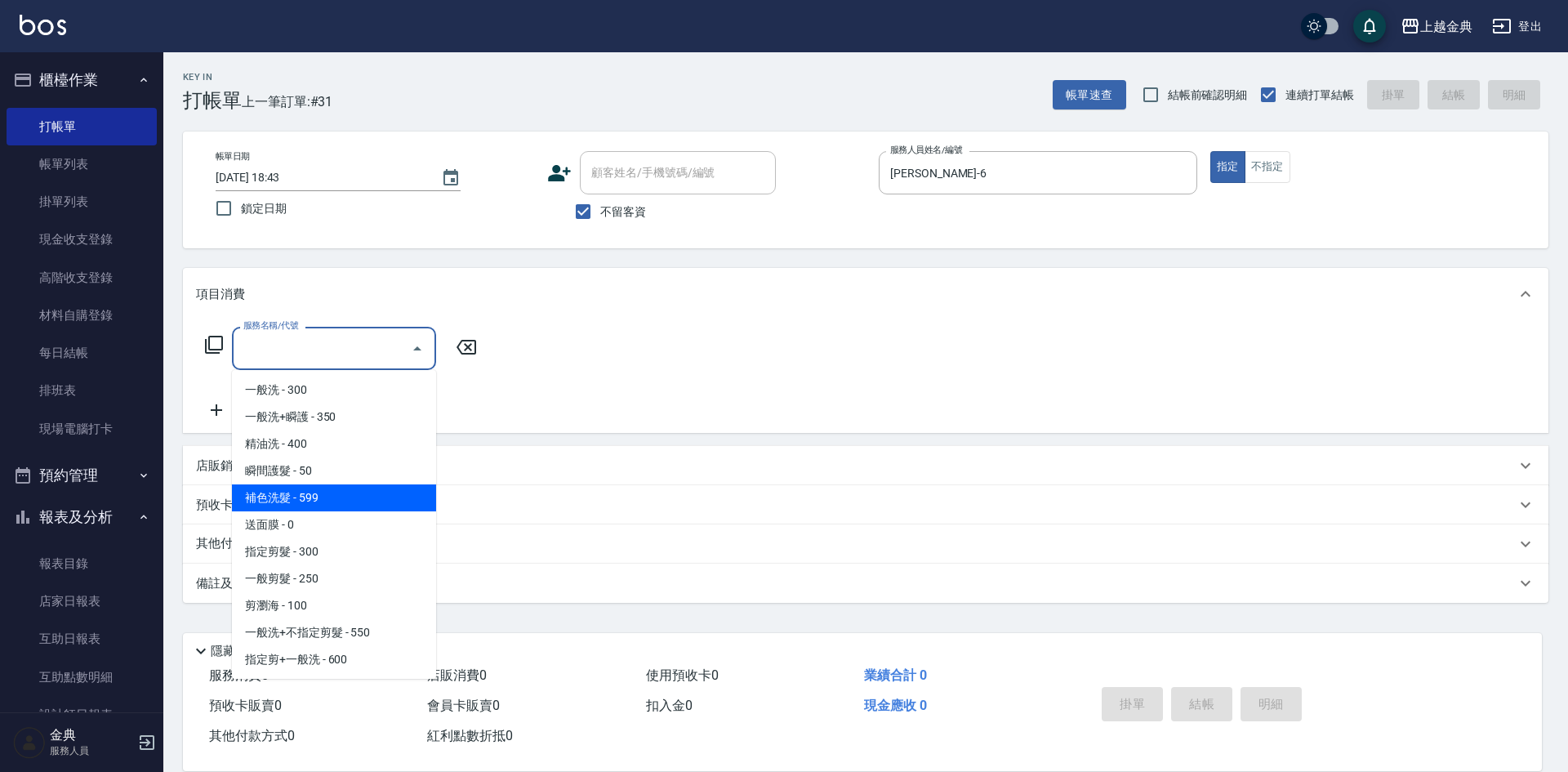
click at [364, 504] on span "補色洗髮 - 599" at bounding box center [333, 498] width 204 height 27
type input "補色洗髮(109)"
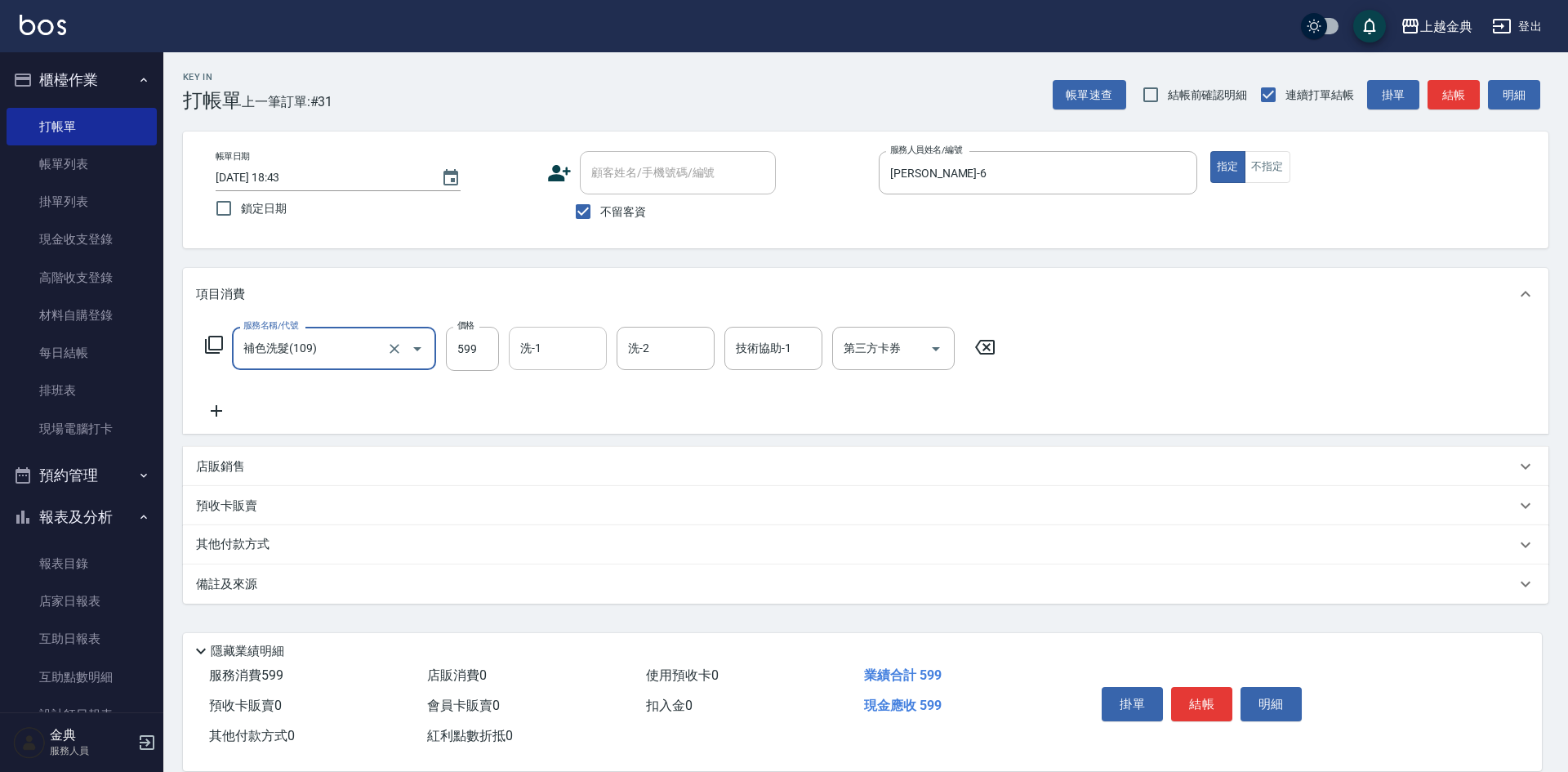
click at [536, 362] on input "洗-1" at bounding box center [557, 348] width 83 height 29
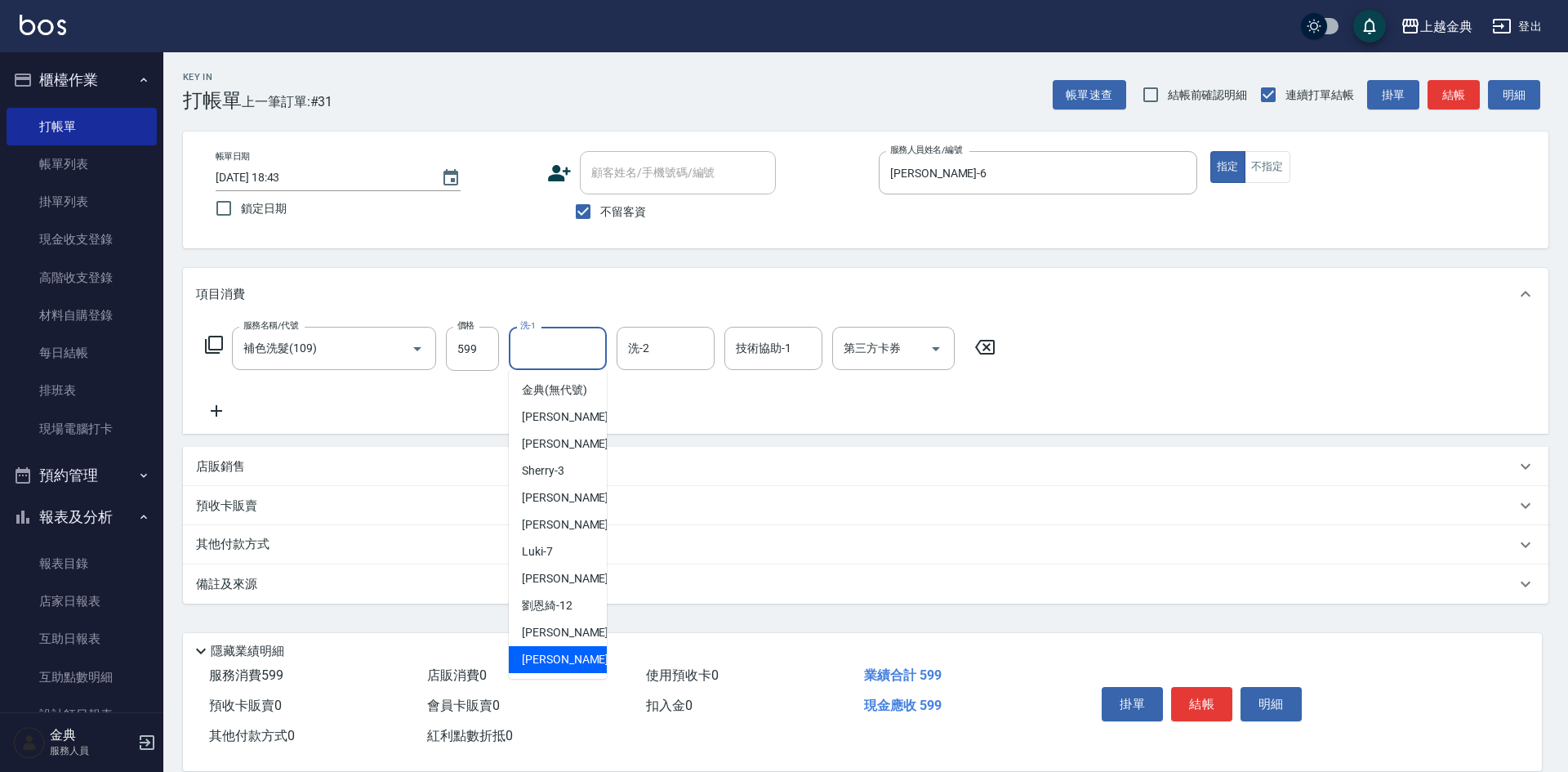
click at [556, 666] on div "[PERSON_NAME] -22" at bounding box center [558, 660] width 98 height 27
type input "[PERSON_NAME]-22"
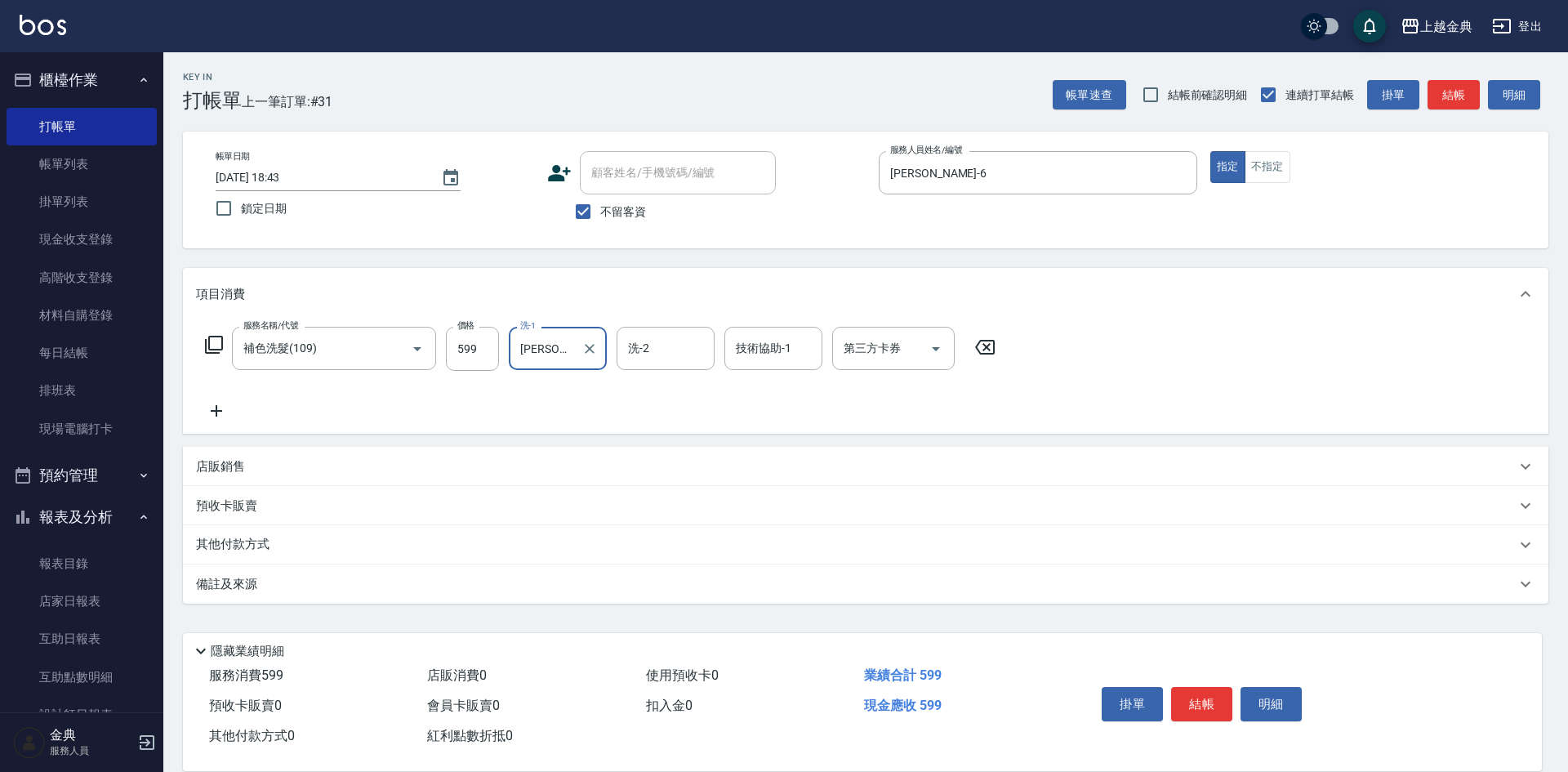
click at [747, 372] on div "服務名稱/代號 補色洗髮(109) 服務名稱/代號 價格 599 價格 洗-1 [PERSON_NAME]-22 洗-1 洗-2 洗-2 技術協助-1 技術協…" at bounding box center [600, 374] width 810 height 94
click at [747, 340] on div "技術協助-1 技術協助-1" at bounding box center [773, 348] width 98 height 43
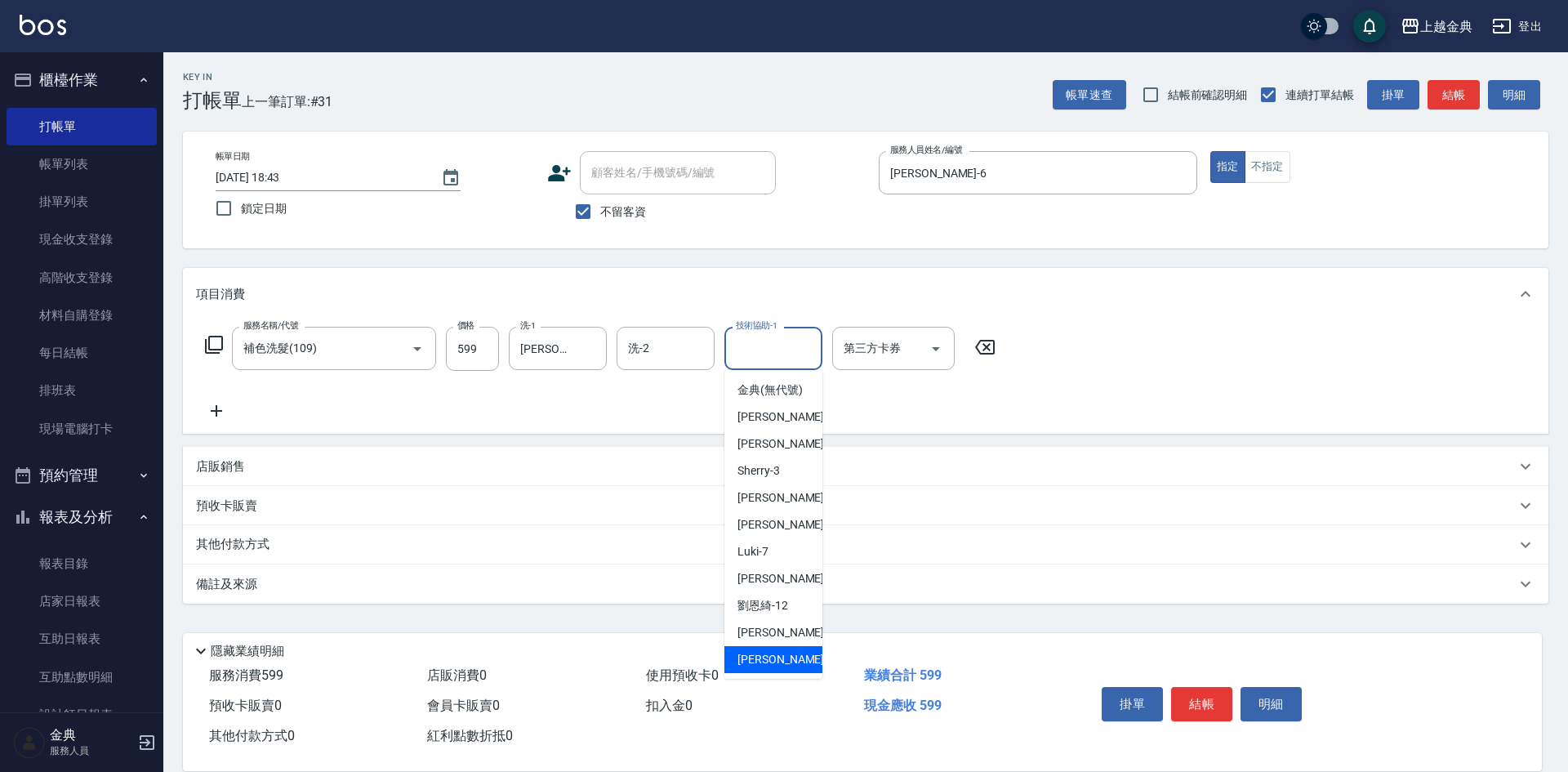
click at [757, 668] on span "[PERSON_NAME] -22" at bounding box center [789, 660] width 103 height 17
type input "[PERSON_NAME]-22"
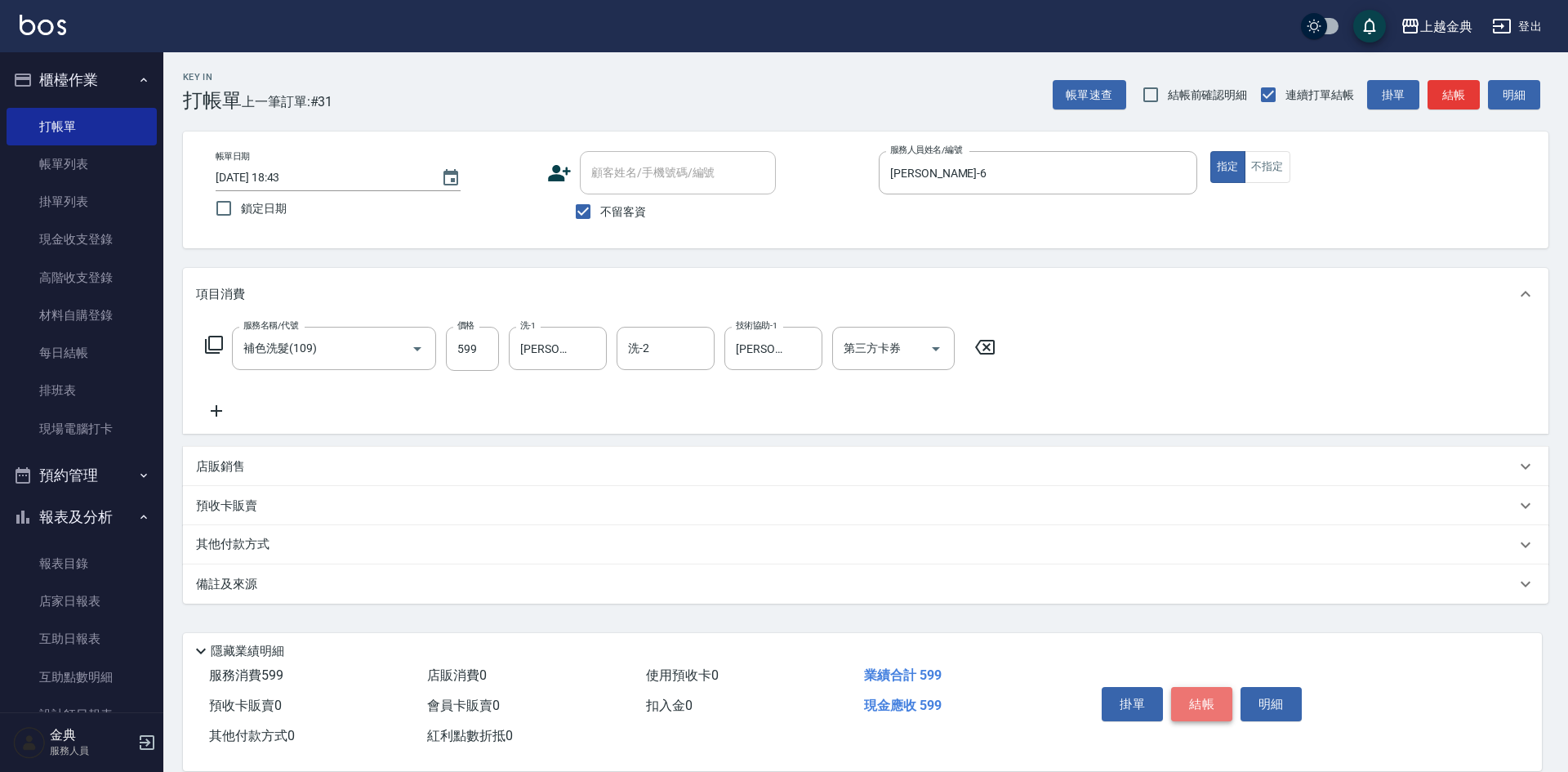
click at [1188, 688] on button "結帳" at bounding box center [1202, 704] width 61 height 35
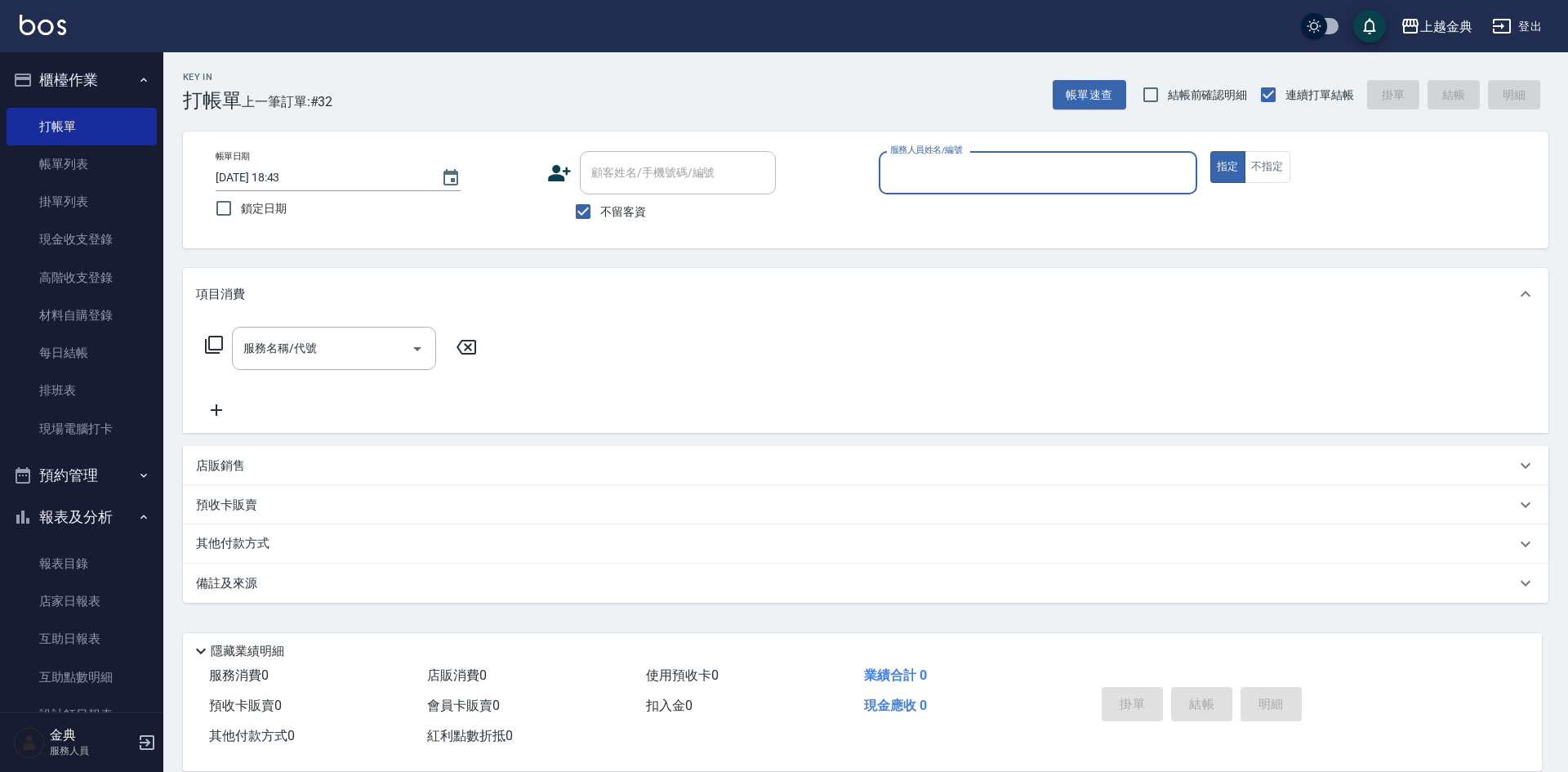
click at [1155, 178] on input "服務人員姓名/編號" at bounding box center [1038, 173] width 304 height 29
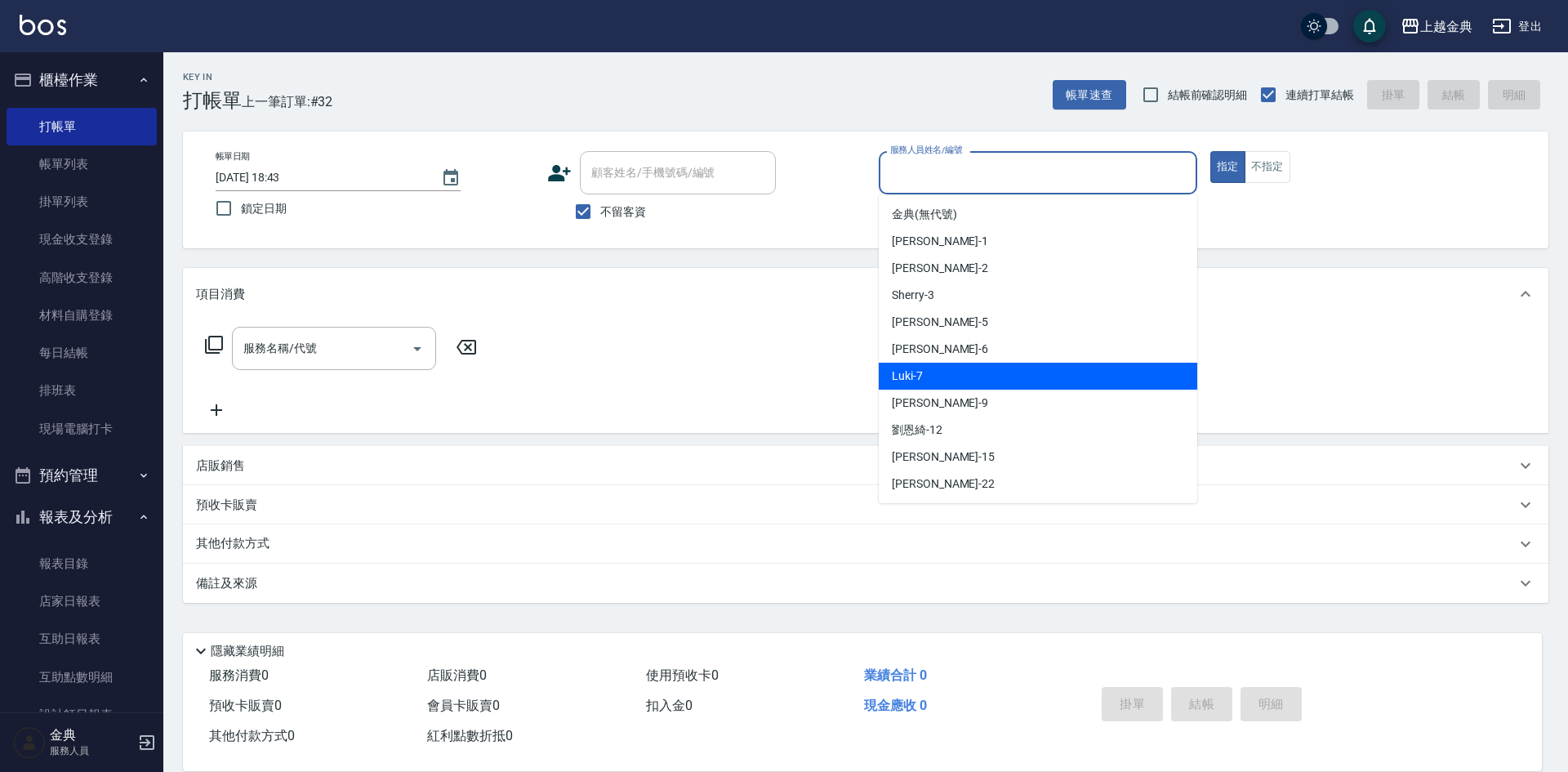
click at [925, 374] on div "Luki -7" at bounding box center [1038, 376] width 319 height 27
type input "Luki-7"
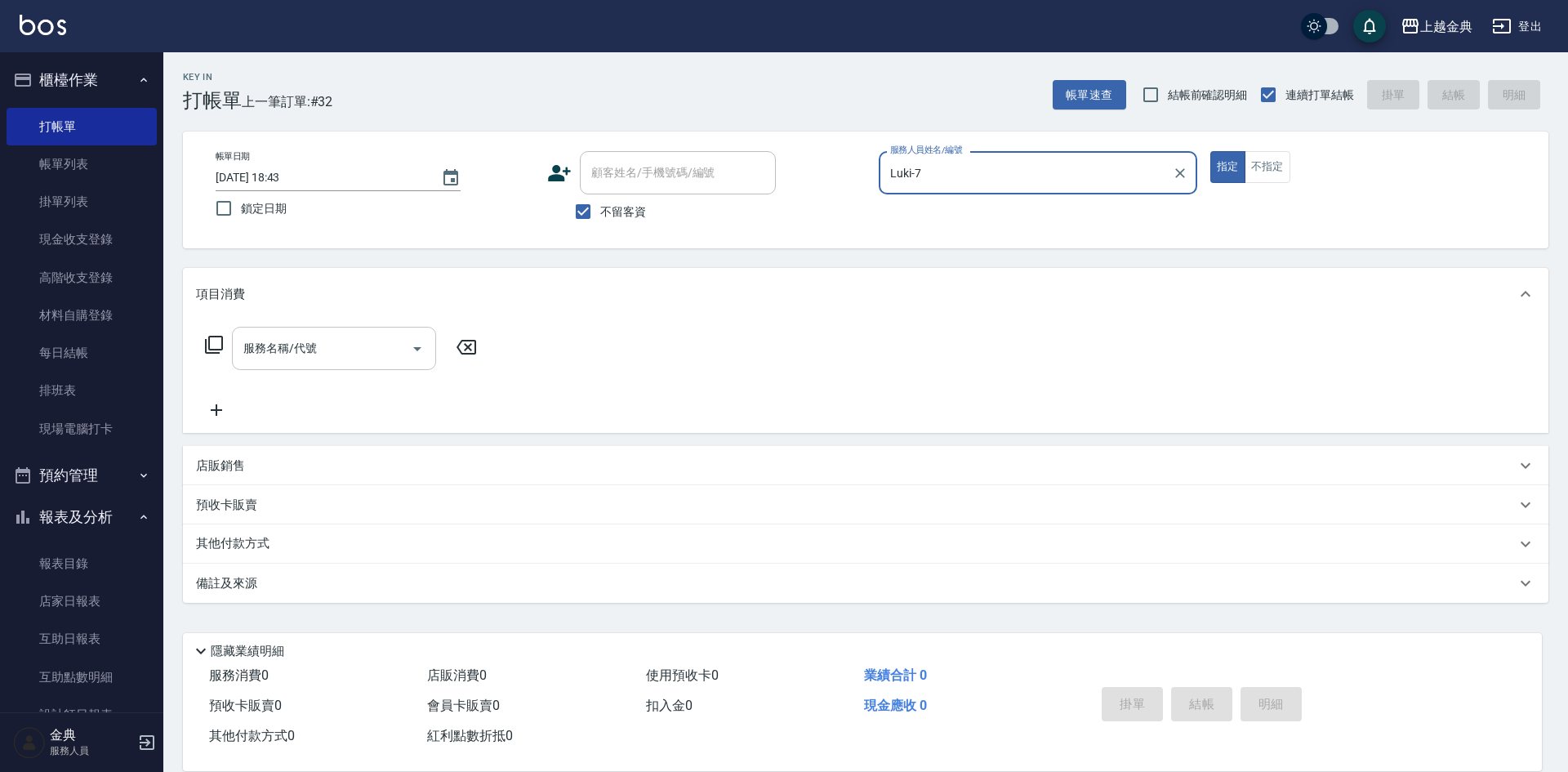
click at [404, 367] on div at bounding box center [417, 348] width 25 height 43
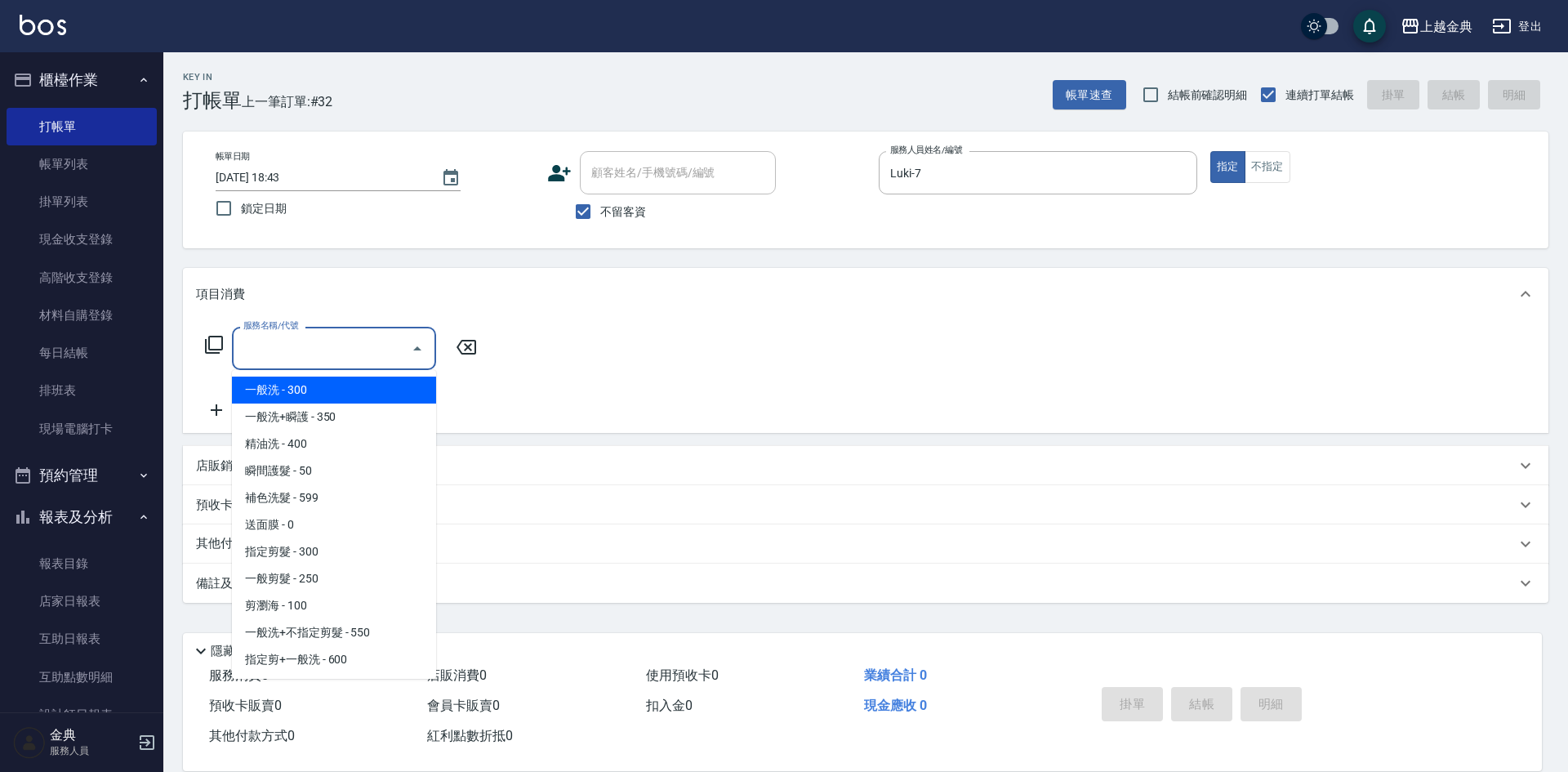
click at [389, 353] on input "服務名稱/代號" at bounding box center [322, 348] width 165 height 29
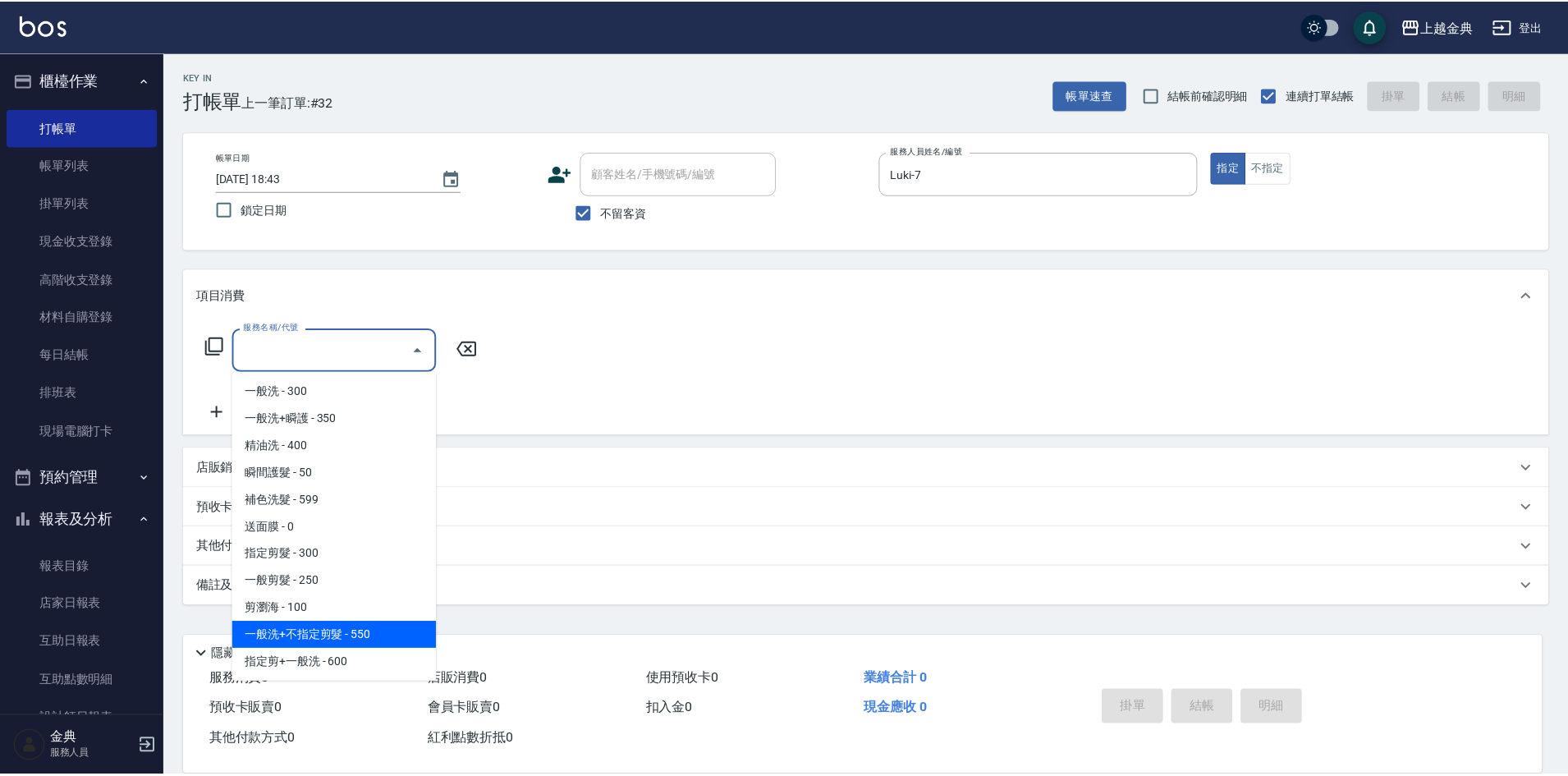
scroll to position [82, 0]
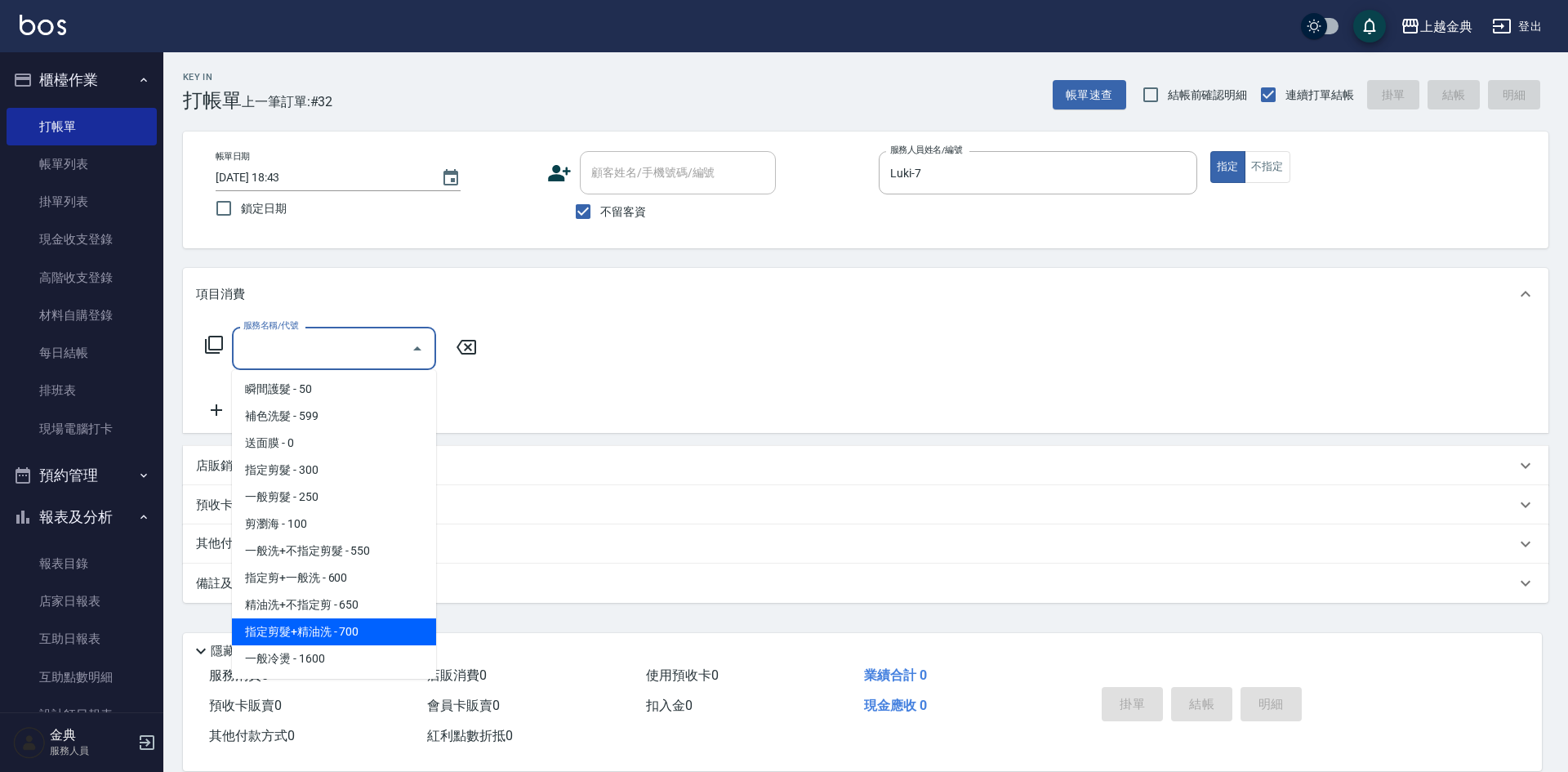
click at [370, 632] on span "指定剪髮+精油洗 - 700" at bounding box center [333, 632] width 204 height 27
type input "指定剪髮+精油洗(207)"
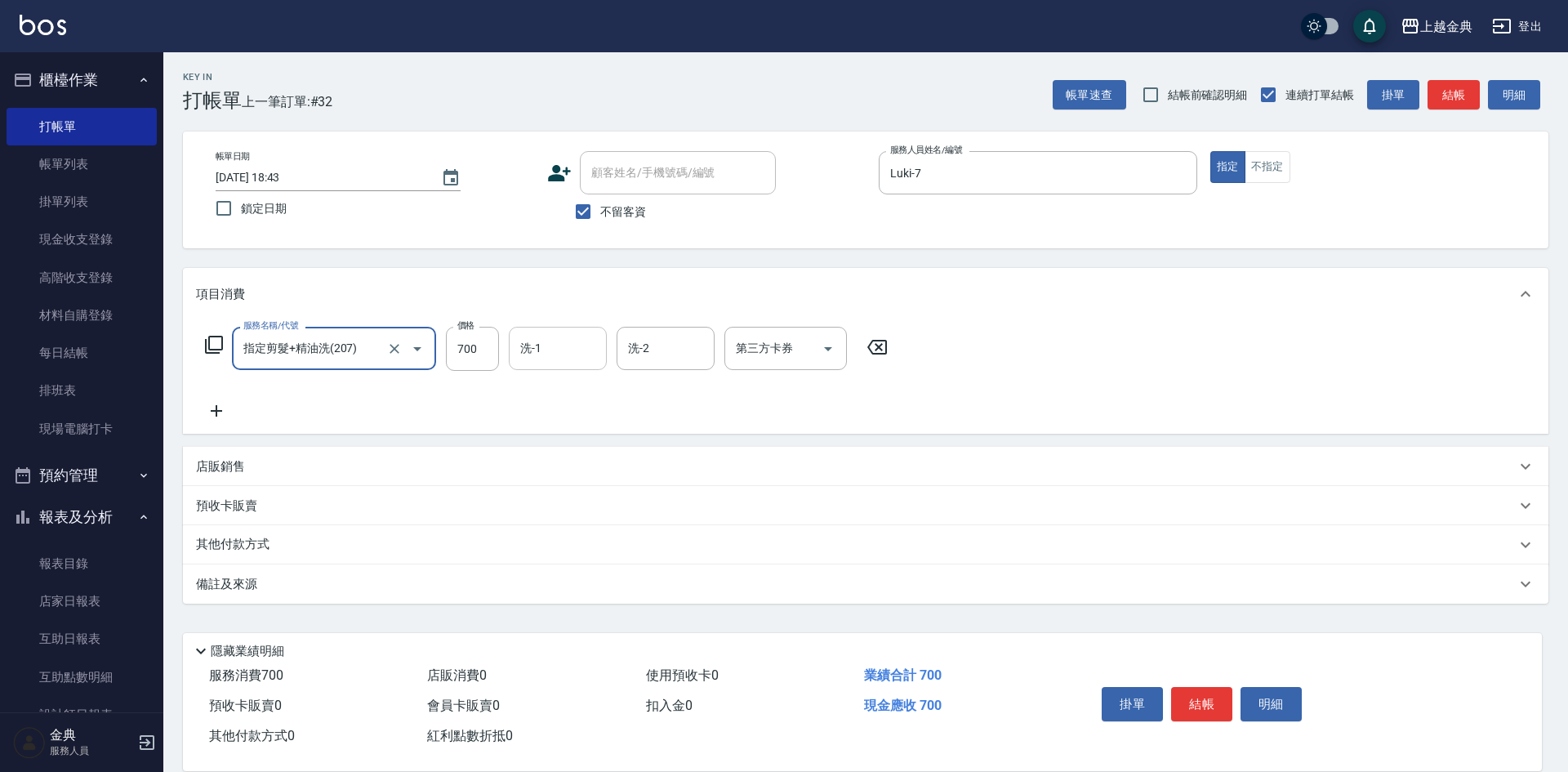
click at [538, 367] on div "洗-1" at bounding box center [558, 348] width 98 height 43
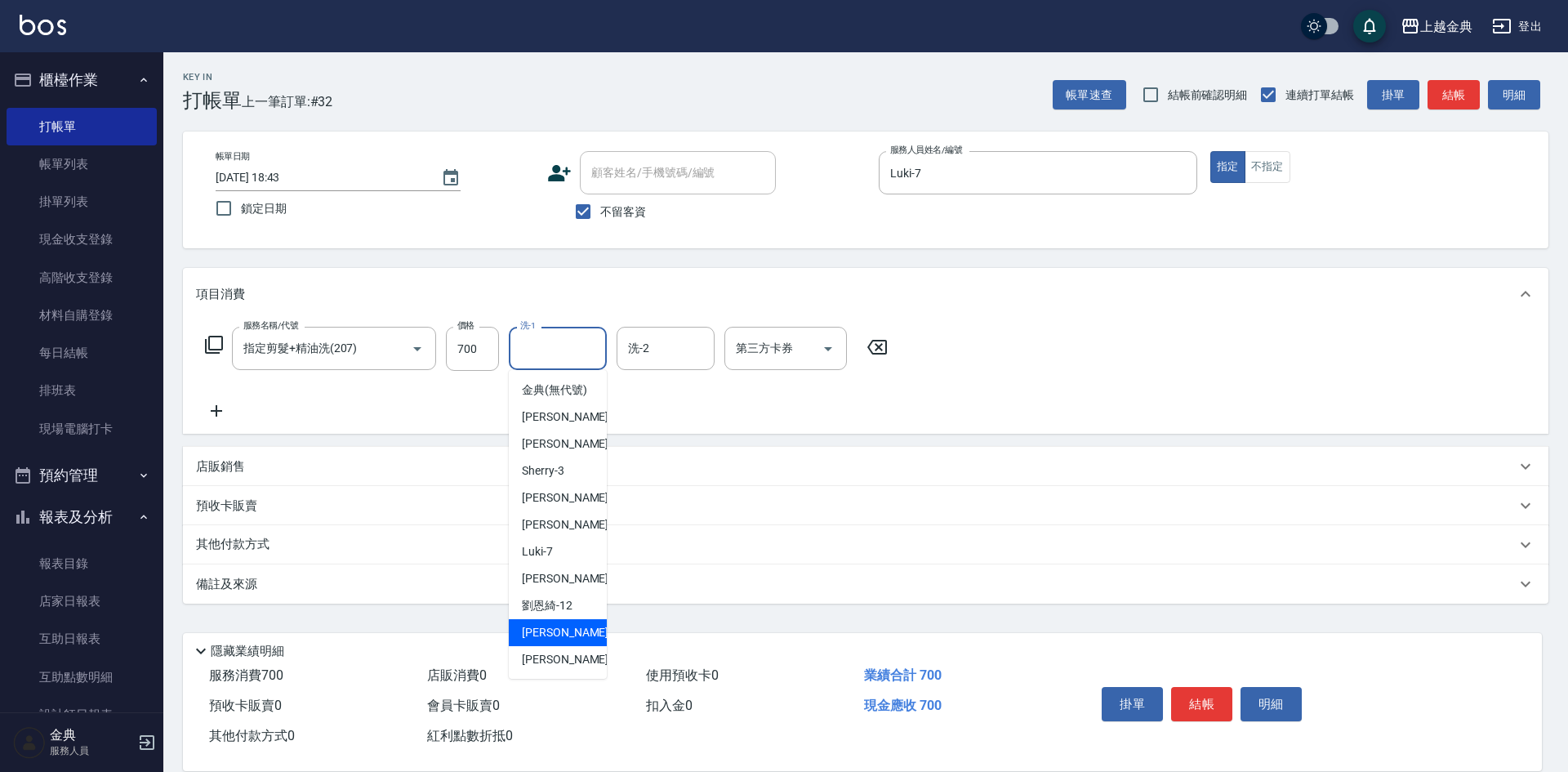
click at [573, 646] on div "[PERSON_NAME] -15" at bounding box center [558, 632] width 98 height 27
type input "[PERSON_NAME]-15"
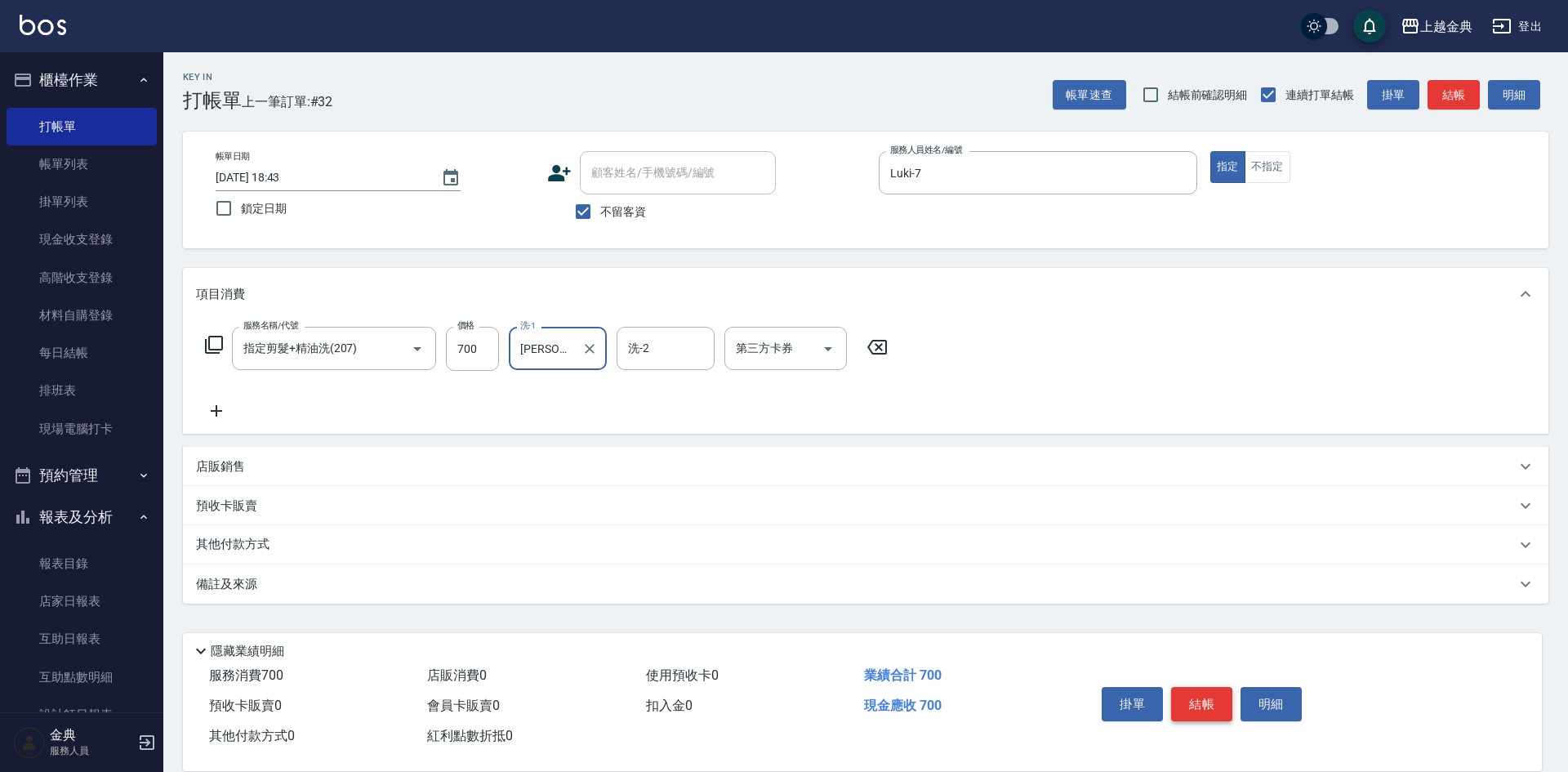
click at [1203, 693] on button "結帳" at bounding box center [1202, 704] width 61 height 35
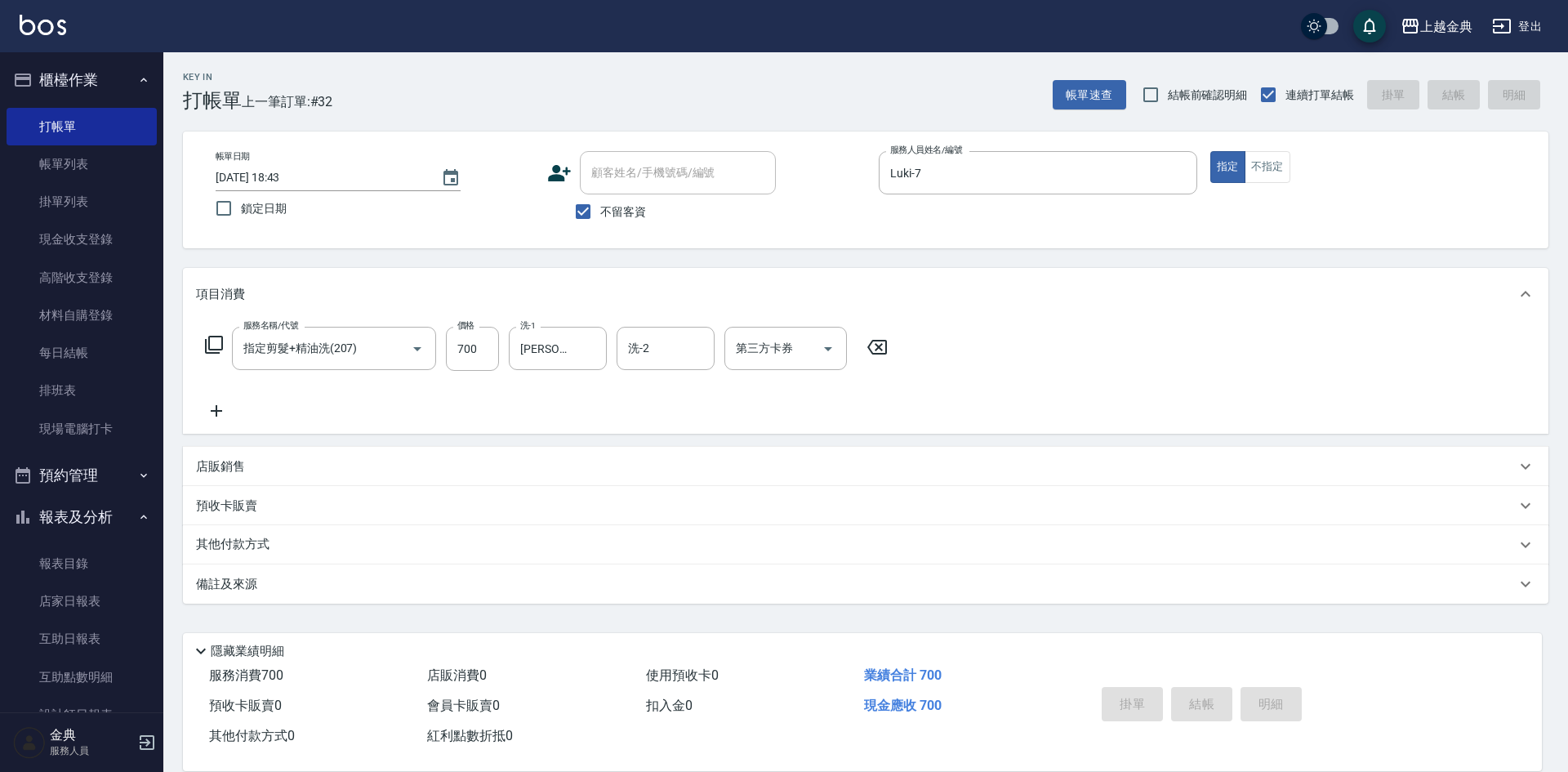
type input "[DATE] 18:46"
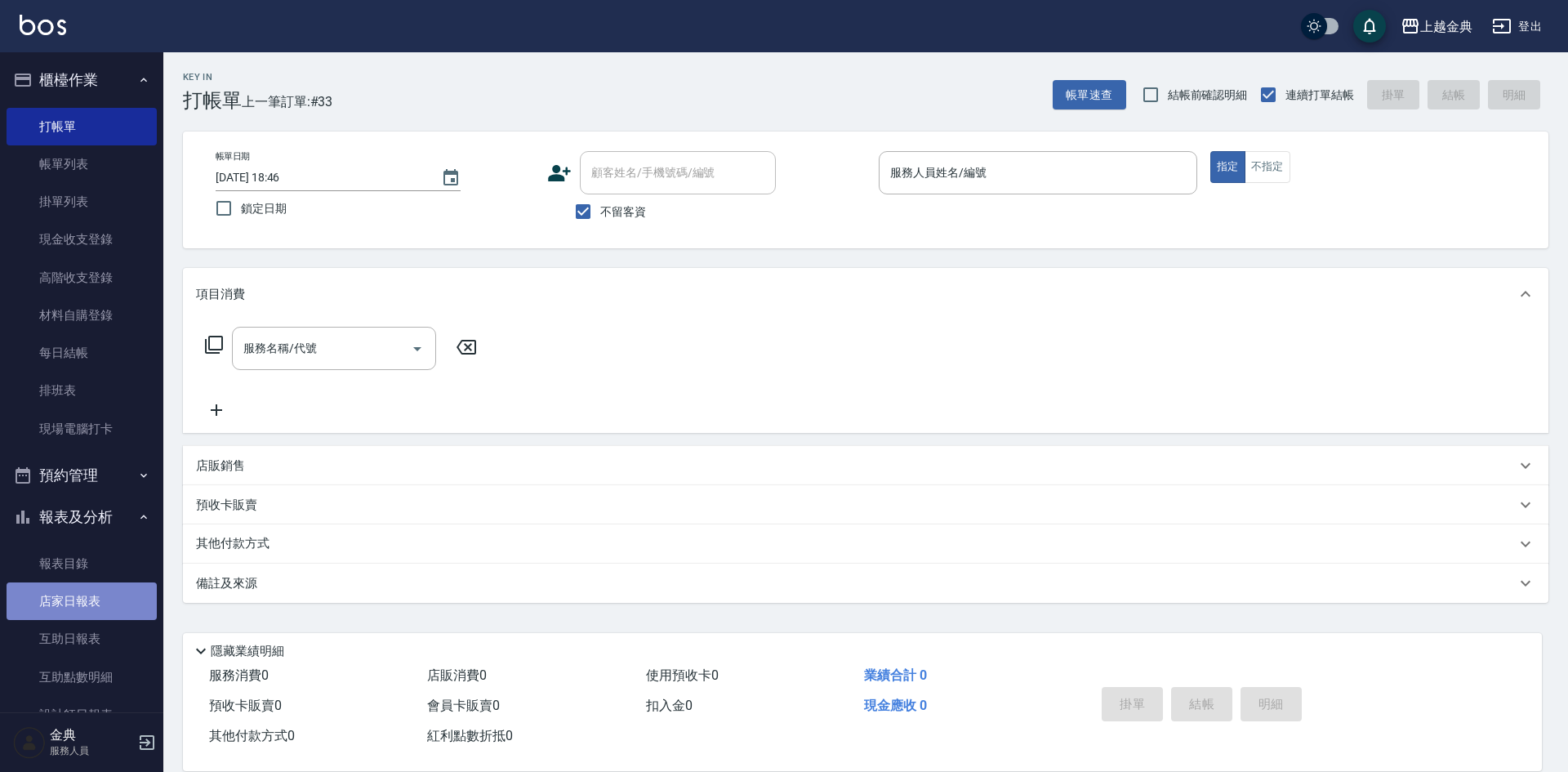
click at [87, 597] on link "店家日報表" at bounding box center [82, 602] width 150 height 38
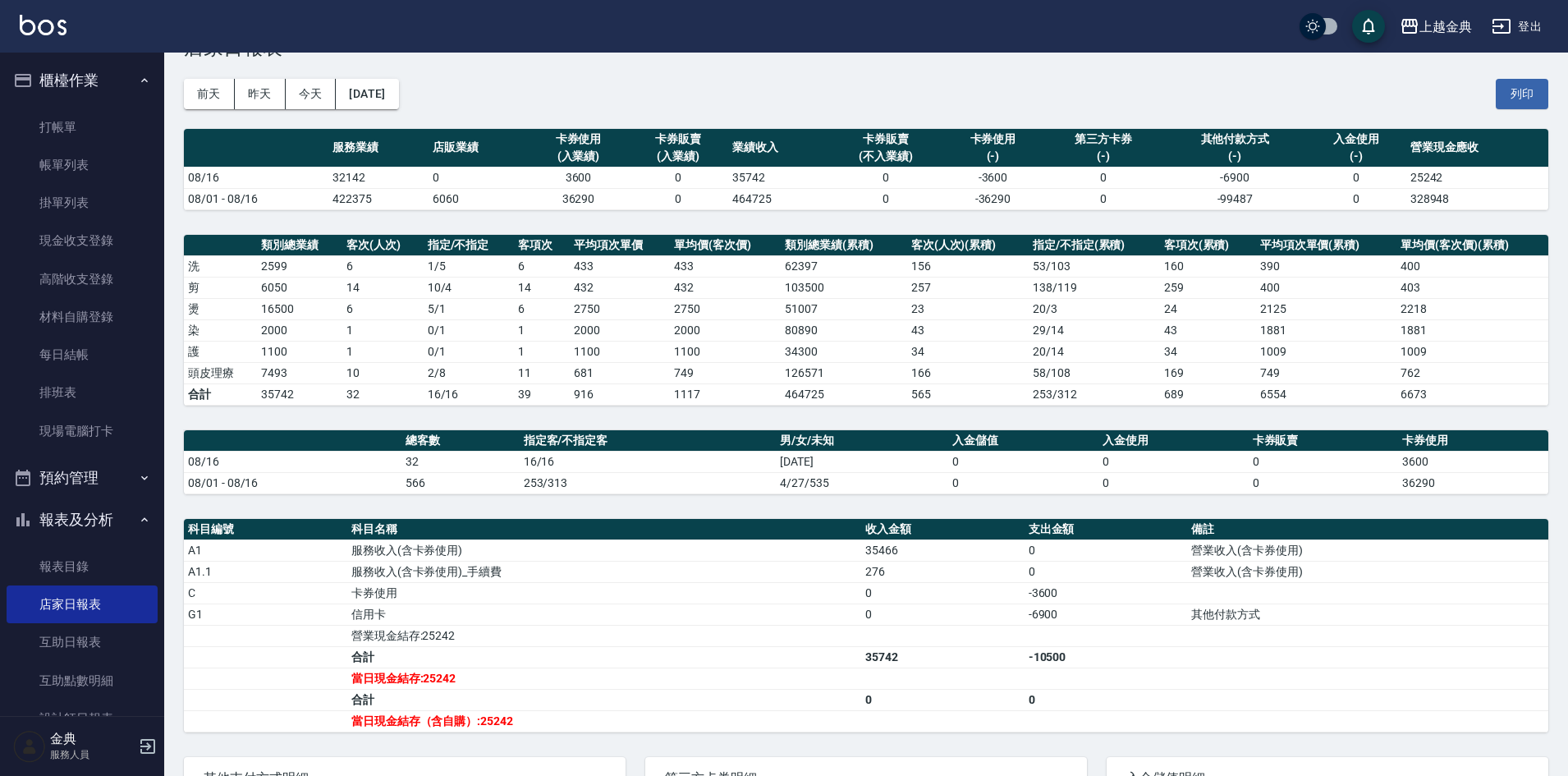
scroll to position [82, 0]
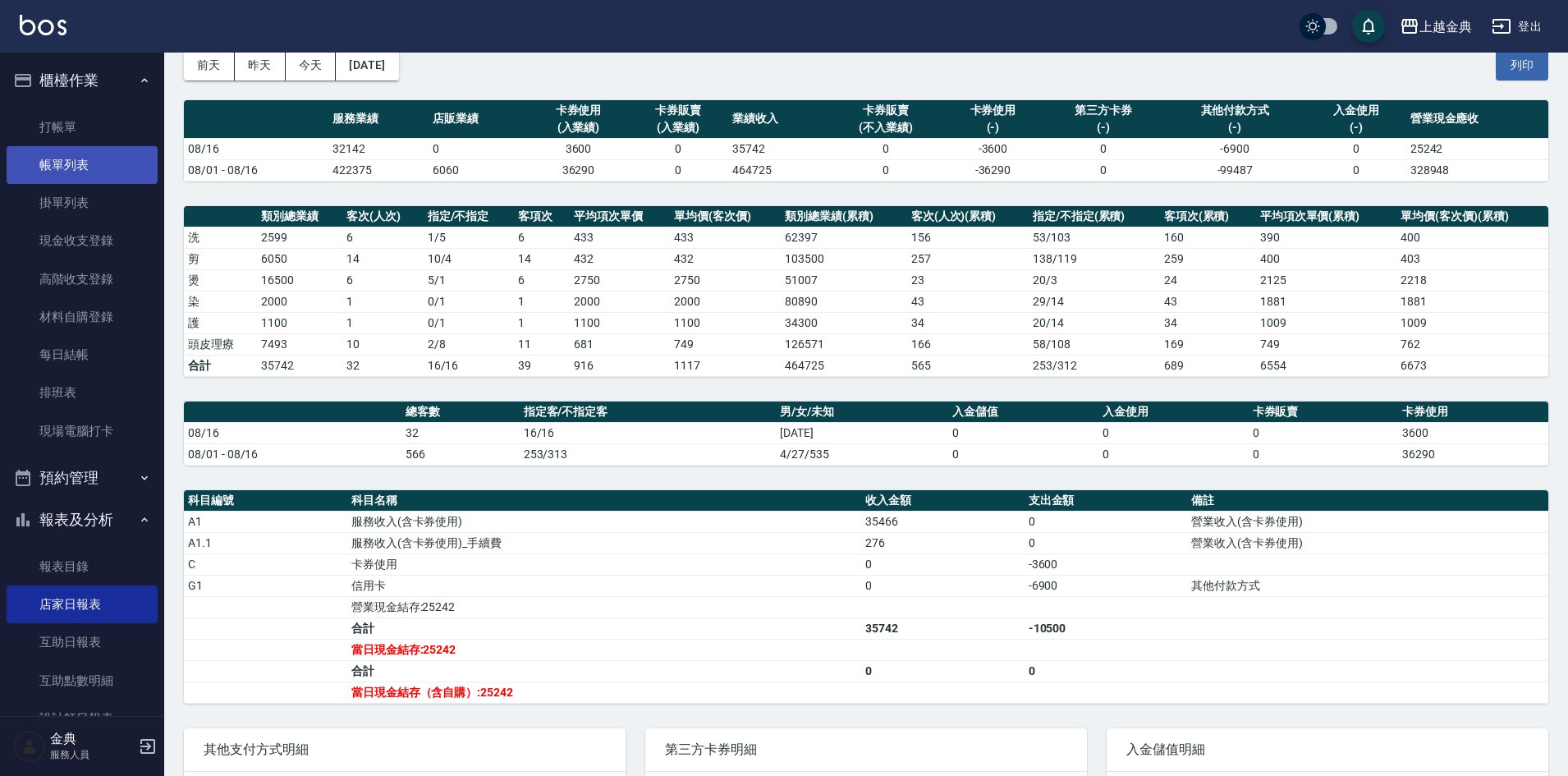
click at [85, 172] on link "帳單列表" at bounding box center [82, 165] width 151 height 38
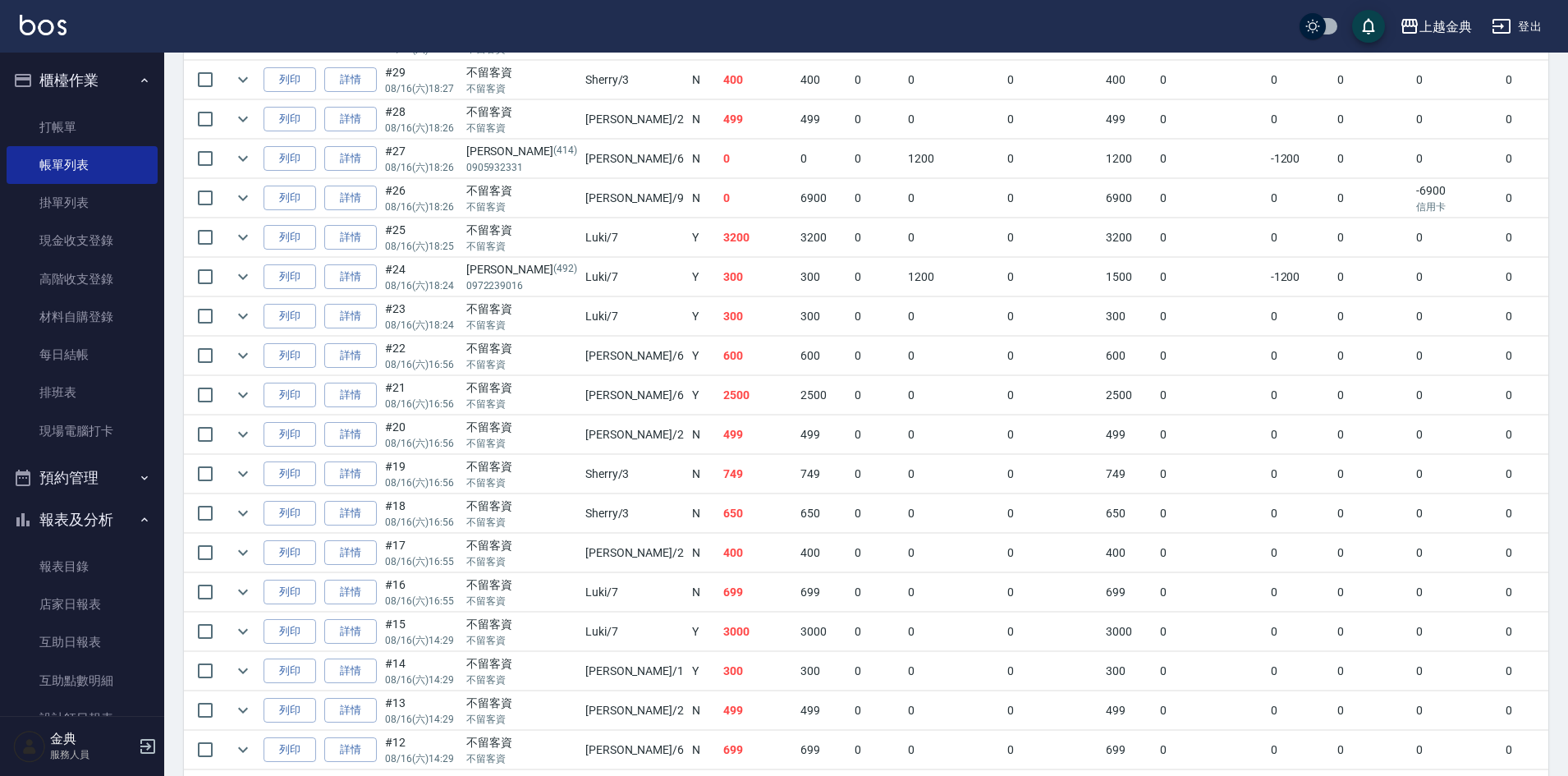
scroll to position [739, 0]
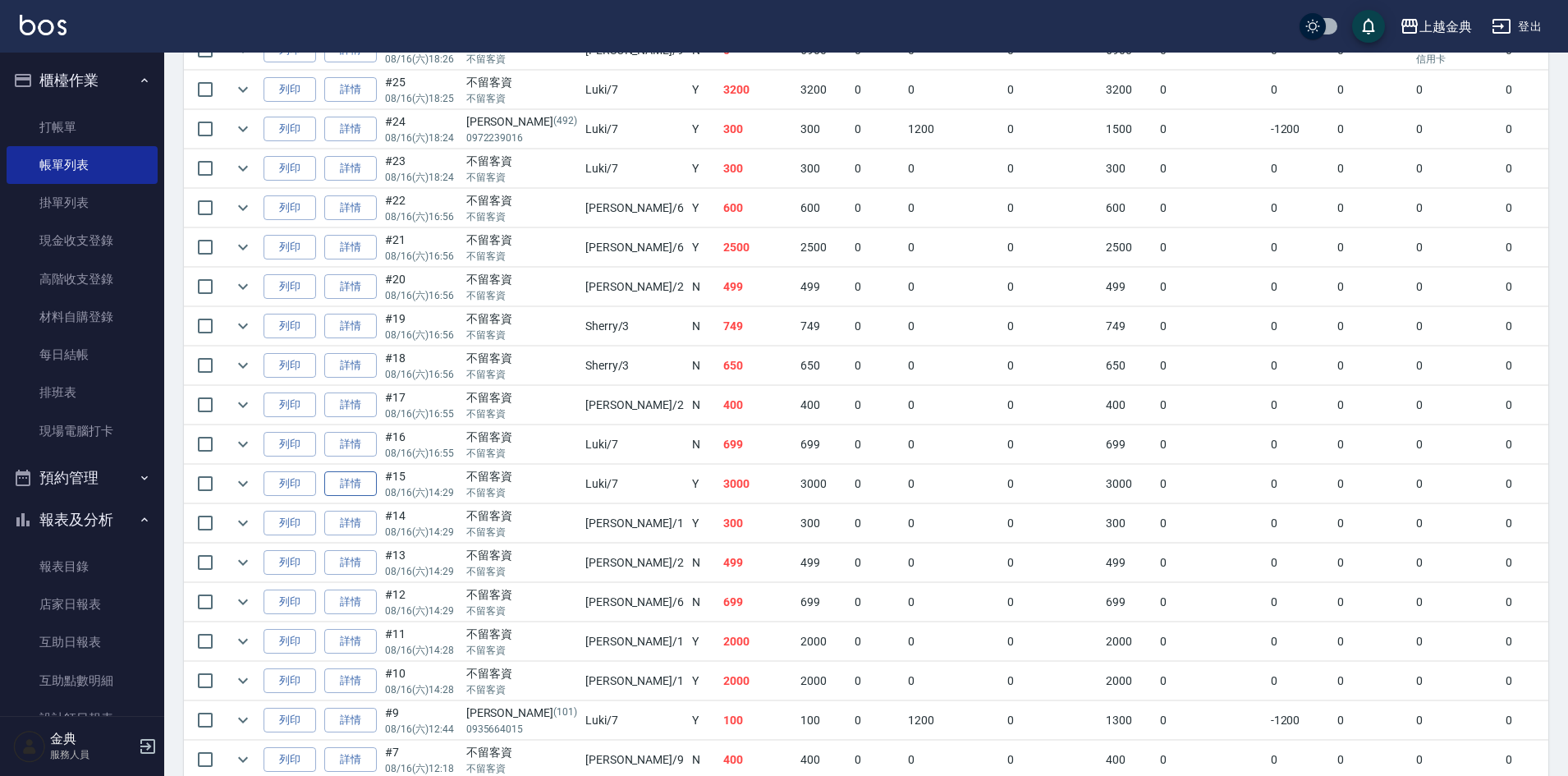
click at [354, 484] on link "詳情" at bounding box center [350, 484] width 52 height 26
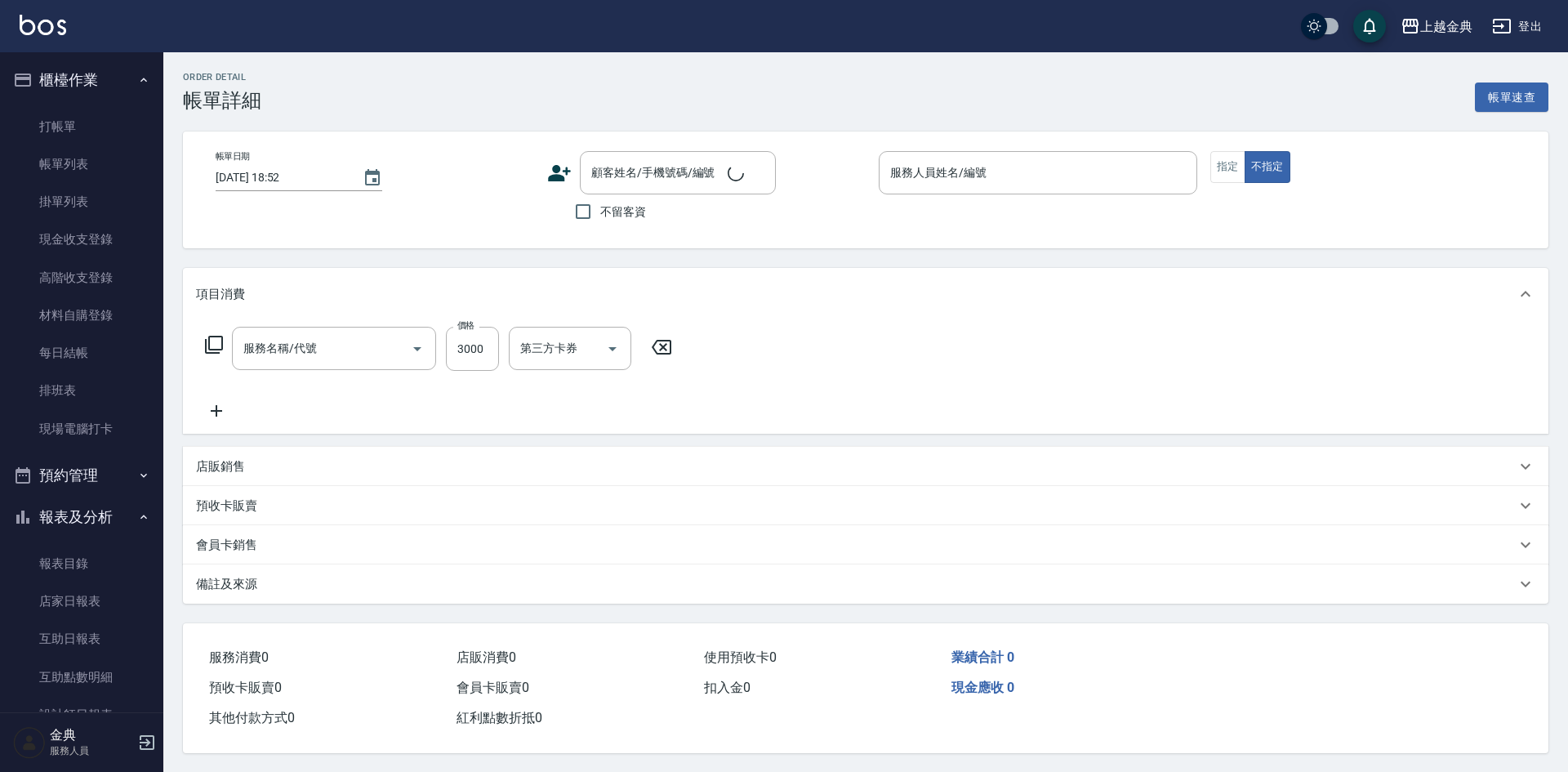
type input "優質溫塑燙(304)"
type input "[DATE] 14:29"
checkbox input "true"
type input "Luki-7"
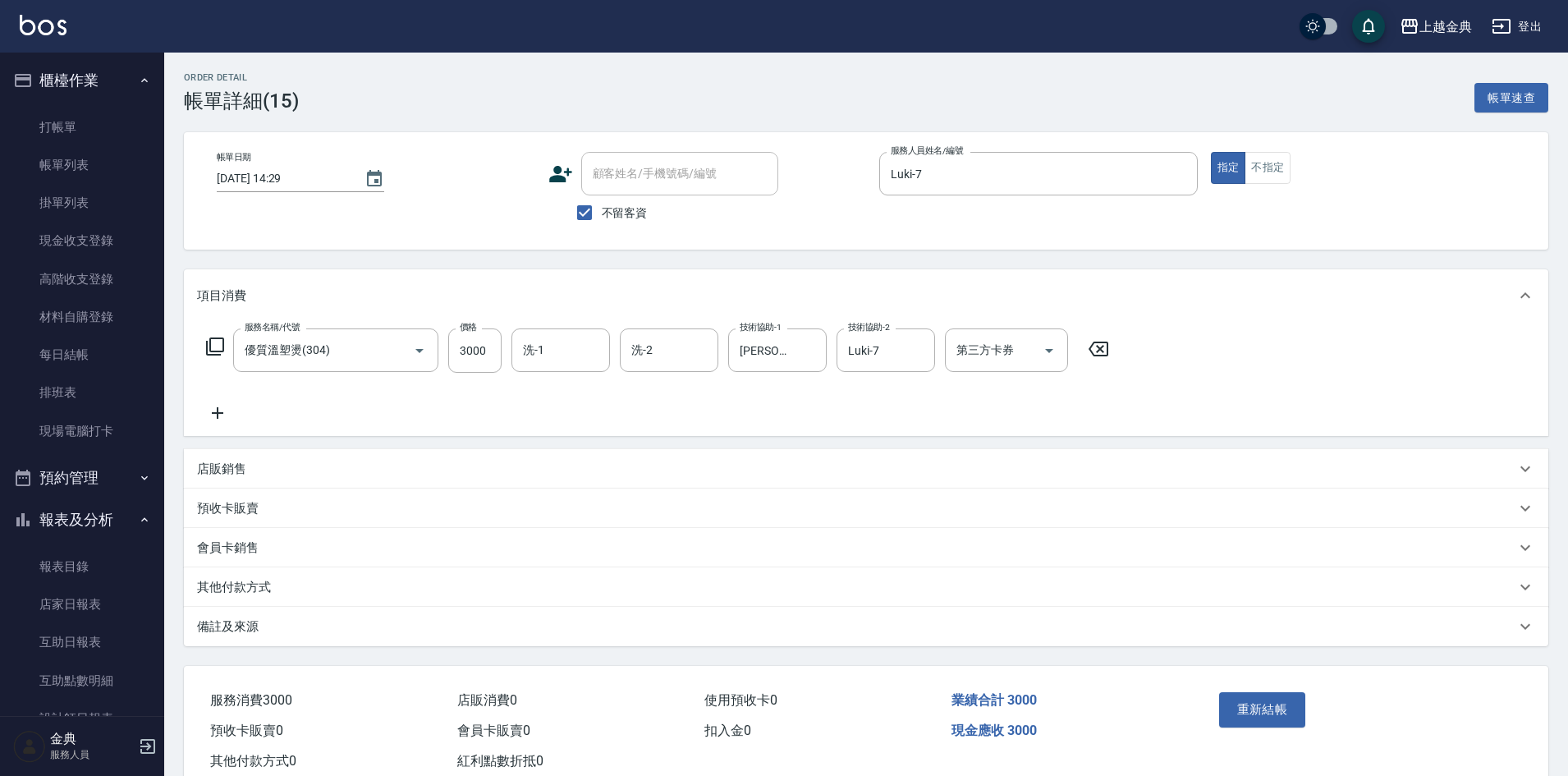
click at [262, 591] on p "其他付款方式" at bounding box center [233, 588] width 74 height 17
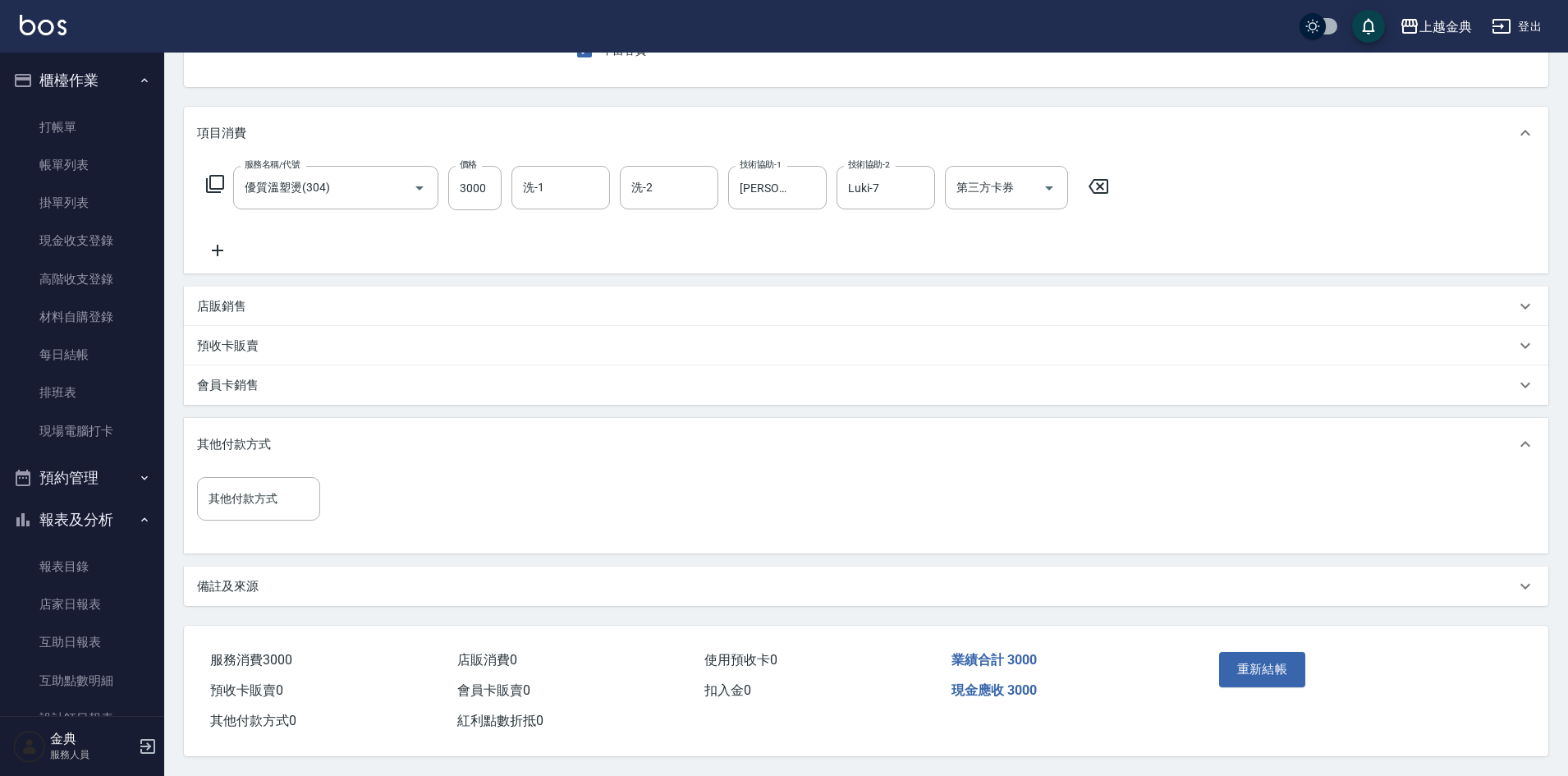
scroll to position [170, 0]
click at [283, 486] on input "其他付款方式" at bounding box center [258, 499] width 109 height 29
click at [261, 615] on span "轉帳" at bounding box center [258, 622] width 123 height 27
type input "轉帳"
click at [383, 497] on input "0" at bounding box center [392, 498] width 123 height 44
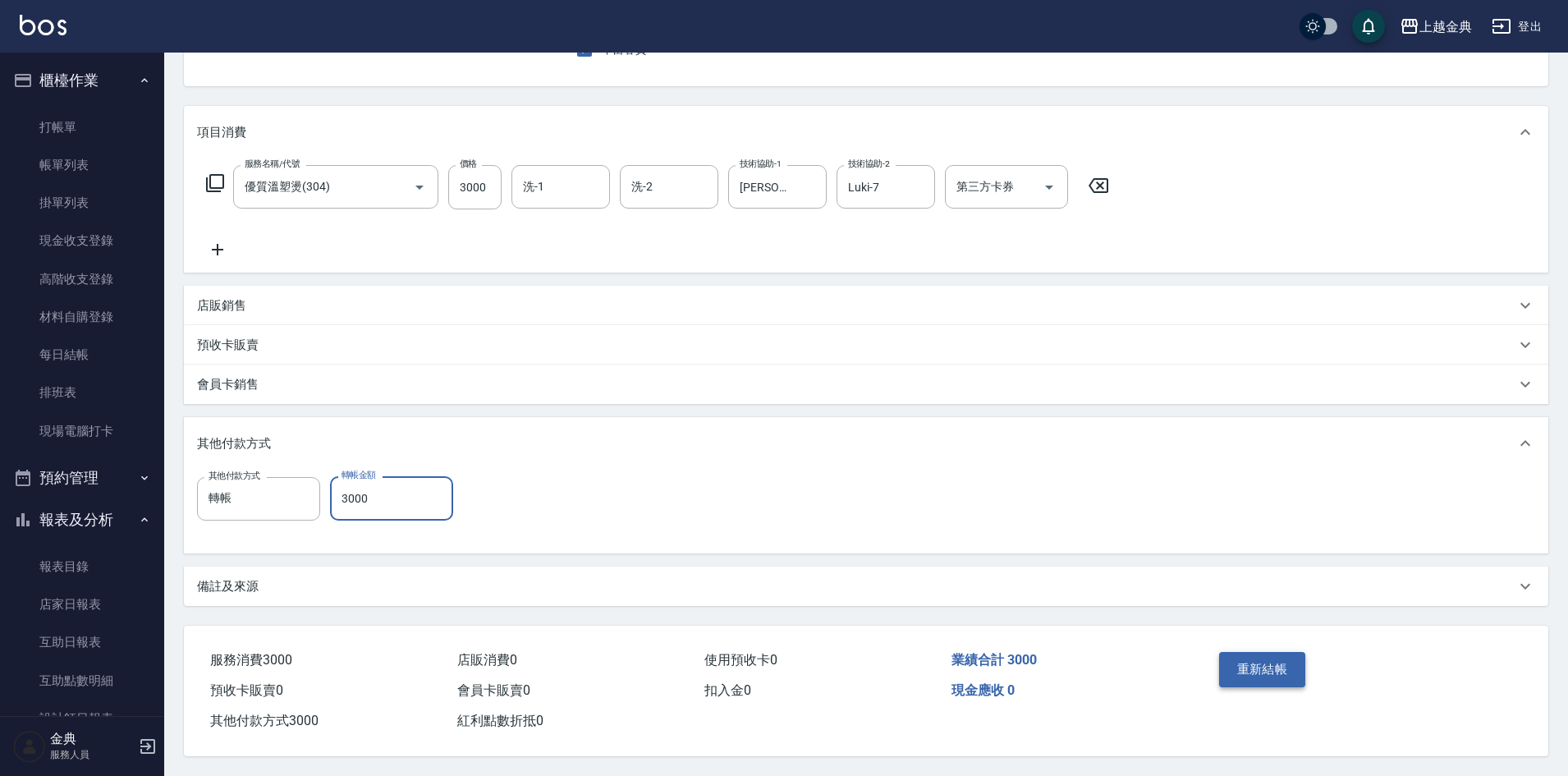
type input "3000"
click at [1268, 657] on button "重新結帳" at bounding box center [1263, 670] width 87 height 35
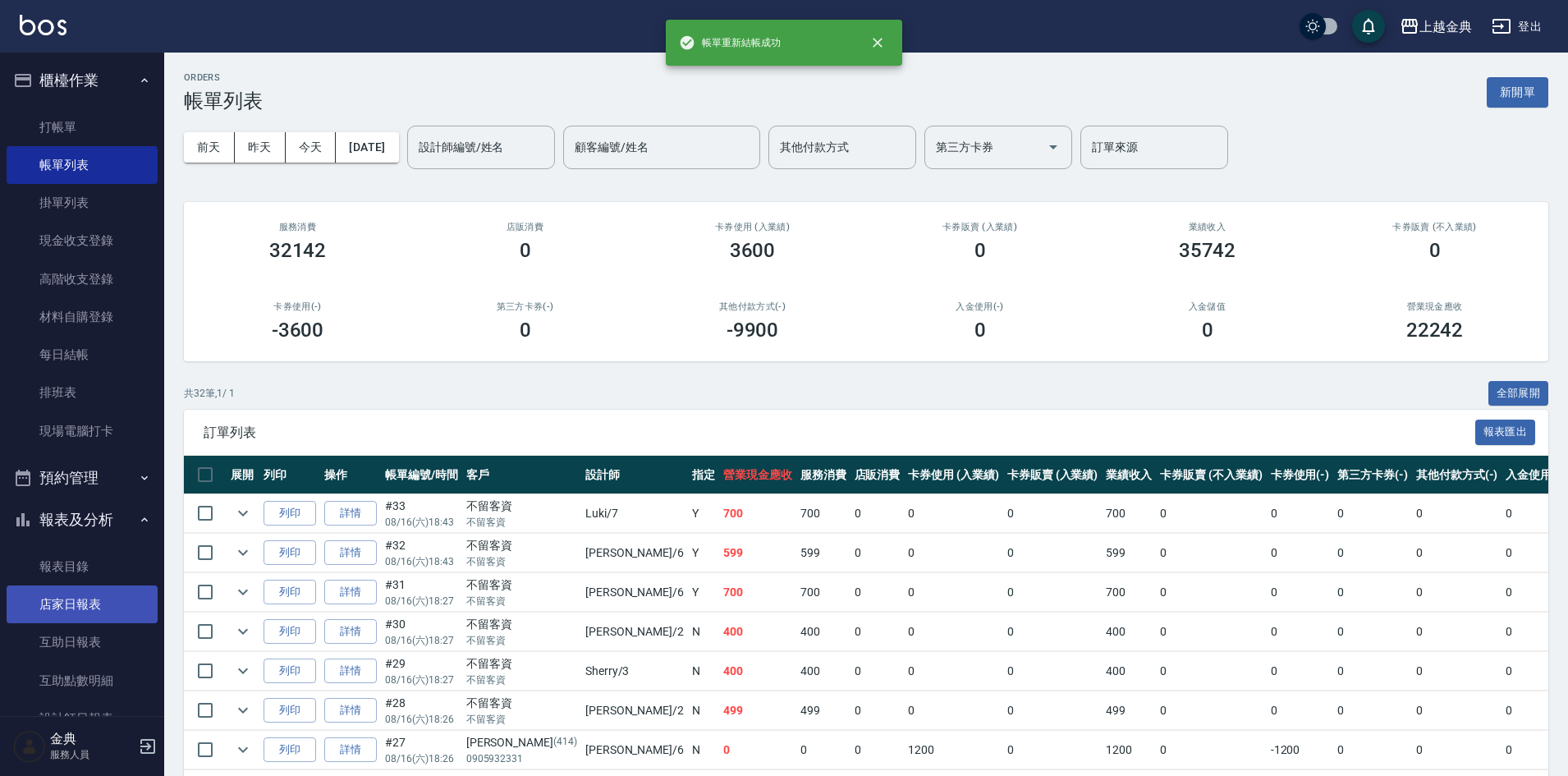
click at [80, 605] on link "店家日報表" at bounding box center [82, 605] width 151 height 38
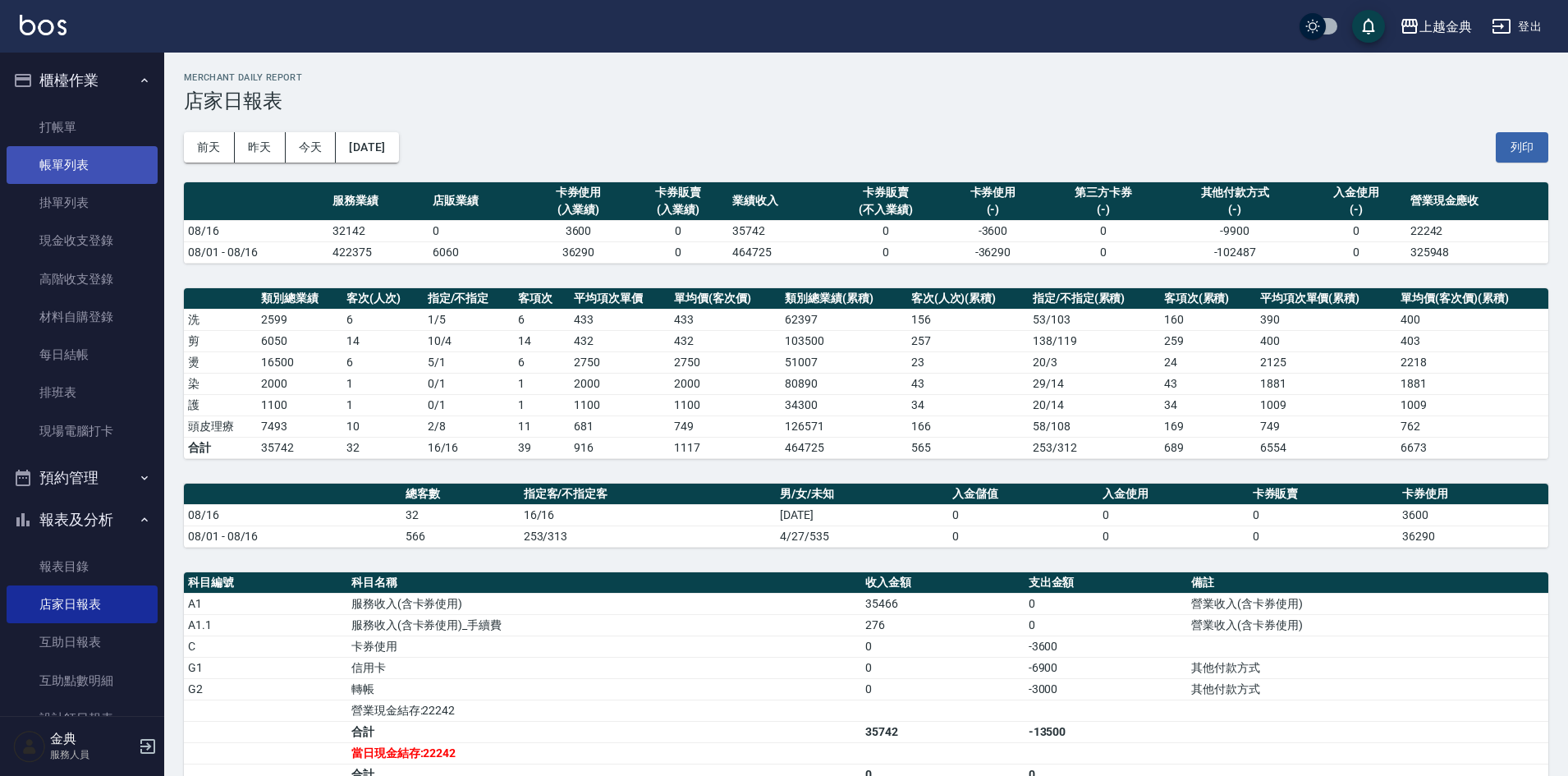
click at [95, 159] on link "帳單列表" at bounding box center [82, 165] width 151 height 38
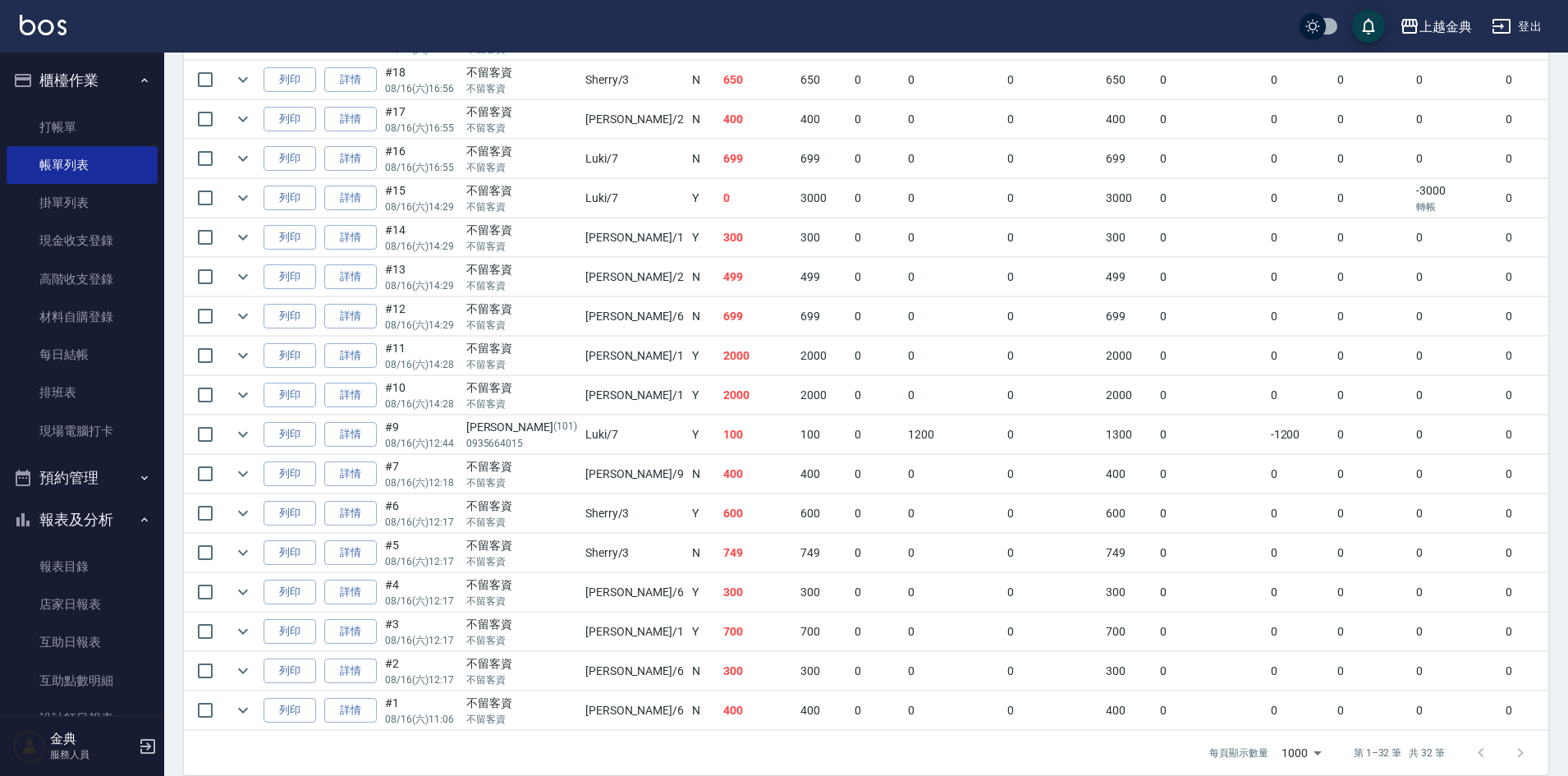
scroll to position [1044, 0]
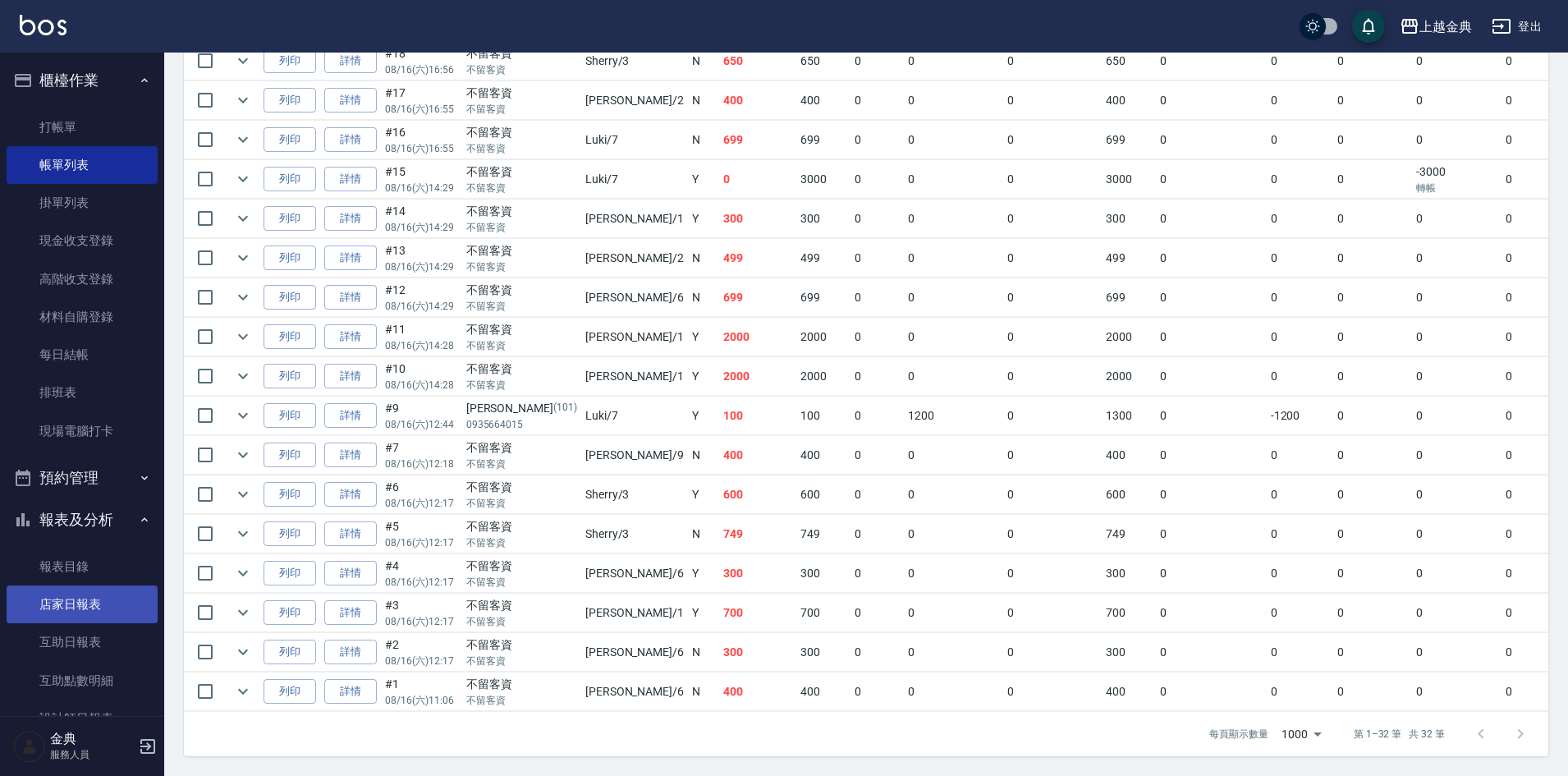
click at [108, 603] on link "店家日報表" at bounding box center [82, 605] width 151 height 38
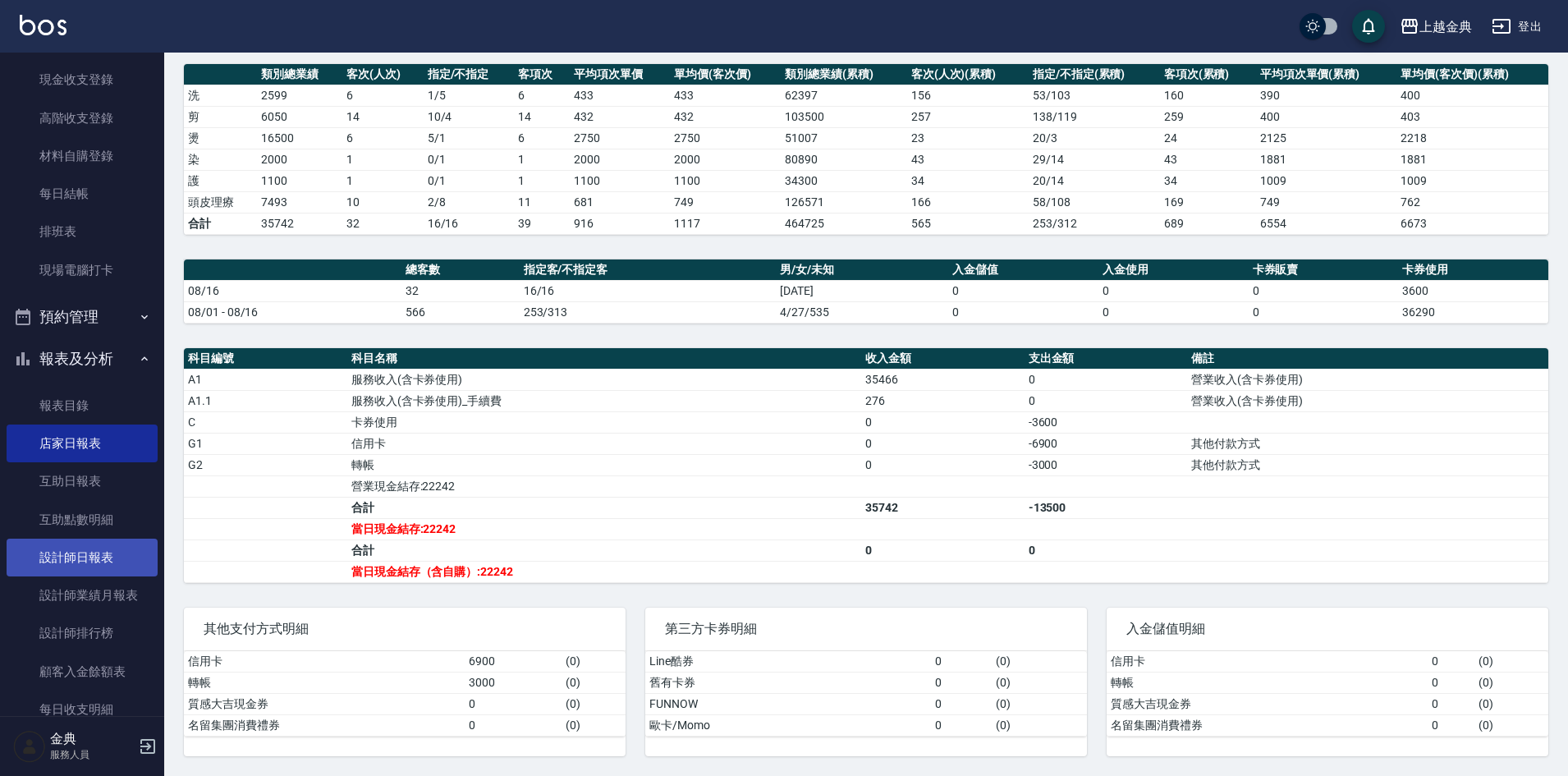
scroll to position [164, 0]
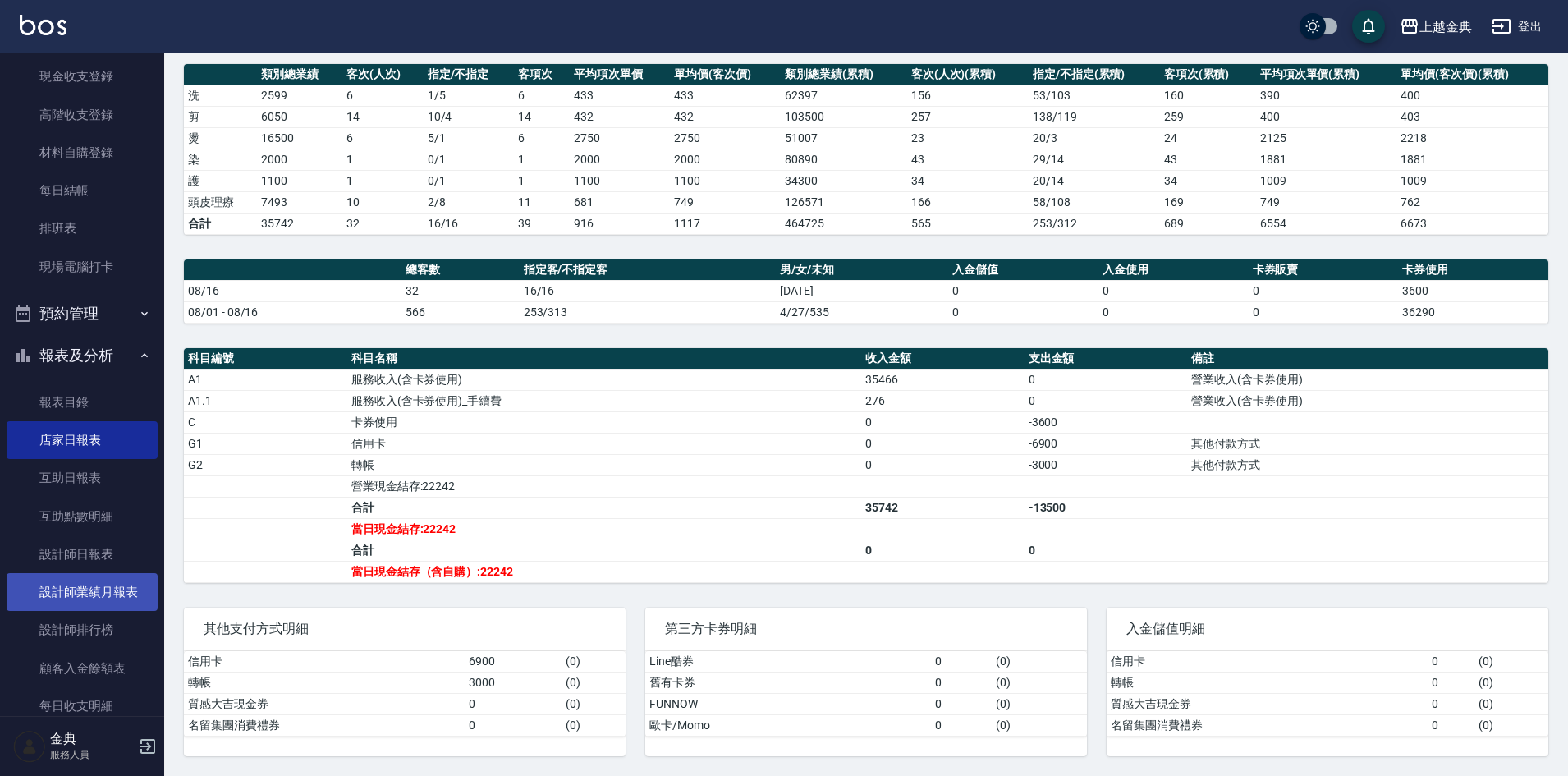
click at [114, 597] on link "設計師業績月報表" at bounding box center [82, 593] width 151 height 38
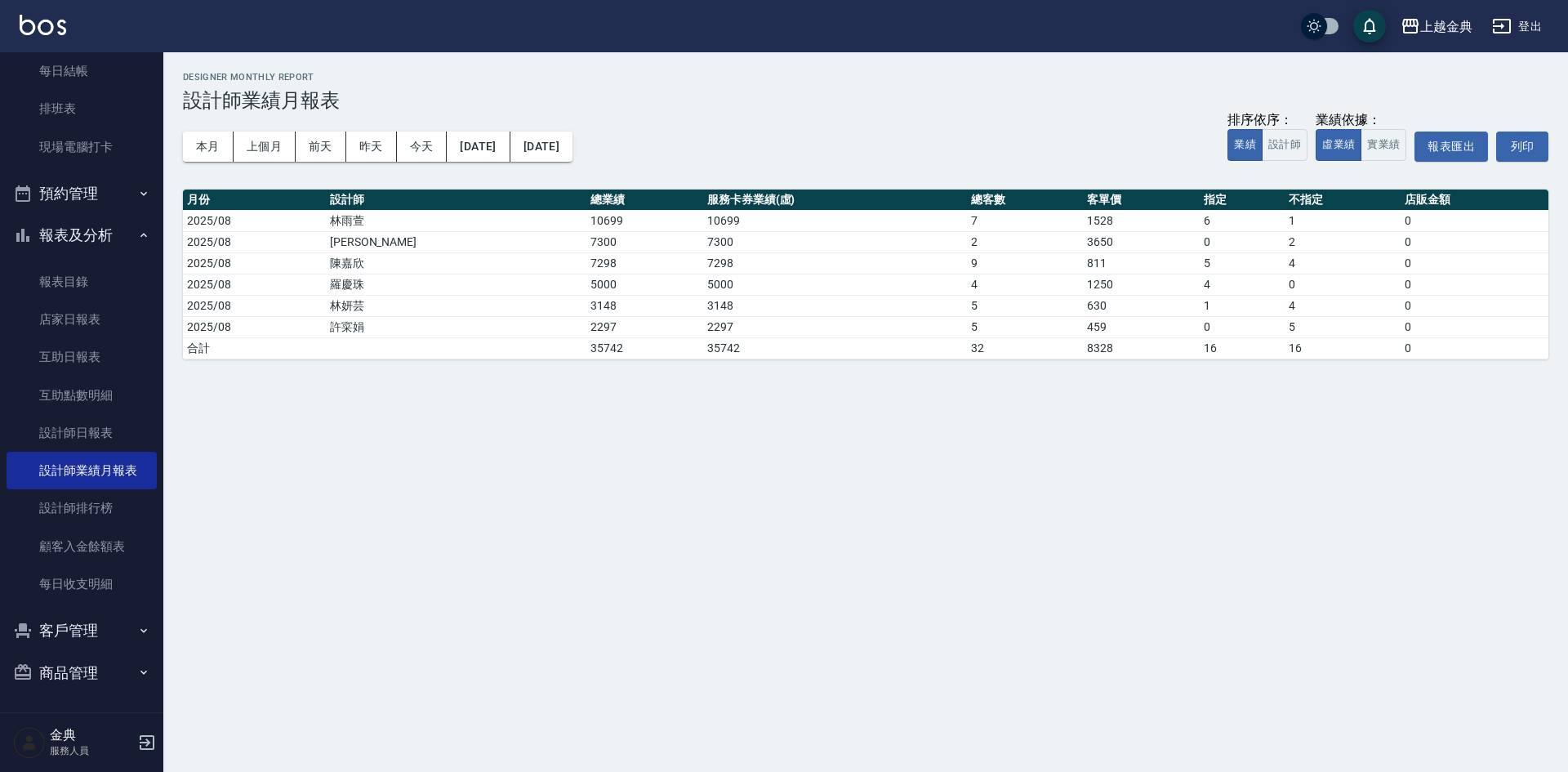
scroll to position [282, 0]
click at [79, 313] on link "店家日報表" at bounding box center [82, 319] width 150 height 38
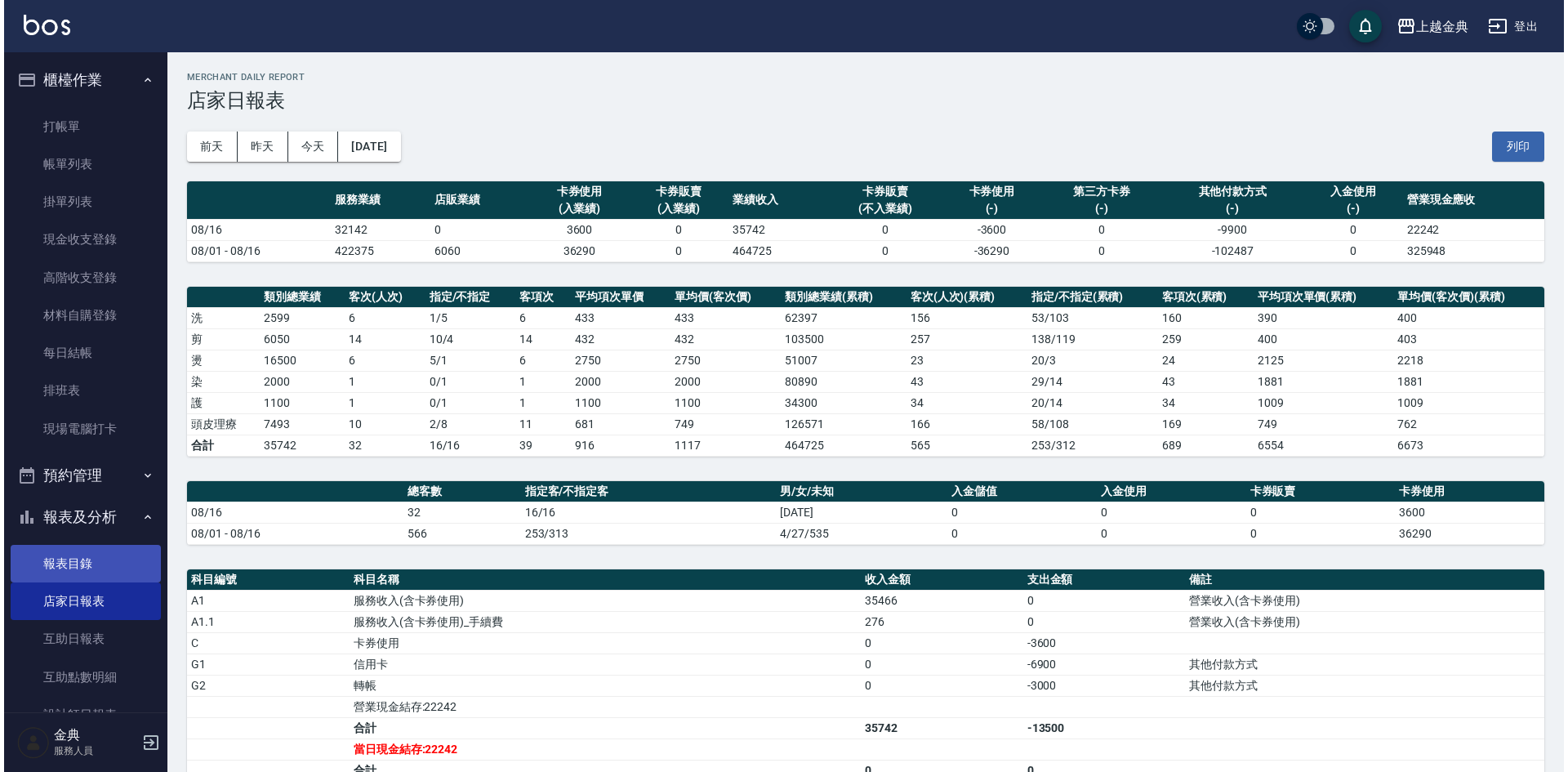
scroll to position [163, 0]
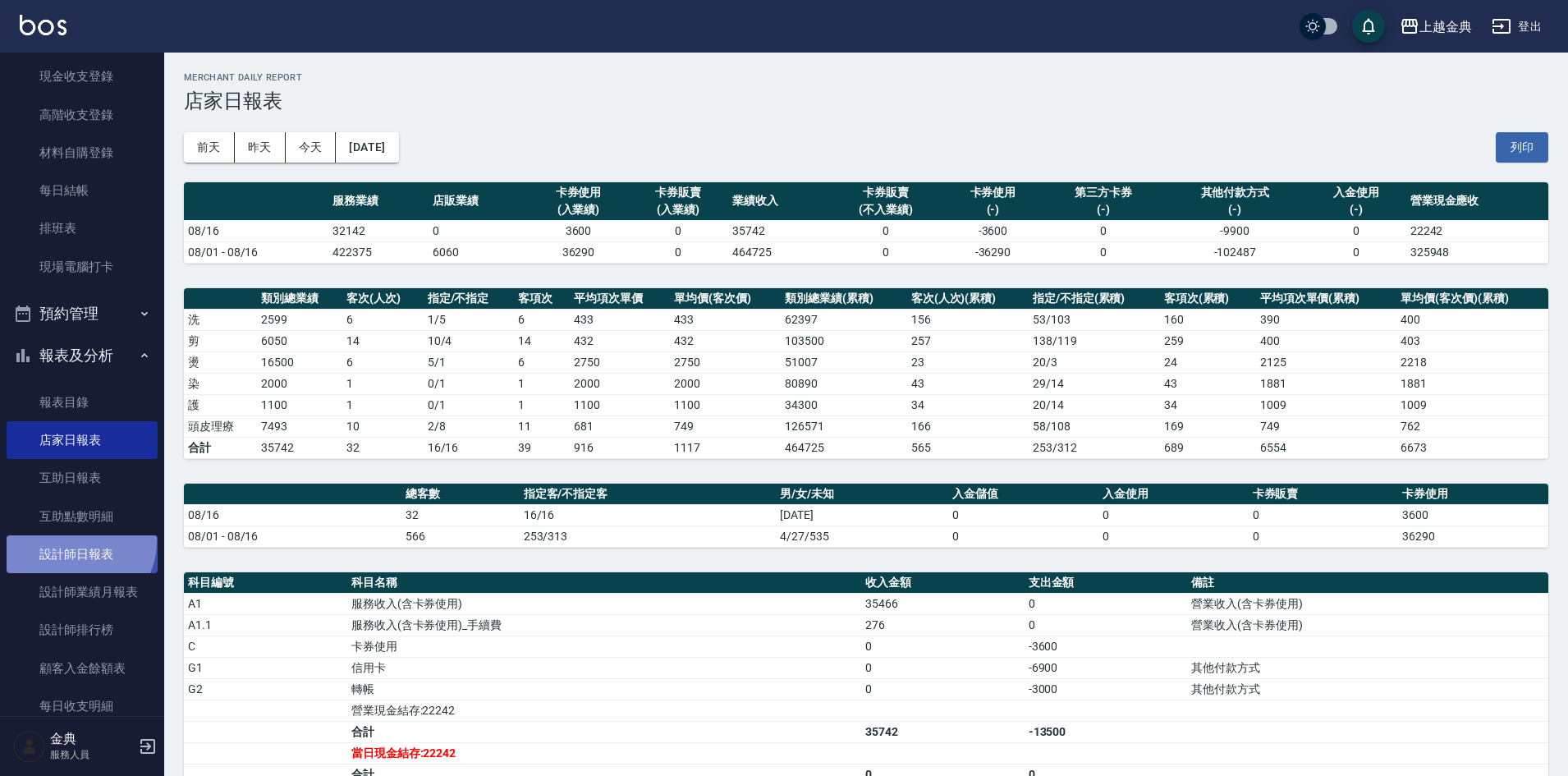
click at [74, 541] on link "設計師日報表" at bounding box center [82, 554] width 151 height 38
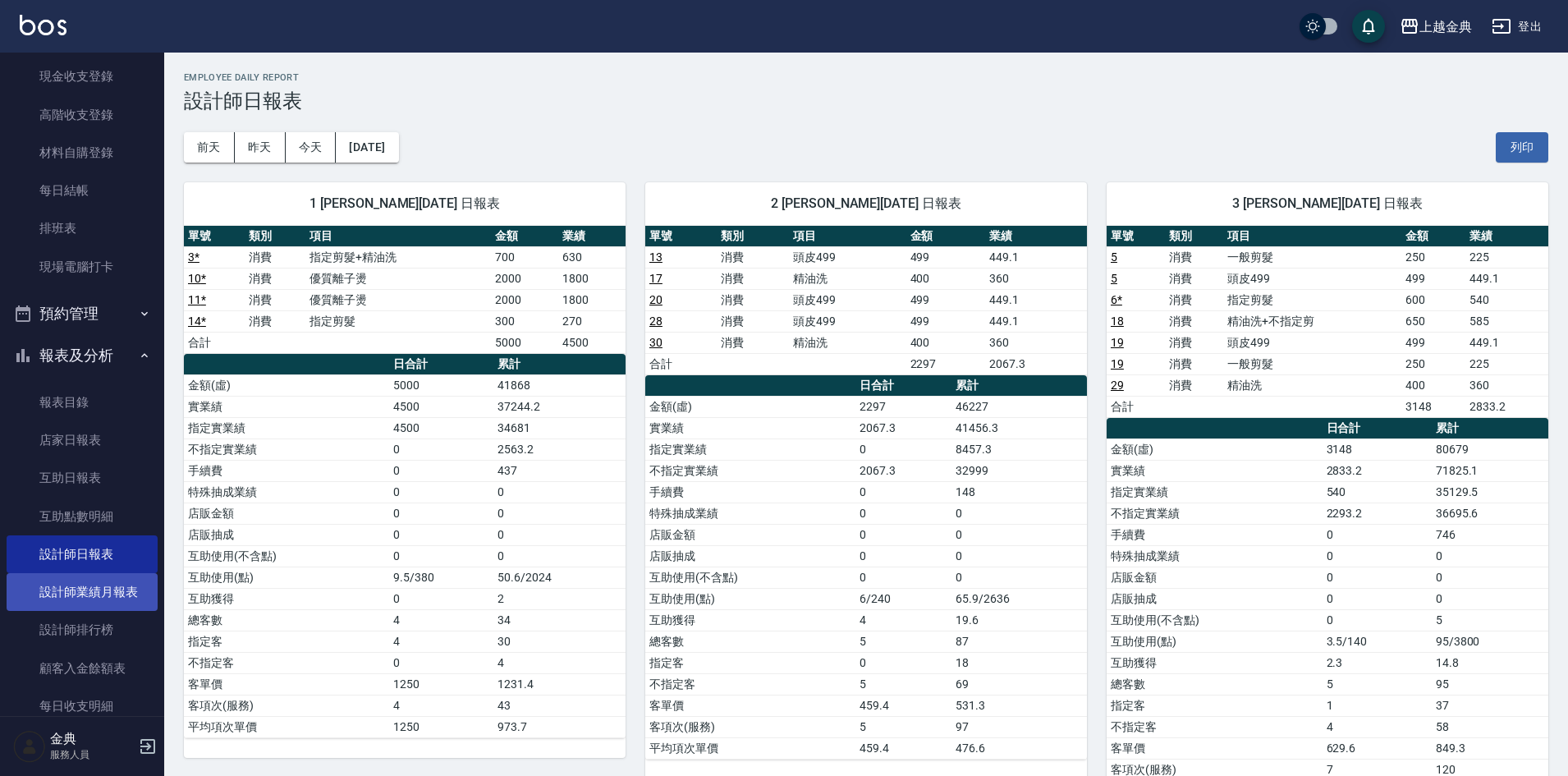
click at [91, 593] on link "設計師業績月報表" at bounding box center [82, 593] width 151 height 38
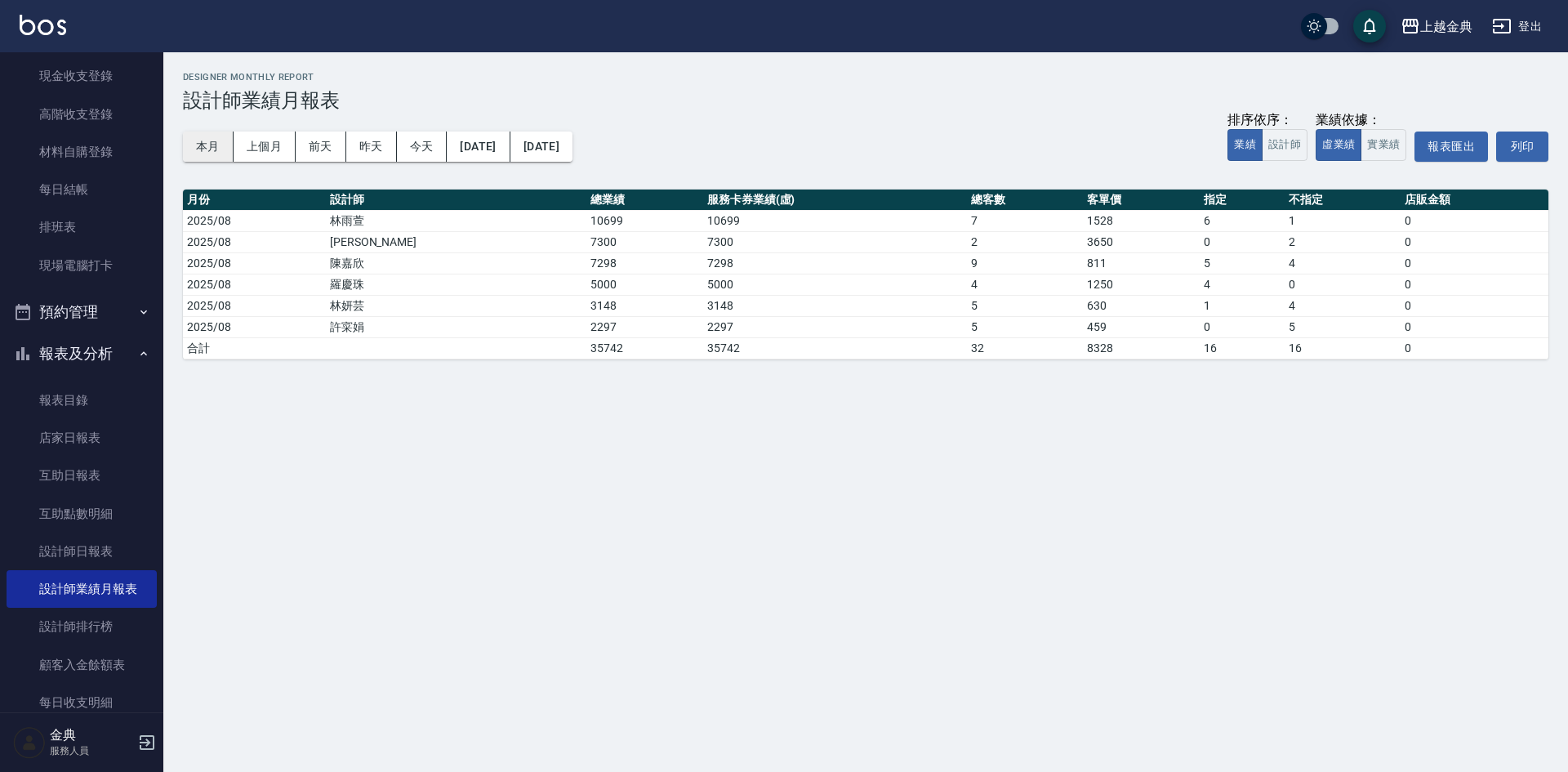
click at [204, 152] on button "本月" at bounding box center [208, 146] width 50 height 31
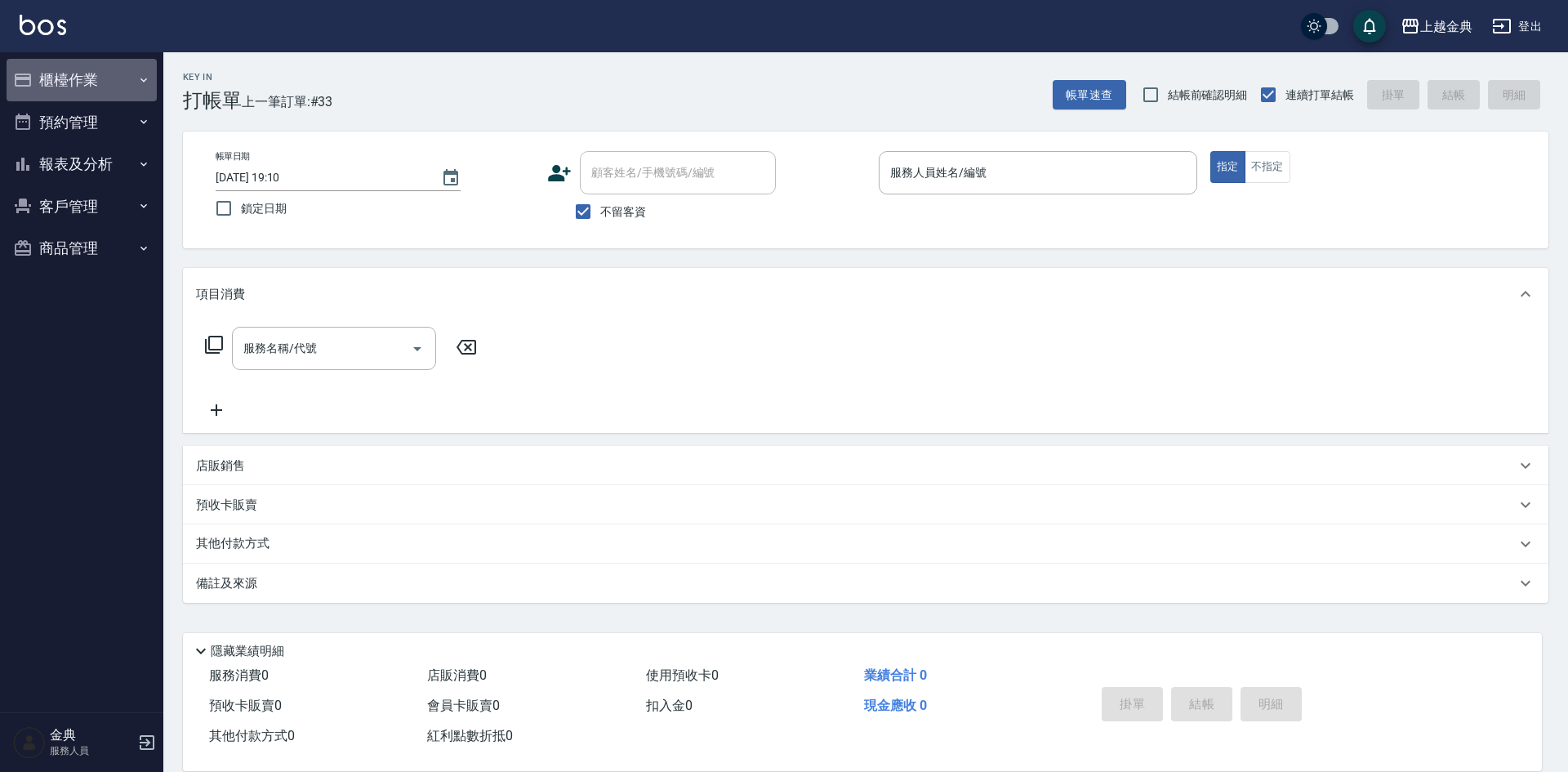
click at [83, 76] on button "櫃檯作業" at bounding box center [82, 79] width 150 height 42
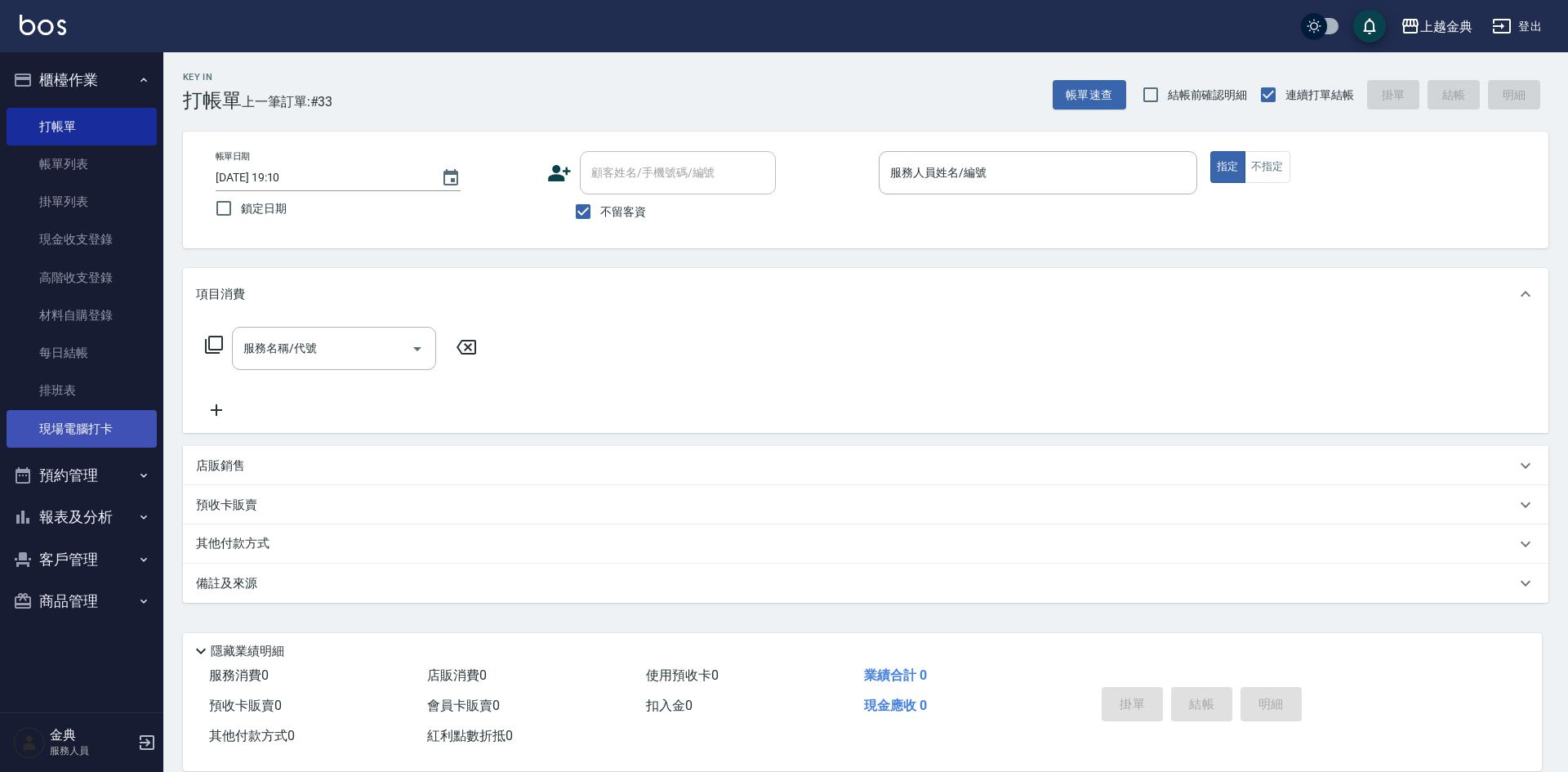
click at [98, 419] on link "現場電腦打卡" at bounding box center [82, 429] width 150 height 38
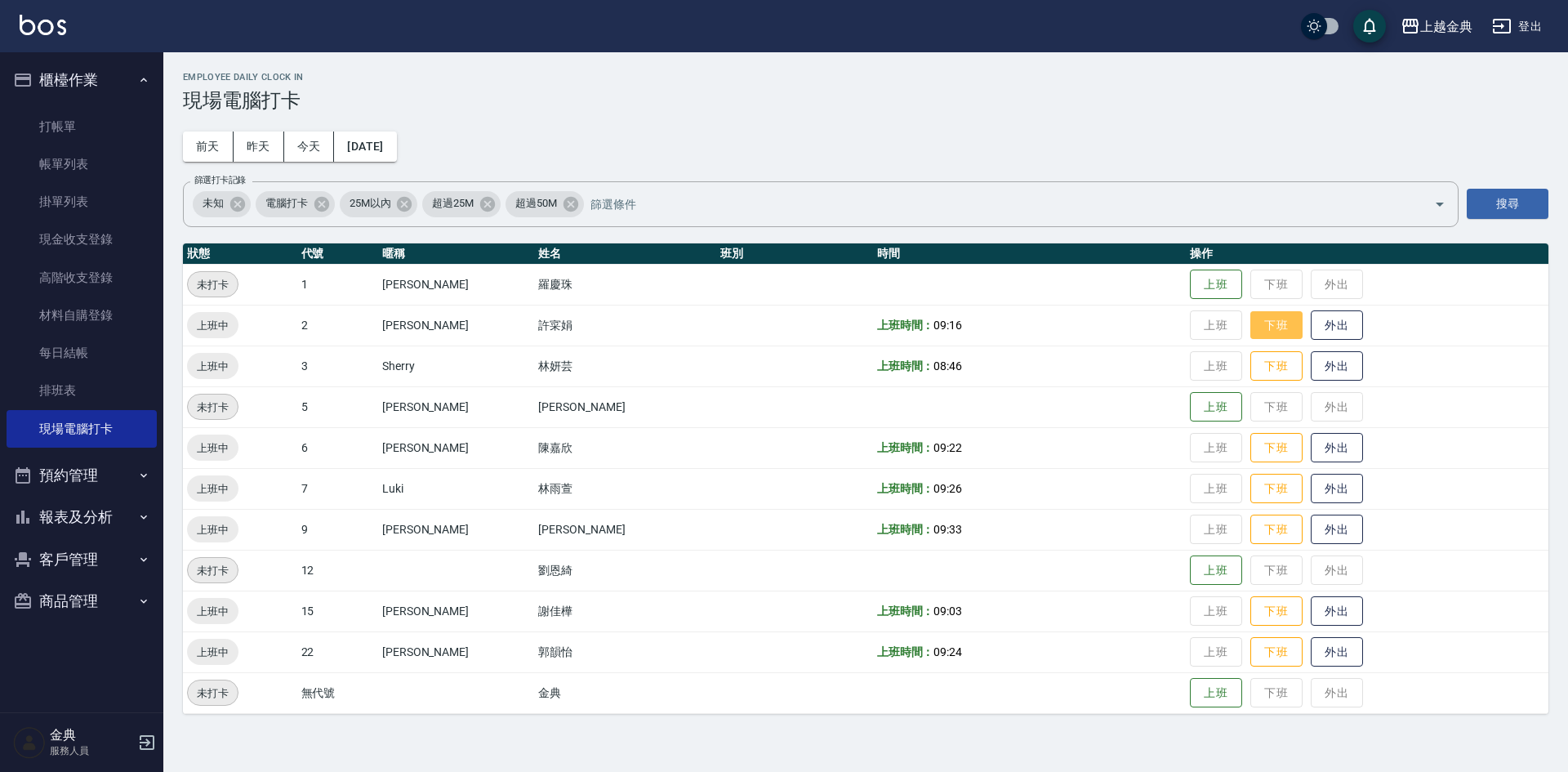
click at [1250, 317] on button "下班" at bounding box center [1276, 325] width 52 height 29
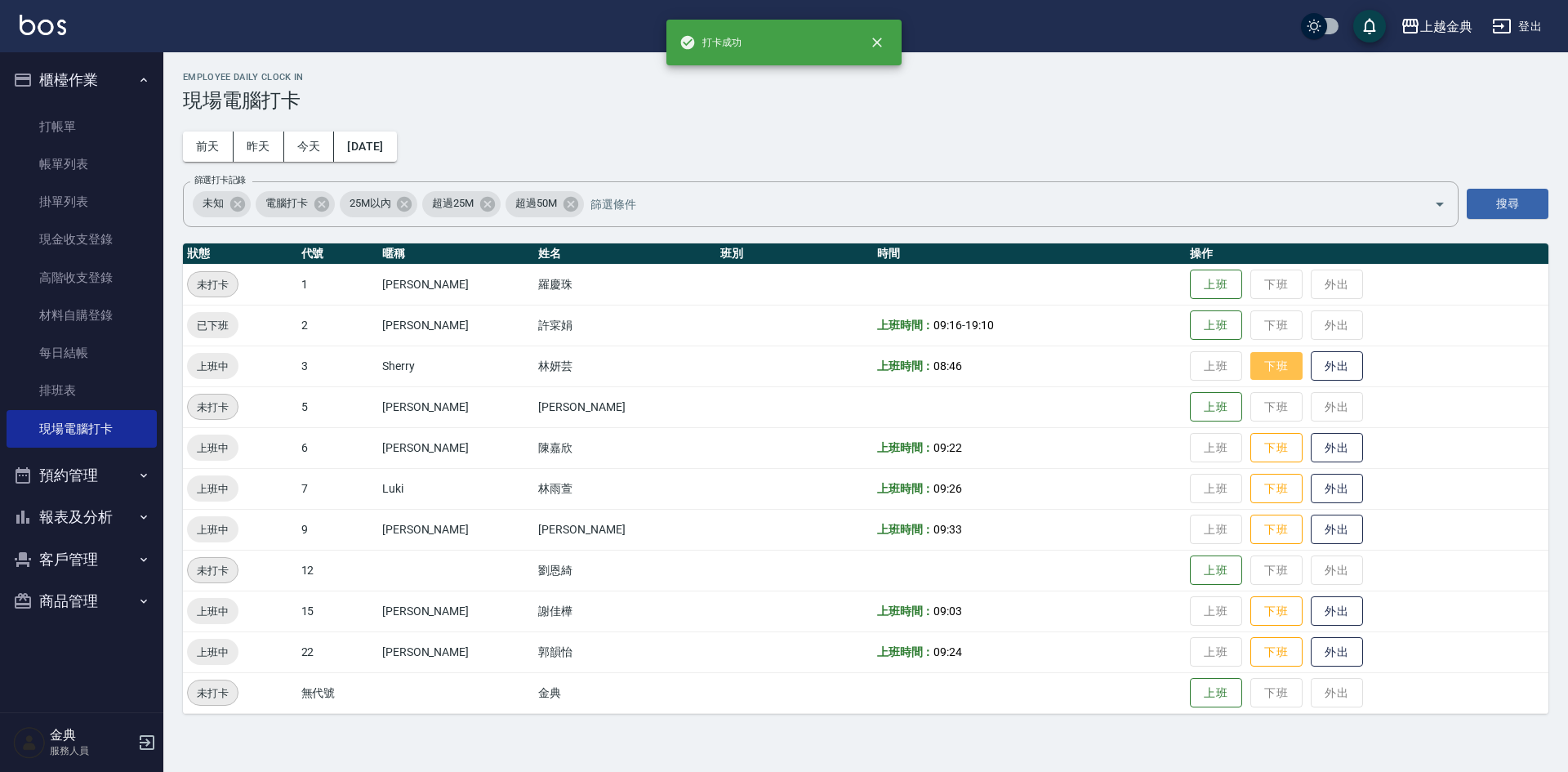
click at [1250, 366] on button "下班" at bounding box center [1276, 367] width 52 height 29
click at [1250, 448] on button "下班" at bounding box center [1276, 448] width 52 height 29
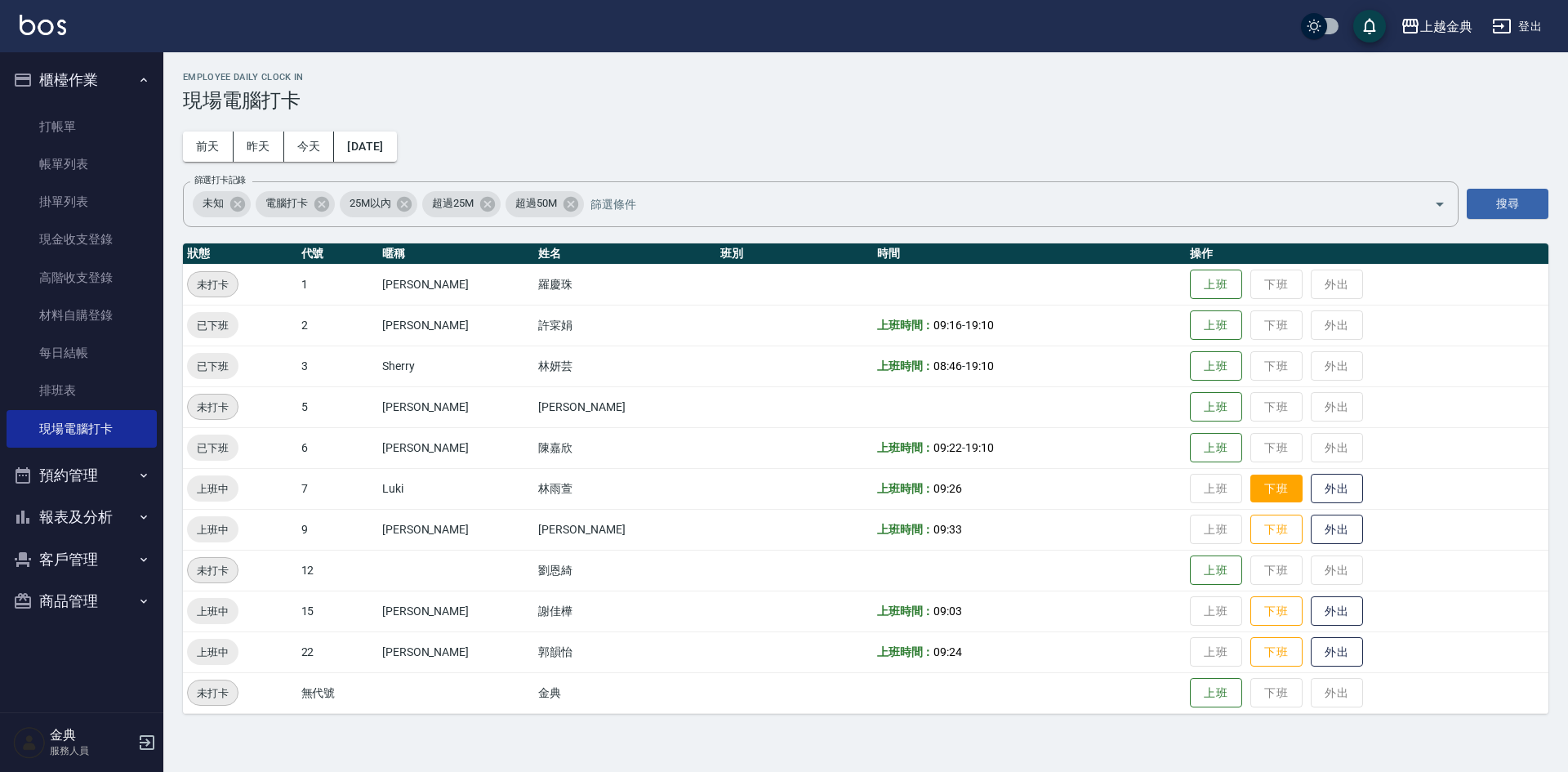
click at [1250, 485] on button "下班" at bounding box center [1276, 489] width 52 height 29
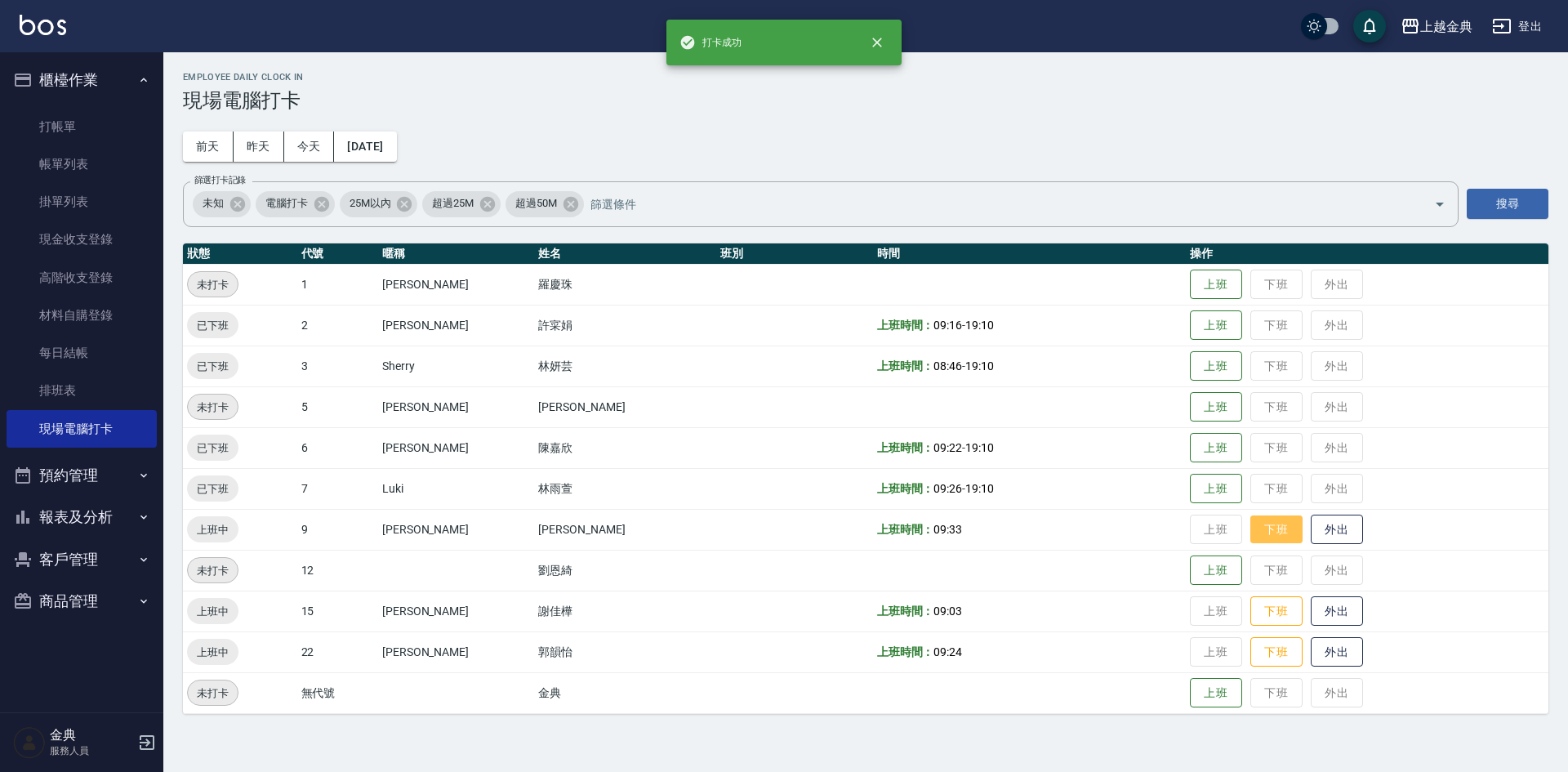
click at [1250, 528] on button "下班" at bounding box center [1276, 529] width 52 height 29
click at [1250, 609] on button "下班" at bounding box center [1276, 611] width 52 height 29
click at [1250, 642] on button "下班" at bounding box center [1276, 652] width 52 height 29
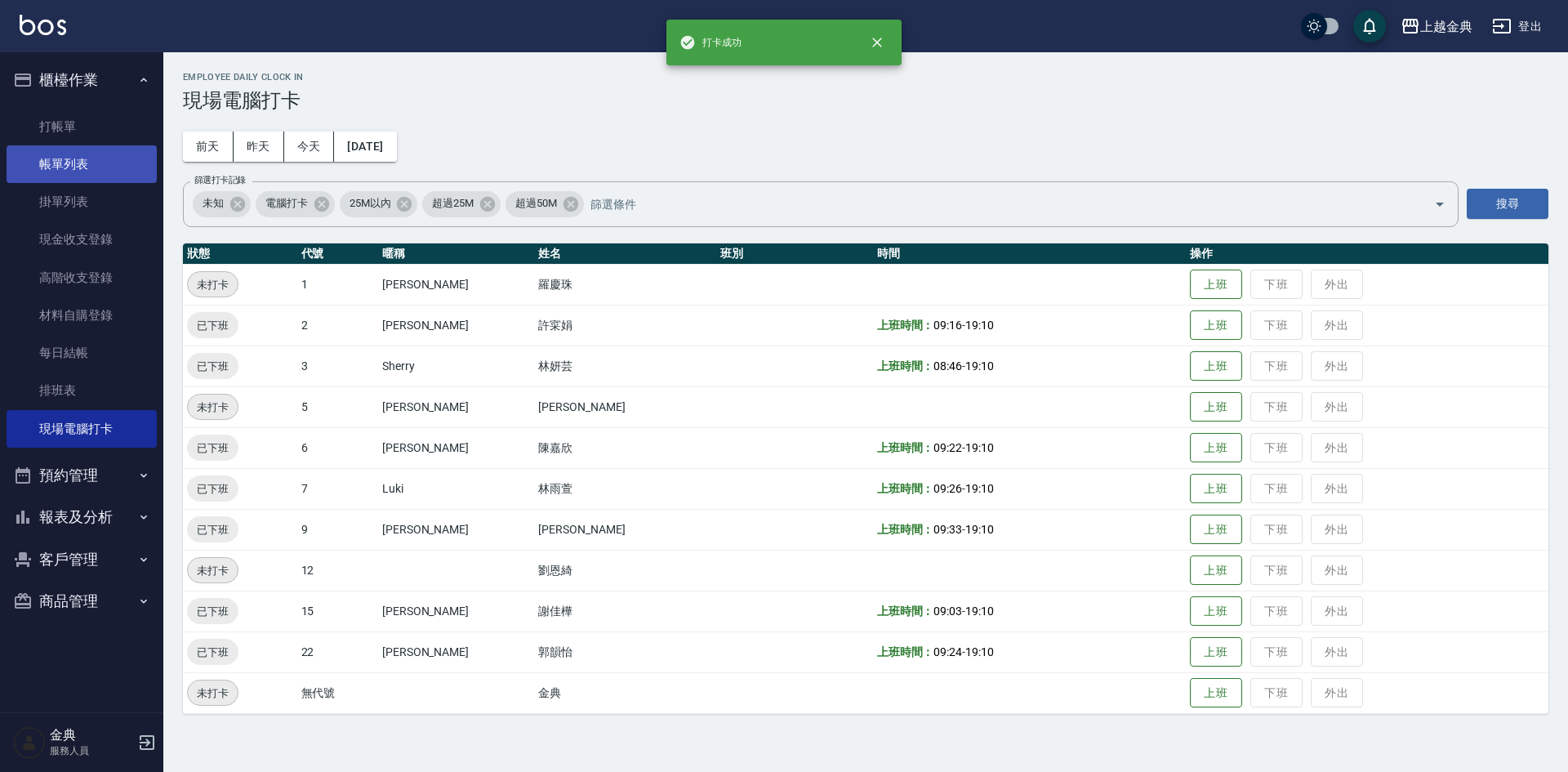
click at [81, 176] on link "帳單列表" at bounding box center [82, 164] width 150 height 38
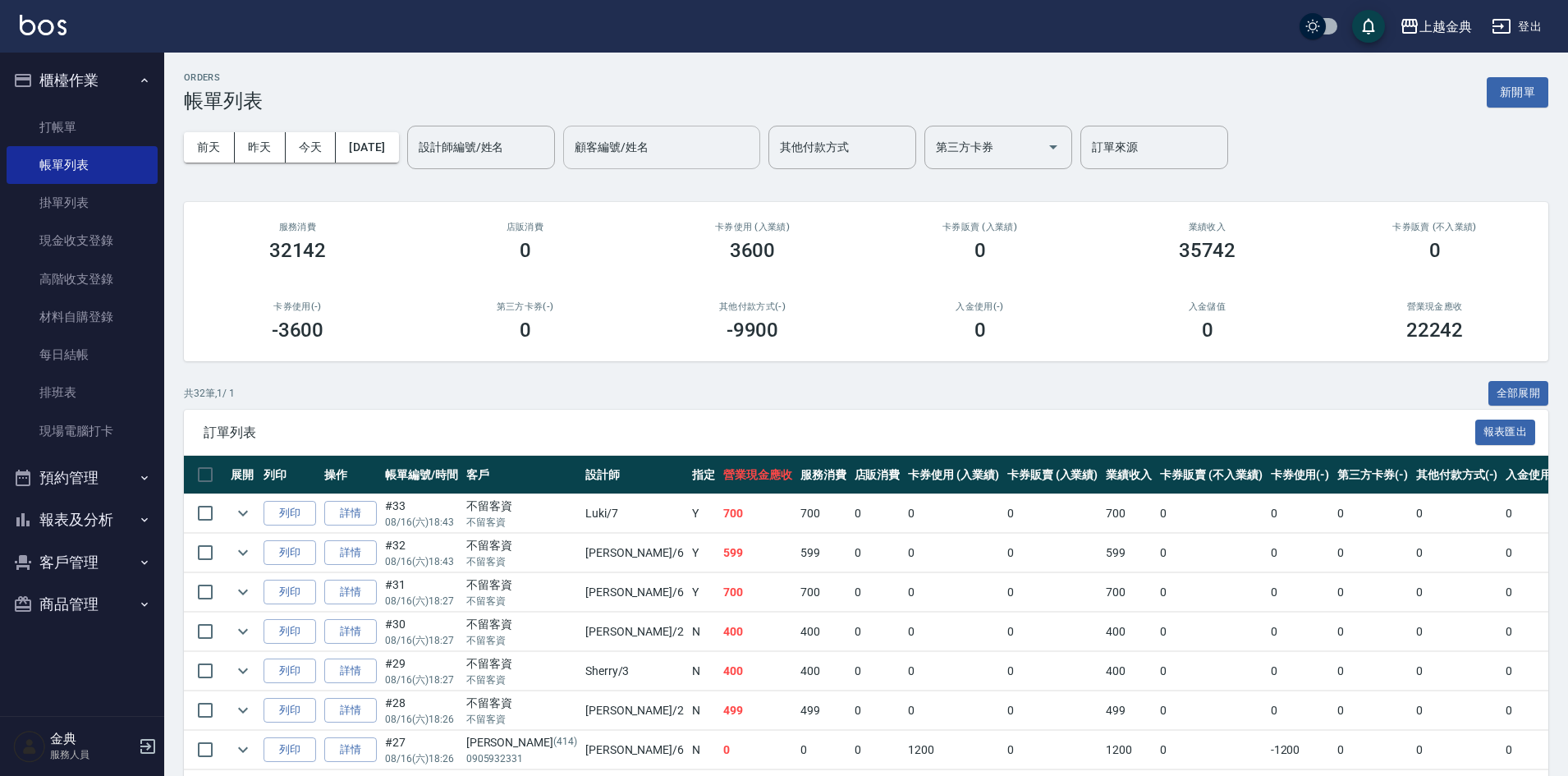
click at [696, 143] on input "顧客編號/姓名" at bounding box center [662, 147] width 183 height 29
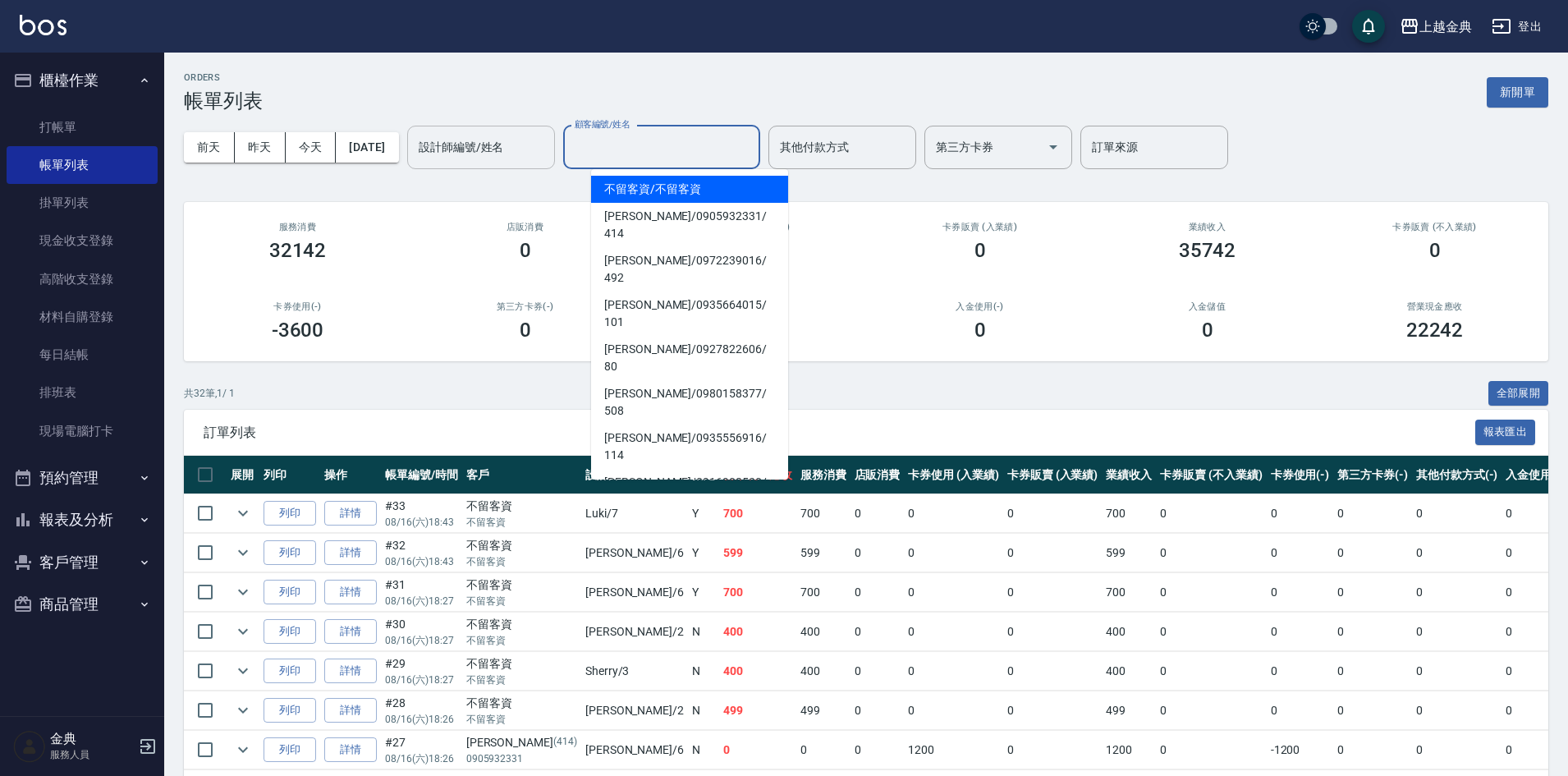
click at [532, 141] on input "設計師編號/姓名" at bounding box center [481, 147] width 133 height 29
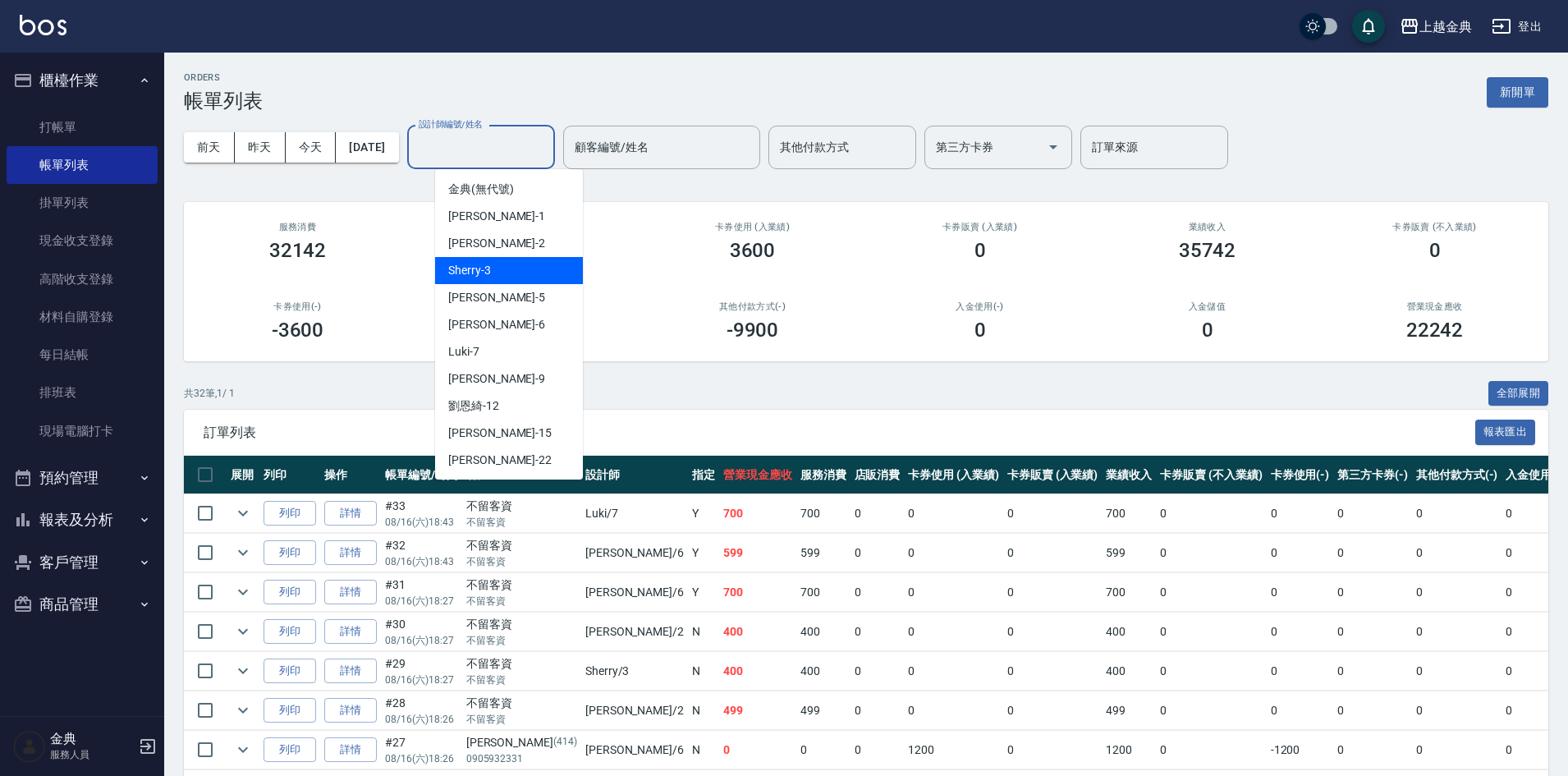
click at [525, 268] on div "Sherry -3" at bounding box center [509, 271] width 148 height 27
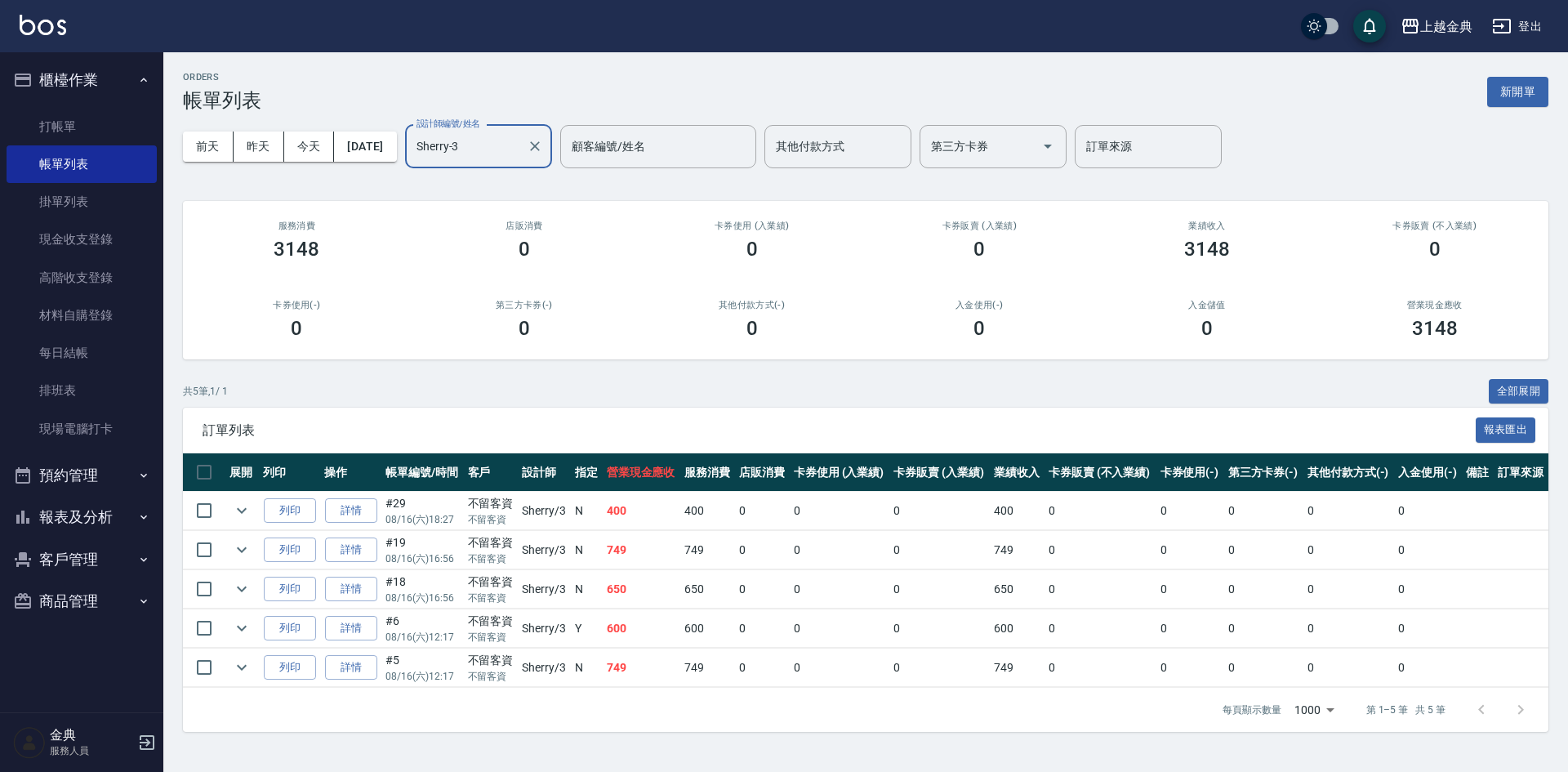
click at [480, 124] on label "設計師編號/姓名" at bounding box center [448, 123] width 64 height 12
click at [494, 132] on input "Sherry-3" at bounding box center [466, 146] width 108 height 29
click at [489, 143] on input "Sherry-3" at bounding box center [466, 146] width 108 height 29
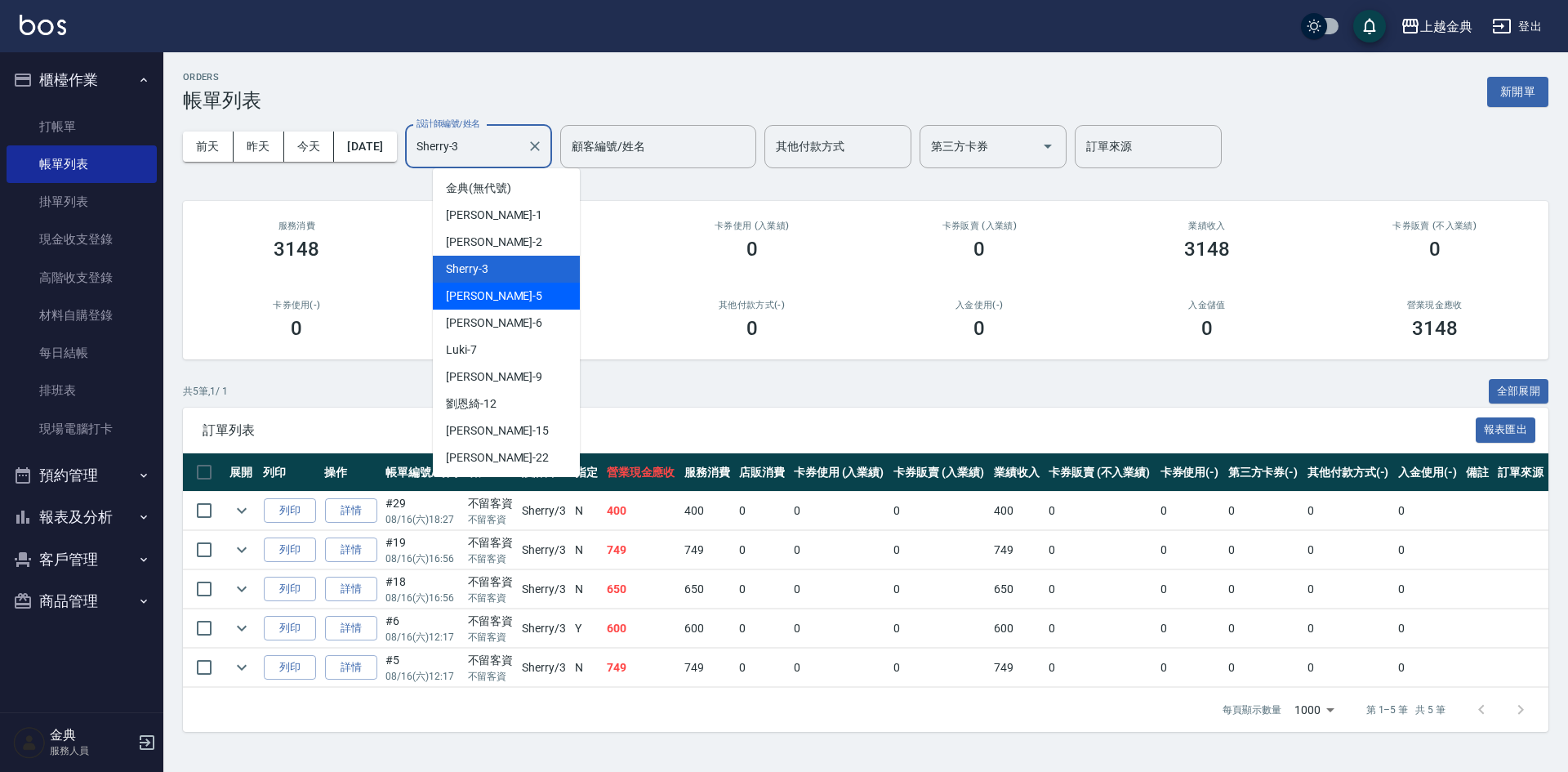
click at [494, 315] on div "[PERSON_NAME] -6" at bounding box center [506, 323] width 147 height 27
type input "[PERSON_NAME]-6"
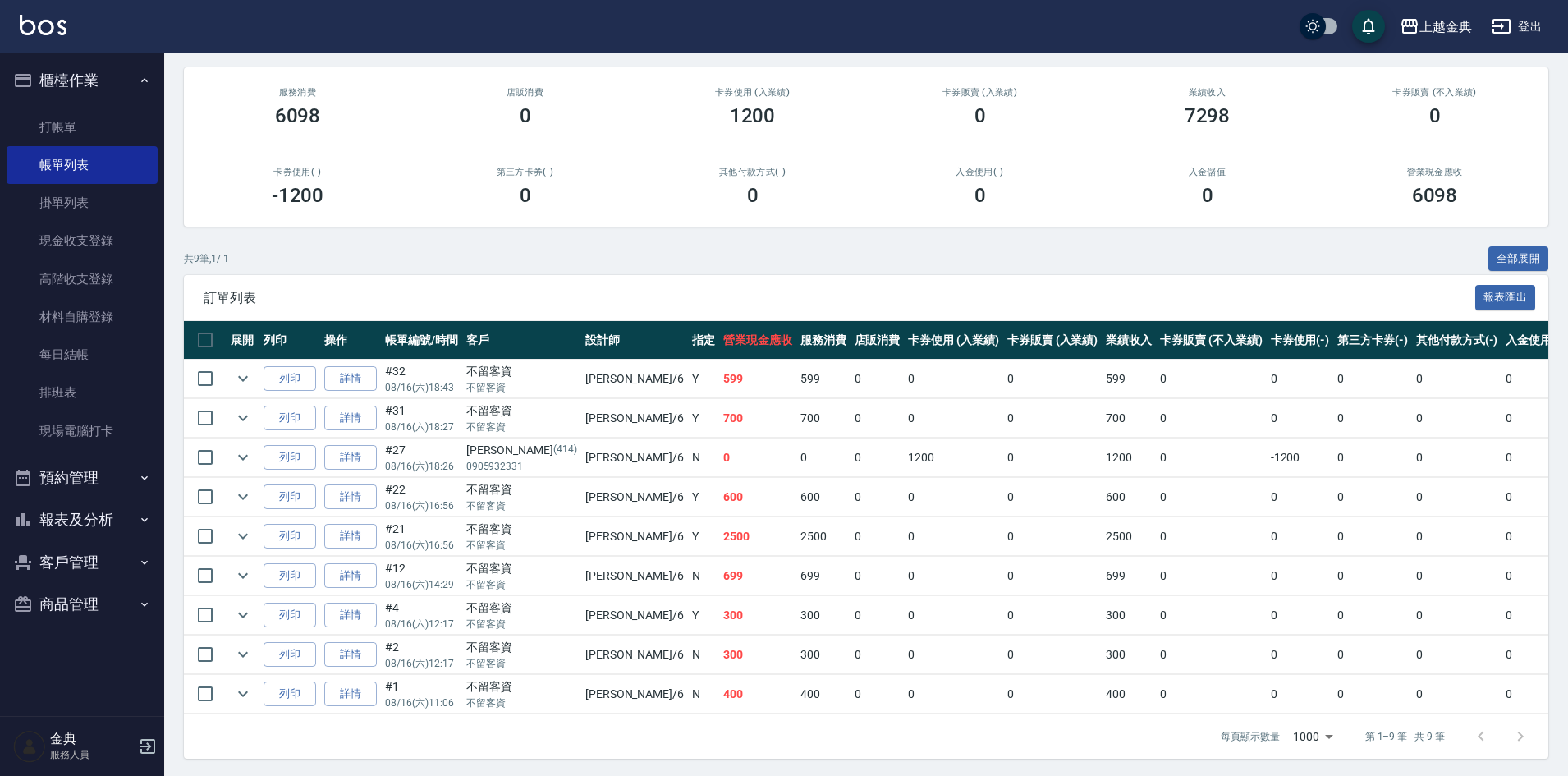
scroll to position [137, 0]
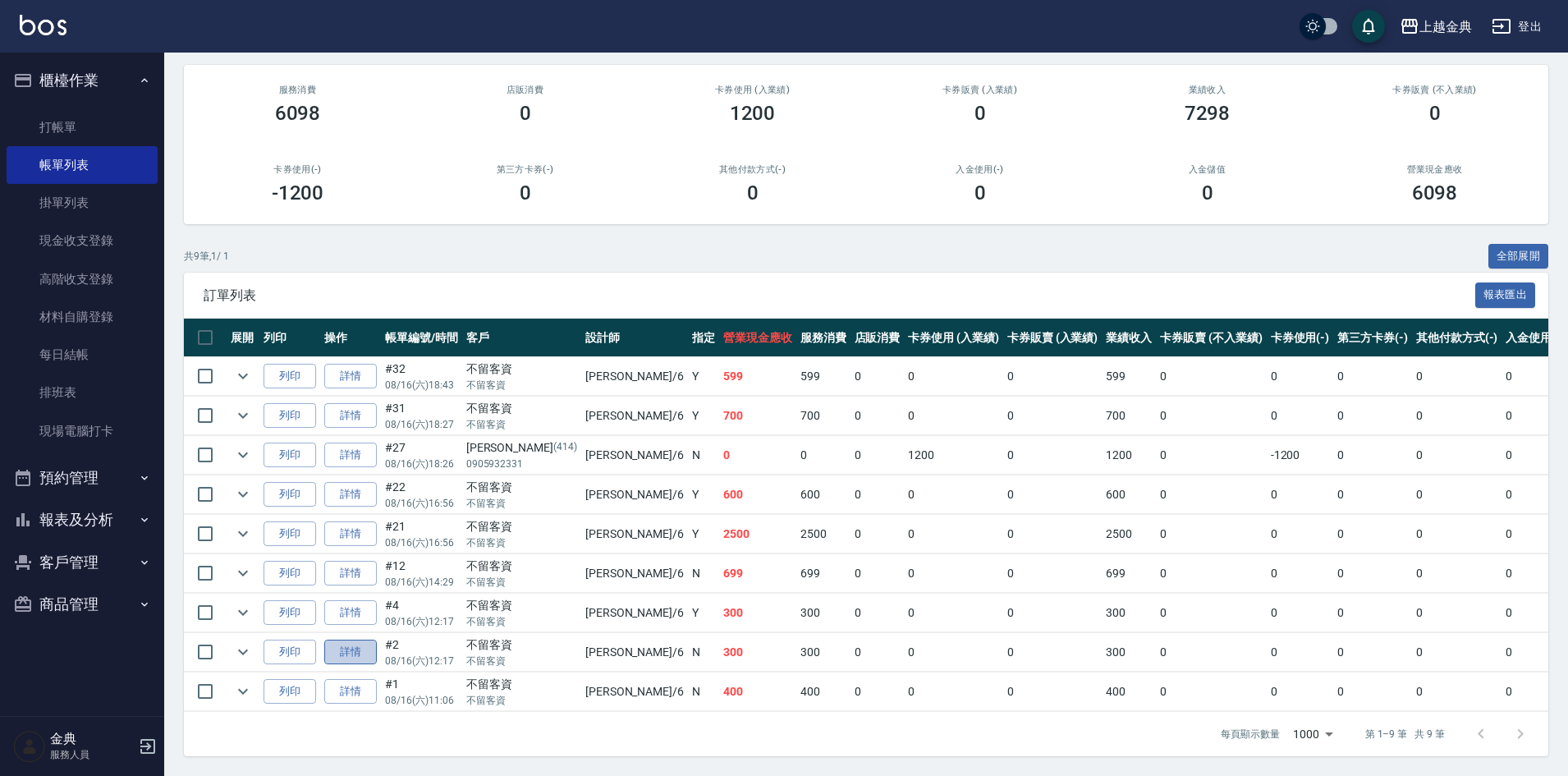
click at [372, 651] on link "詳情" at bounding box center [350, 652] width 52 height 26
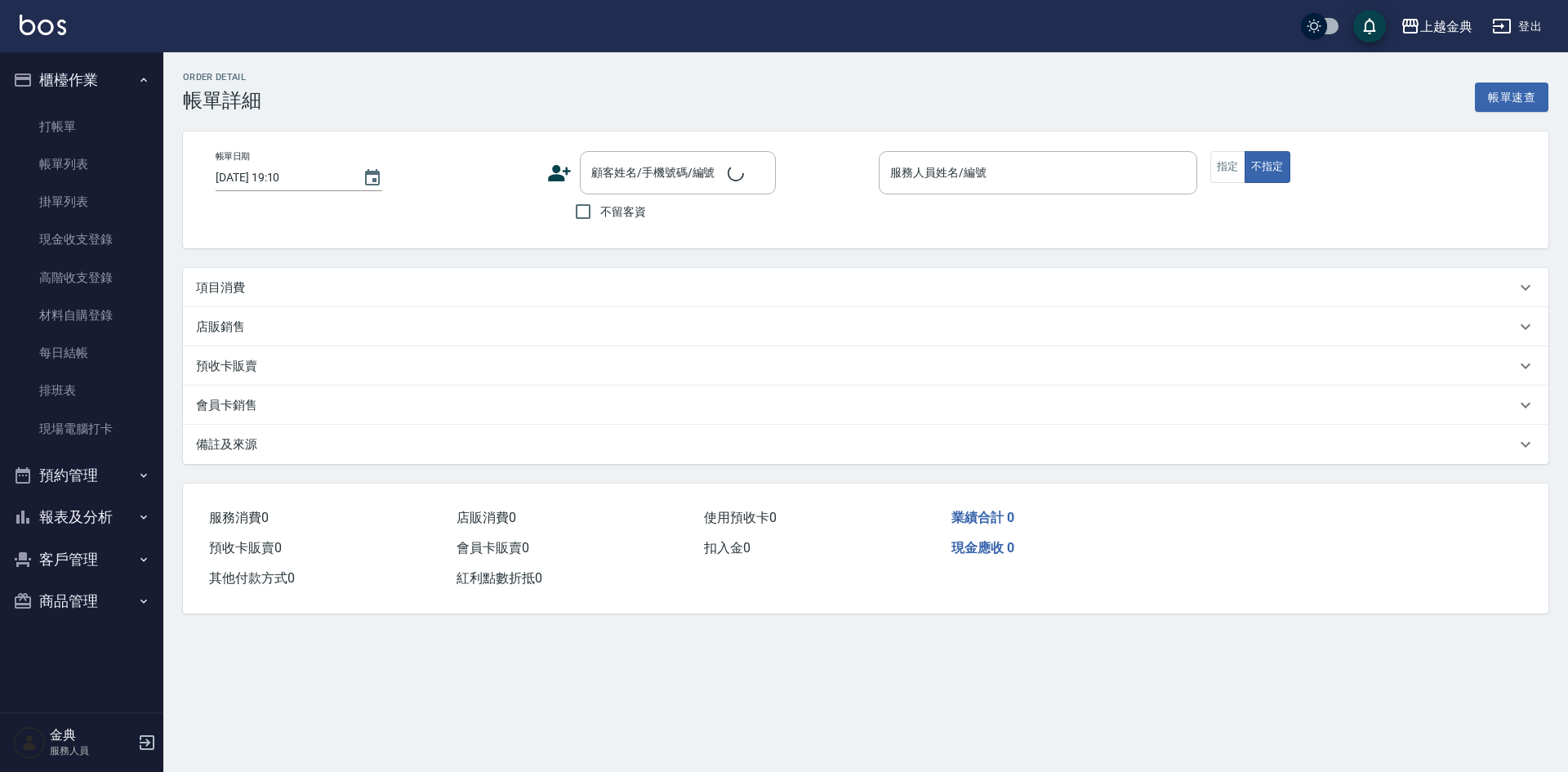
type input "2025/08/16 12:17"
checkbox input "true"
type input "[PERSON_NAME]-6"
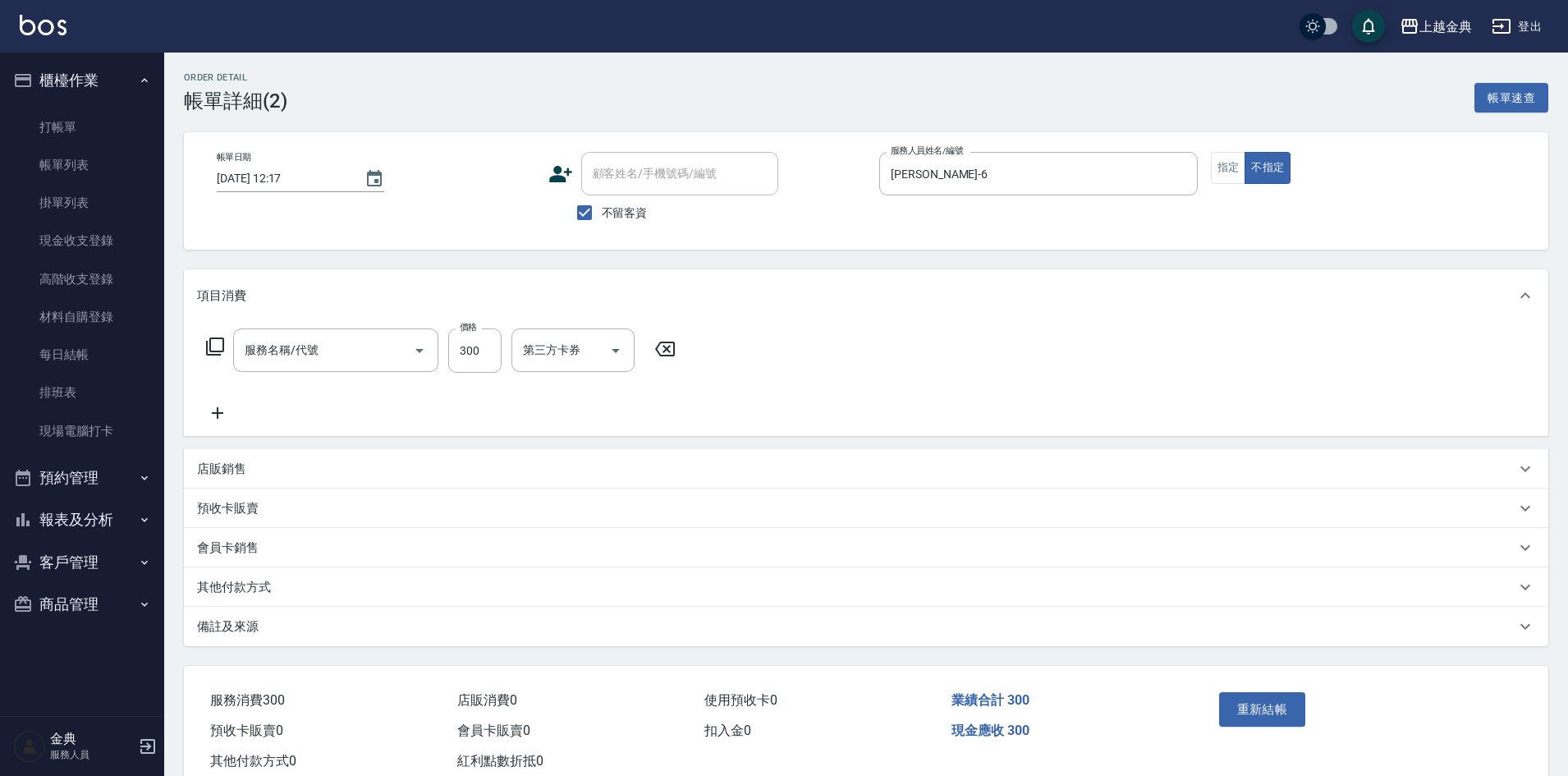
type input "指定剪髮(199)"
click at [1222, 173] on button "指定" at bounding box center [1229, 168] width 36 height 32
click at [1246, 710] on button "重新結帳" at bounding box center [1263, 710] width 87 height 35
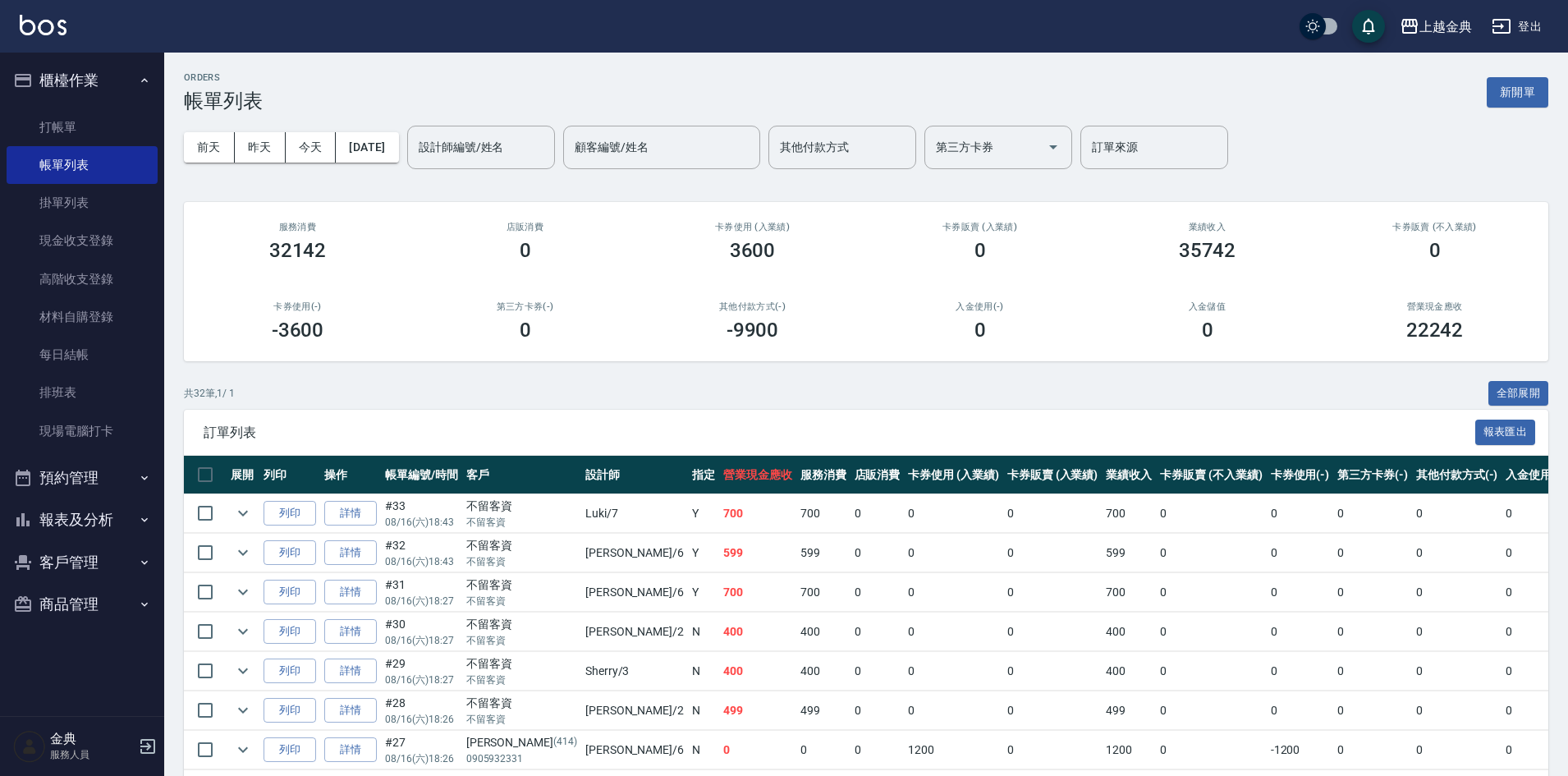
click at [97, 515] on button "報表及分析" at bounding box center [82, 520] width 151 height 42
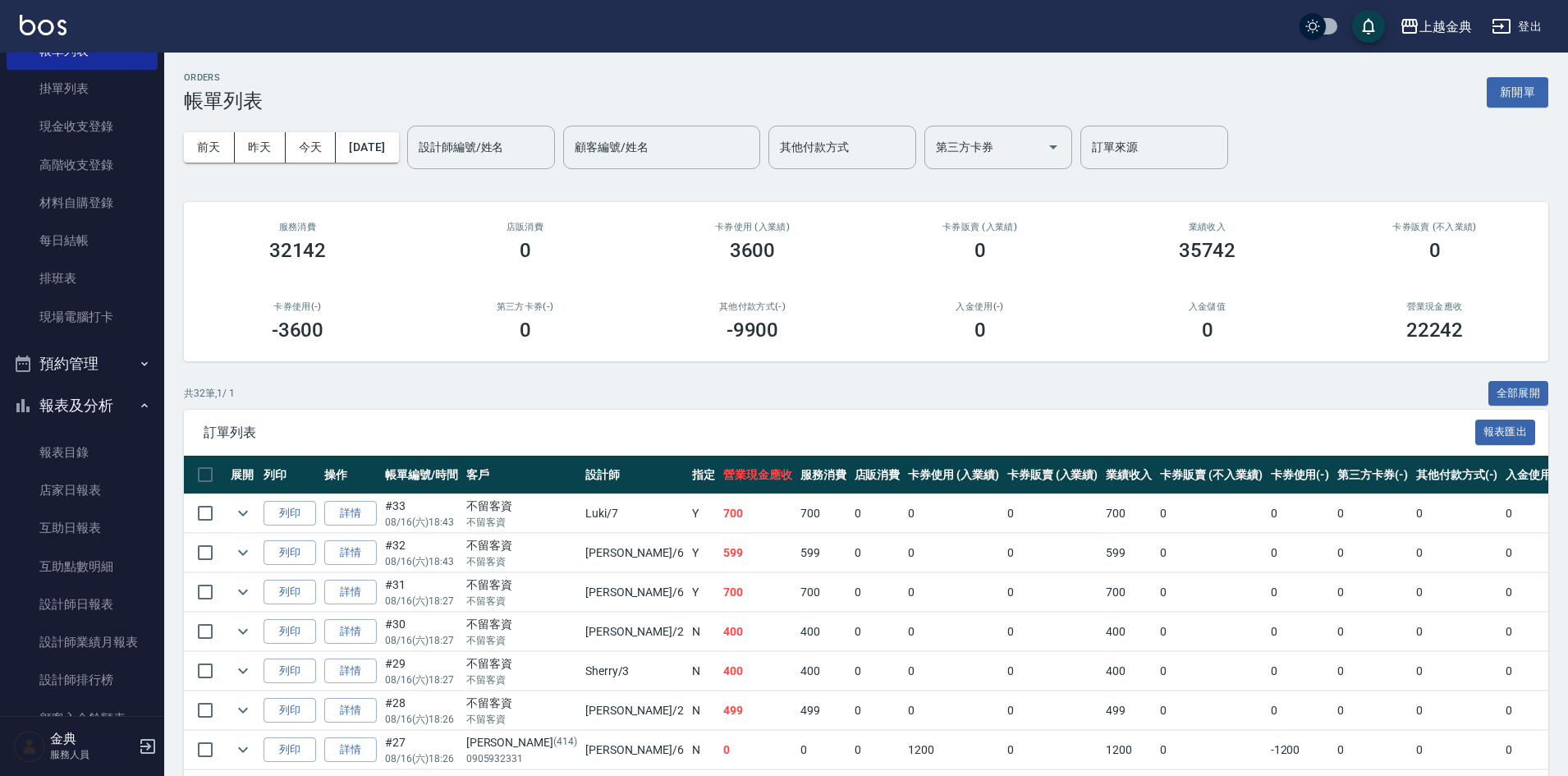
scroll to position [246, 0]
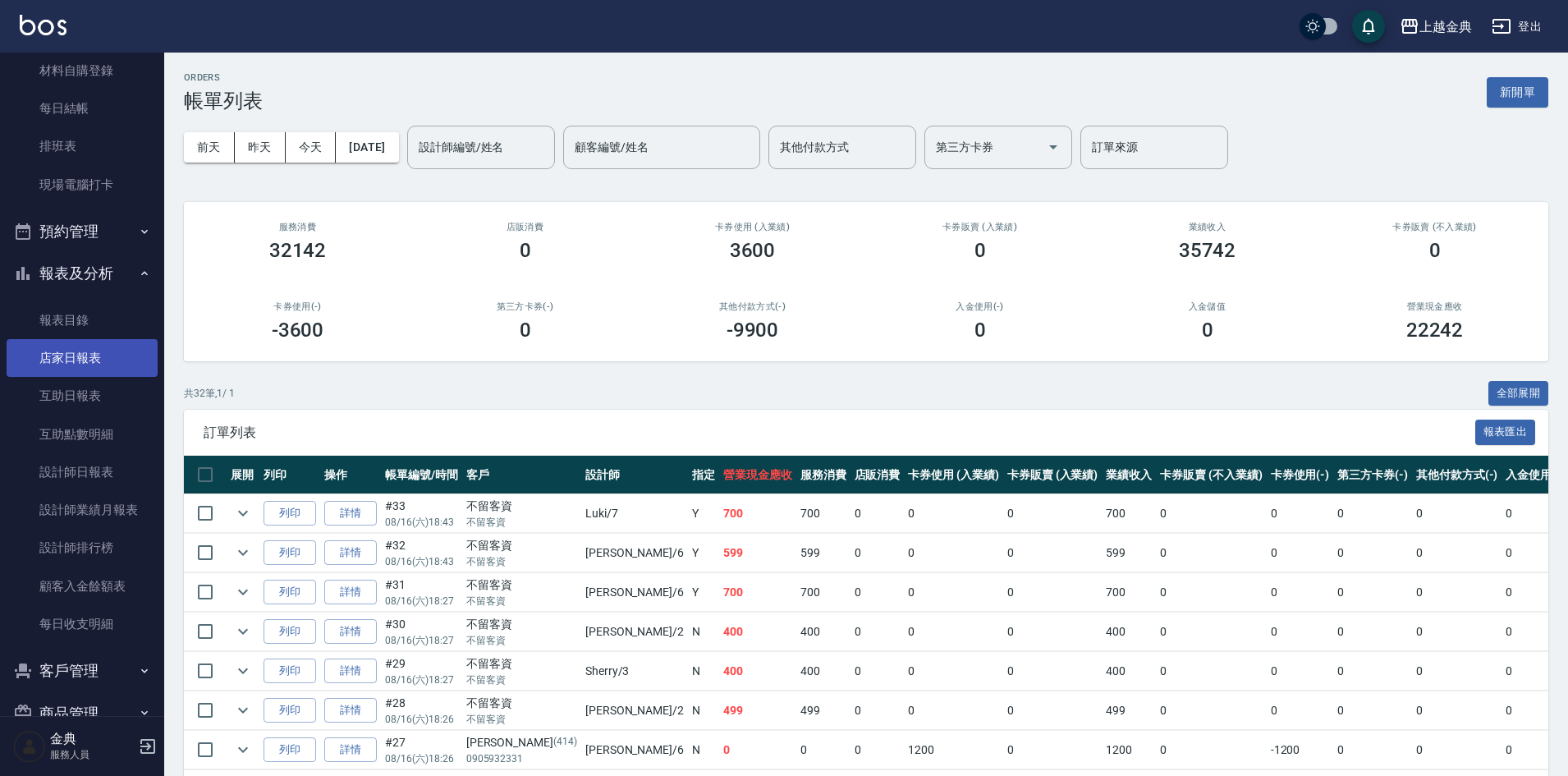
click at [88, 373] on link "店家日報表" at bounding box center [82, 359] width 151 height 38
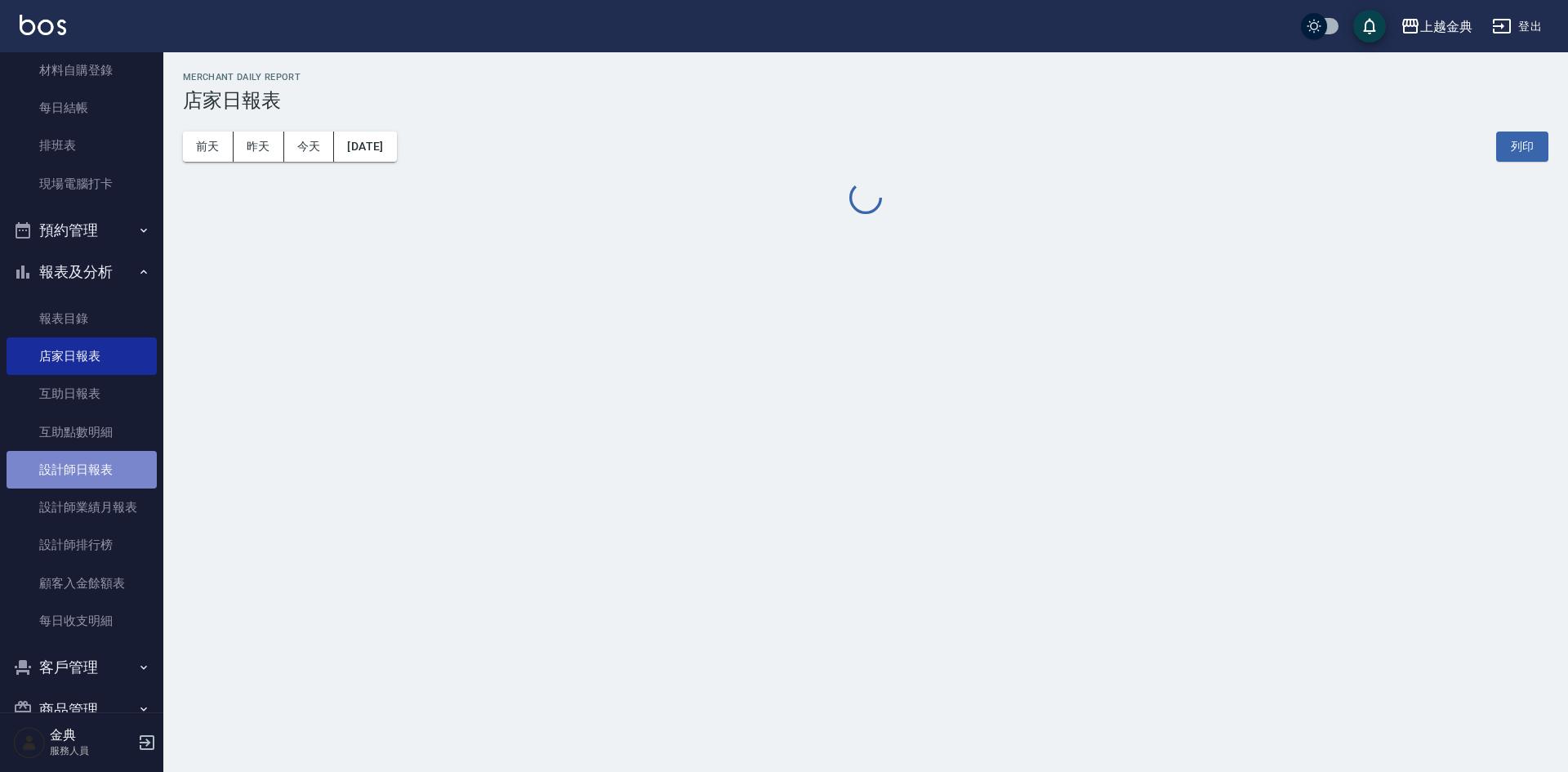
click at [95, 472] on link "設計師日報表" at bounding box center [82, 470] width 150 height 38
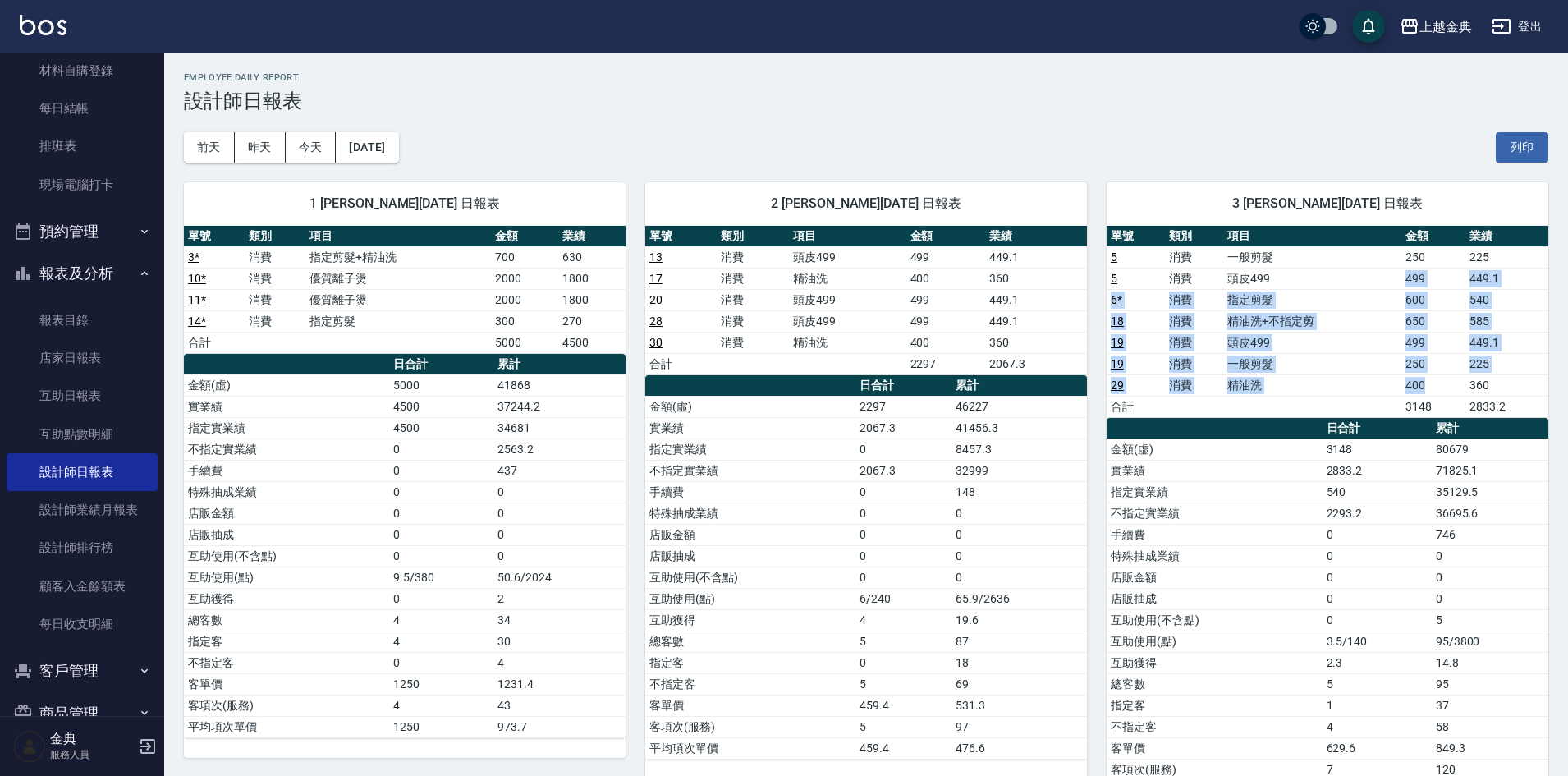
drag, startPoint x: 1431, startPoint y: 389, endPoint x: 1348, endPoint y: 269, distance: 145.9
click at [1348, 269] on tbody "5 消費 一般剪髮 250 225 5 消費 頭皮499 499 449.1 6 * 消費 指定剪髮 600 540 18 消費 精油洗+不指定剪 650 5…" at bounding box center [1327, 332] width 441 height 171
click at [1349, 320] on td "精油洗+不指定剪" at bounding box center [1312, 321] width 178 height 22
drag, startPoint x: 1356, startPoint y: 326, endPoint x: 1351, endPoint y: 424, distance: 98.1
click at [1351, 424] on div "單號 類別 項目 金額 業績 5 消費 一般剪髮 250 225 5 消費 頭皮499 499 449.1 6 * 消費 指定剪髮 600 540 18 消費…" at bounding box center [1327, 514] width 441 height 577
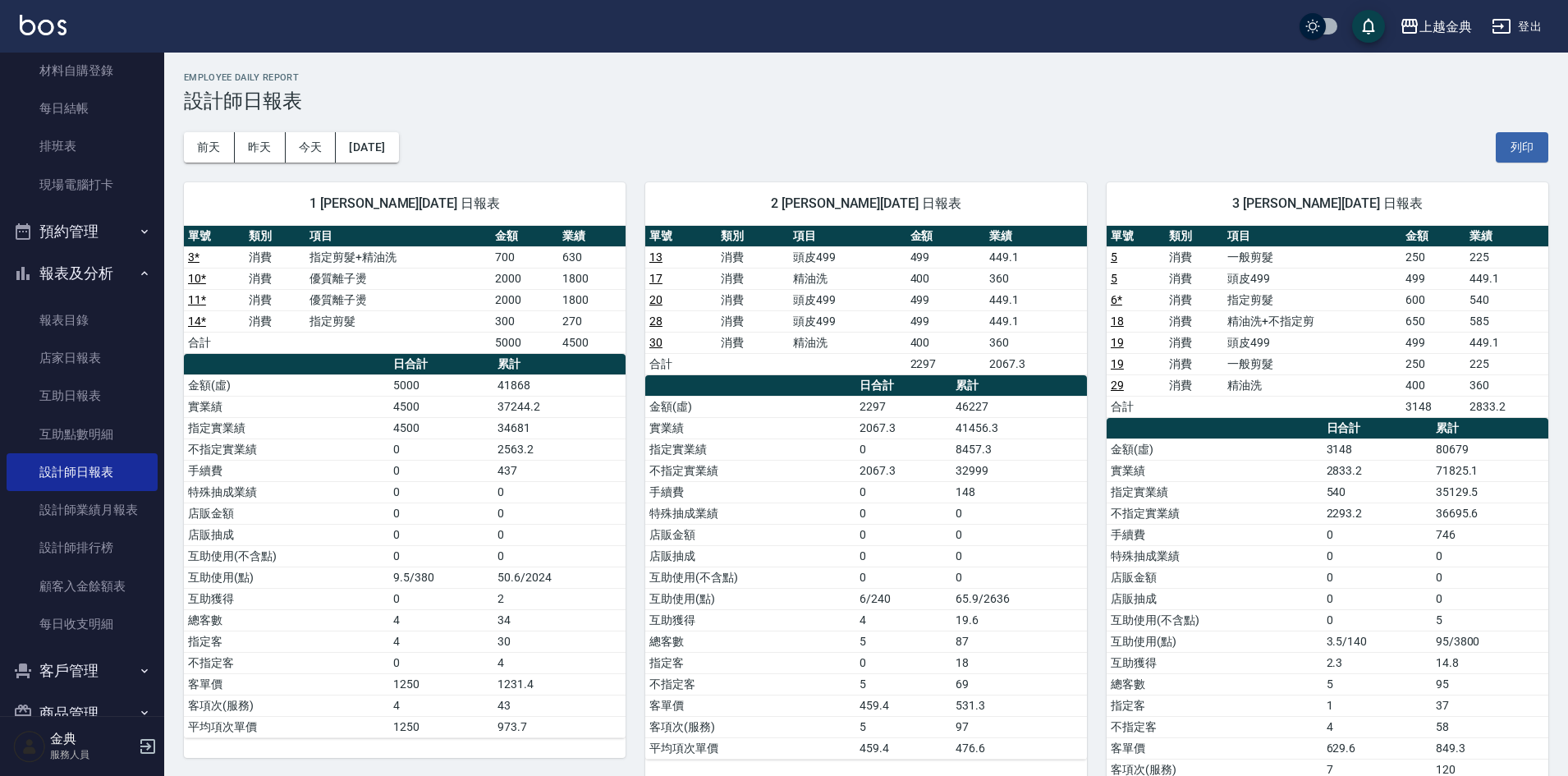
click at [1004, 328] on td "449.1" at bounding box center [1035, 321] width 102 height 22
drag, startPoint x: 905, startPoint y: 273, endPoint x: 801, endPoint y: 400, distance: 164.1
click at [892, 374] on div "單號 類別 項目 金額 業績 13 消費 頭皮499 499 449.1 17 消費 精油洗 400 360 20 消費 頭皮499 499 449.1 28…" at bounding box center [866, 492] width 441 height 534
drag, startPoint x: 778, startPoint y: 405, endPoint x: 784, endPoint y: 520, distance: 115.2
click at [778, 412] on td "金額(虛)" at bounding box center [750, 407] width 210 height 22
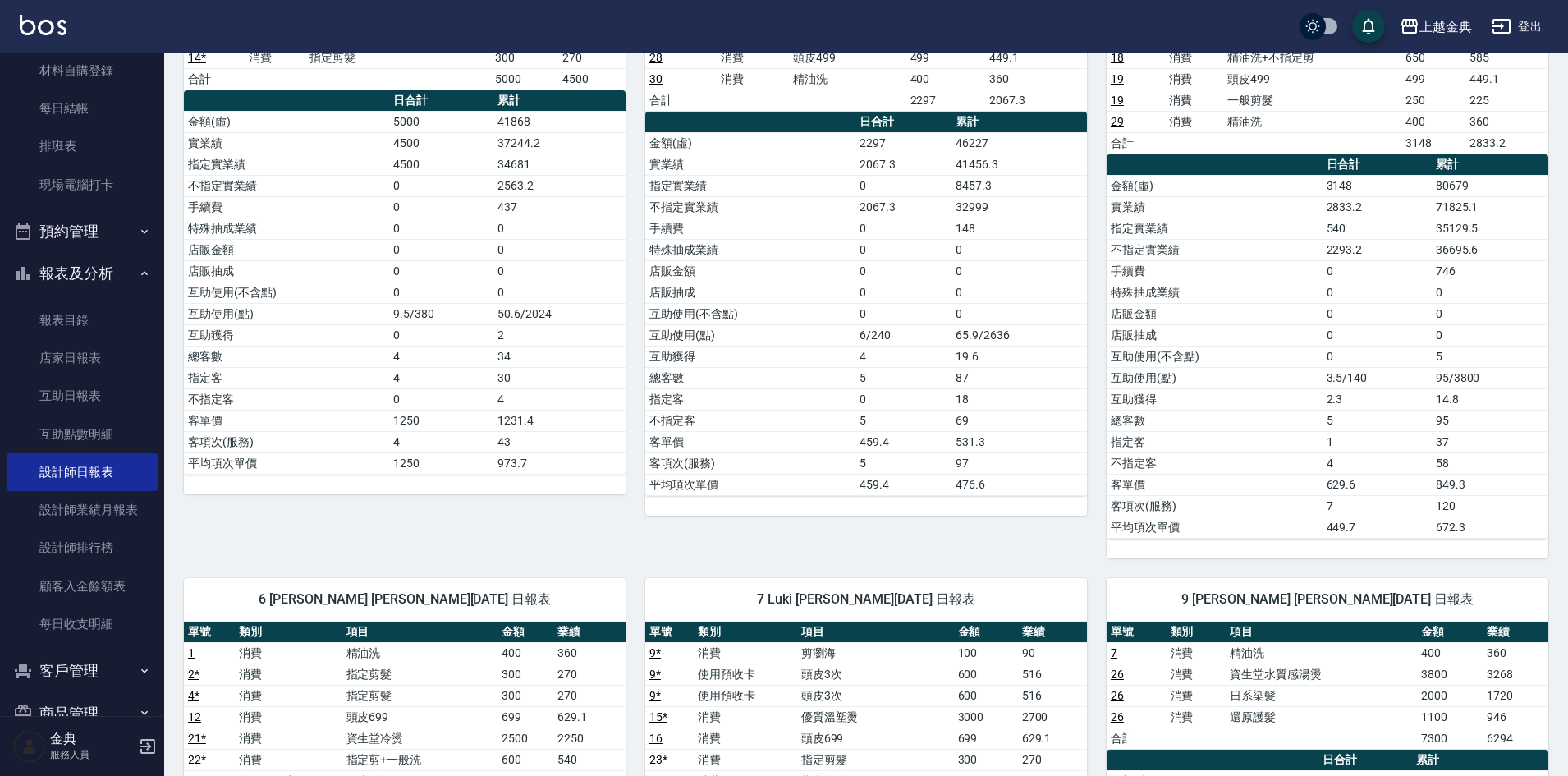
scroll to position [493, 0]
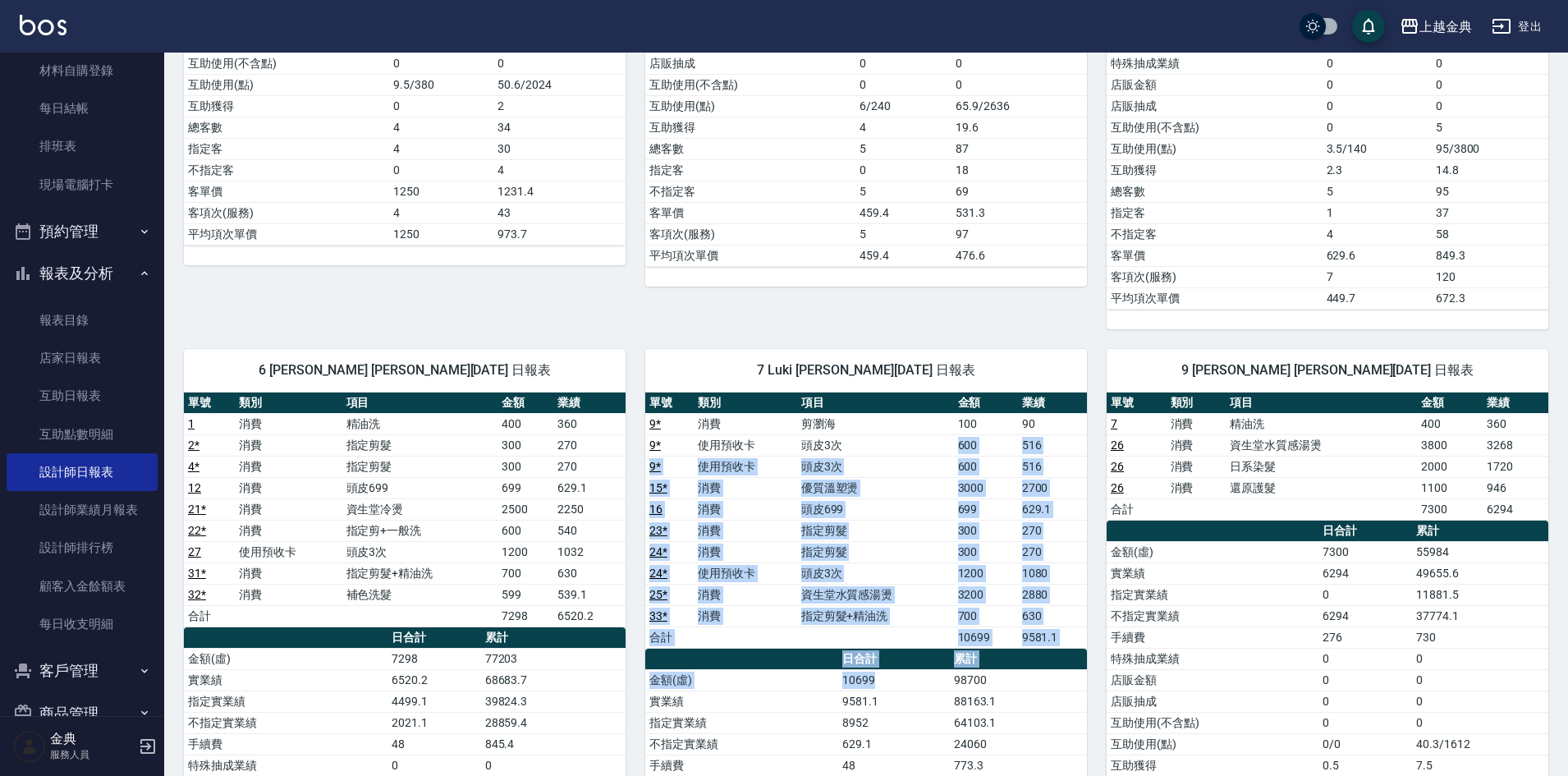
drag, startPoint x: 950, startPoint y: 448, endPoint x: 913, endPoint y: 681, distance: 235.9
click at [913, 678] on div "單號 類別 項目 金額 業績 9 * 消費 剪瀏海 100 90 9 * 使用預收卡 頭皮3次 600 516 9 * 使用預收卡 頭皮3次 600 516 …" at bounding box center [866, 713] width 441 height 641
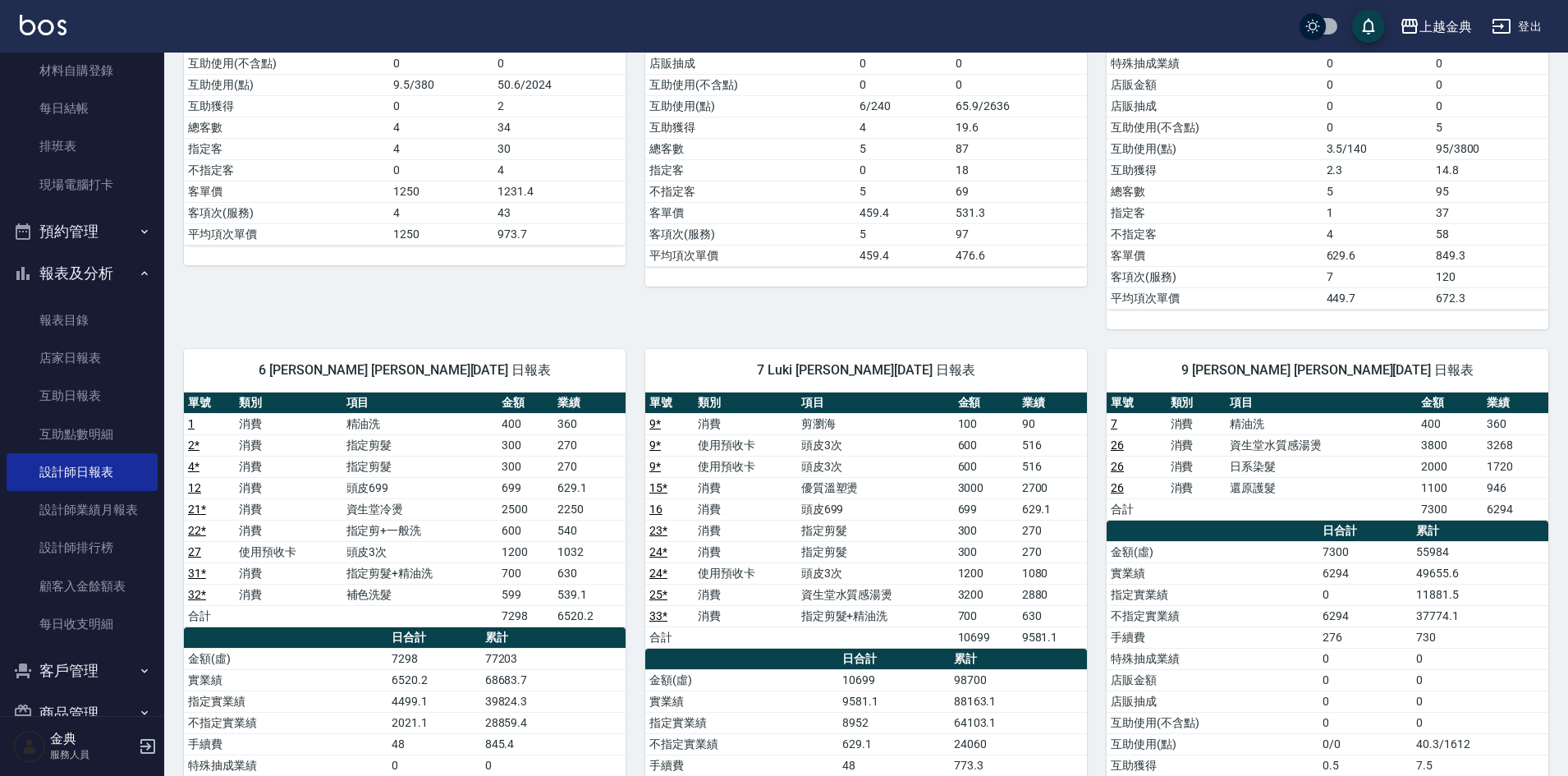
click at [913, 696] on td "9581.1" at bounding box center [894, 701] width 111 height 22
